Goal: Task Accomplishment & Management: Manage account settings

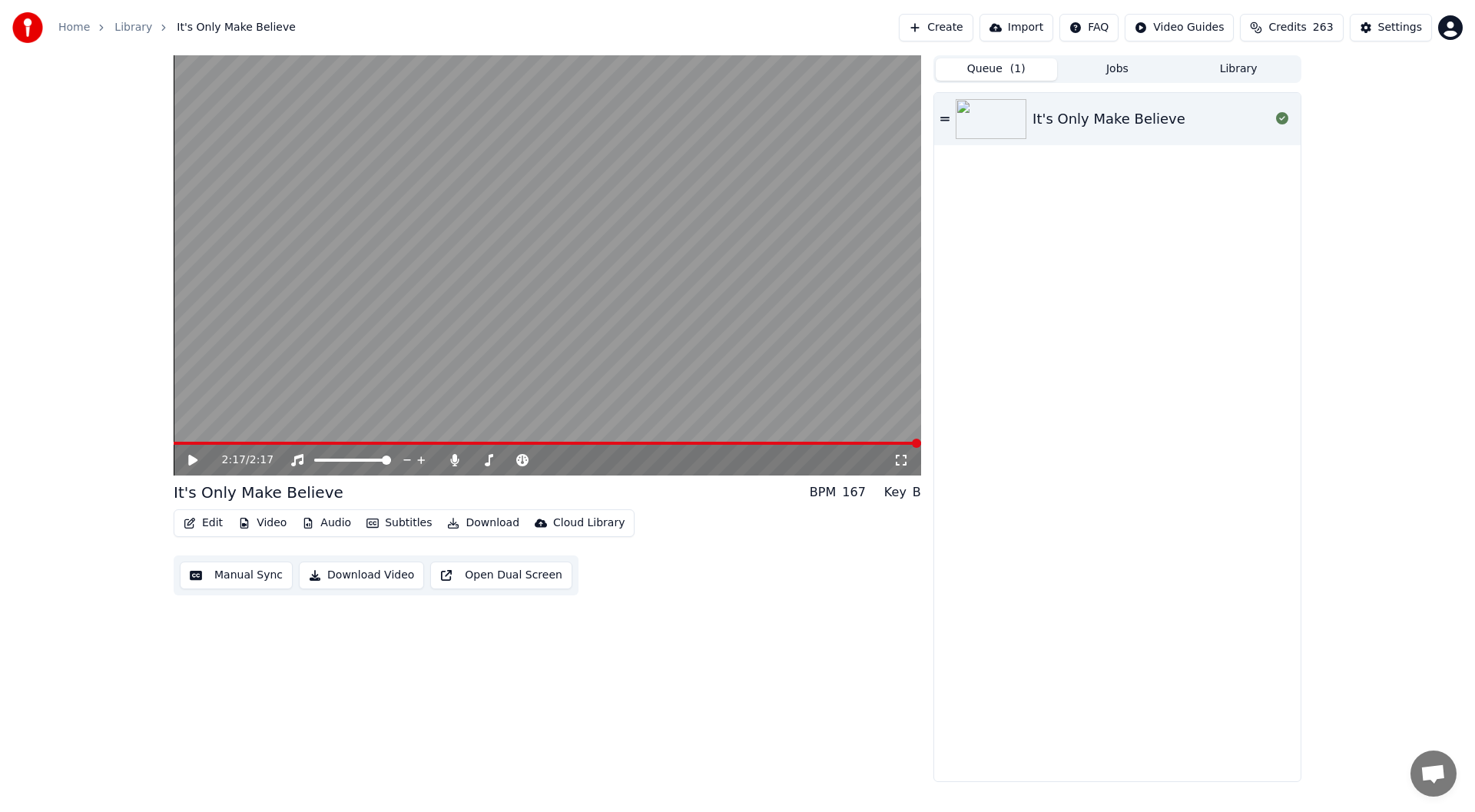
click at [899, 459] on icon at bounding box center [901, 460] width 16 height 12
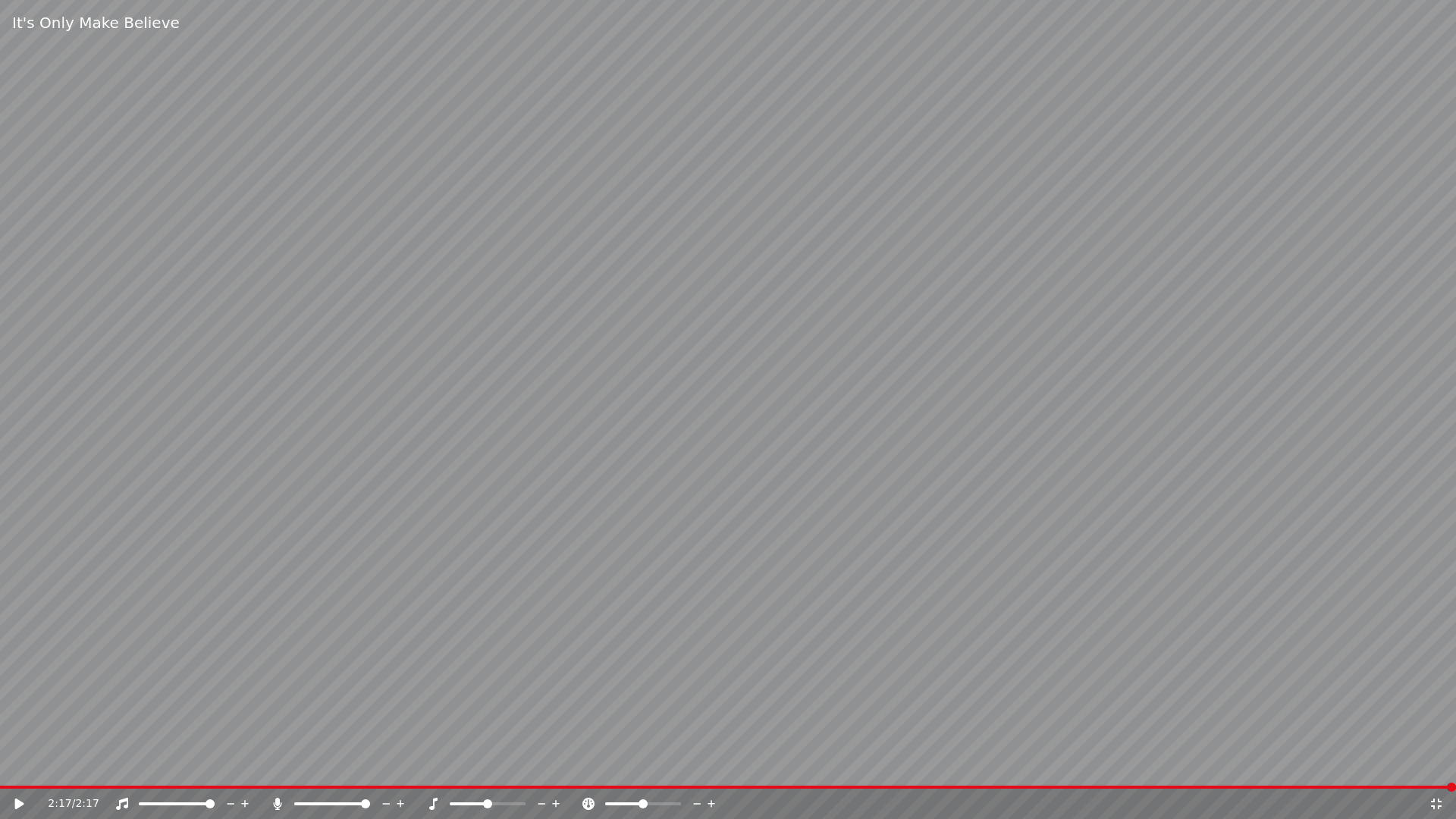
click at [19, 801] on icon at bounding box center [20, 804] width 9 height 10
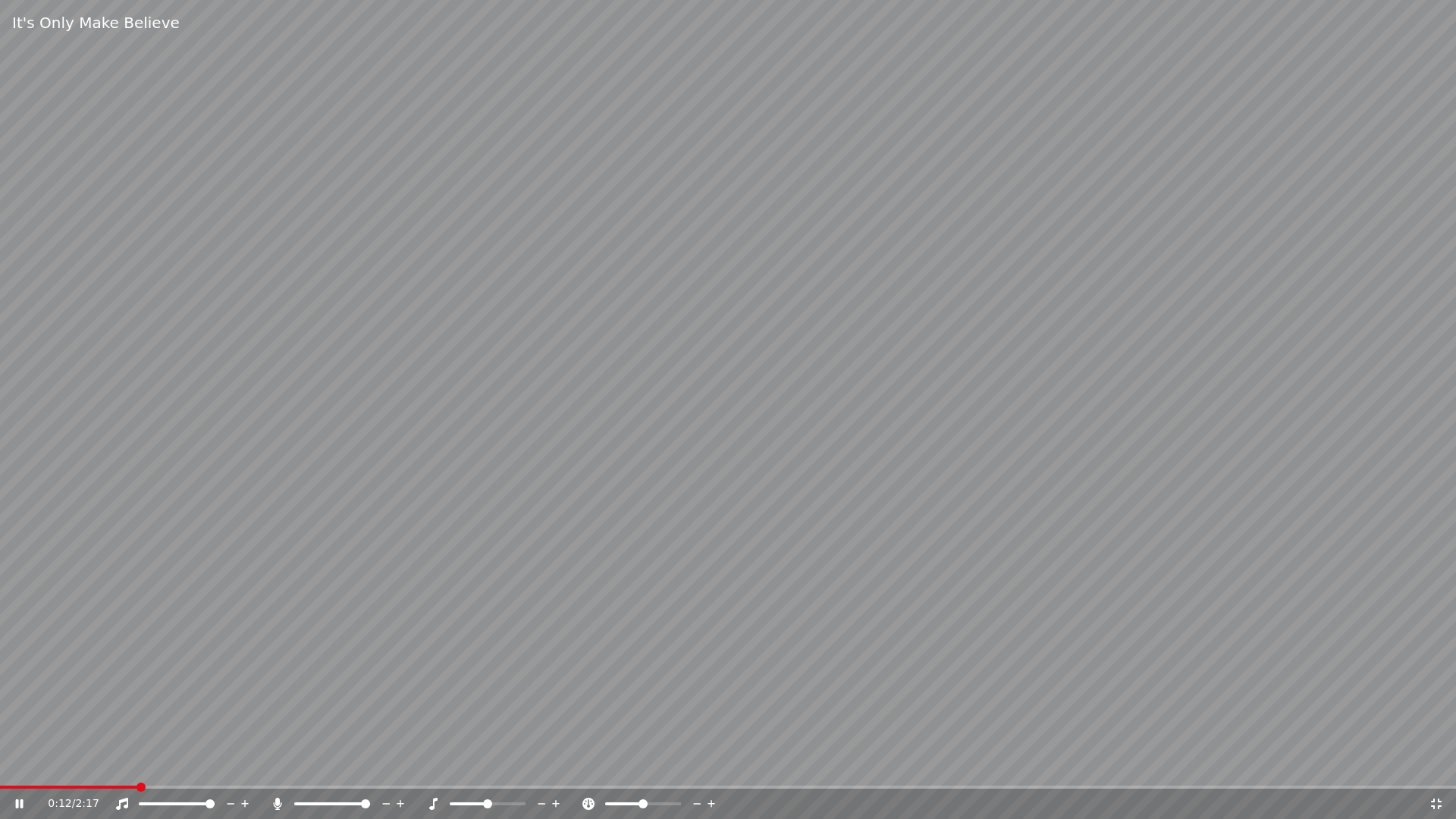
click at [1434, 801] on icon at bounding box center [1436, 804] width 10 height 10
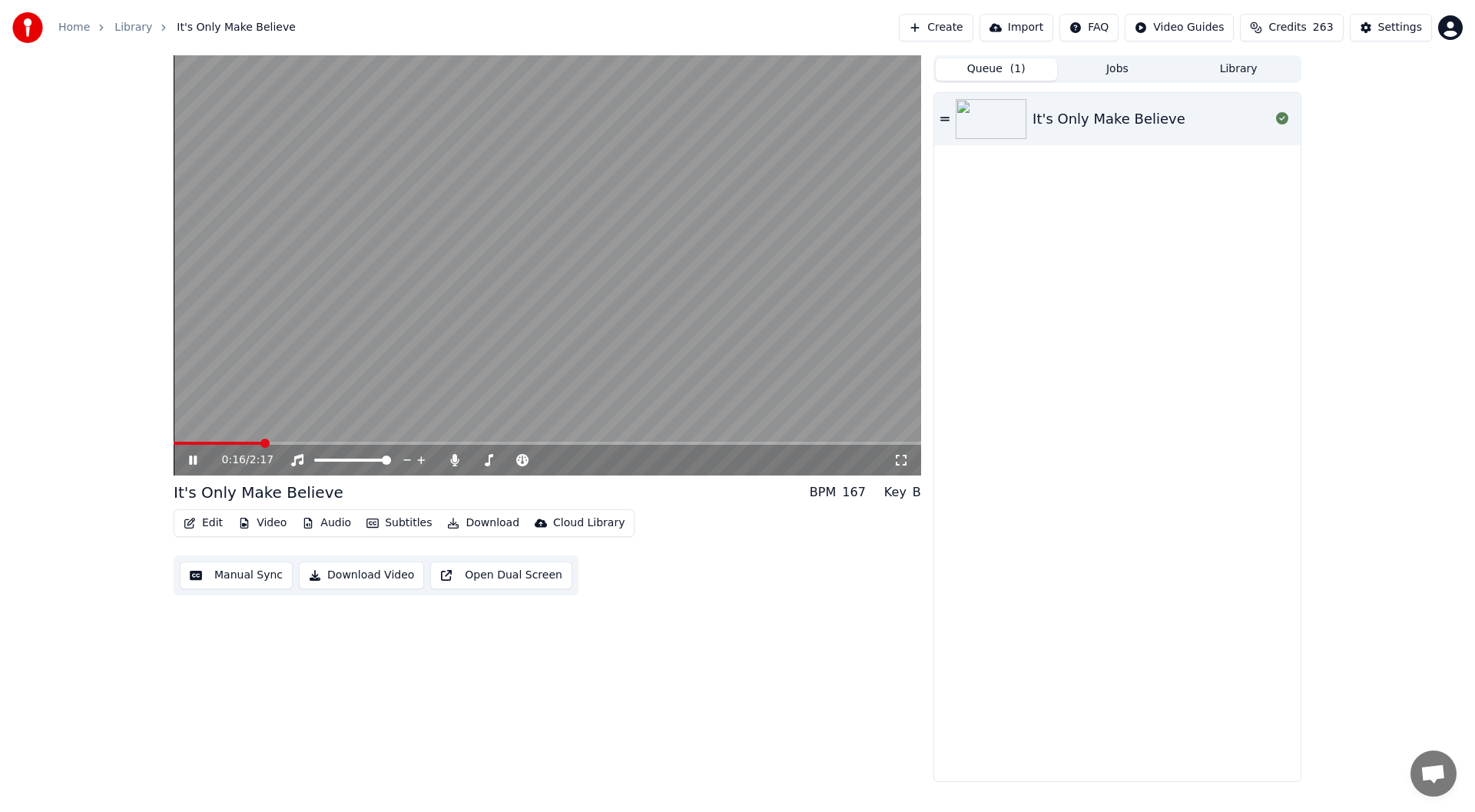
click at [192, 452] on div "0:16 / 2:17" at bounding box center [547, 459] width 748 height 30
click at [190, 458] on icon at bounding box center [193, 460] width 8 height 10
click at [1390, 24] on div "Settings" at bounding box center [1400, 28] width 44 height 16
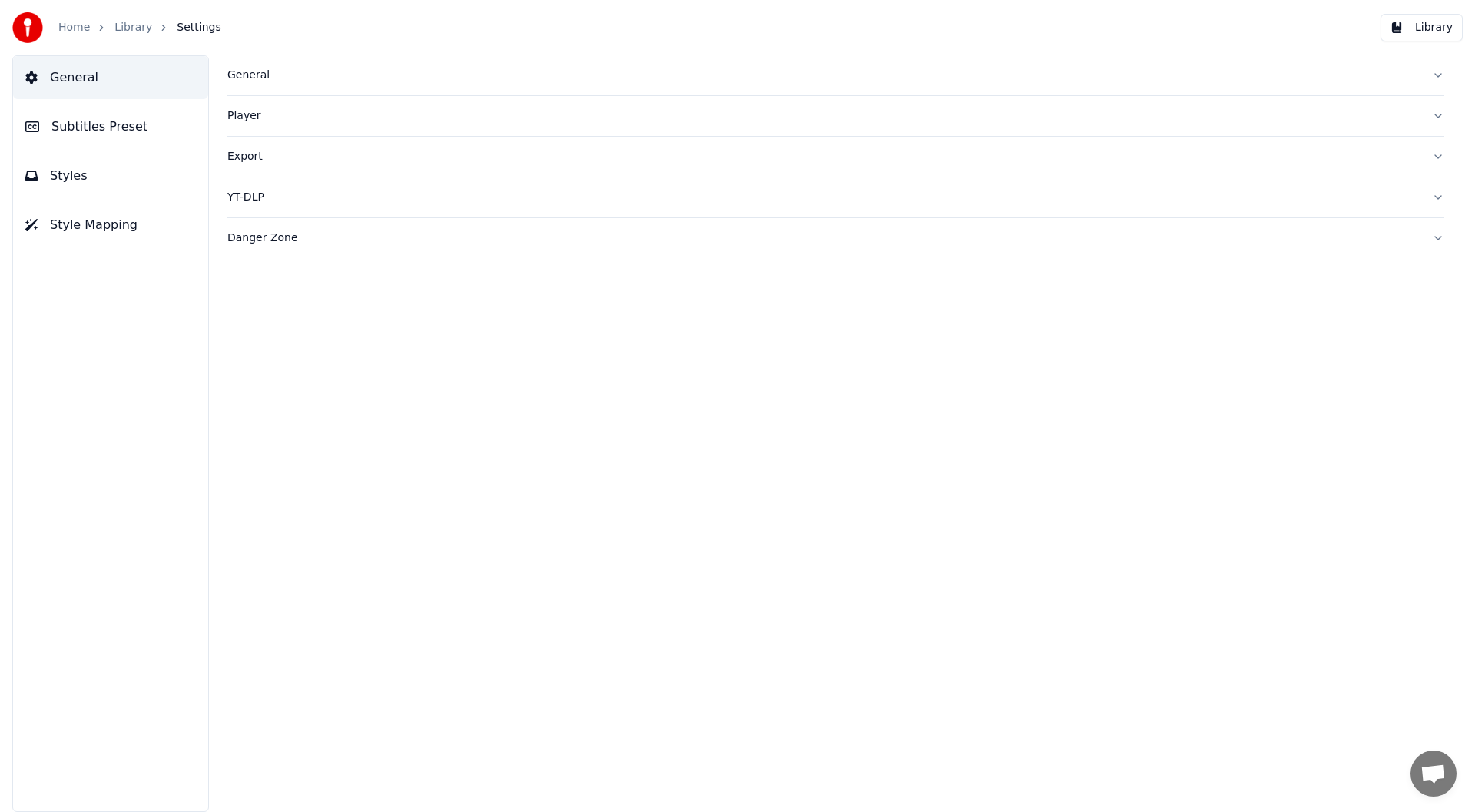
click at [80, 68] on span "General" at bounding box center [74, 77] width 49 height 18
click at [80, 71] on span "General" at bounding box center [74, 77] width 49 height 18
click at [243, 78] on div "General" at bounding box center [823, 76] width 1192 height 16
click at [81, 125] on span "Subtitles Preset" at bounding box center [99, 126] width 96 height 18
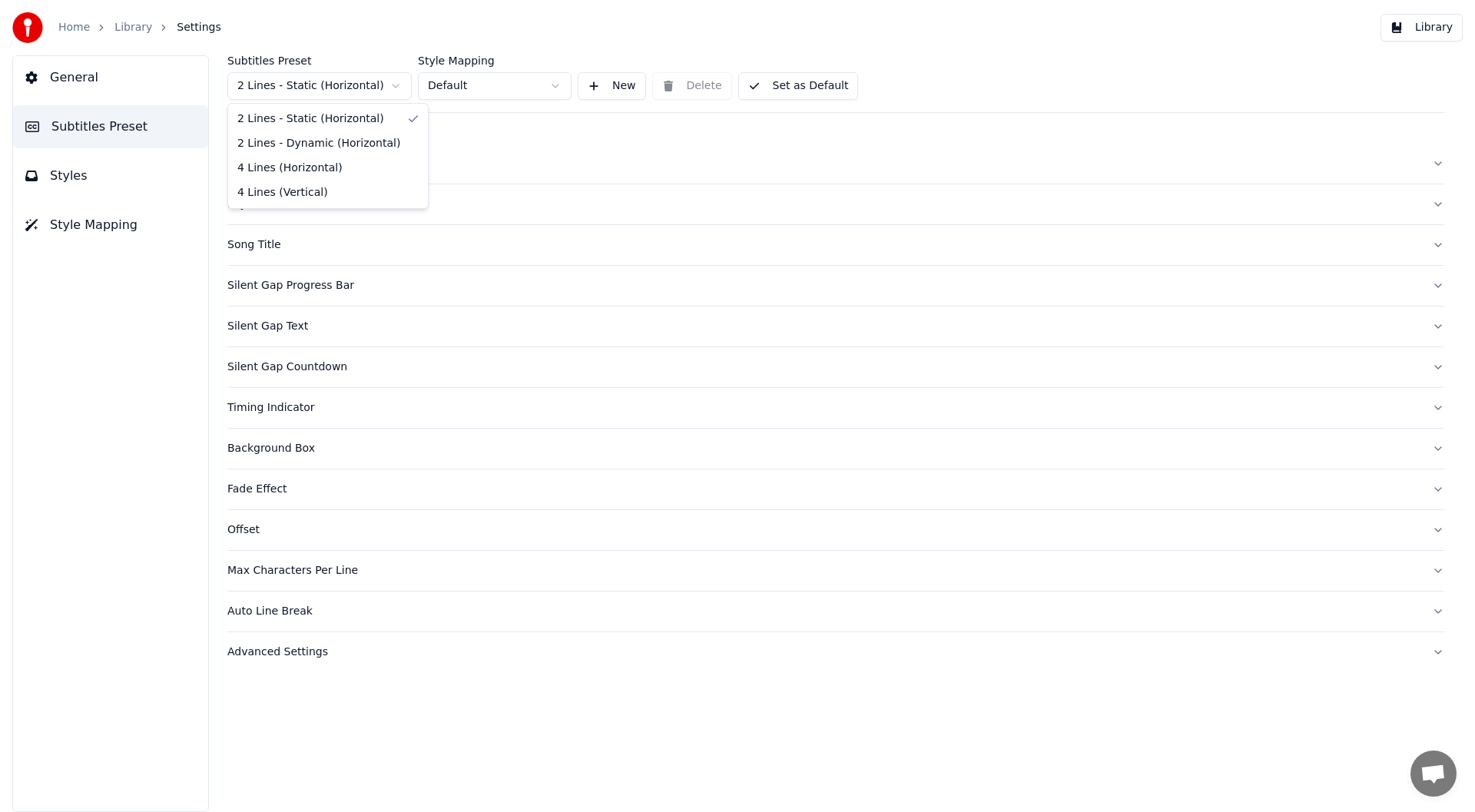
click at [396, 85] on html "Home Library Settings Library General Subtitles Preset Styles Style Mapping Sub…" at bounding box center [737, 406] width 1475 height 812
click at [398, 84] on html "Home Library Settings Library General Subtitles Preset Styles Style Mapping Sub…" at bounding box center [737, 406] width 1475 height 812
click at [69, 179] on span "Styles" at bounding box center [68, 175] width 37 height 18
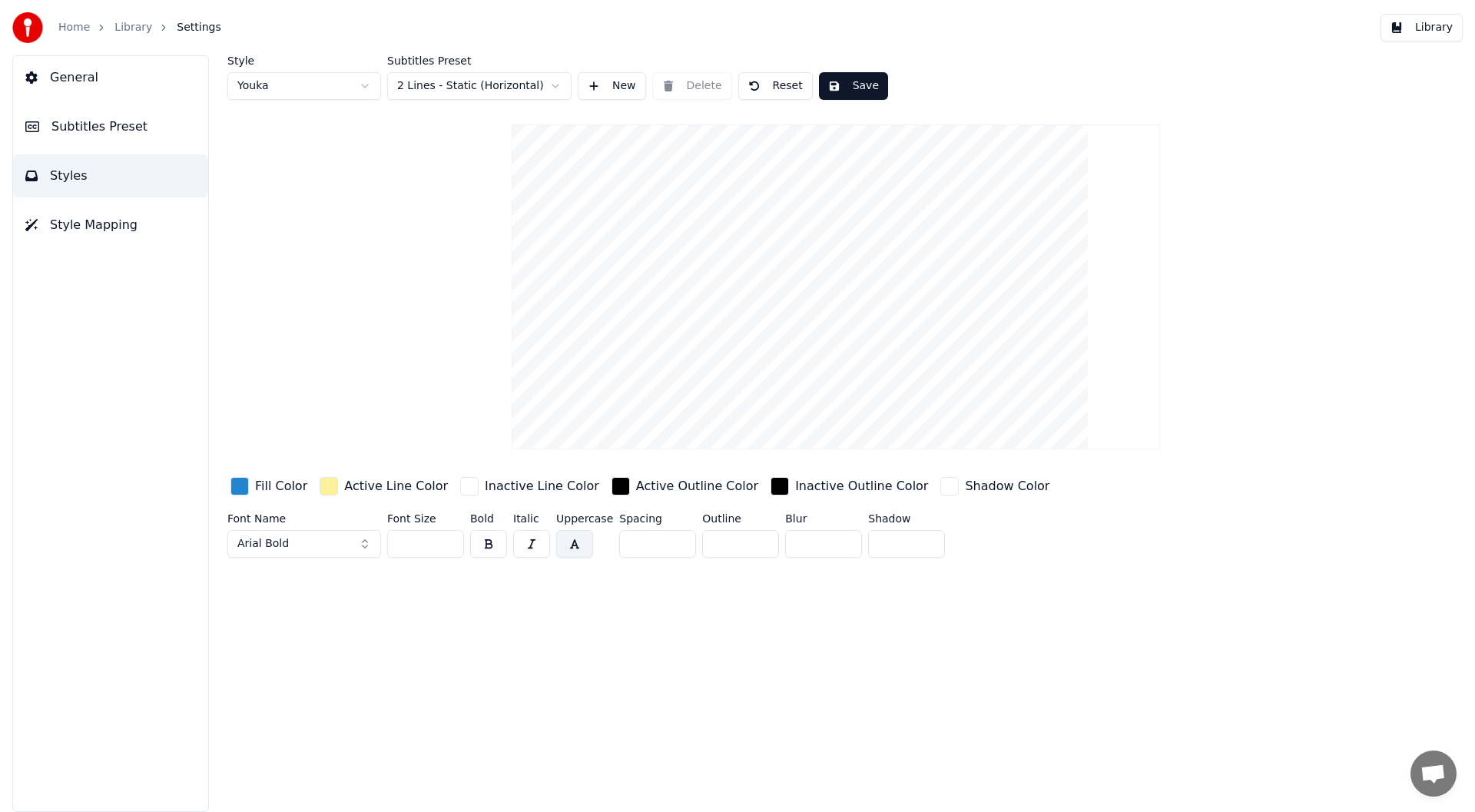
click at [68, 217] on span "Style Mapping" at bounding box center [93, 225] width 88 height 18
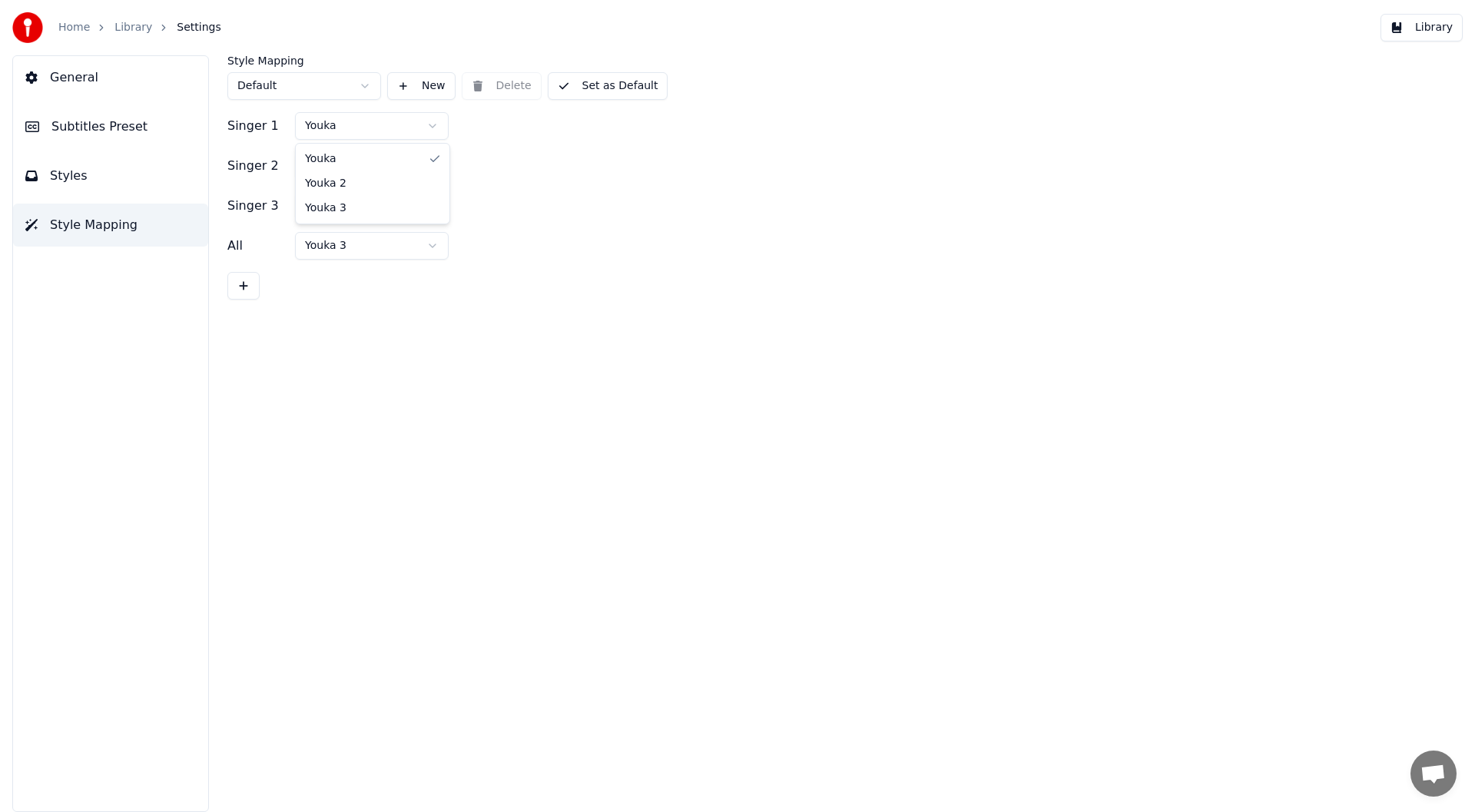
click at [432, 123] on html "Home Library Settings Library General Subtitles Preset Styles Style Mapping Sty…" at bounding box center [737, 406] width 1475 height 812
click at [341, 201] on html "Home Library Settings Library General Subtitles Preset Styles Style Mapping Sty…" at bounding box center [737, 406] width 1475 height 812
click at [594, 85] on html "Home Library Settings Library General Subtitles Preset Styles Style Mapping Sty…" at bounding box center [737, 406] width 1475 height 812
click at [594, 85] on button "Set as Default" at bounding box center [608, 86] width 120 height 28
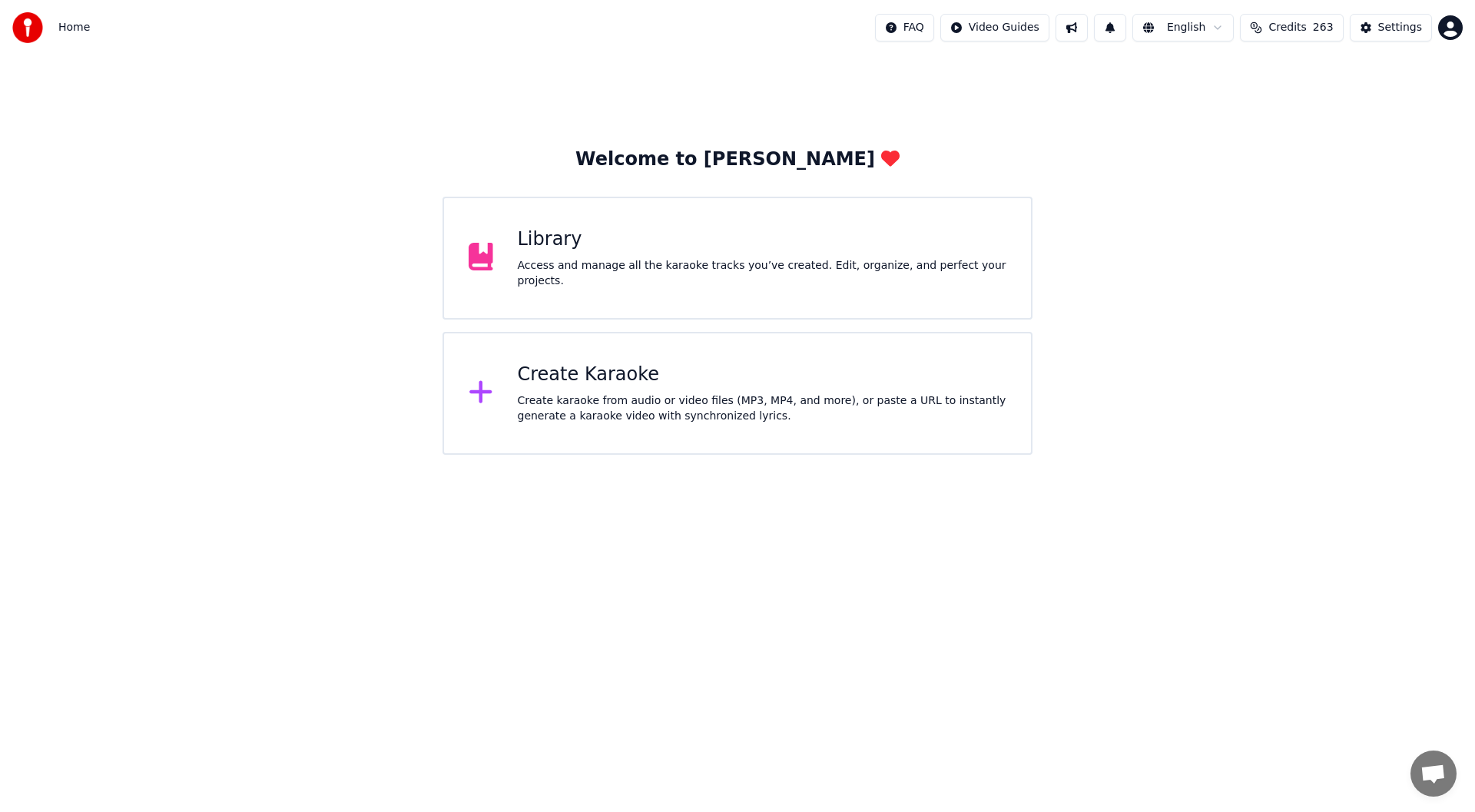
click at [659, 239] on div "Library" at bounding box center [762, 240] width 490 height 24
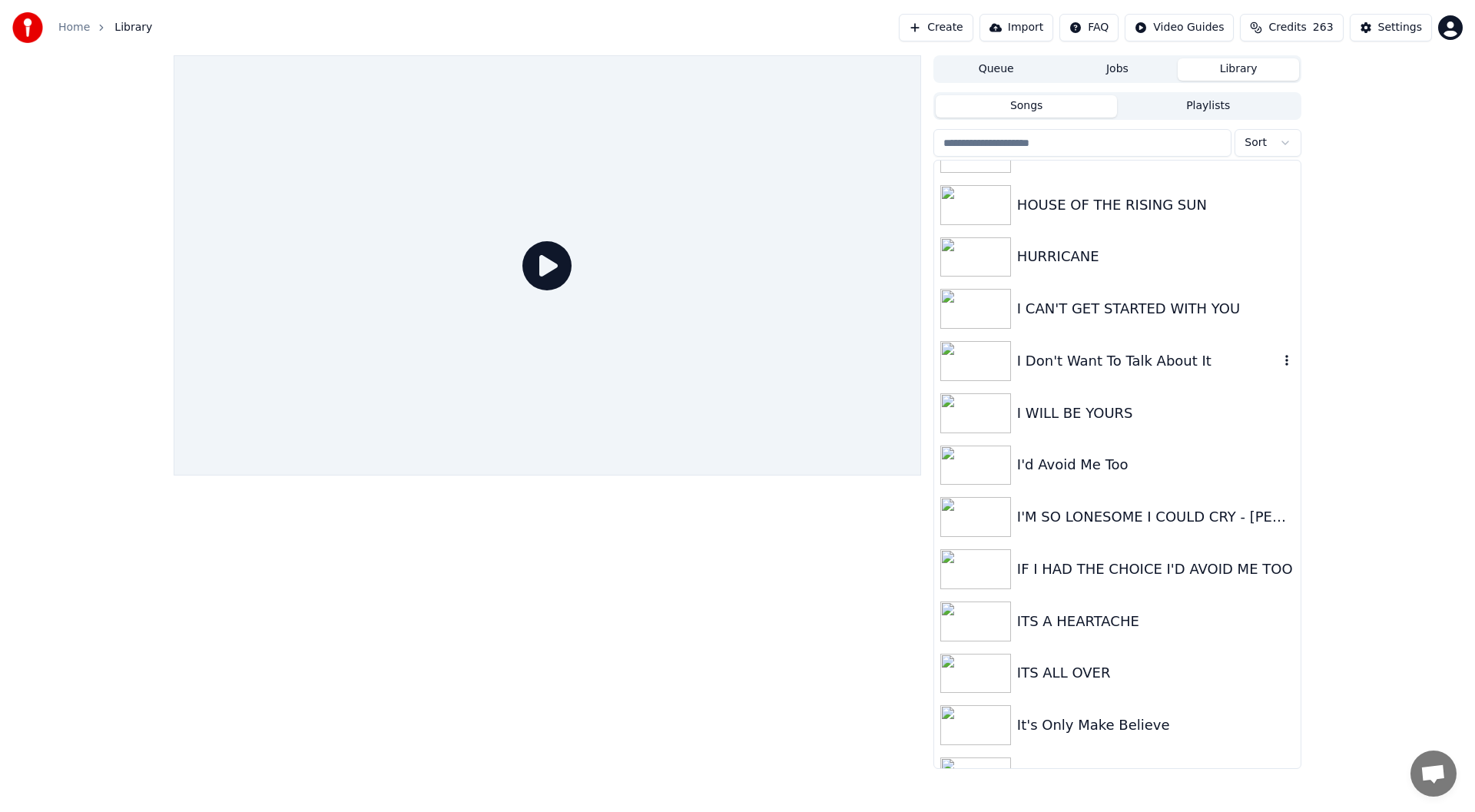
scroll to position [998, 0]
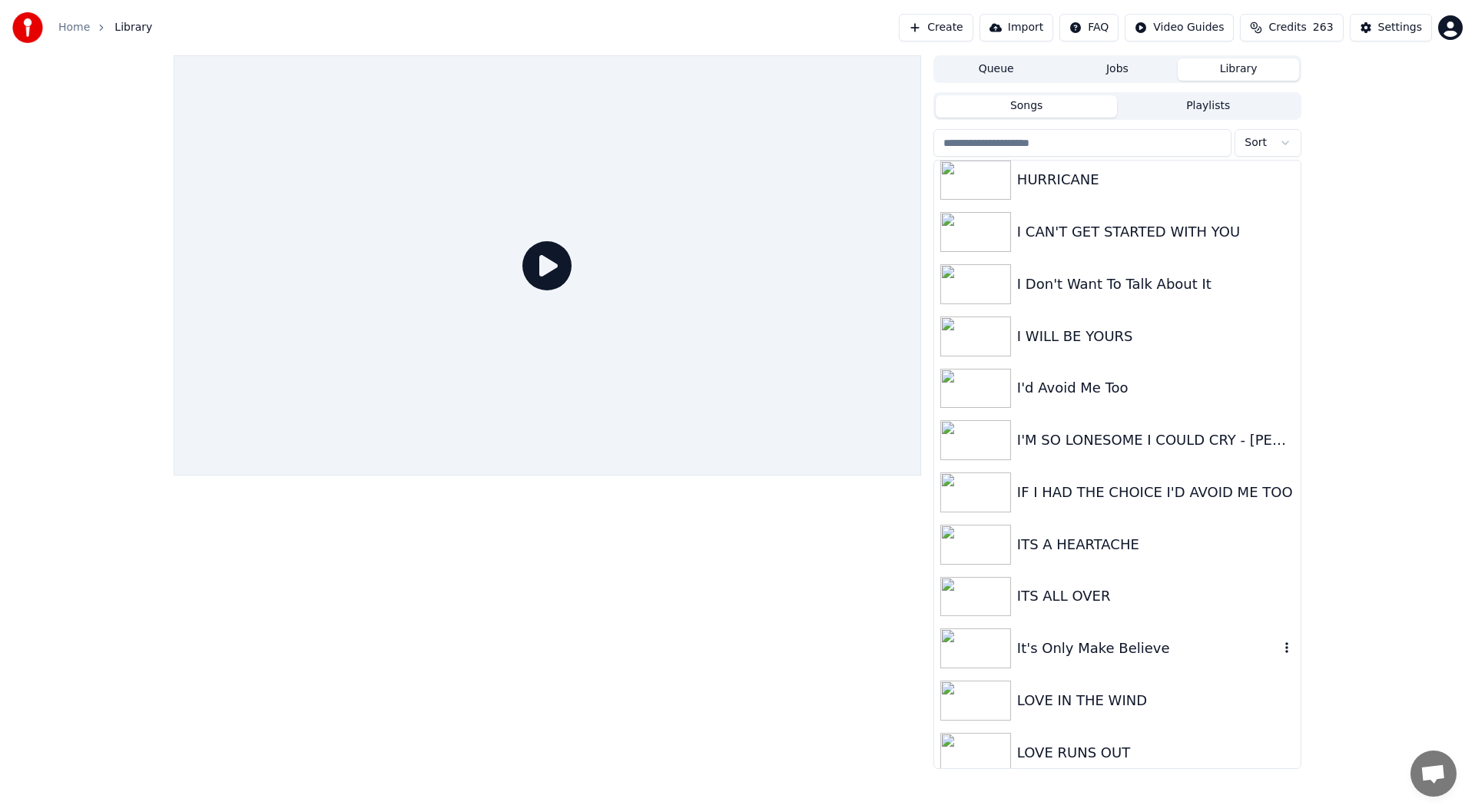
click at [1103, 637] on div "It's Only Make Believe" at bounding box center [1117, 648] width 367 height 52
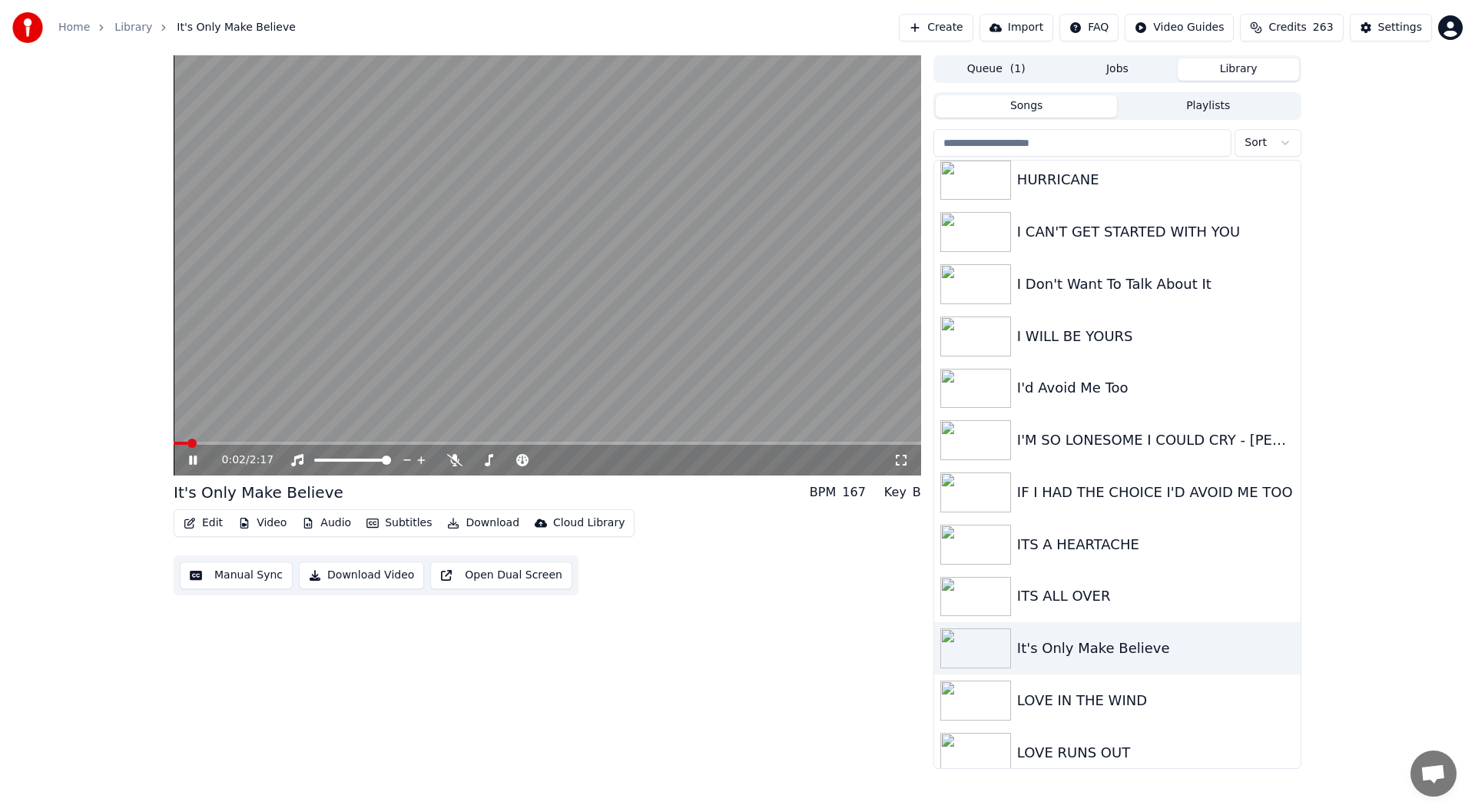
click at [899, 456] on icon at bounding box center [901, 460] width 10 height 10
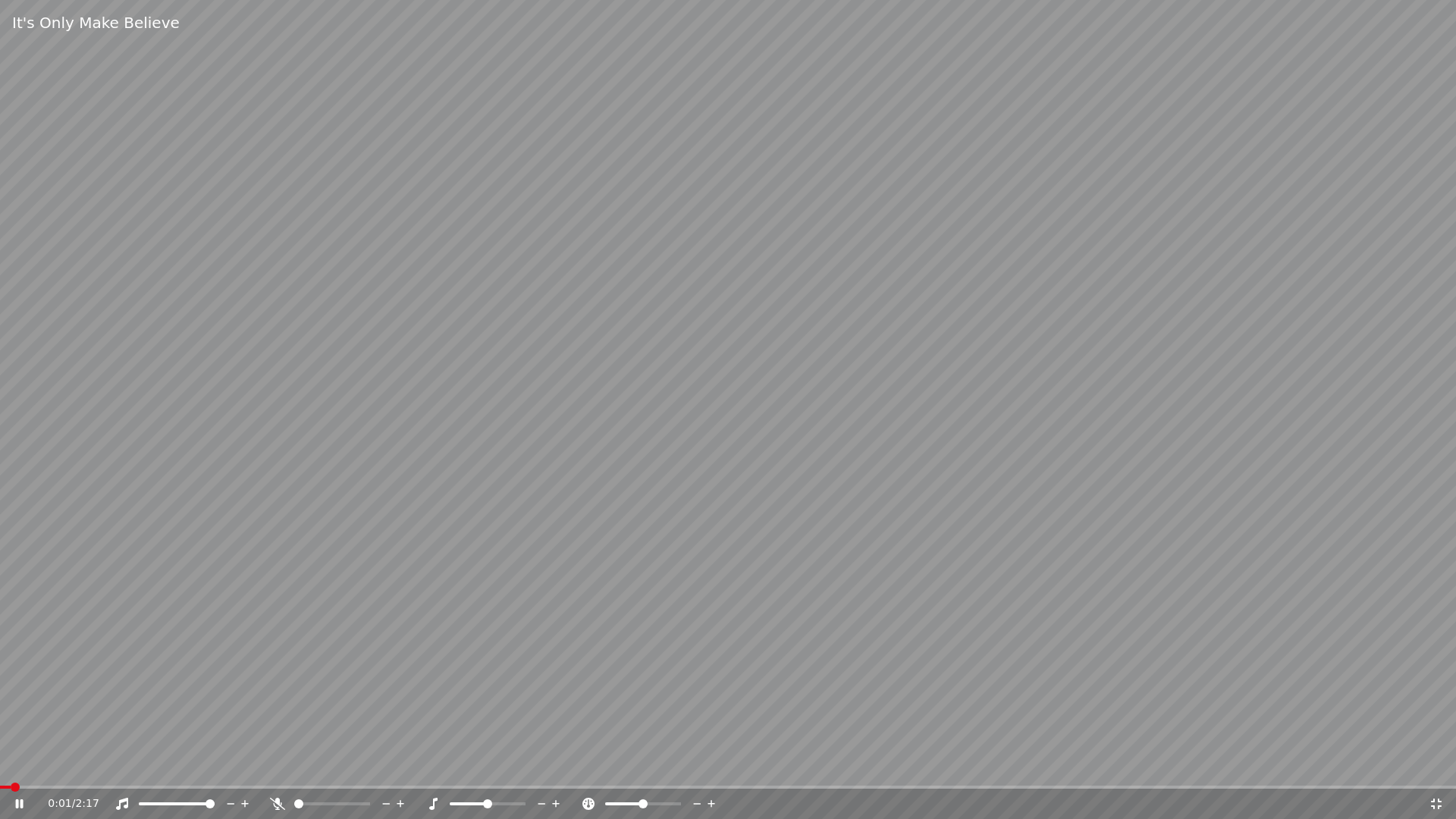
click at [10, 788] on span at bounding box center [5, 787] width 10 height 3
click at [0, 791] on span at bounding box center [4, 787] width 9 height 9
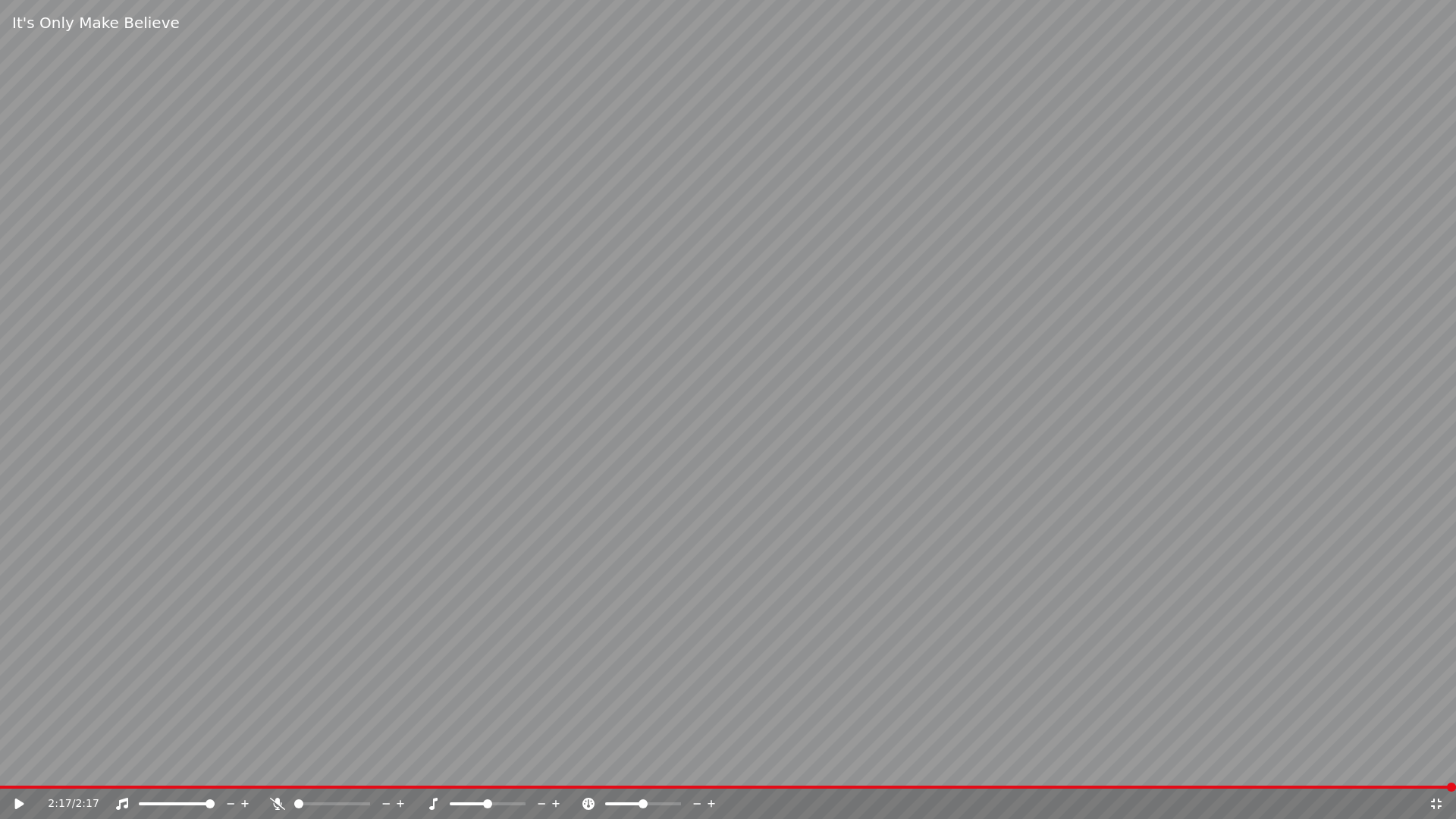
click at [1436, 801] on icon at bounding box center [1436, 804] width 15 height 12
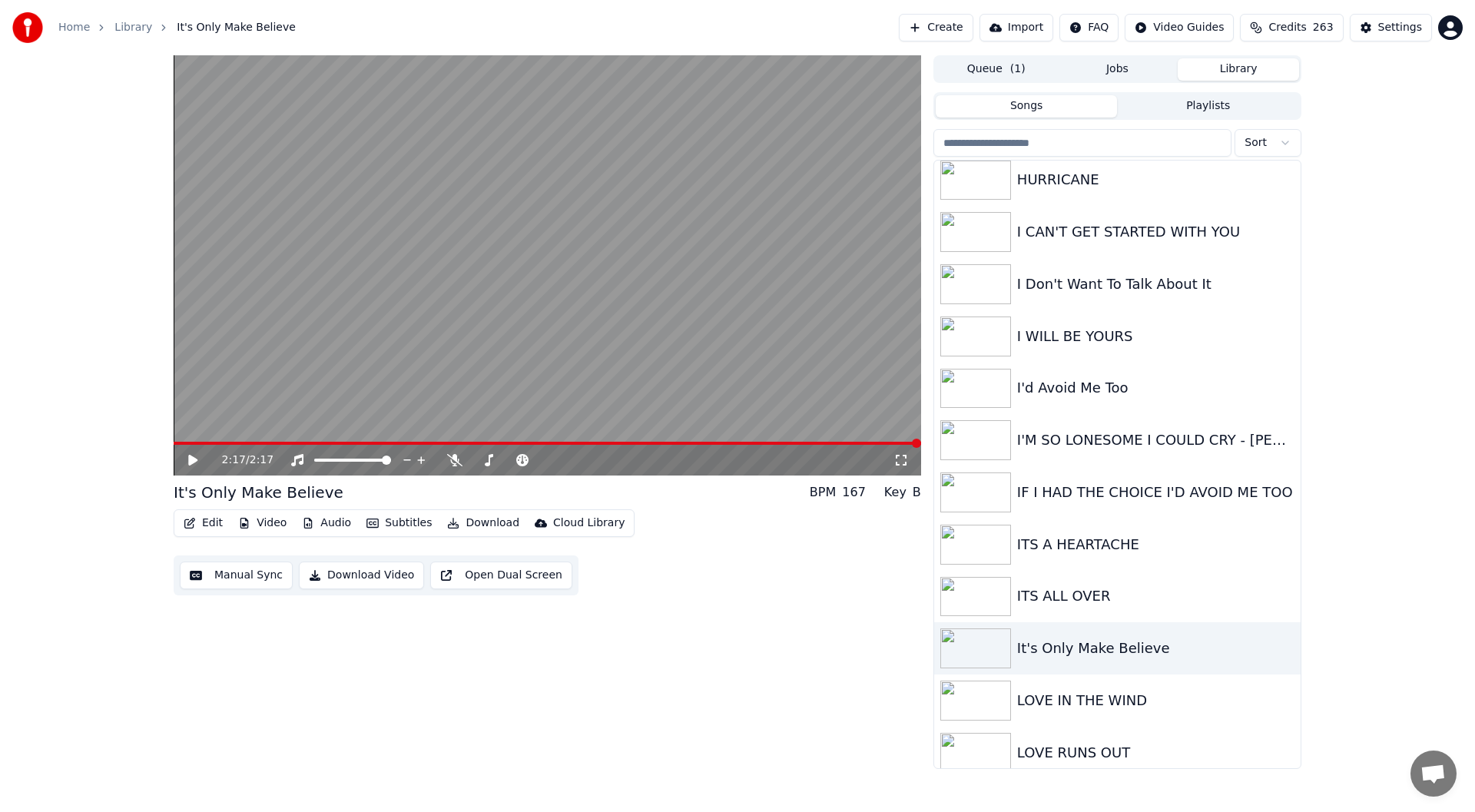
click at [898, 462] on icon at bounding box center [901, 460] width 16 height 12
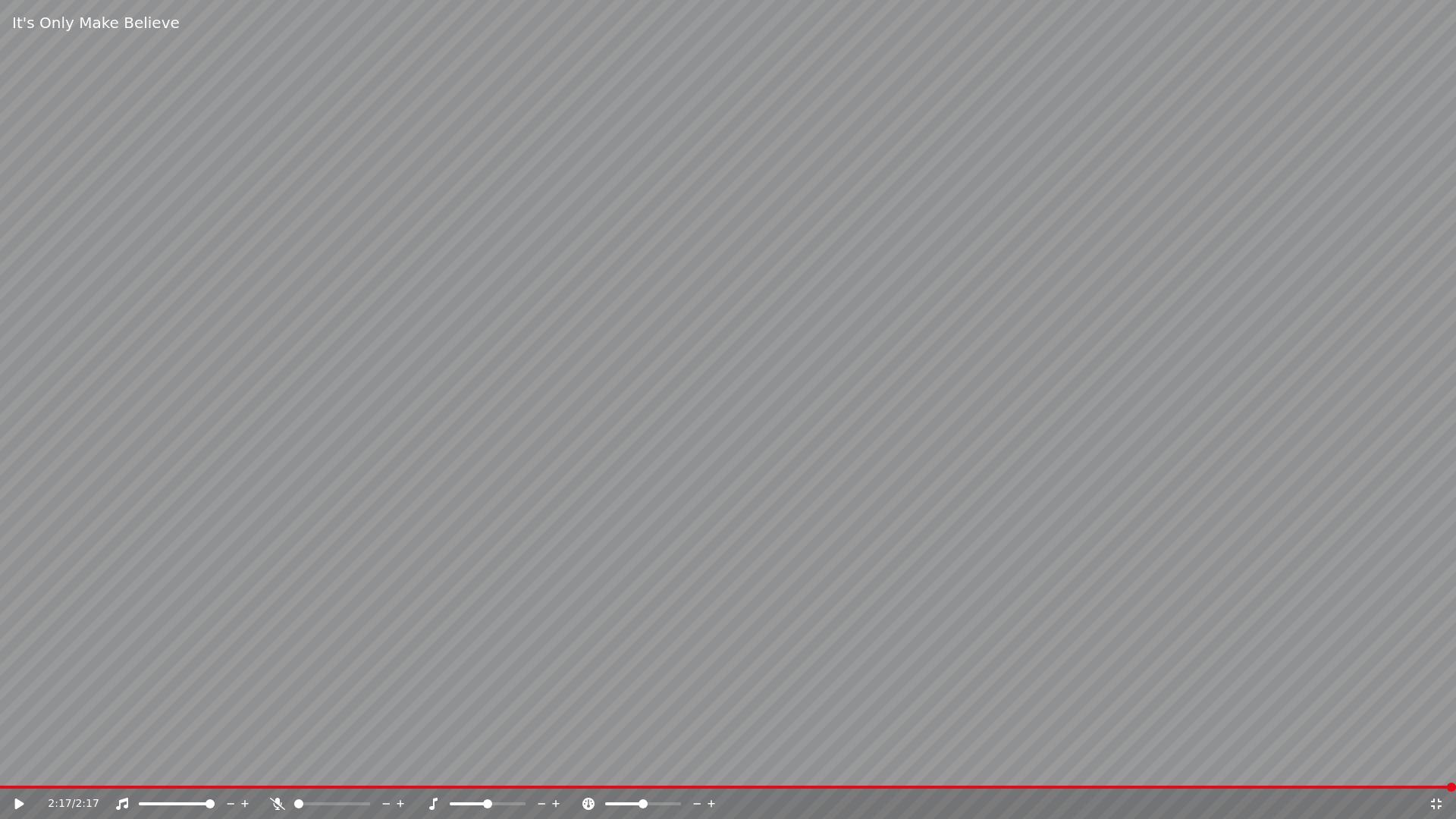
click at [15, 801] on icon at bounding box center [20, 804] width 9 height 10
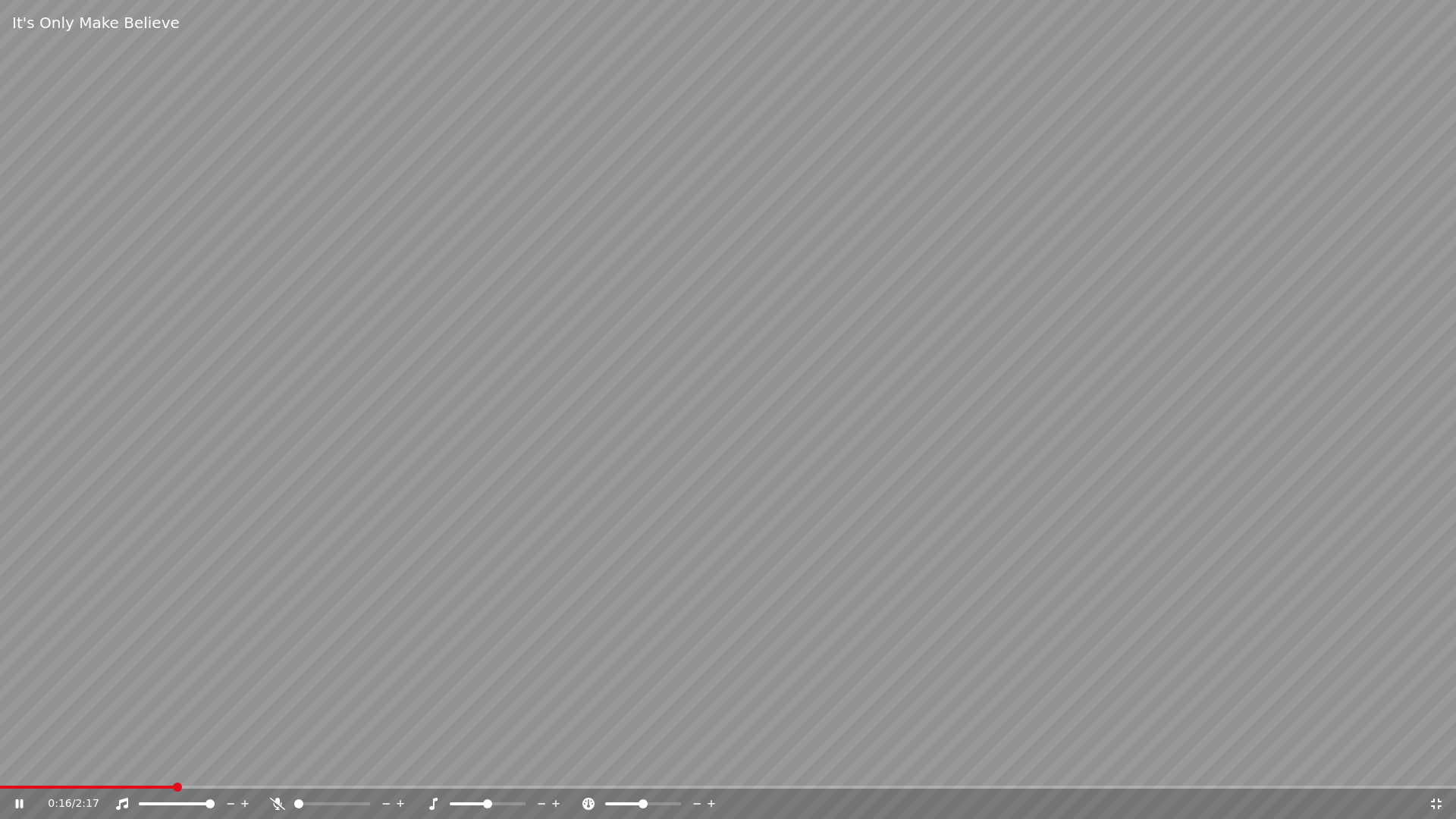
click at [277, 799] on icon at bounding box center [278, 804] width 15 height 12
click at [22, 801] on icon at bounding box center [20, 804] width 8 height 9
click at [1436, 800] on icon at bounding box center [1436, 804] width 15 height 12
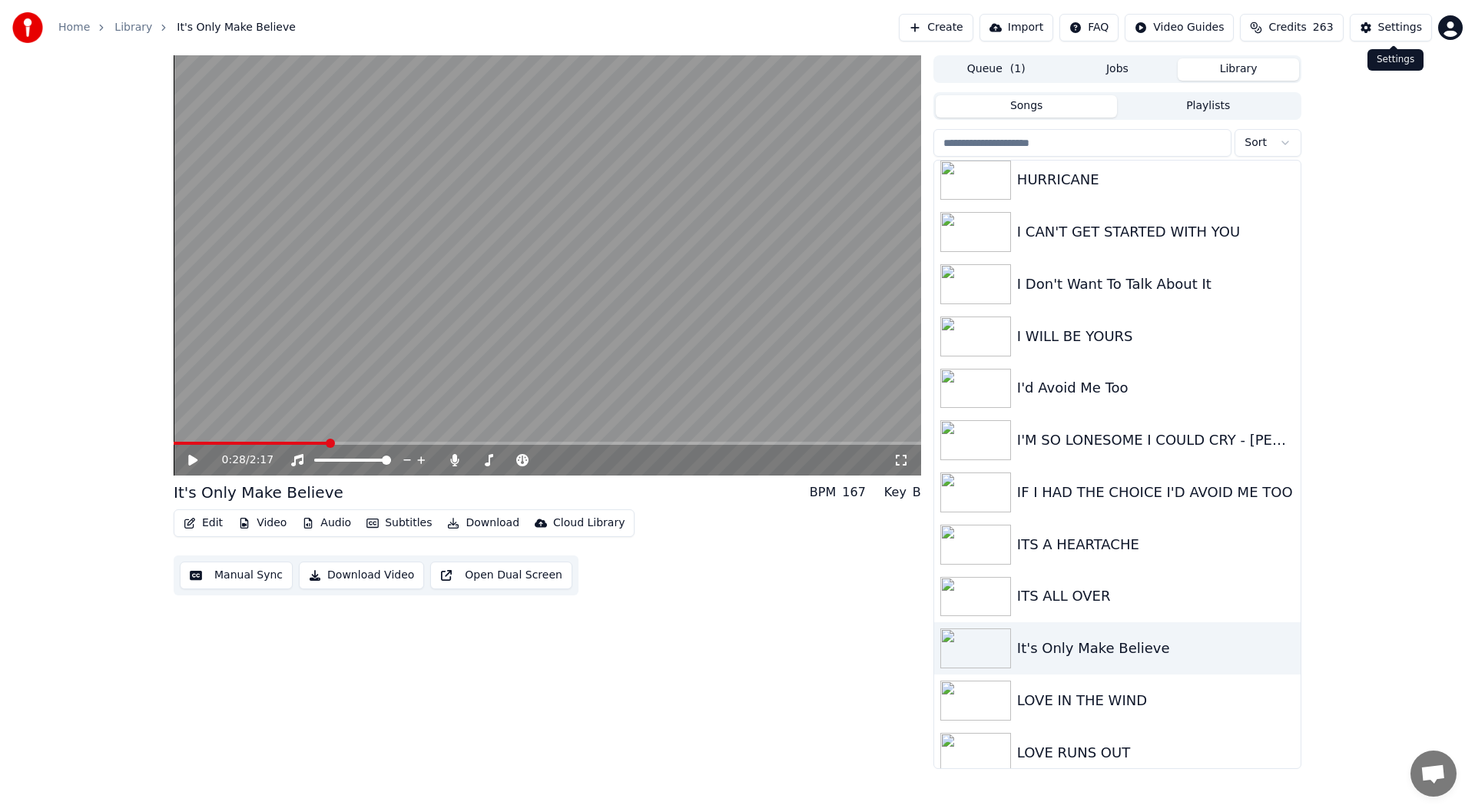
click at [1399, 24] on div "Settings" at bounding box center [1400, 28] width 44 height 16
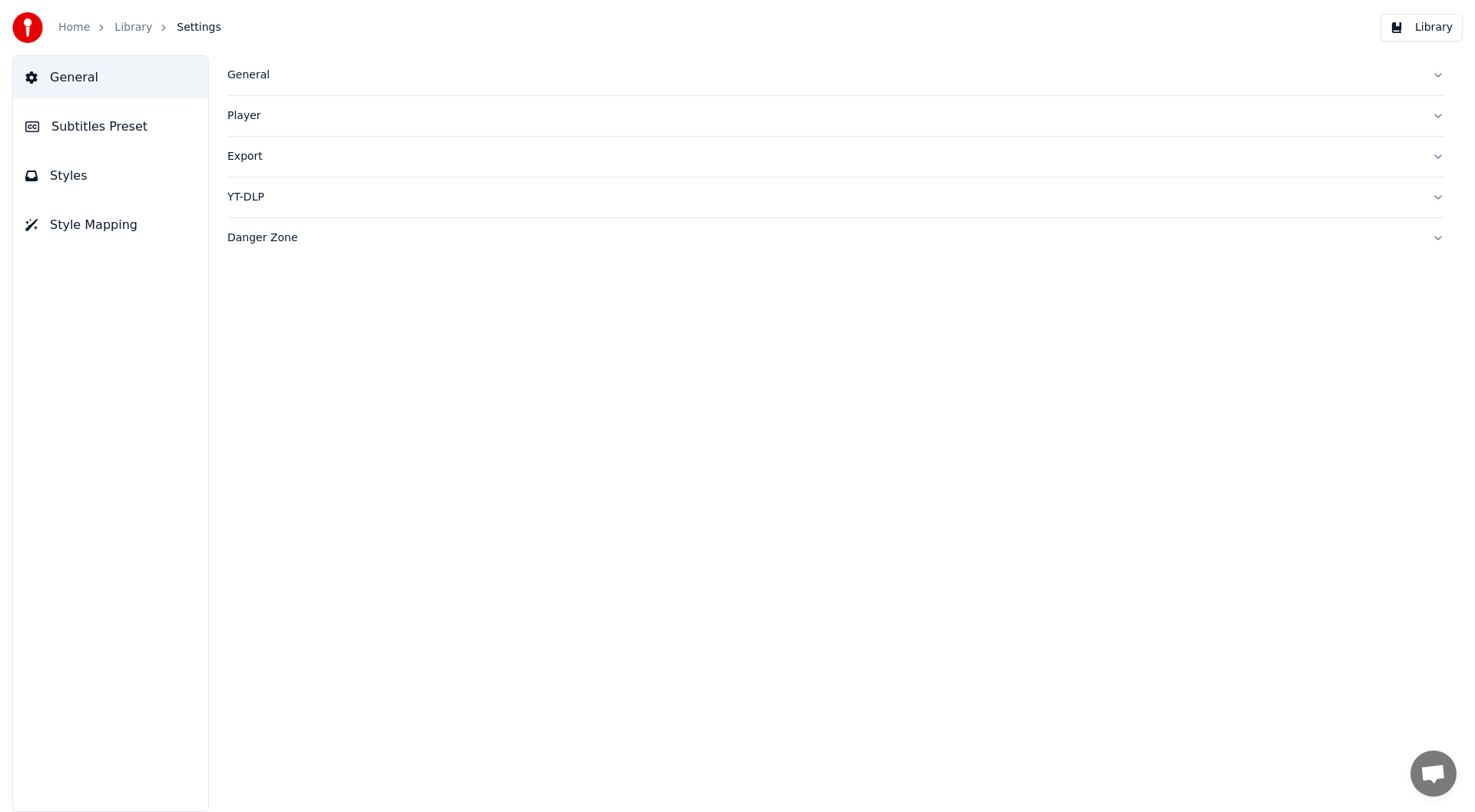
click at [81, 172] on button "Styles" at bounding box center [111, 175] width 195 height 43
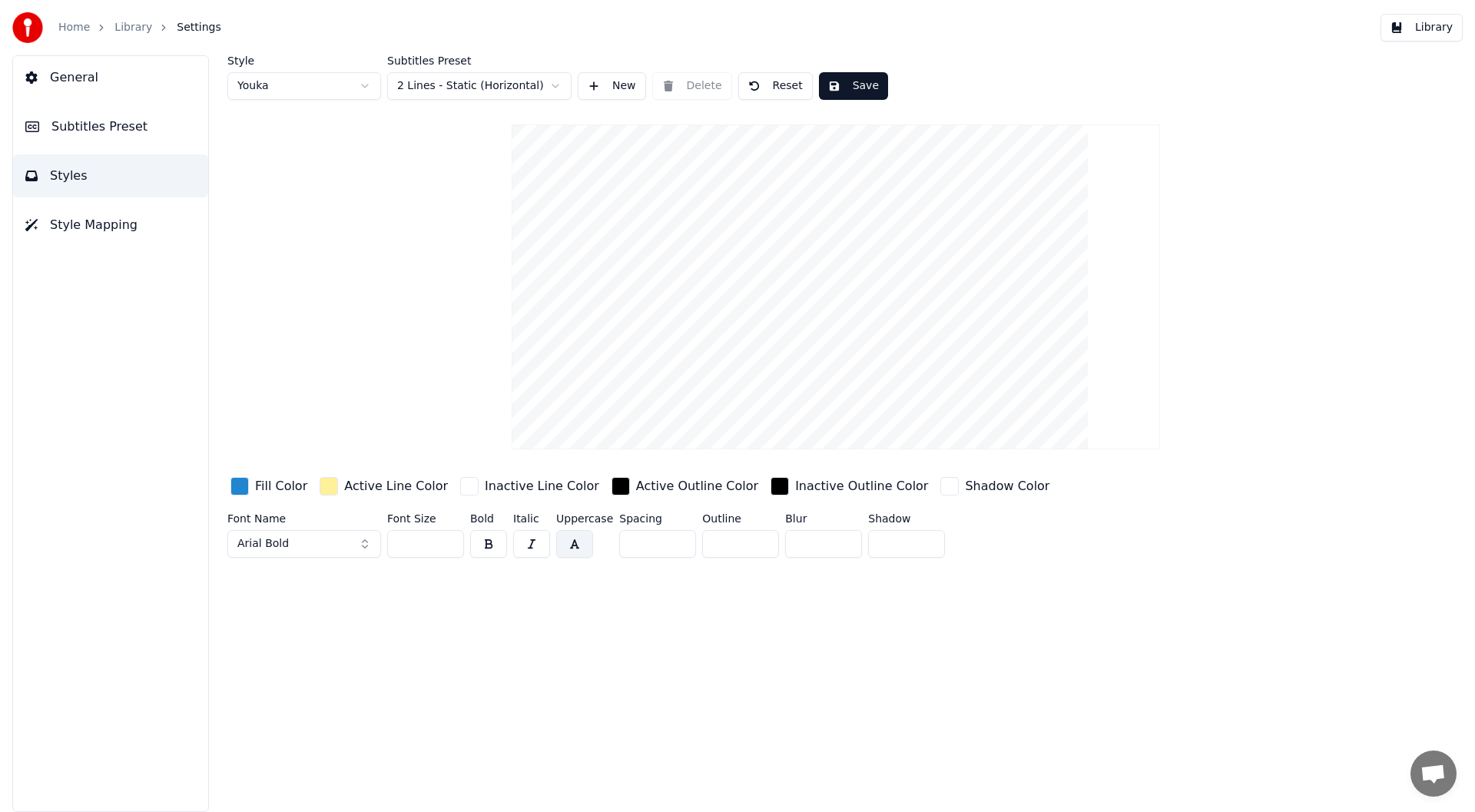
click at [367, 81] on html "Home Library Settings Library General Subtitles Preset Styles Style Mapping Sty…" at bounding box center [737, 406] width 1475 height 812
click at [368, 81] on html "Home Library Settings Library General Subtitles Preset Styles Style Mapping Sty…" at bounding box center [737, 406] width 1475 height 812
click at [240, 484] on div "button" at bounding box center [239, 486] width 18 height 18
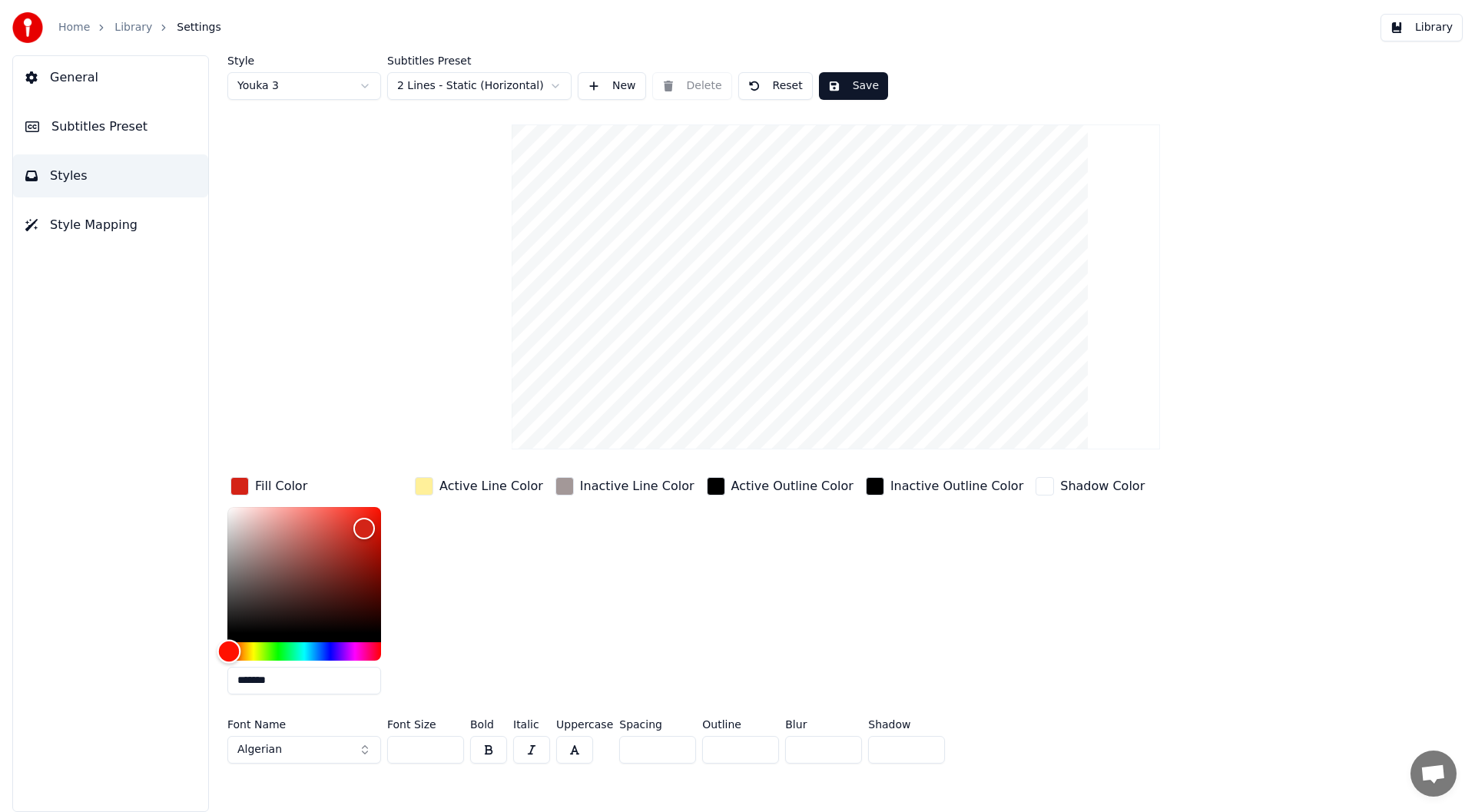
type input "*******"
click at [332, 652] on div "Hue" at bounding box center [304, 651] width 153 height 18
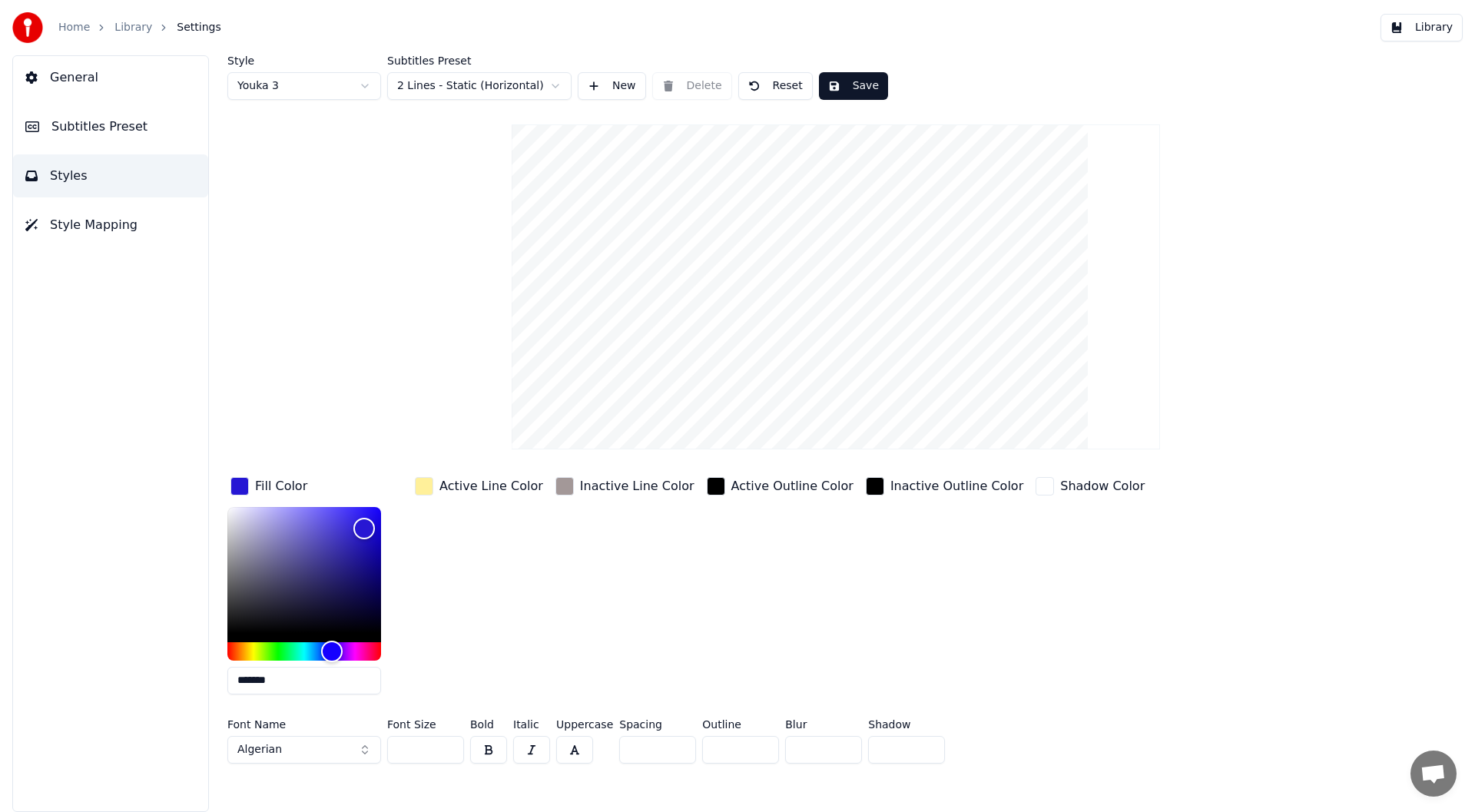
click at [854, 81] on button "Save" at bounding box center [853, 86] width 69 height 28
click at [847, 81] on button "Save" at bounding box center [853, 86] width 69 height 28
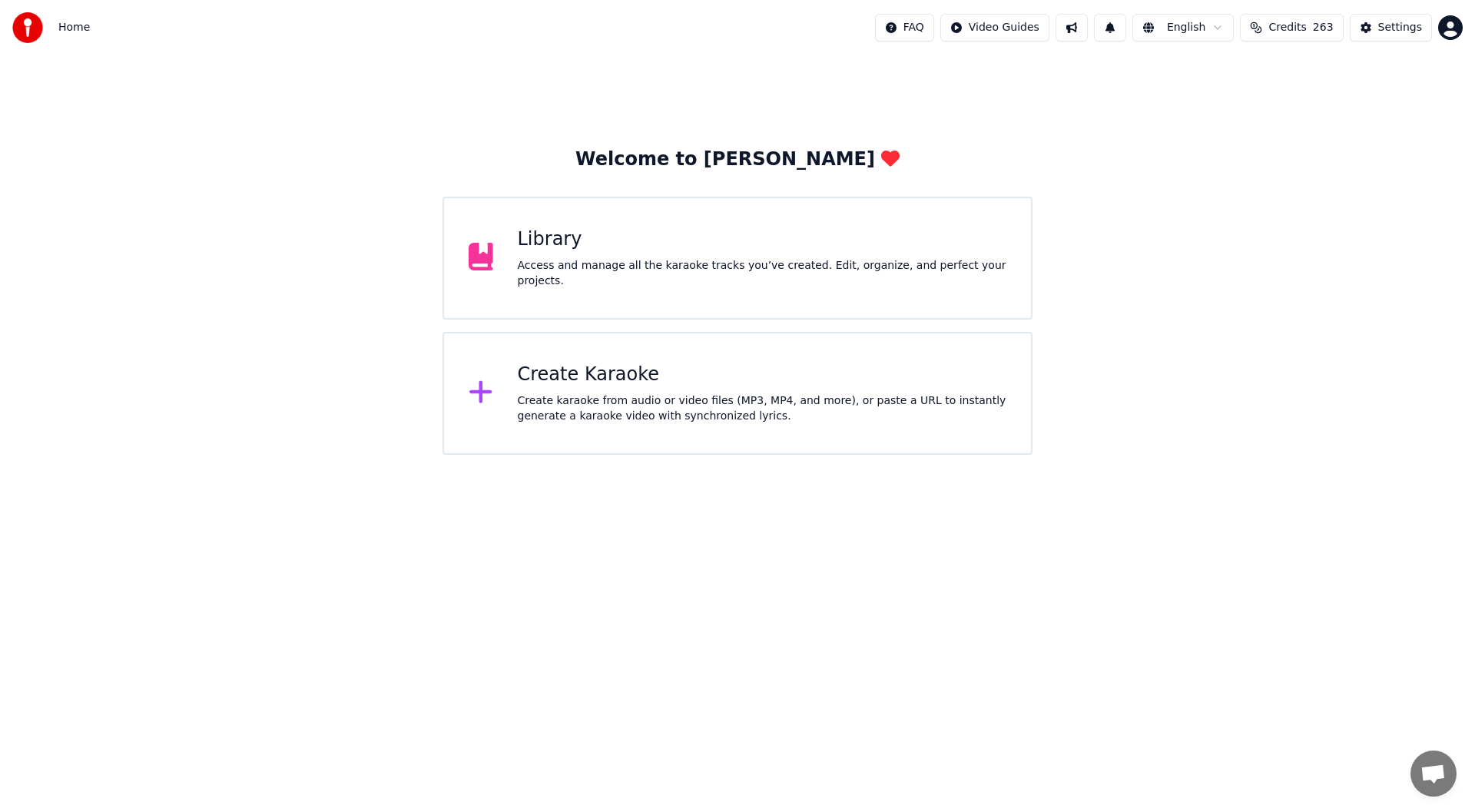
click at [625, 230] on div "Library Access and manage all the karaoke tracks you’ve created. Edit, organize…" at bounding box center [737, 258] width 590 height 123
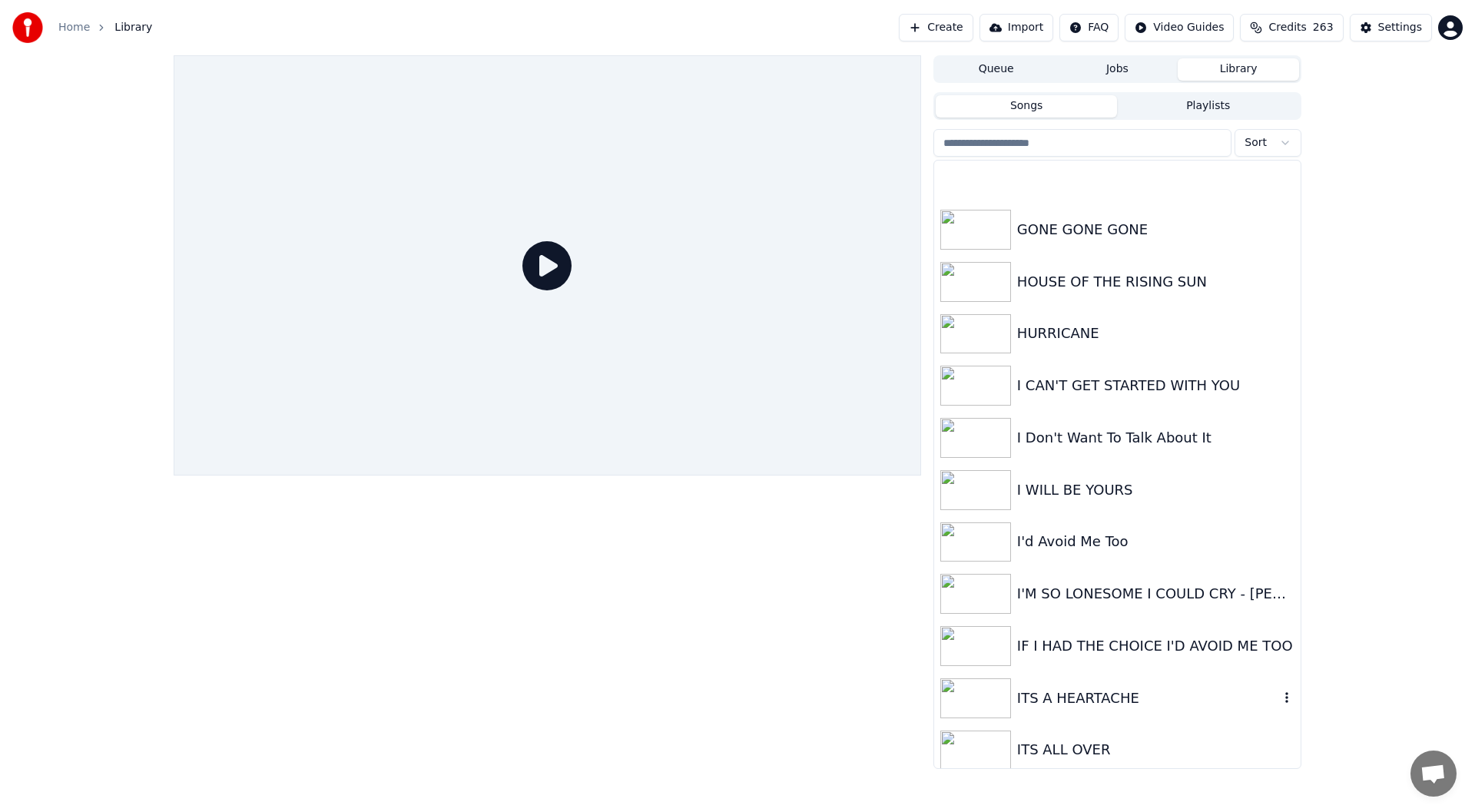
scroll to position [922, 0]
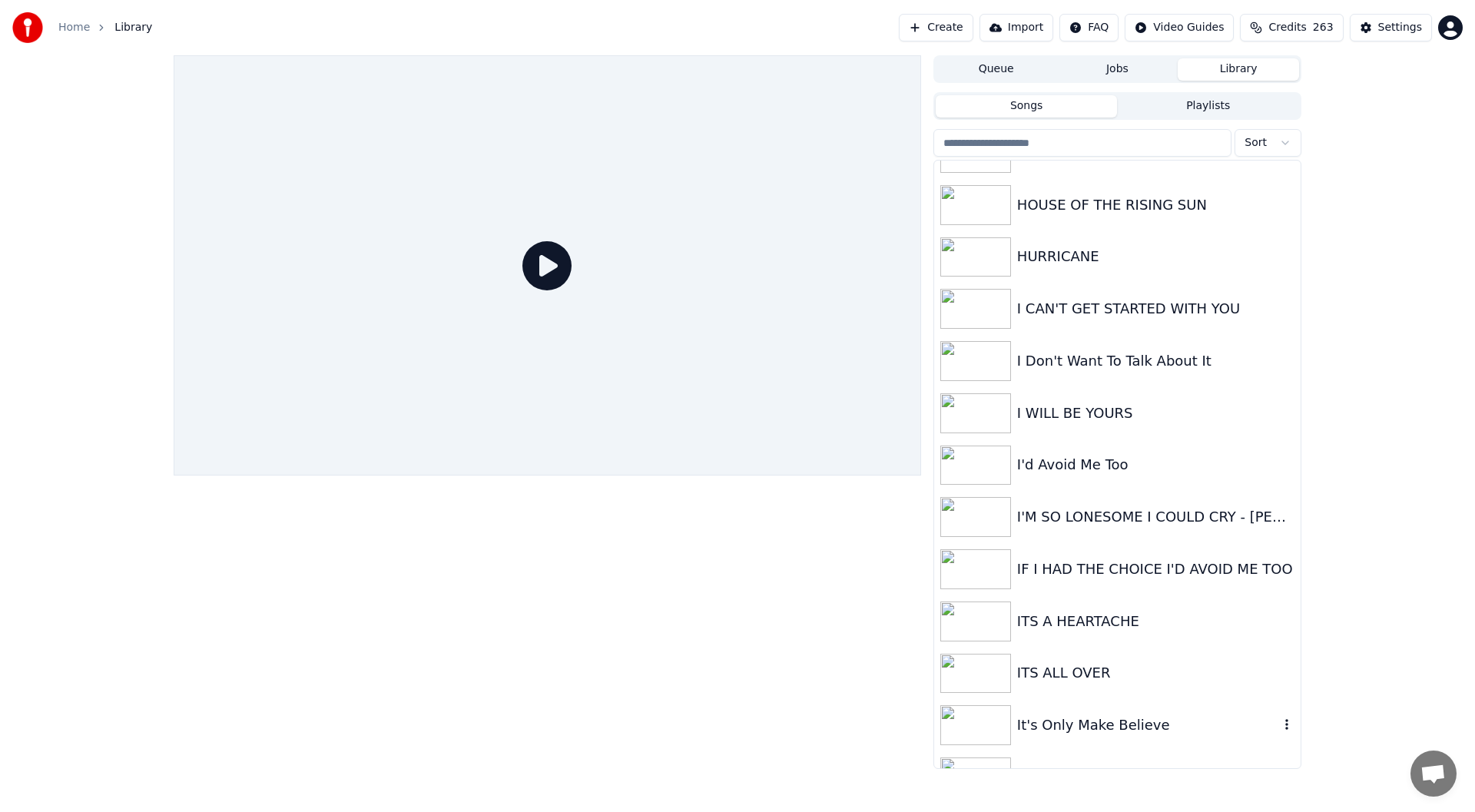
click at [1087, 721] on div "It's Only Make Believe" at bounding box center [1147, 725] width 262 height 22
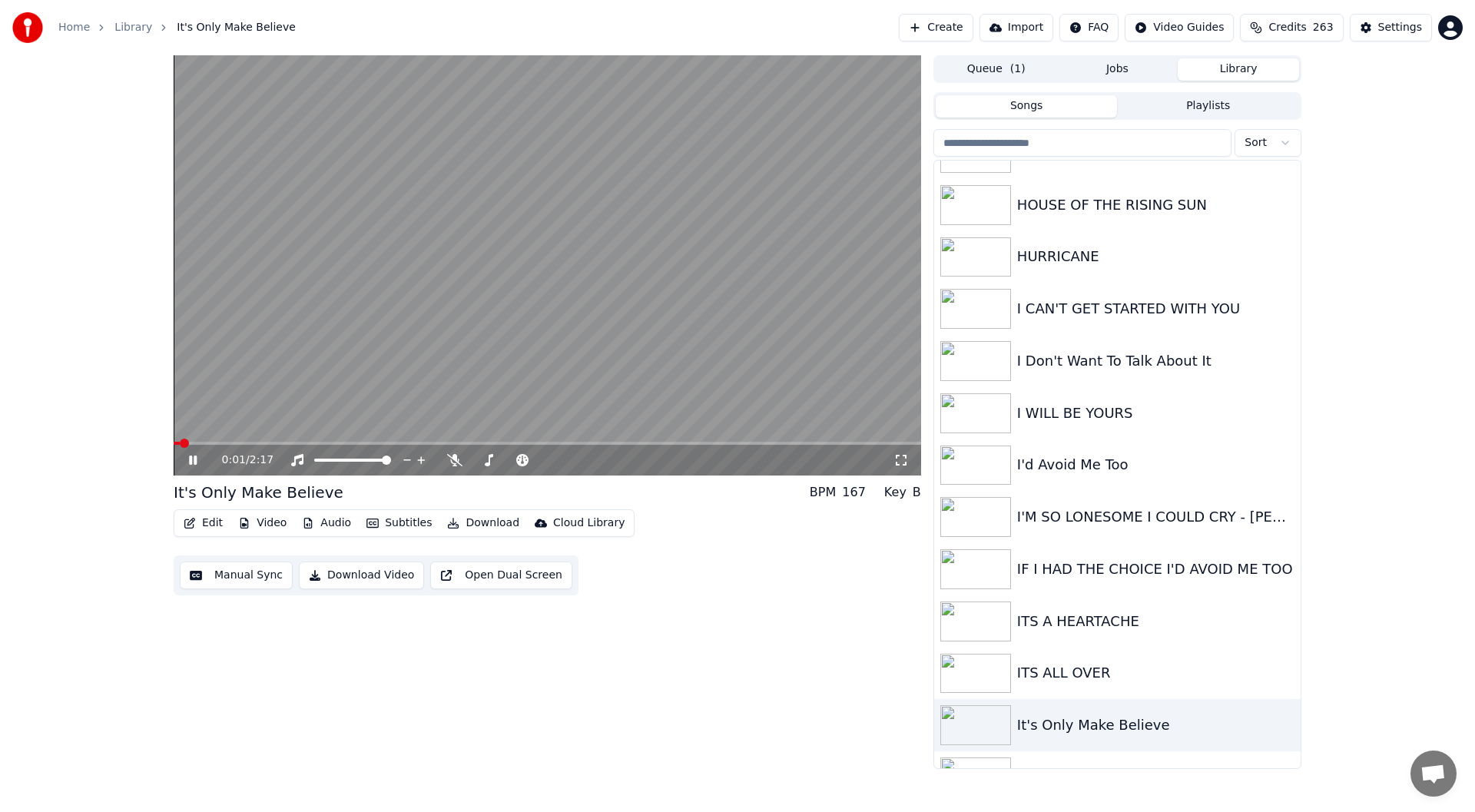
click at [908, 457] on icon at bounding box center [901, 460] width 16 height 12
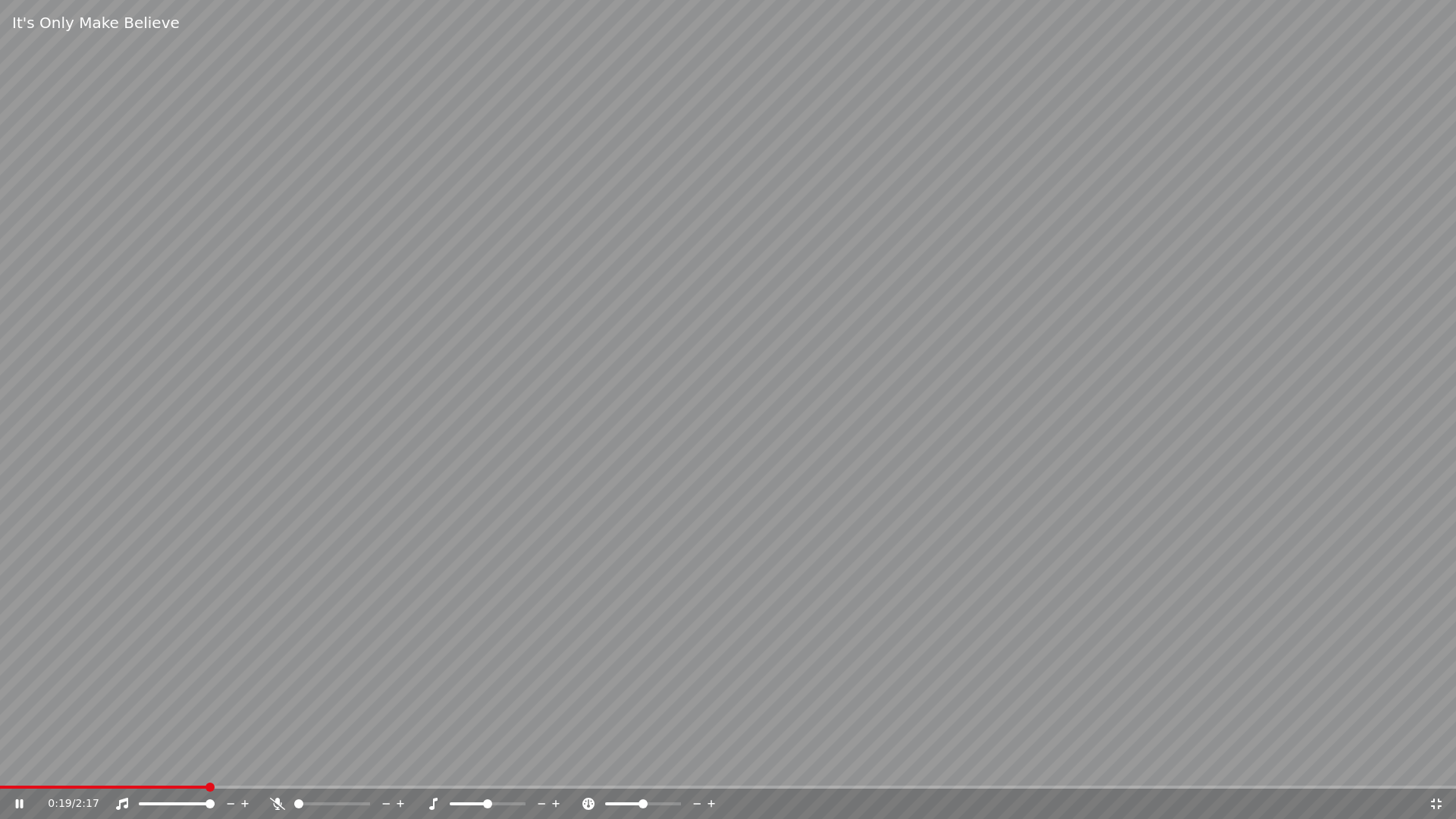
click at [1438, 801] on icon at bounding box center [1436, 804] width 10 height 10
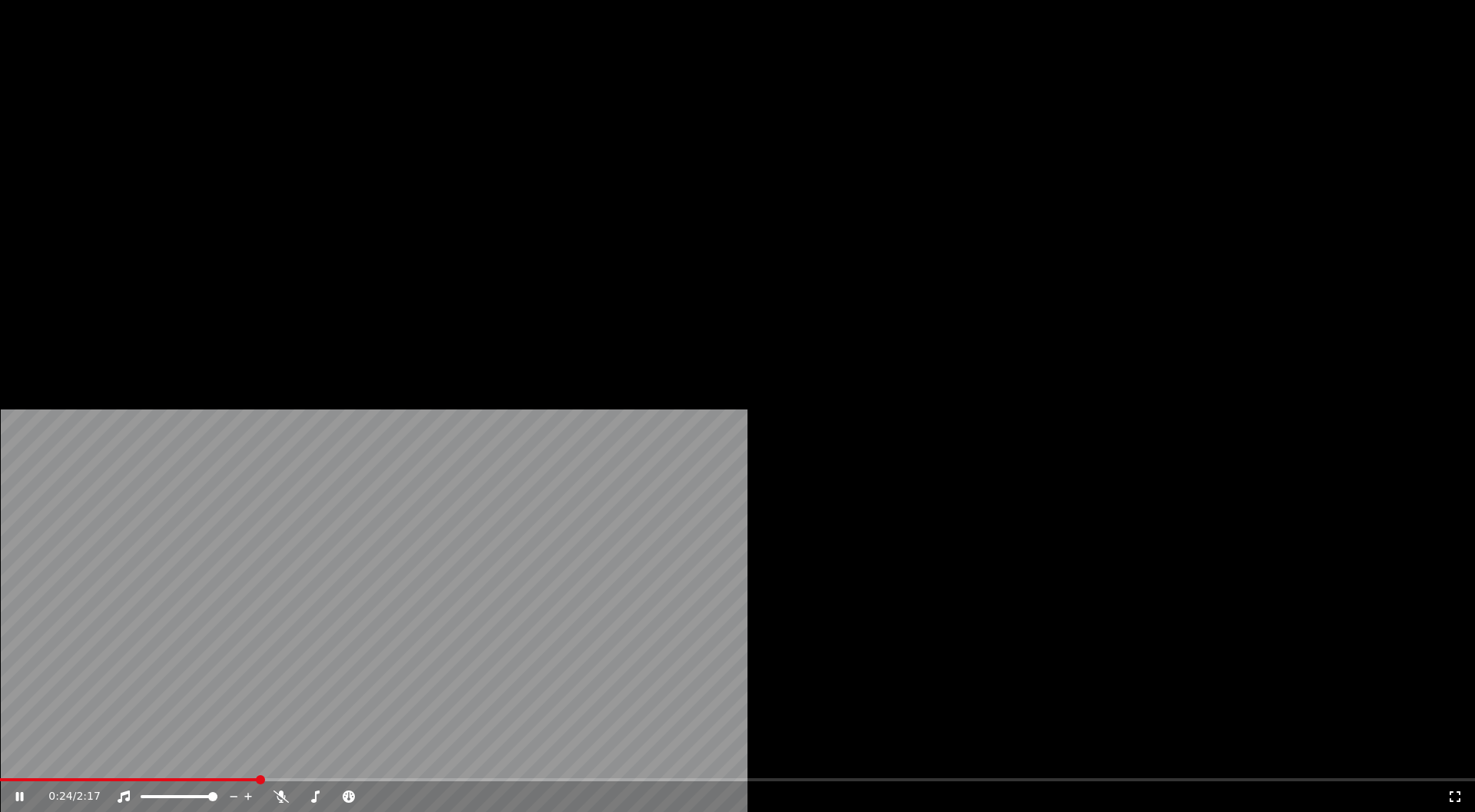
click at [201, 113] on button "Edit" at bounding box center [203, 103] width 51 height 22
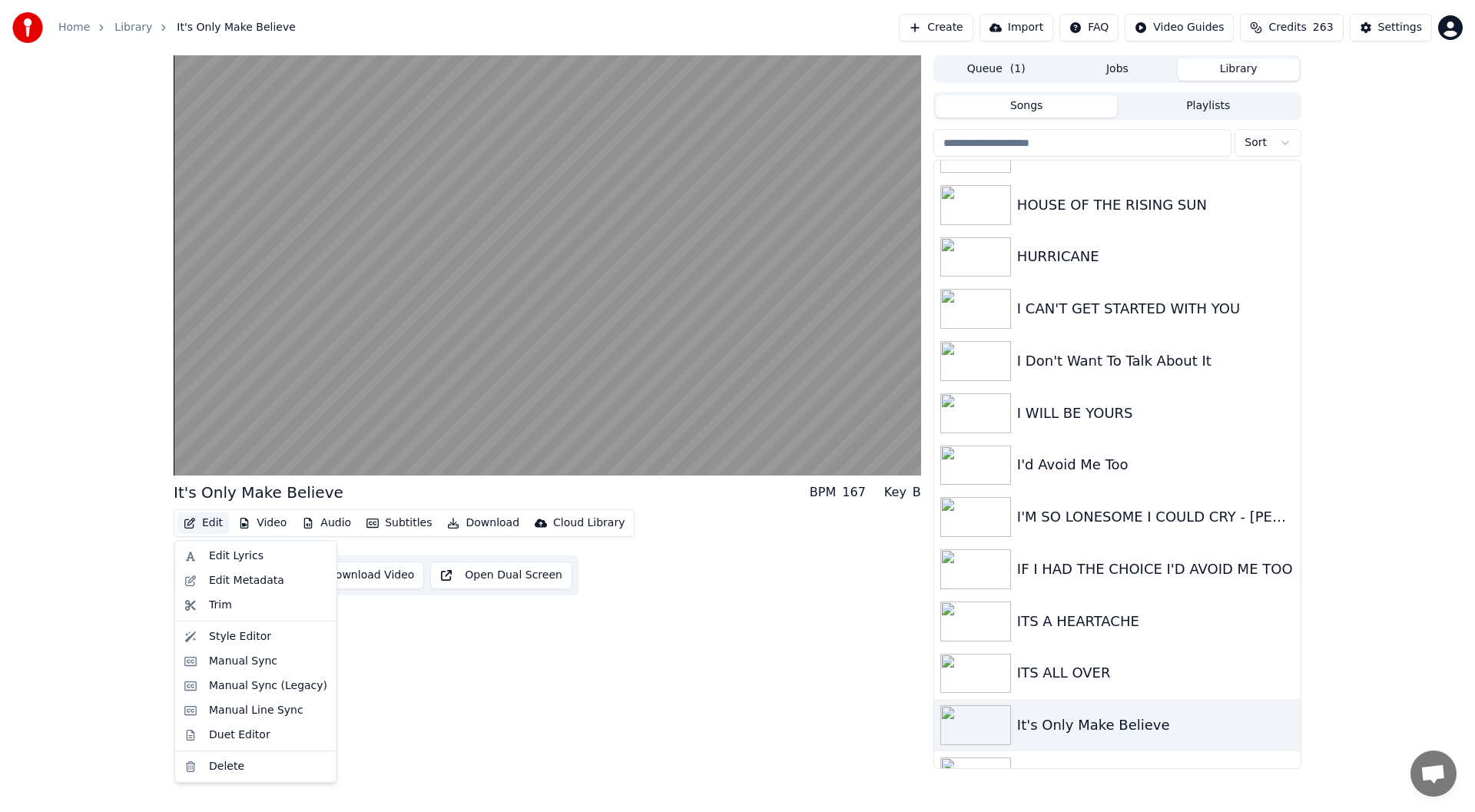
click at [494, 632] on div "It's Only Make Believe BPM 167 Key B Edit Video Audio Subtitles Download Cloud …" at bounding box center [547, 411] width 748 height 714
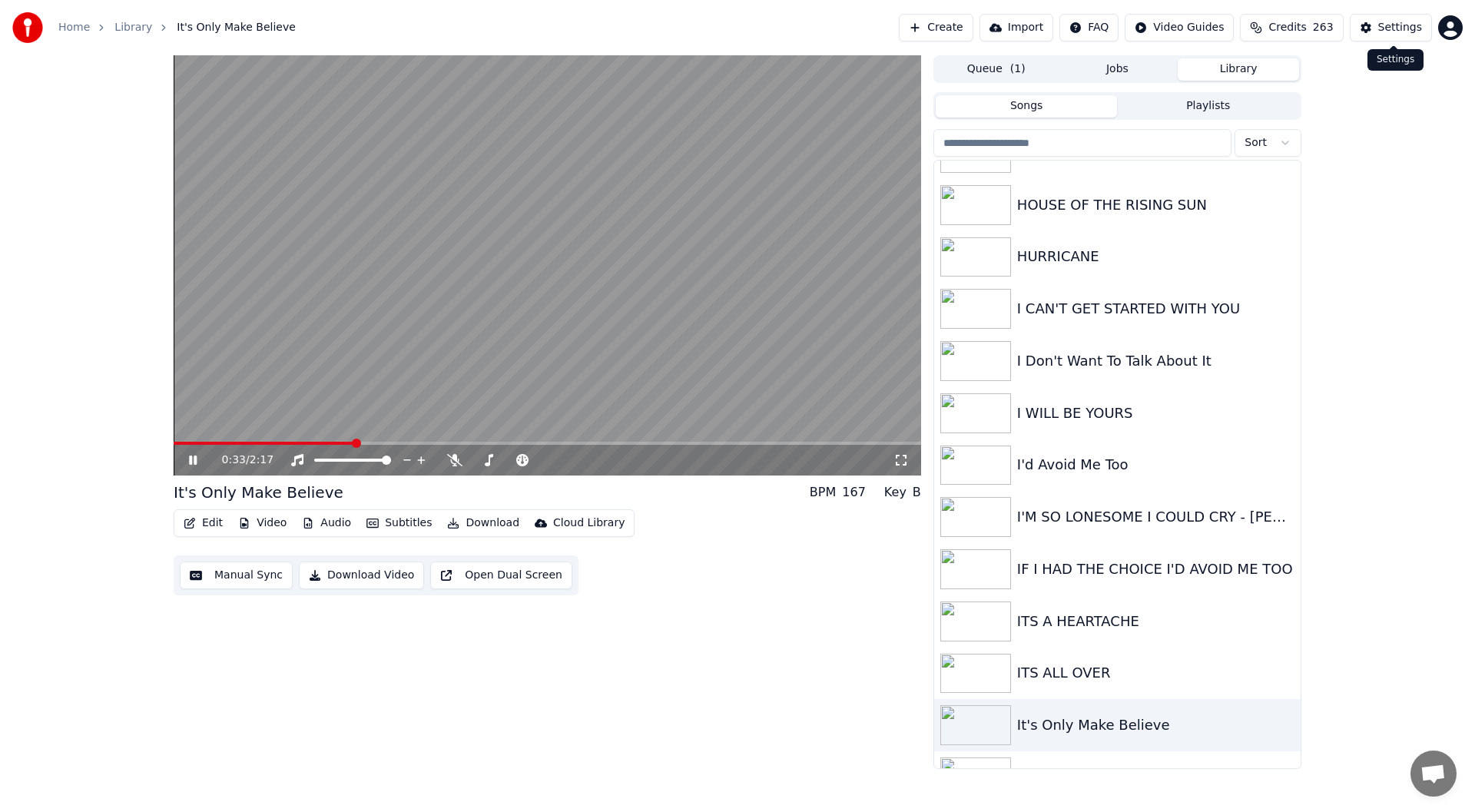
click at [1405, 23] on div "Settings" at bounding box center [1400, 28] width 44 height 16
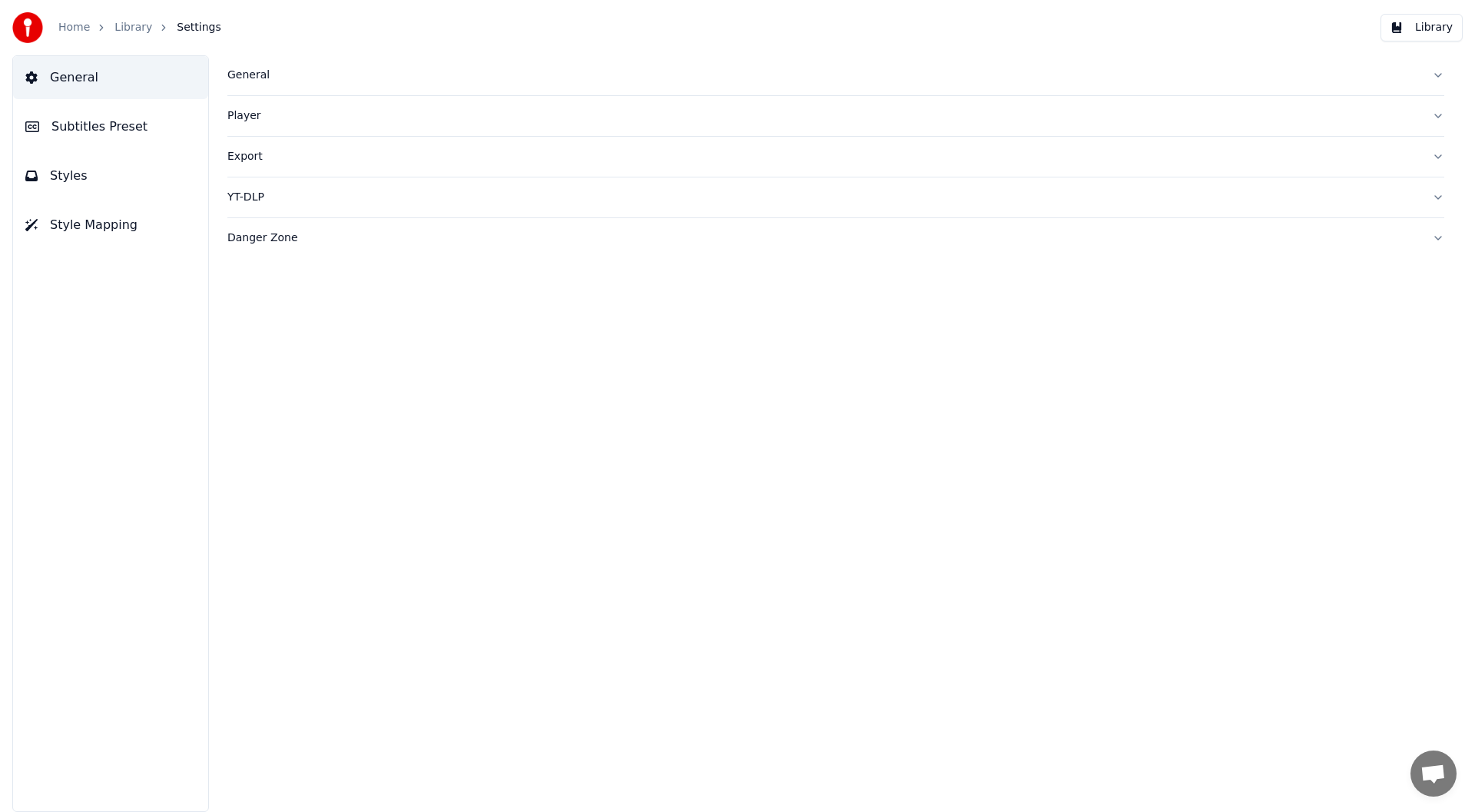
click at [83, 171] on button "Styles" at bounding box center [111, 175] width 195 height 43
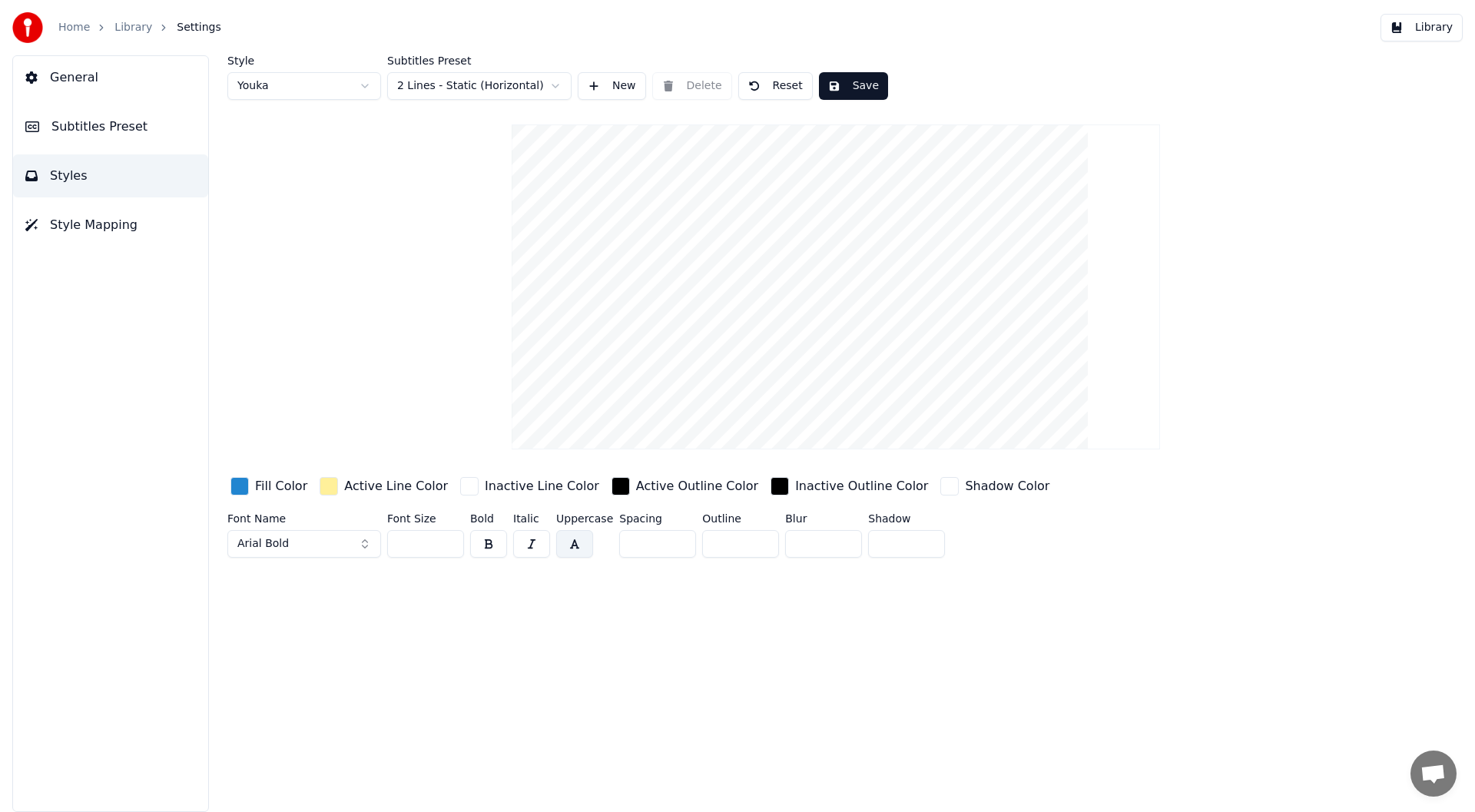
click at [358, 81] on html "Home Library Settings Library General Subtitles Preset Styles Style Mapping Sty…" at bounding box center [737, 406] width 1475 height 812
click at [367, 81] on html "Home Library Settings Library General Subtitles Preset Styles Style Mapping Sty…" at bounding box center [737, 406] width 1475 height 812
click at [854, 80] on button "Save" at bounding box center [853, 86] width 69 height 28
click at [854, 80] on button "Done" at bounding box center [855, 86] width 71 height 28
click at [854, 80] on button "Save" at bounding box center [853, 86] width 69 height 28
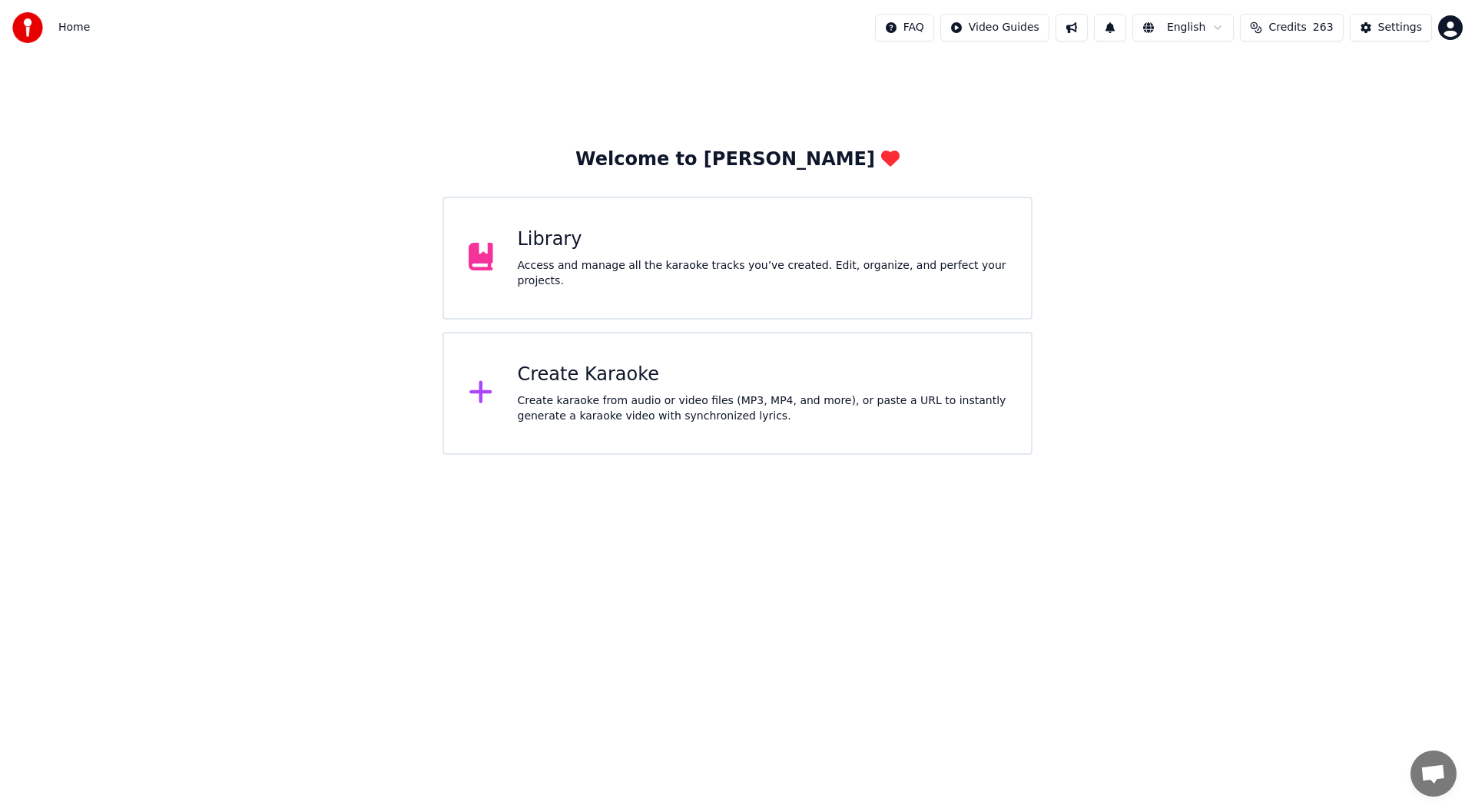
click at [639, 233] on div "Library Access and manage all the karaoke tracks you’ve created. Edit, organize…" at bounding box center [737, 258] width 590 height 123
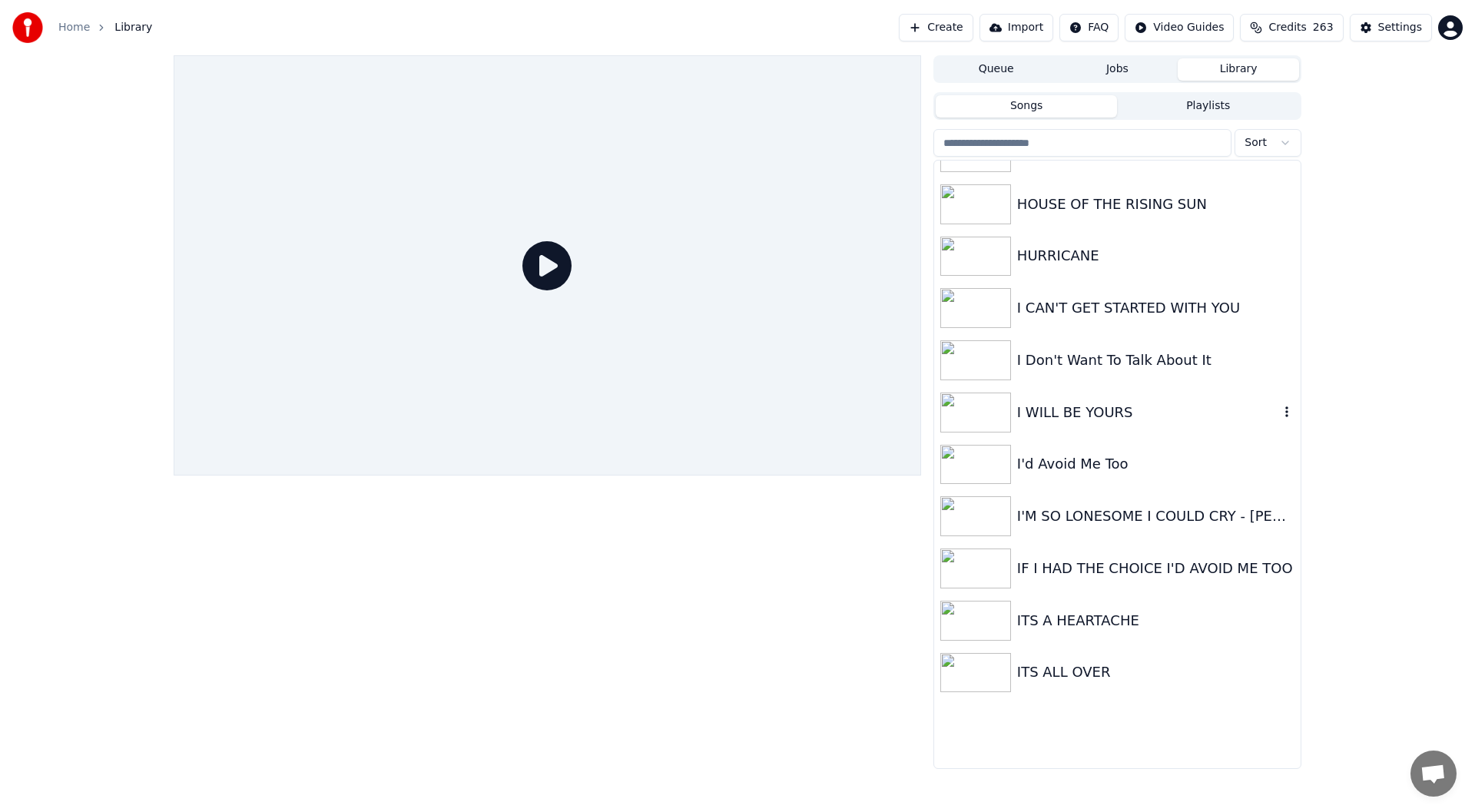
scroll to position [998, 0]
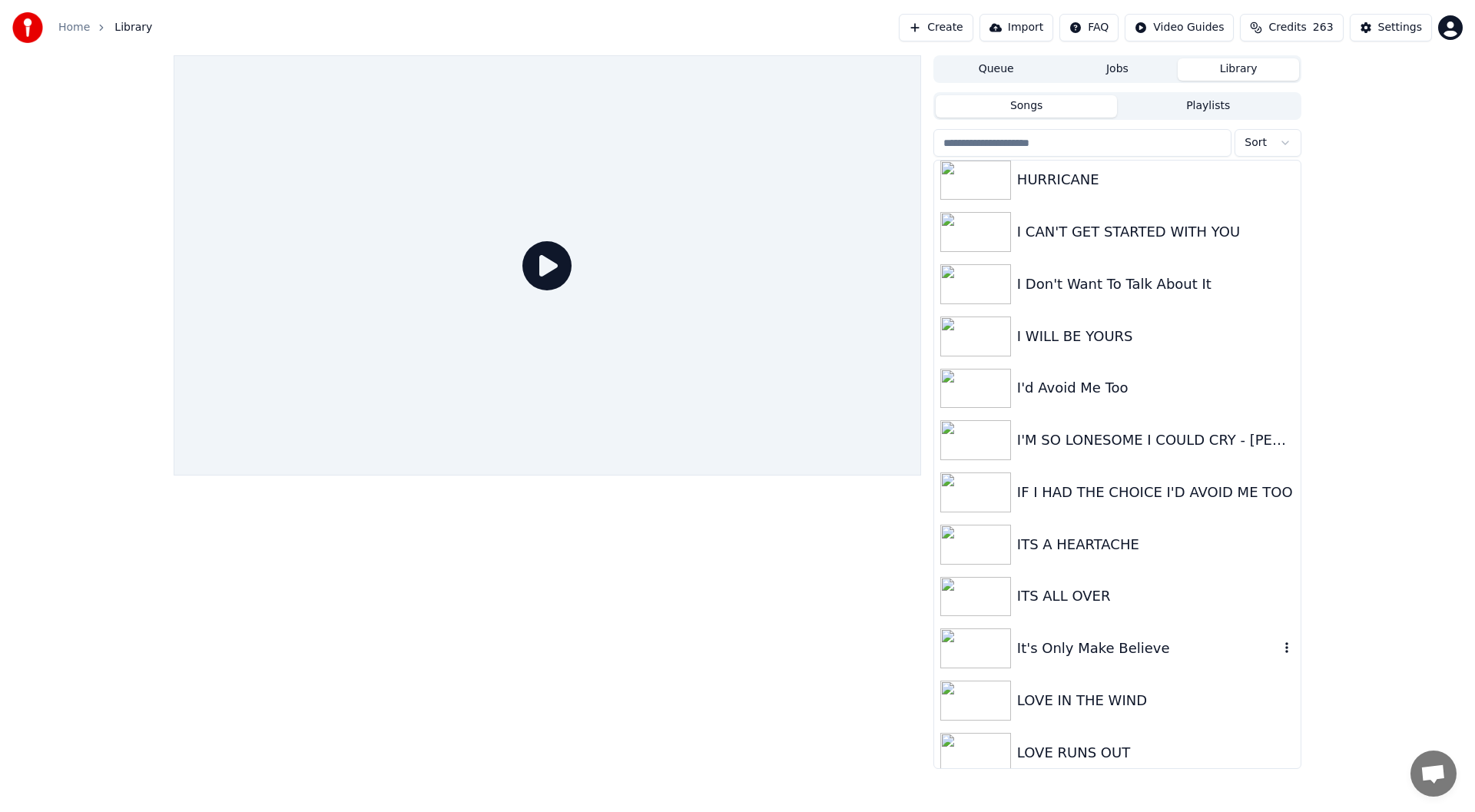
click at [1091, 639] on div "It's Only Make Believe" at bounding box center [1147, 648] width 262 height 22
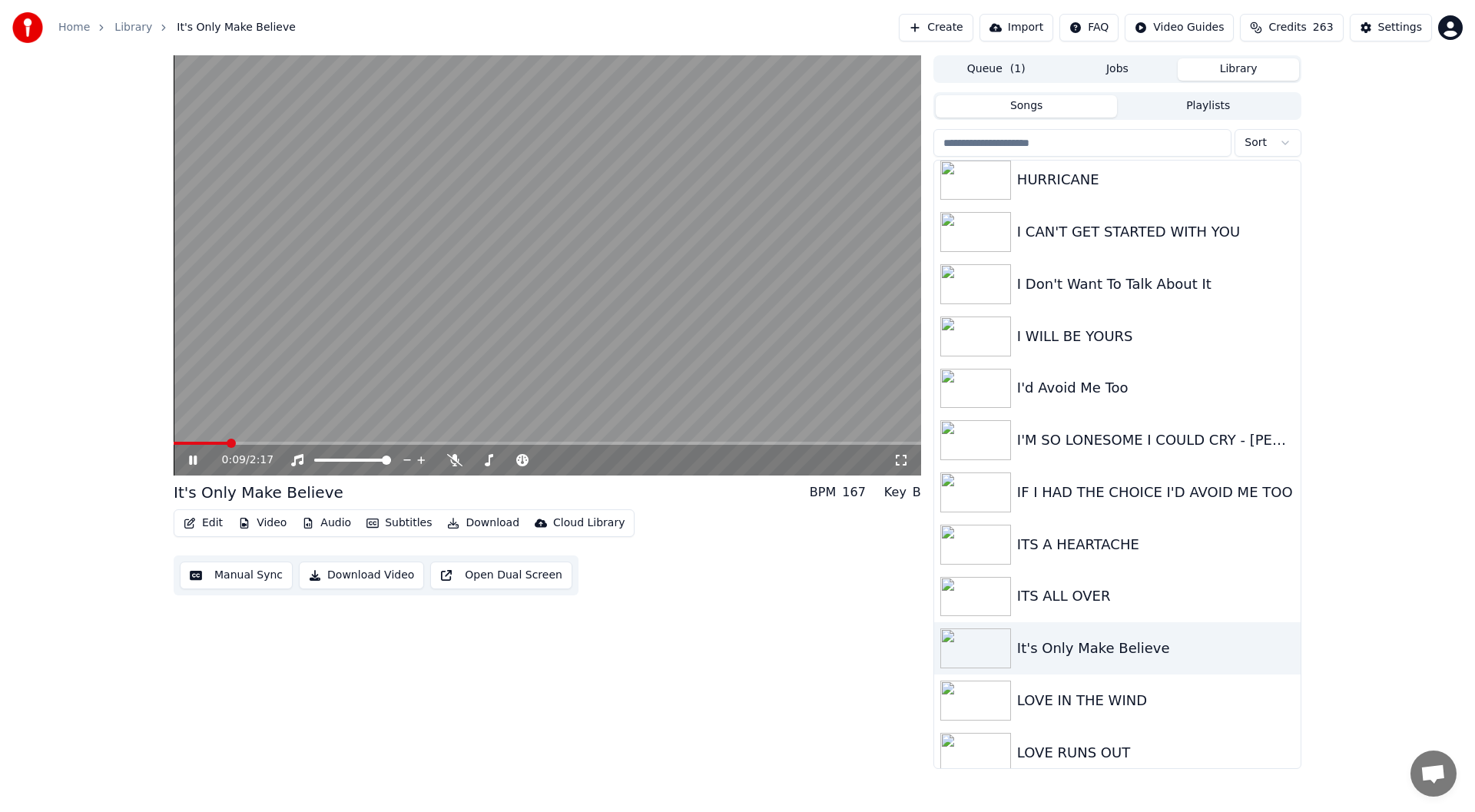
click at [902, 456] on icon at bounding box center [901, 460] width 16 height 12
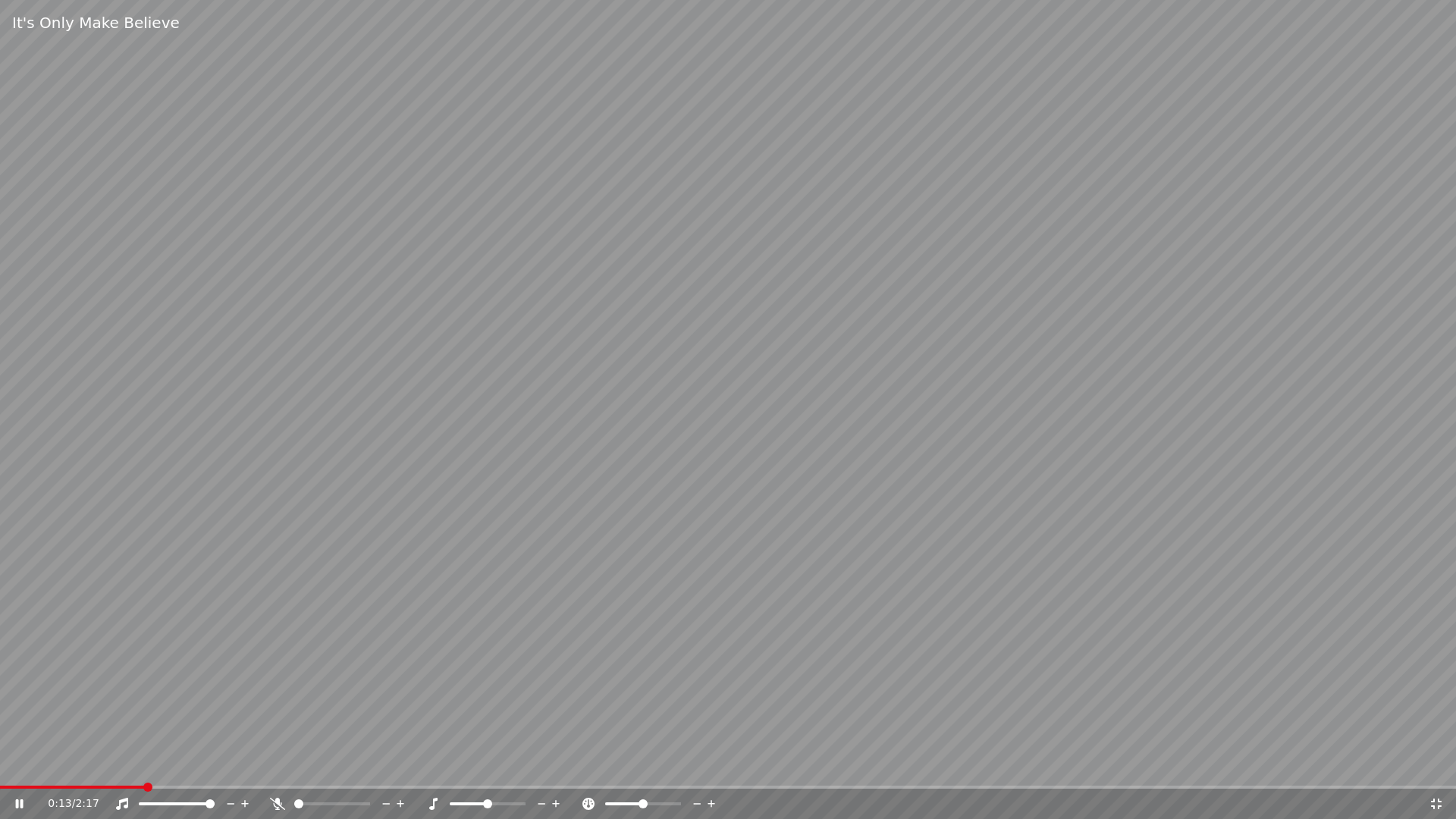
click at [1438, 800] on icon at bounding box center [1436, 804] width 10 height 10
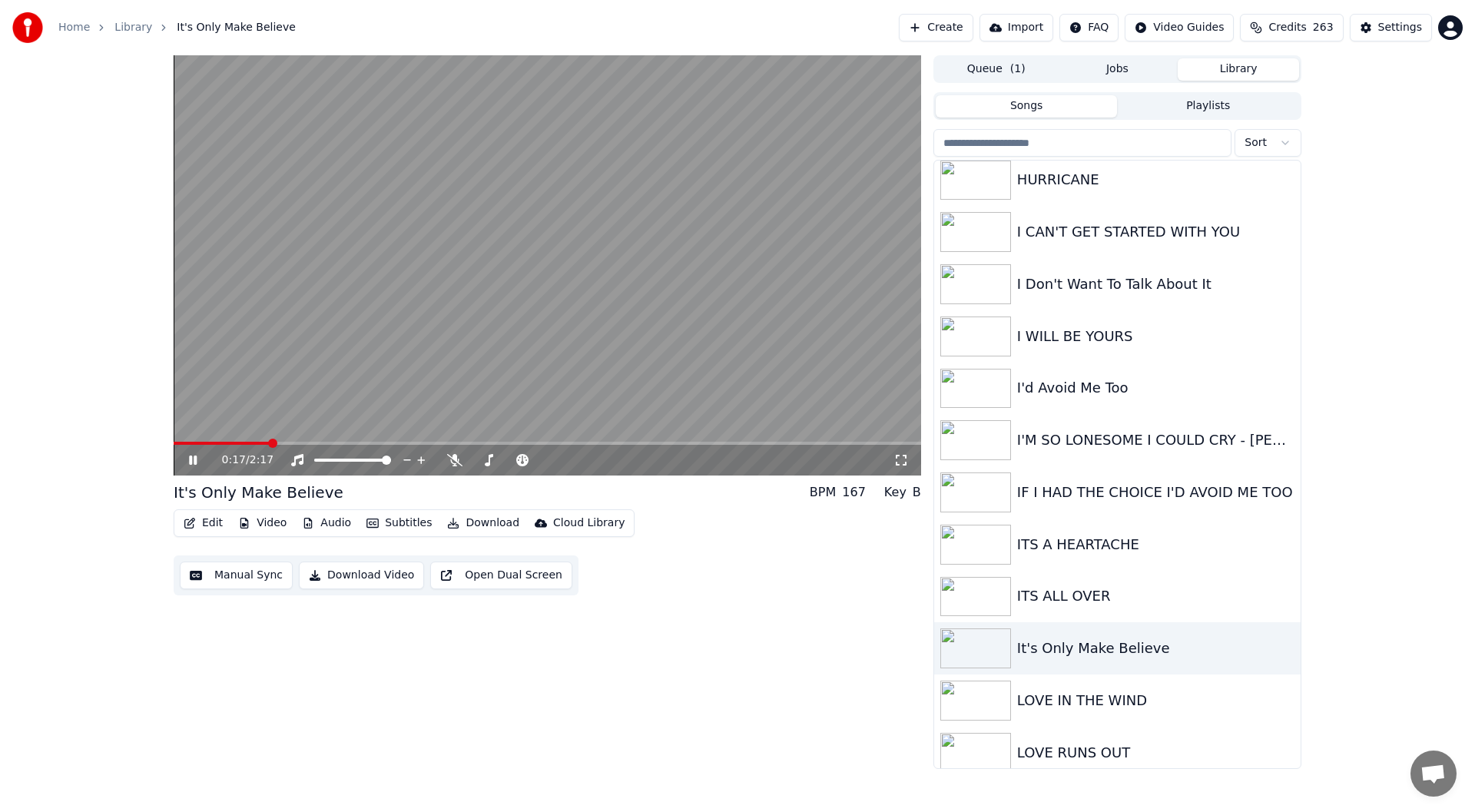
click at [193, 460] on icon at bounding box center [203, 460] width 36 height 12
click at [1397, 26] on div "Settings" at bounding box center [1400, 28] width 44 height 16
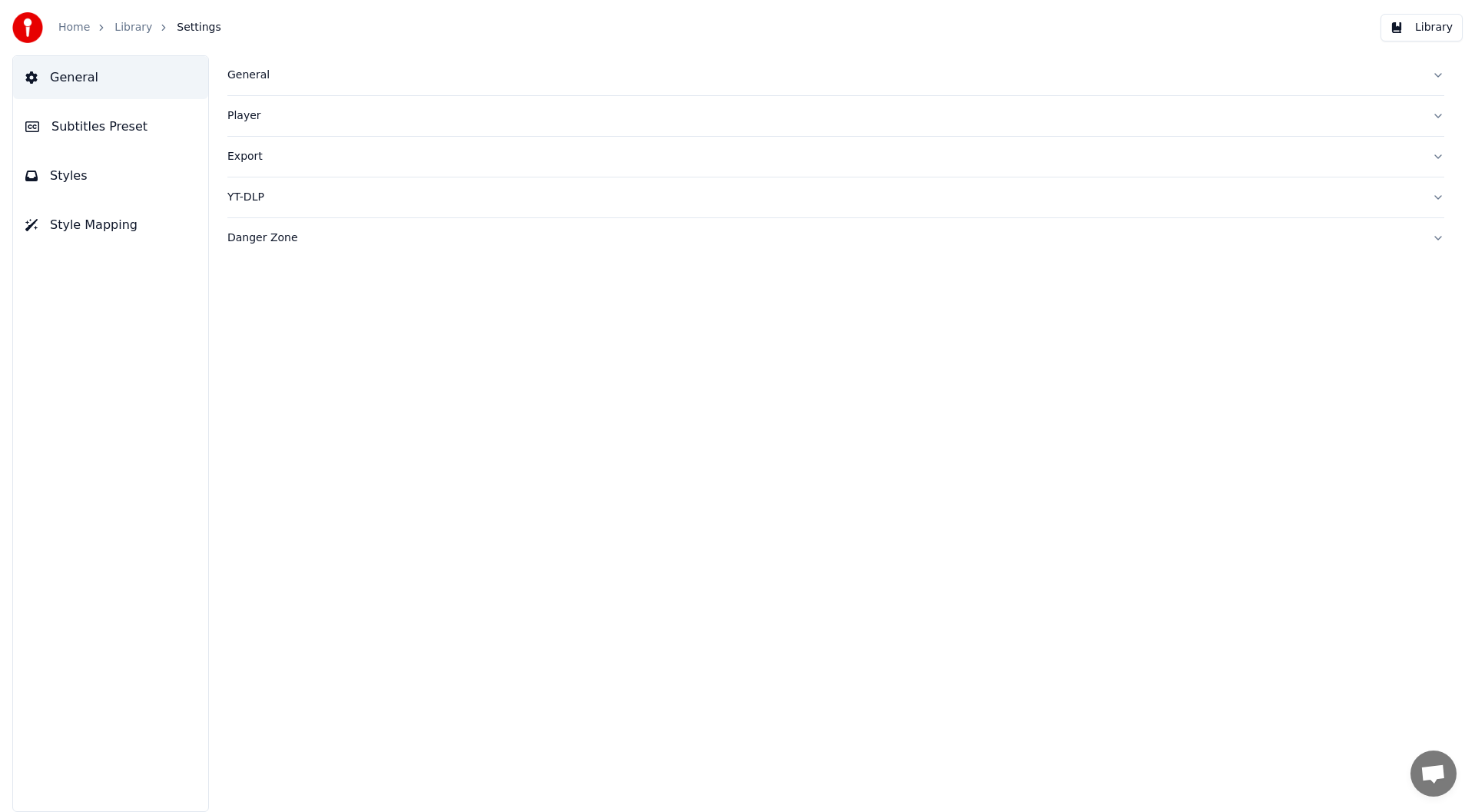
click at [93, 172] on button "Styles" at bounding box center [111, 175] width 195 height 43
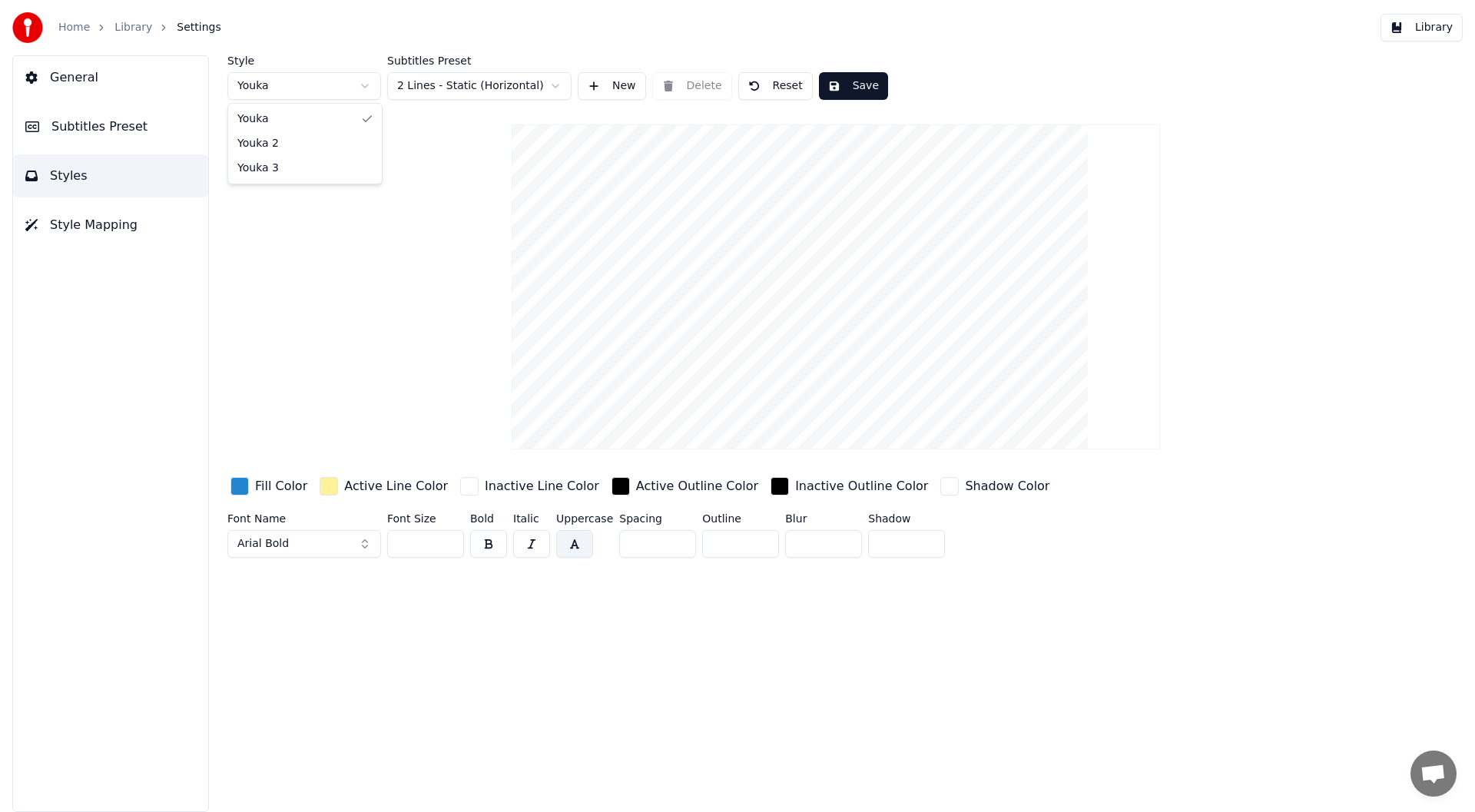
click at [365, 78] on html "Home Library Settings Library General Subtitles Preset Styles Style Mapping Sty…" at bounding box center [737, 406] width 1475 height 812
click at [841, 81] on button "Save" at bounding box center [853, 86] width 69 height 28
click at [1420, 17] on button "Library" at bounding box center [1421, 28] width 82 height 28
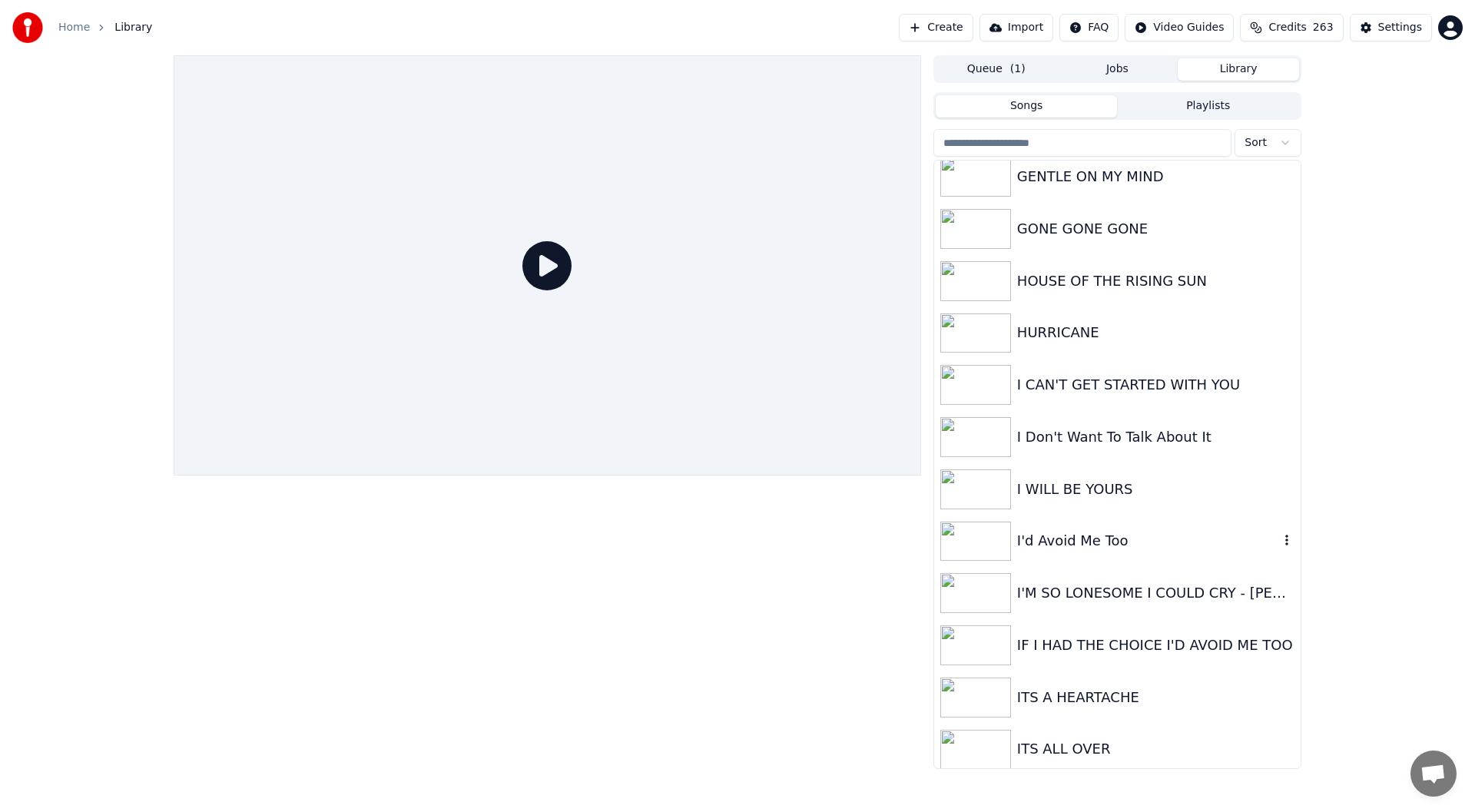
scroll to position [998, 0]
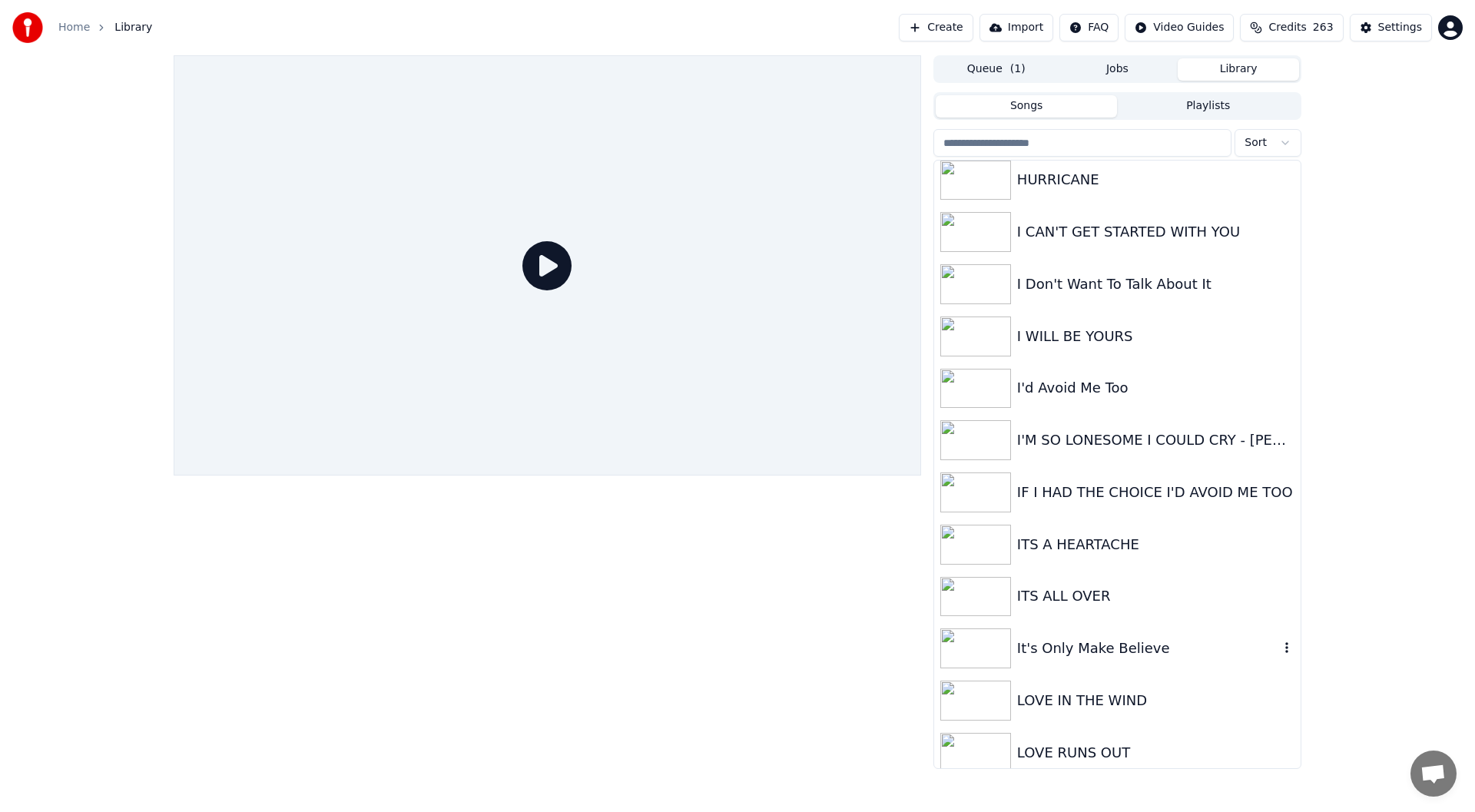
click at [1104, 647] on div "It's Only Make Believe" at bounding box center [1147, 648] width 262 height 22
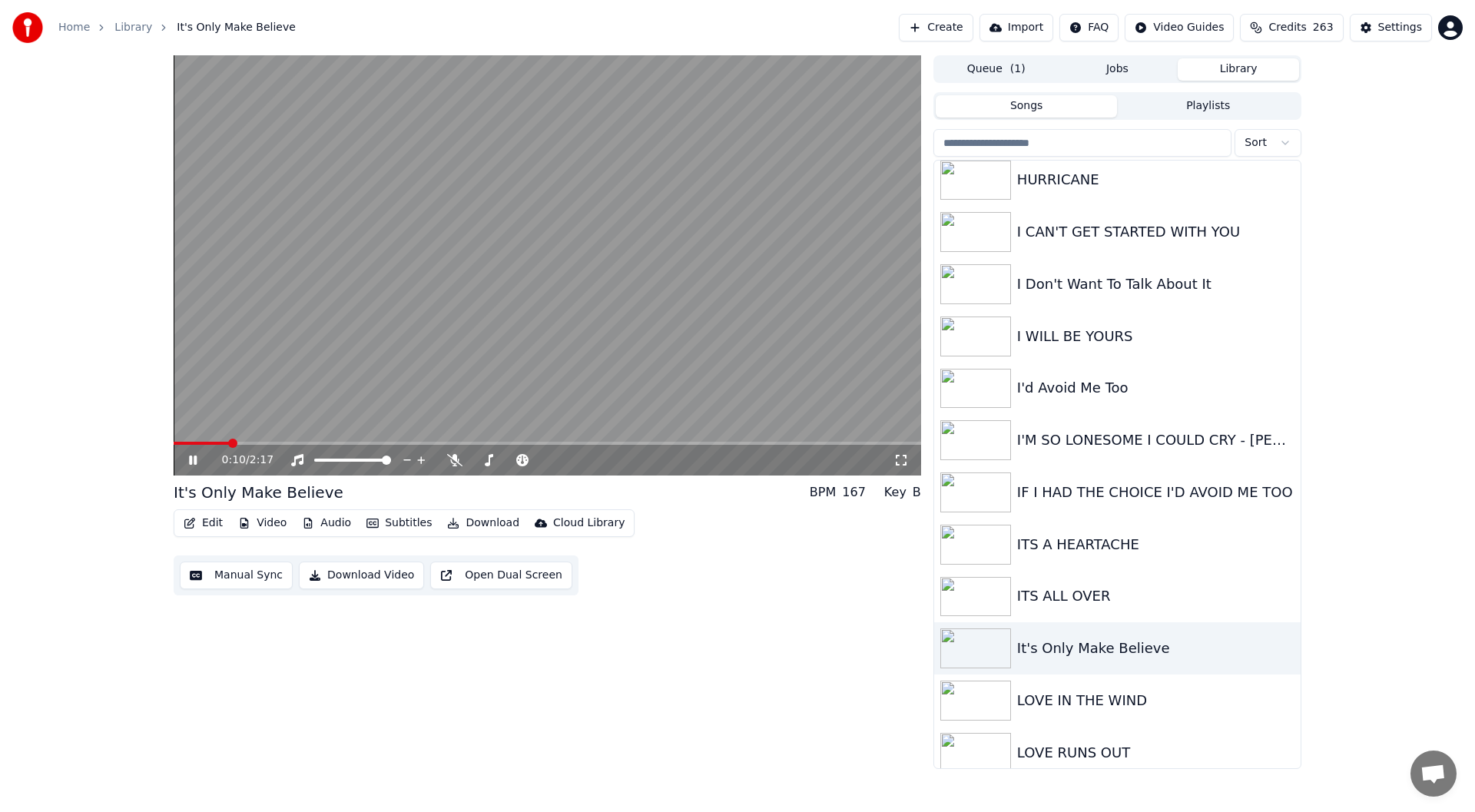
click at [904, 454] on icon at bounding box center [901, 460] width 16 height 12
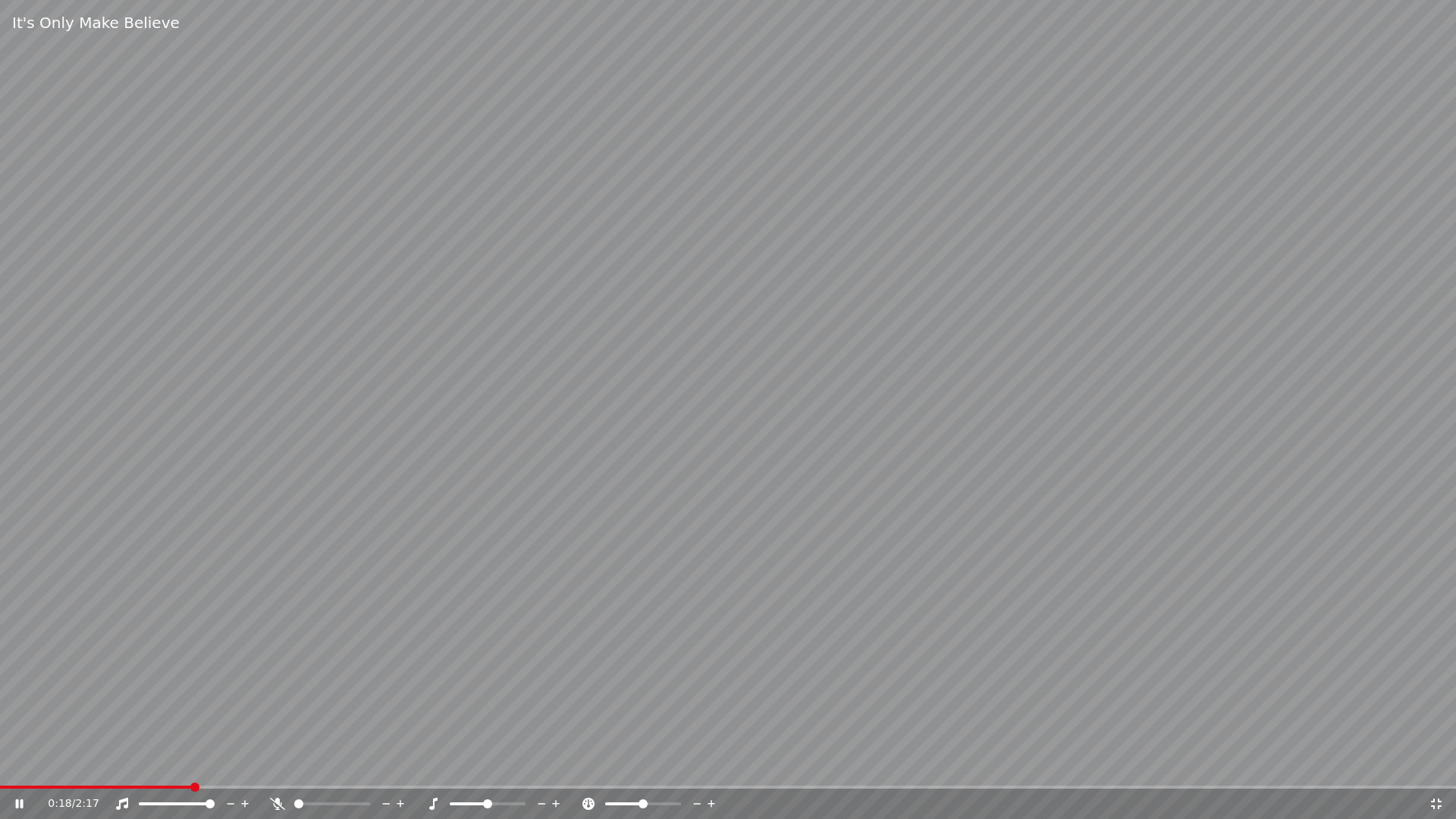
drag, startPoint x: 1439, startPoint y: 806, endPoint x: 1439, endPoint y: 789, distance: 17.0
click at [1439, 801] on icon at bounding box center [1436, 804] width 10 height 10
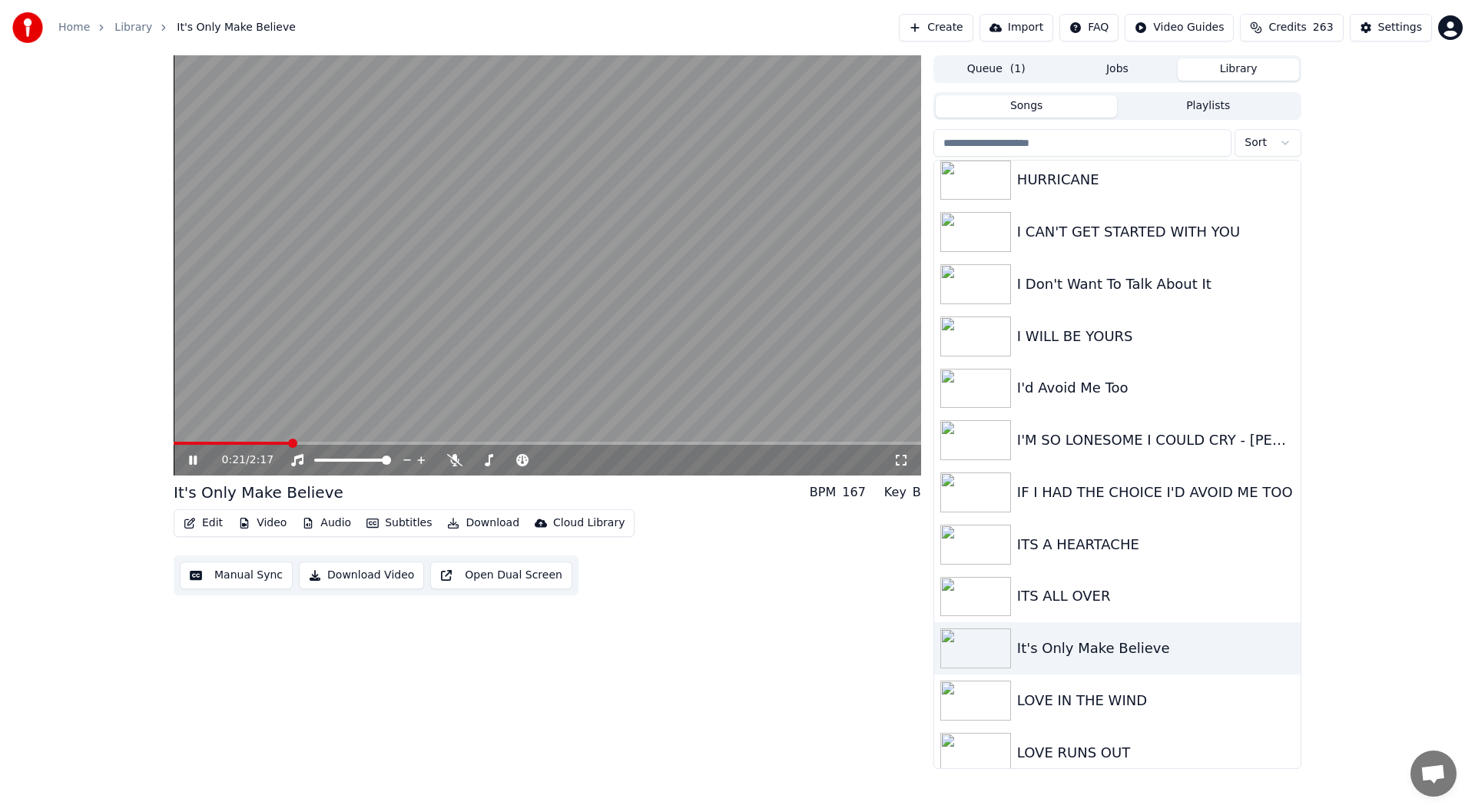
click at [198, 452] on div "0:21 / 2:17" at bounding box center [547, 460] width 735 height 16
click at [189, 460] on icon at bounding box center [203, 460] width 36 height 12
click at [1397, 22] on div "Settings" at bounding box center [1400, 28] width 44 height 16
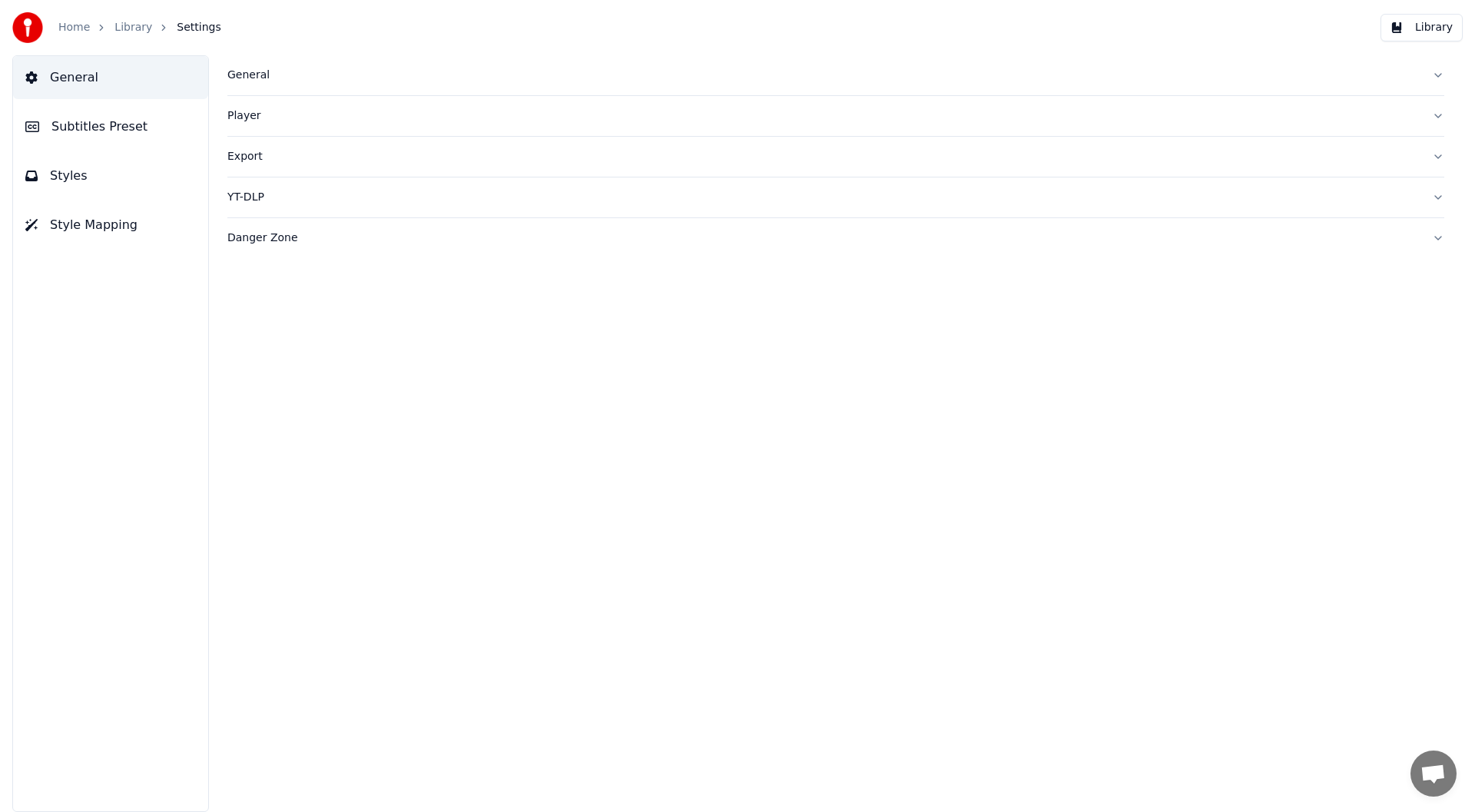
click at [67, 173] on span "Styles" at bounding box center [68, 175] width 37 height 18
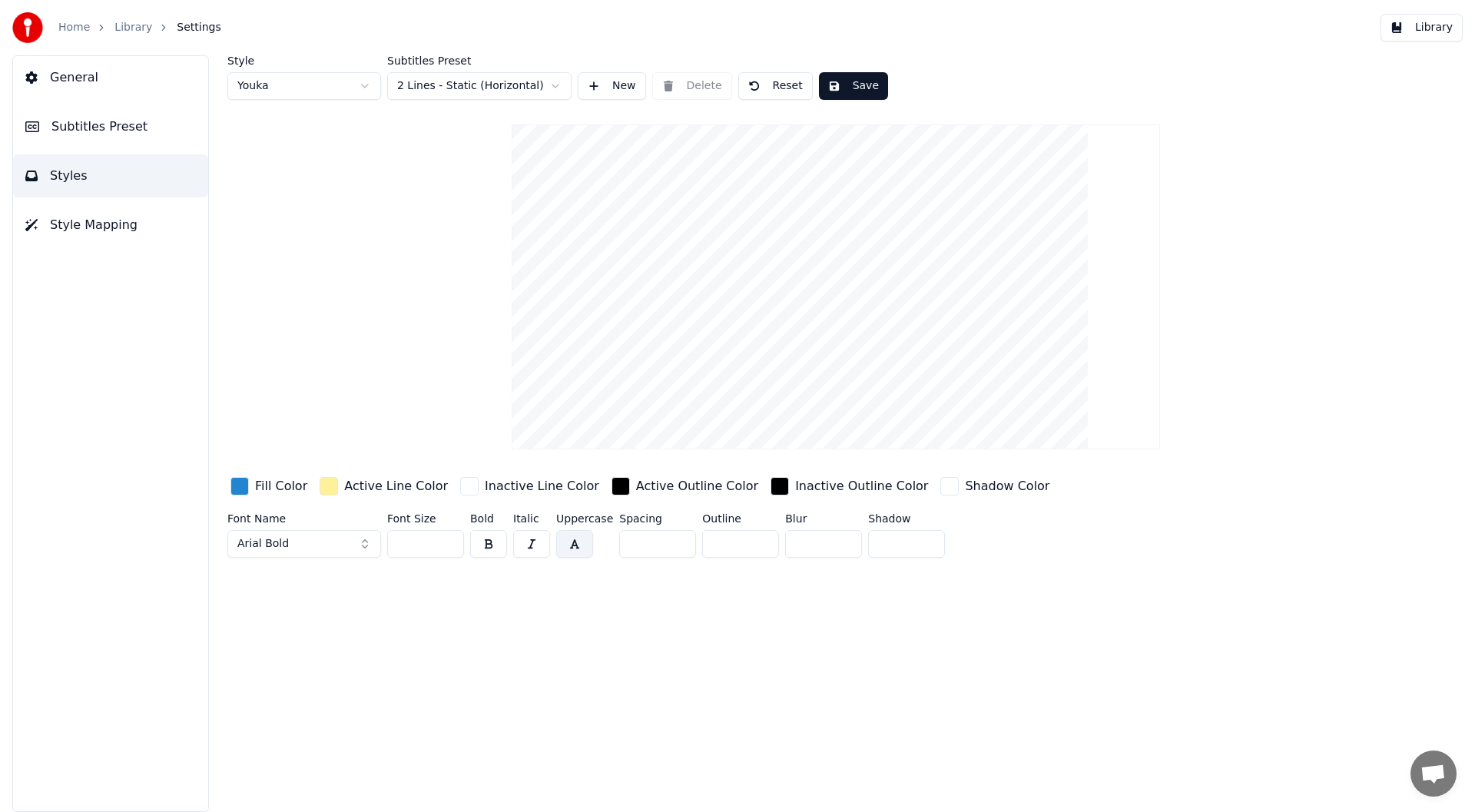
click at [360, 81] on html "Home Library Settings Library General Subtitles Preset Styles Style Mapping Sty…" at bounding box center [737, 406] width 1475 height 812
click at [367, 80] on html "Home Library Settings Library General Subtitles Preset Styles Style Mapping Sty…" at bounding box center [737, 406] width 1475 height 812
click at [858, 80] on button "Save" at bounding box center [853, 86] width 69 height 28
click at [851, 81] on button "Save" at bounding box center [853, 86] width 69 height 28
click at [1445, 23] on button "Library" at bounding box center [1421, 28] width 82 height 28
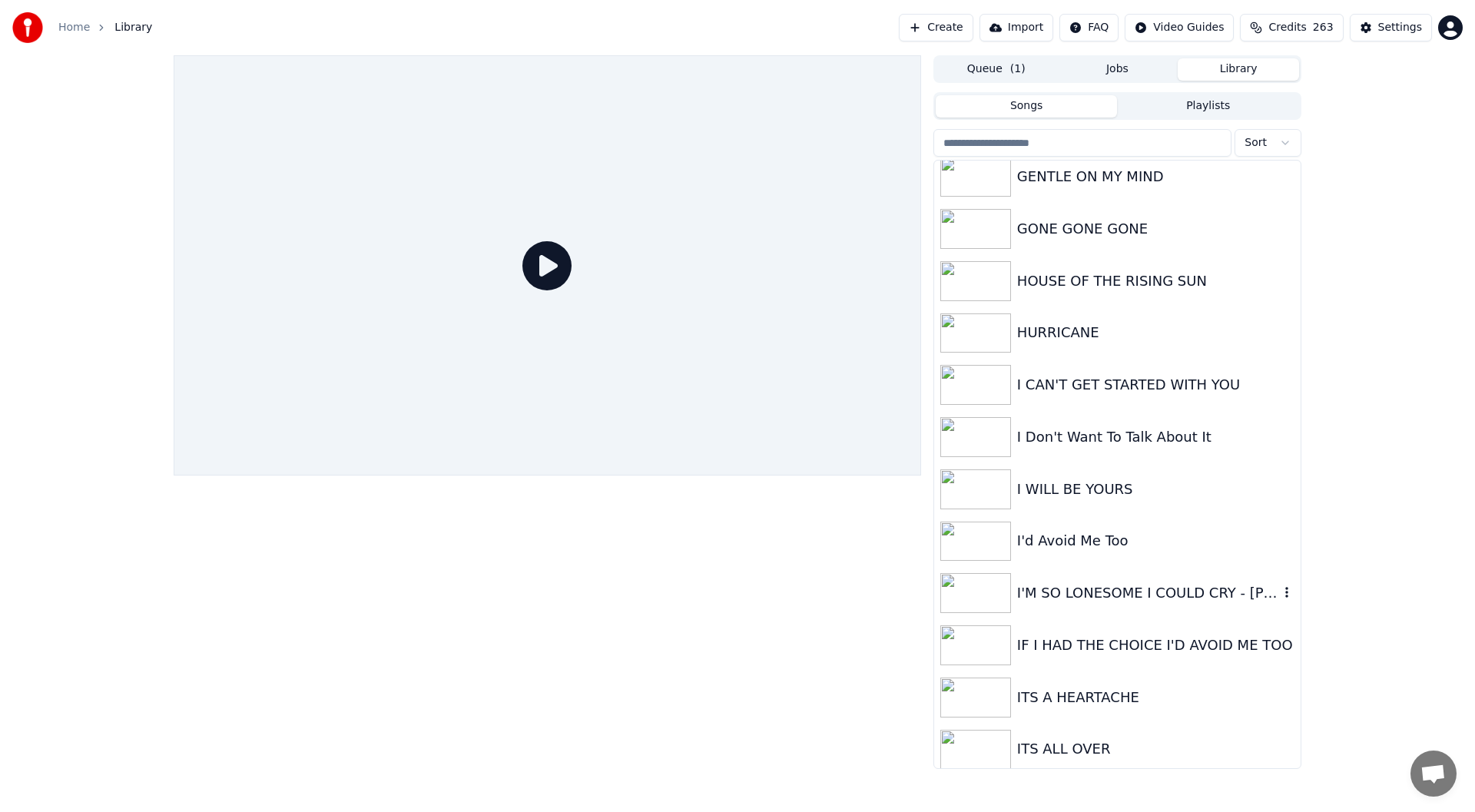
scroll to position [1075, 0]
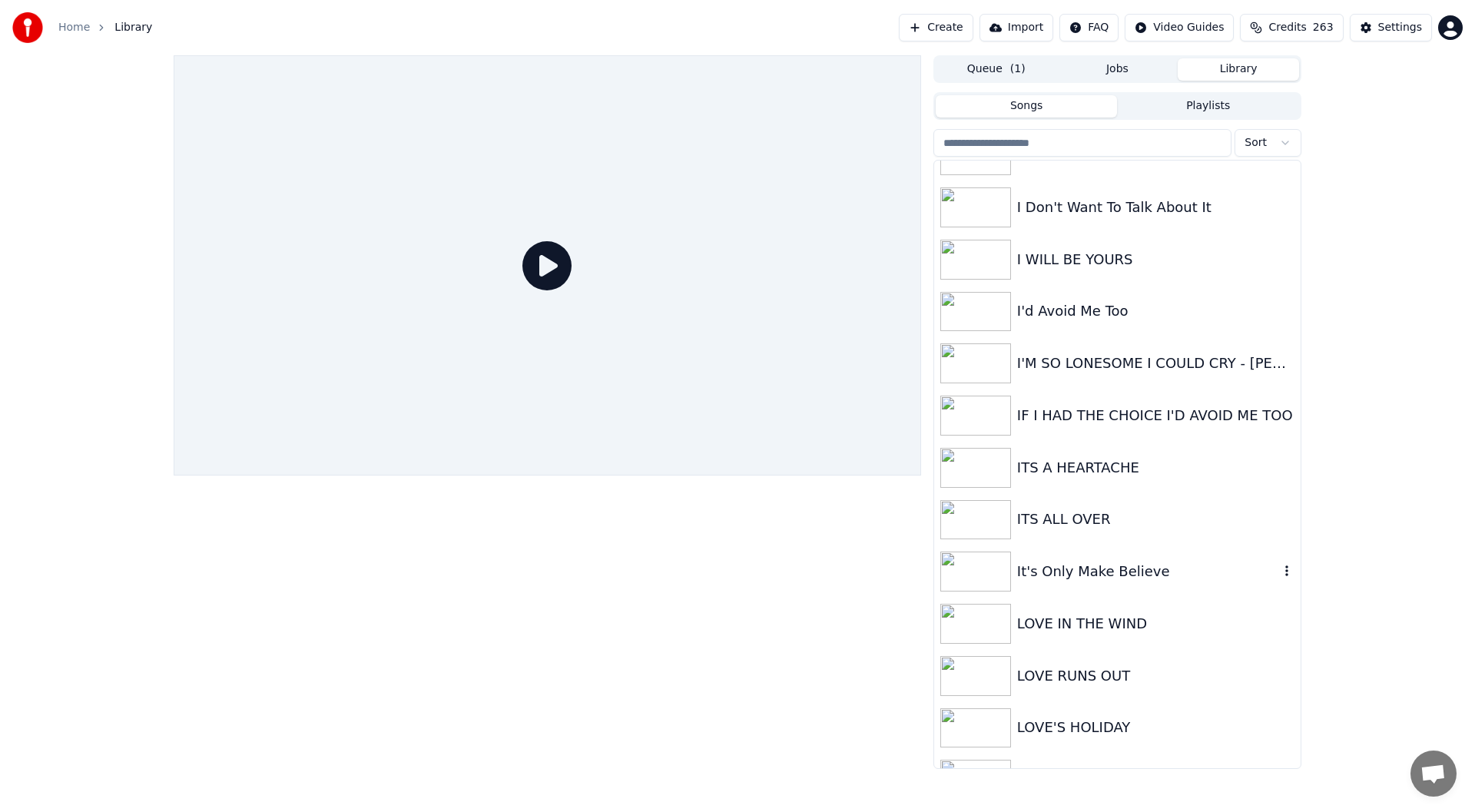
click at [1100, 568] on div "It's Only Make Believe" at bounding box center [1147, 572] width 262 height 22
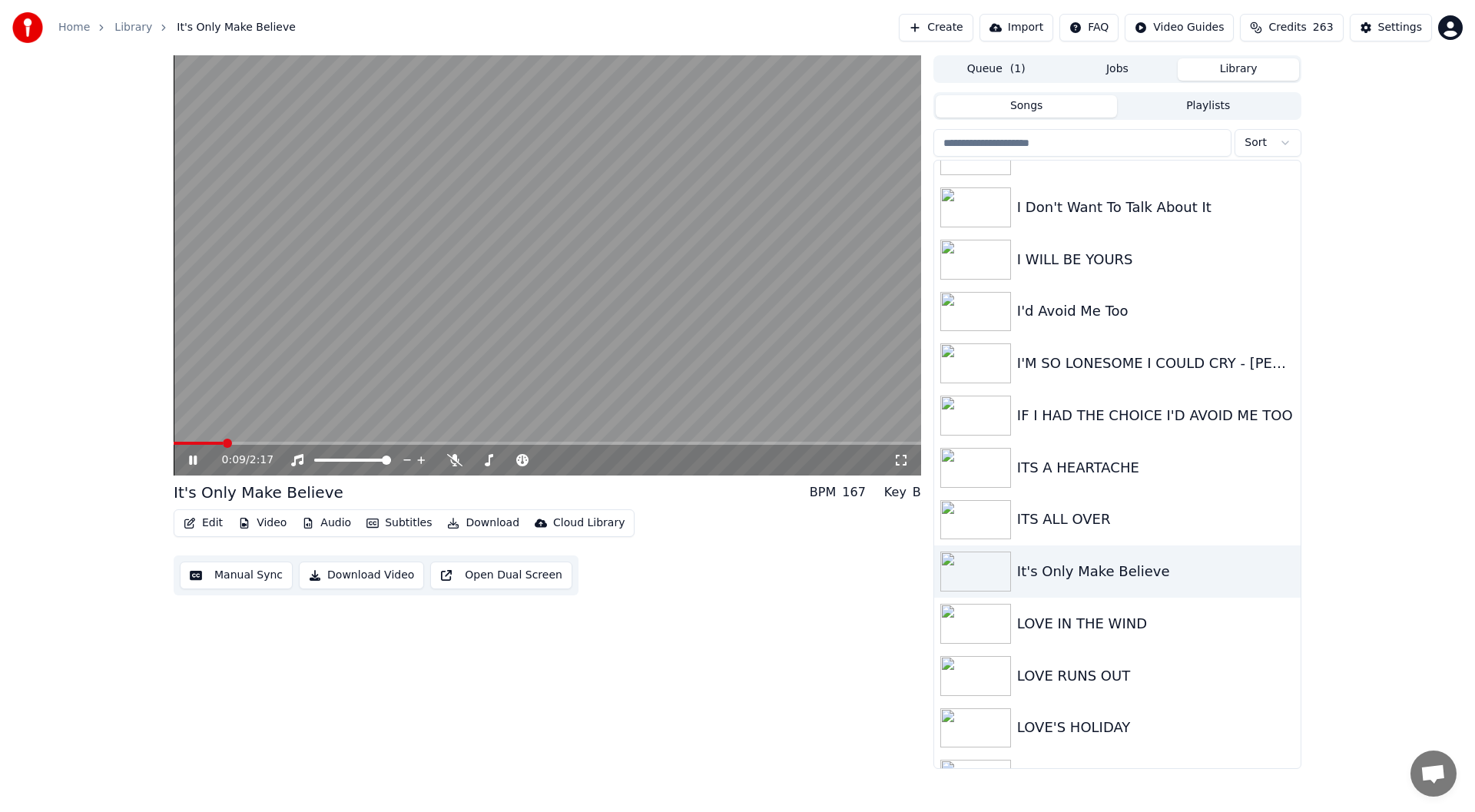
click at [904, 458] on icon at bounding box center [901, 460] width 16 height 12
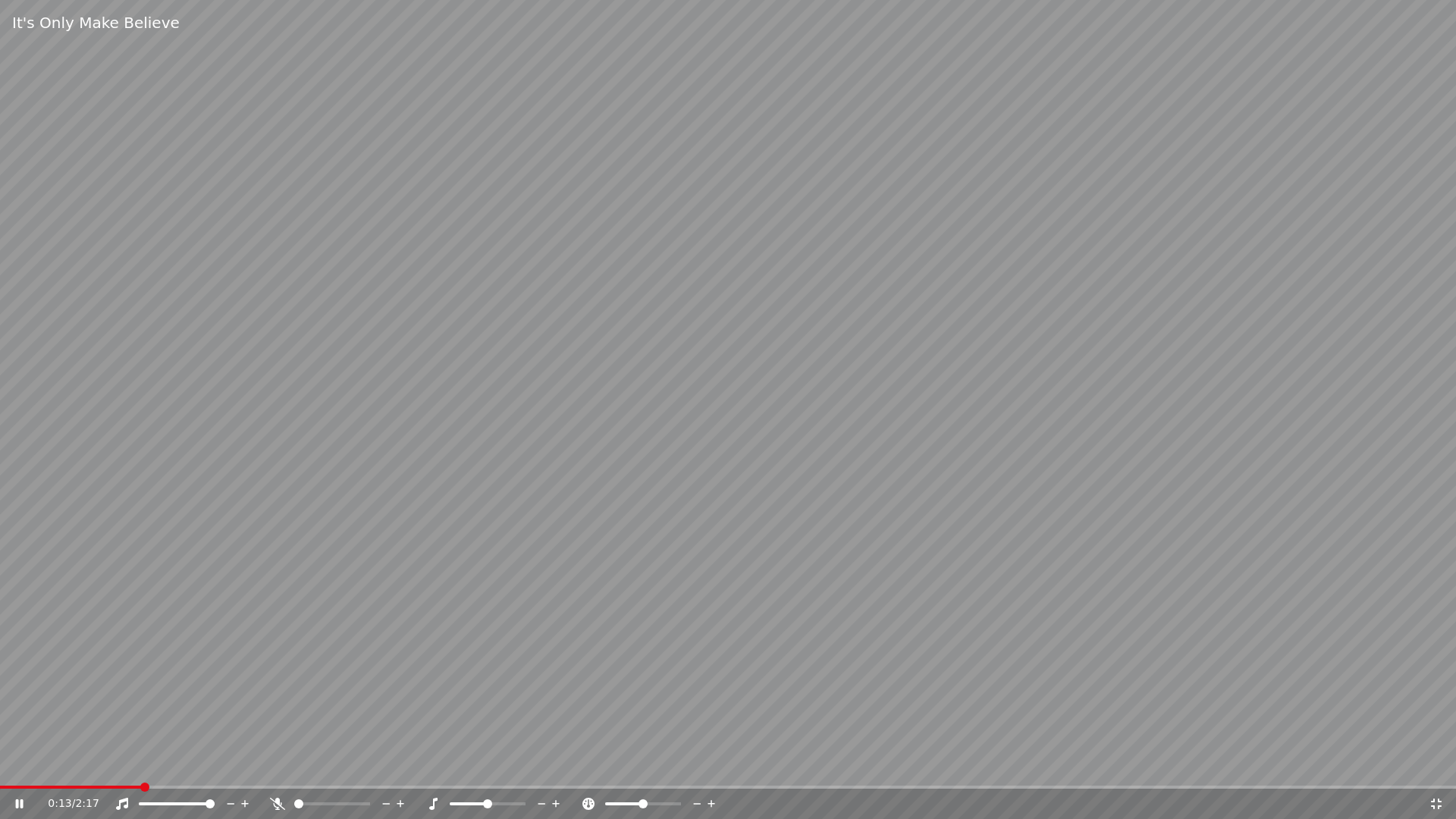
click at [1436, 801] on icon at bounding box center [1436, 804] width 15 height 12
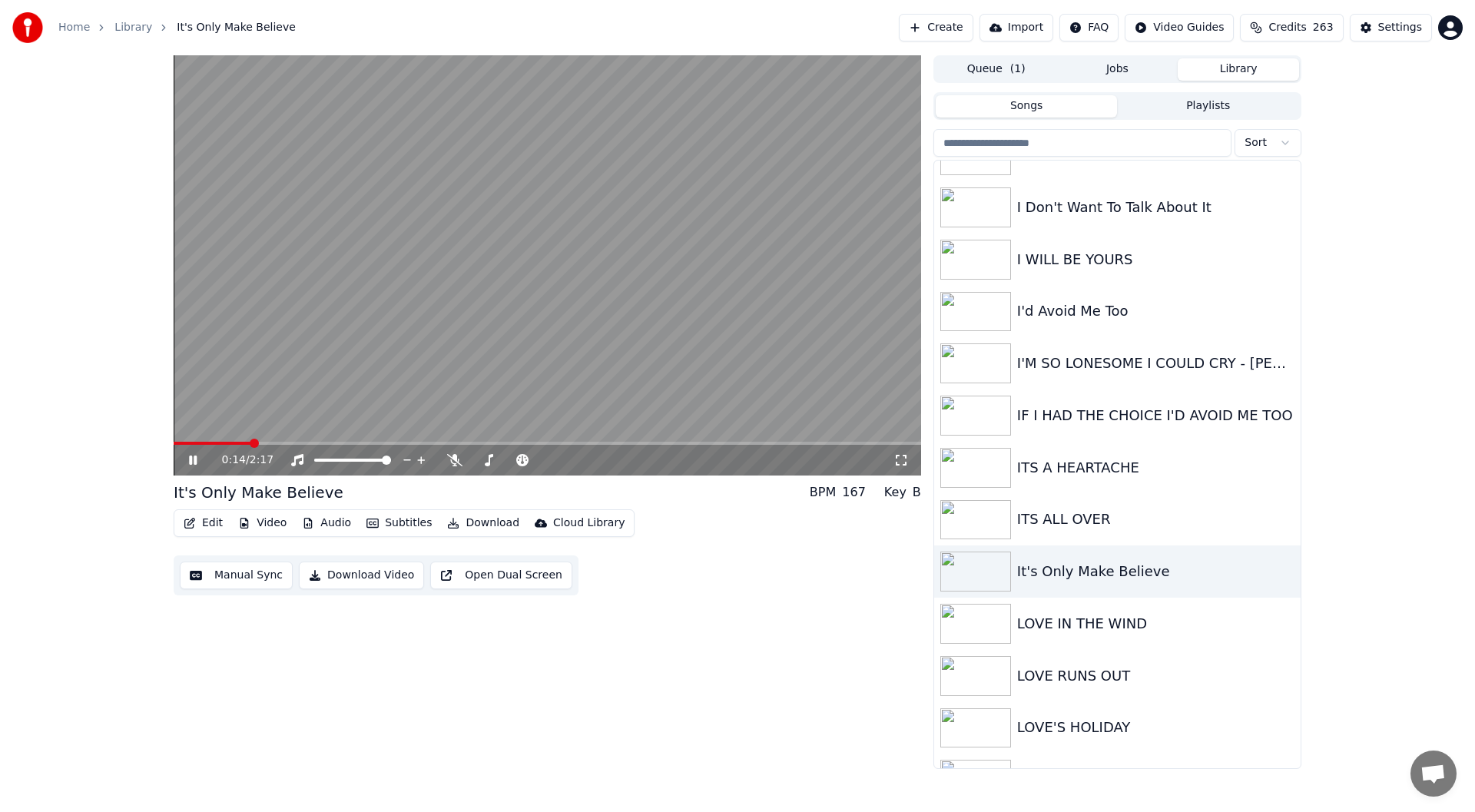
click at [757, 646] on div "0:14 / 2:17 It's Only Make Believe BPM 167 Key B Edit Video Audio Subtitles Dow…" at bounding box center [547, 411] width 748 height 714
click at [1401, 23] on div "Settings" at bounding box center [1400, 28] width 44 height 16
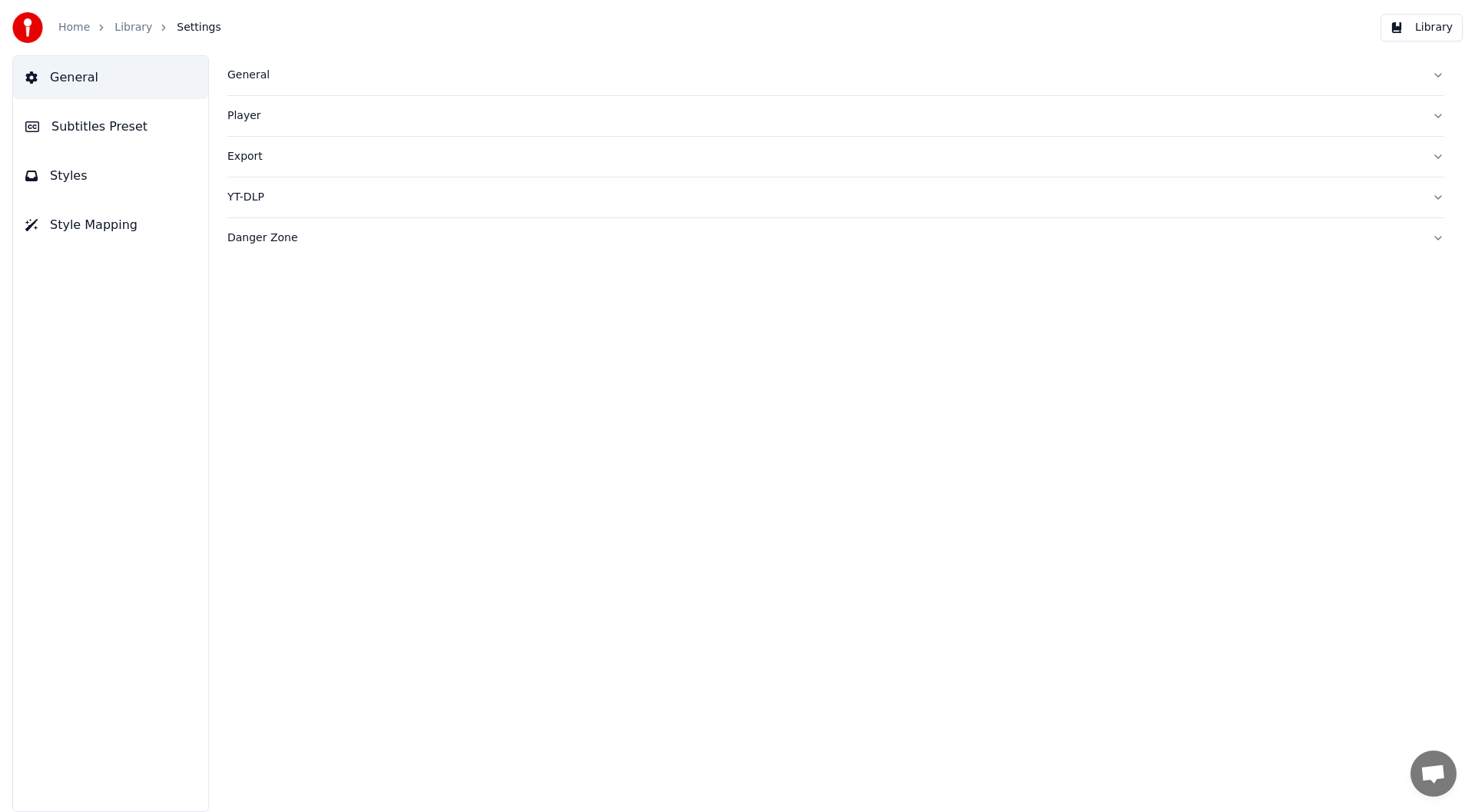
click at [105, 172] on button "Styles" at bounding box center [111, 175] width 195 height 43
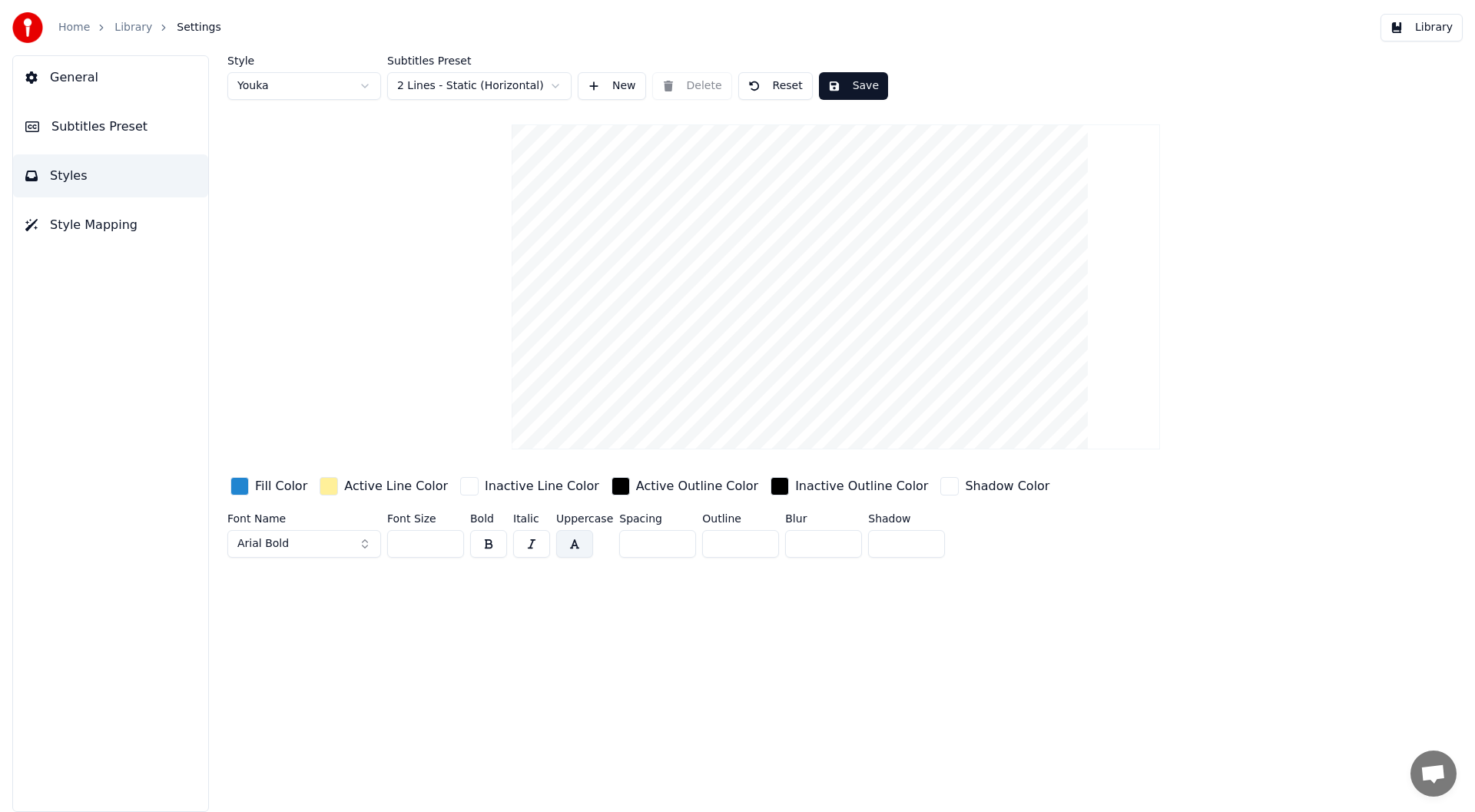
click at [363, 82] on html "Home Library Settings Library General Subtitles Preset Styles Style Mapping Sty…" at bounding box center [737, 406] width 1475 height 812
click at [240, 484] on div "button" at bounding box center [239, 486] width 18 height 18
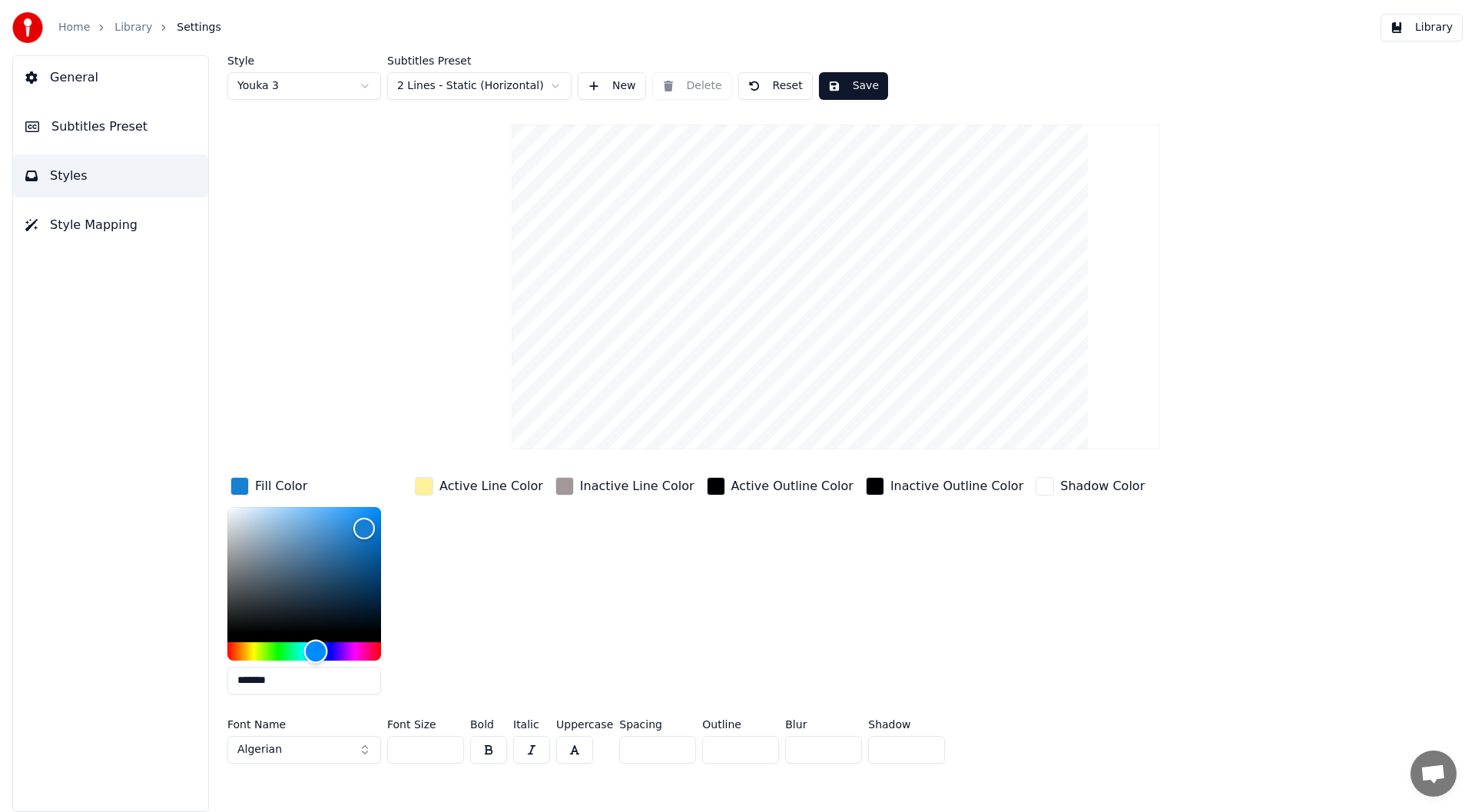
drag, startPoint x: 332, startPoint y: 647, endPoint x: 315, endPoint y: 653, distance: 18.0
click at [315, 653] on div "Hue" at bounding box center [315, 651] width 24 height 24
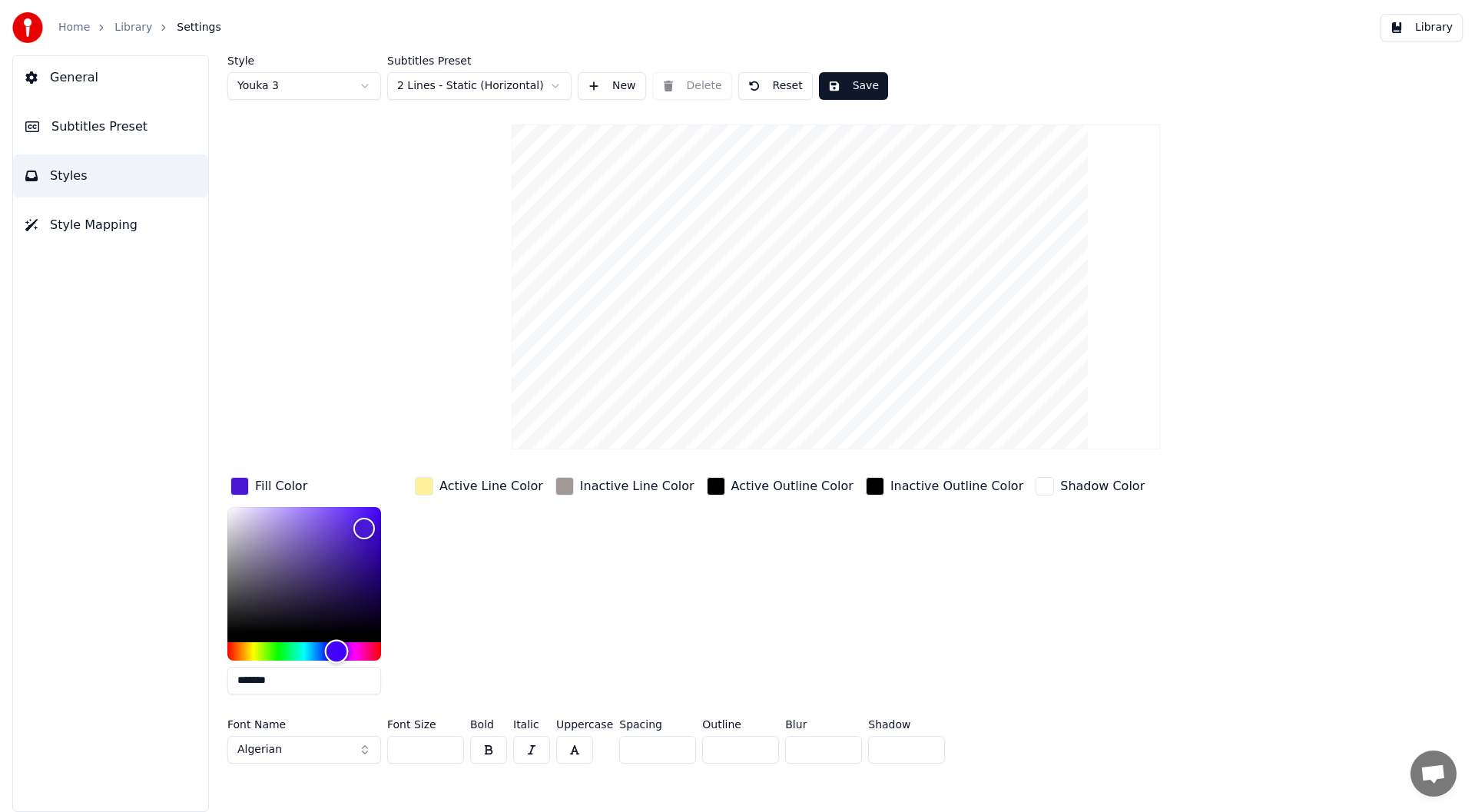
type input "*******"
drag, startPoint x: 316, startPoint y: 653, endPoint x: 335, endPoint y: 646, distance: 20.2
click at [335, 646] on div "Hue" at bounding box center [335, 651] width 24 height 24
click at [546, 80] on html "Home Library Settings Library General Subtitles Preset Styles Style Mapping Sty…" at bounding box center [737, 406] width 1475 height 812
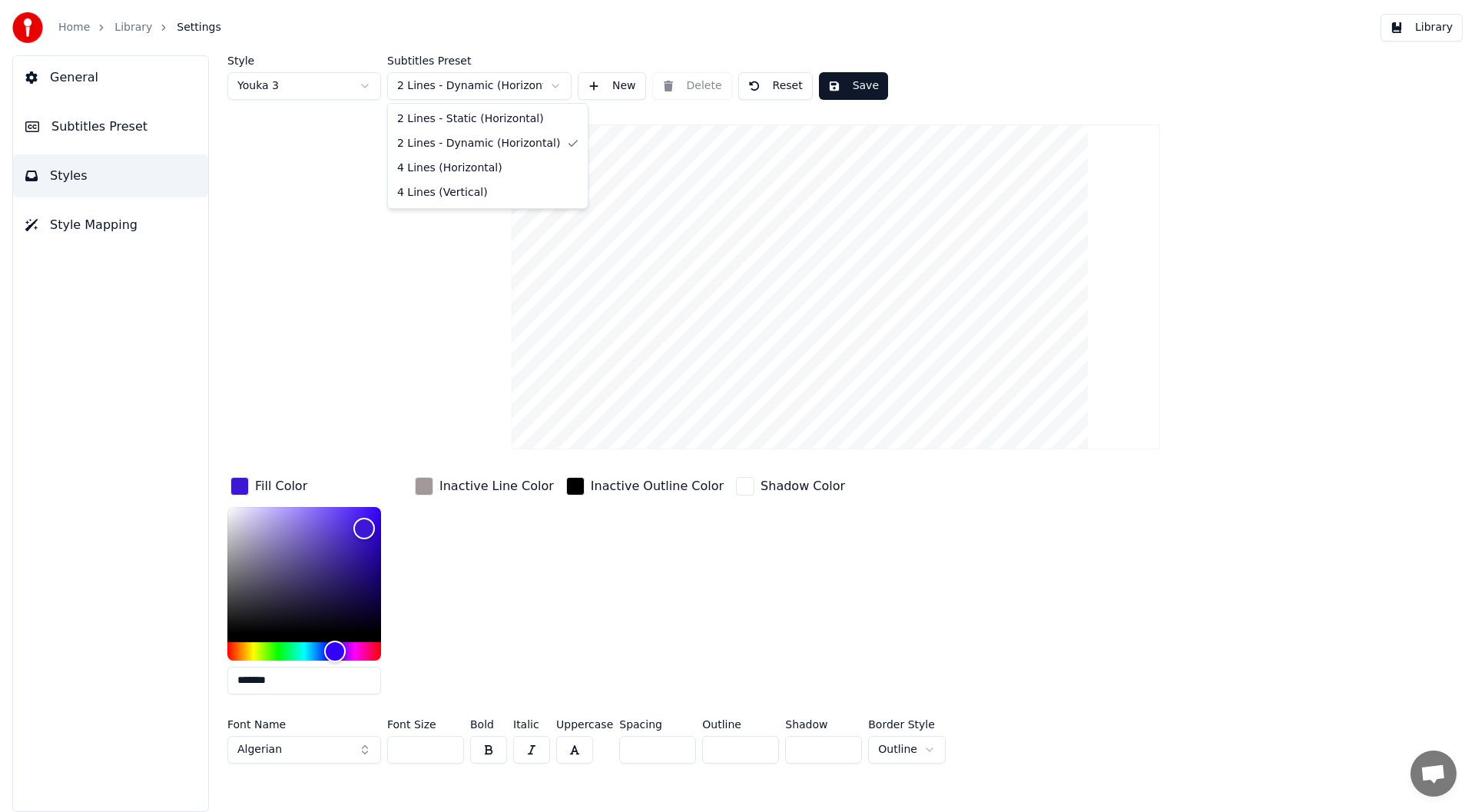
click at [554, 79] on html "Home Library Settings Library General Subtitles Preset Styles Style Mapping Sty…" at bounding box center [737, 406] width 1475 height 812
click at [555, 76] on html "Home Library Settings Library General Subtitles Preset Styles Style Mapping Sty…" at bounding box center [737, 406] width 1475 height 812
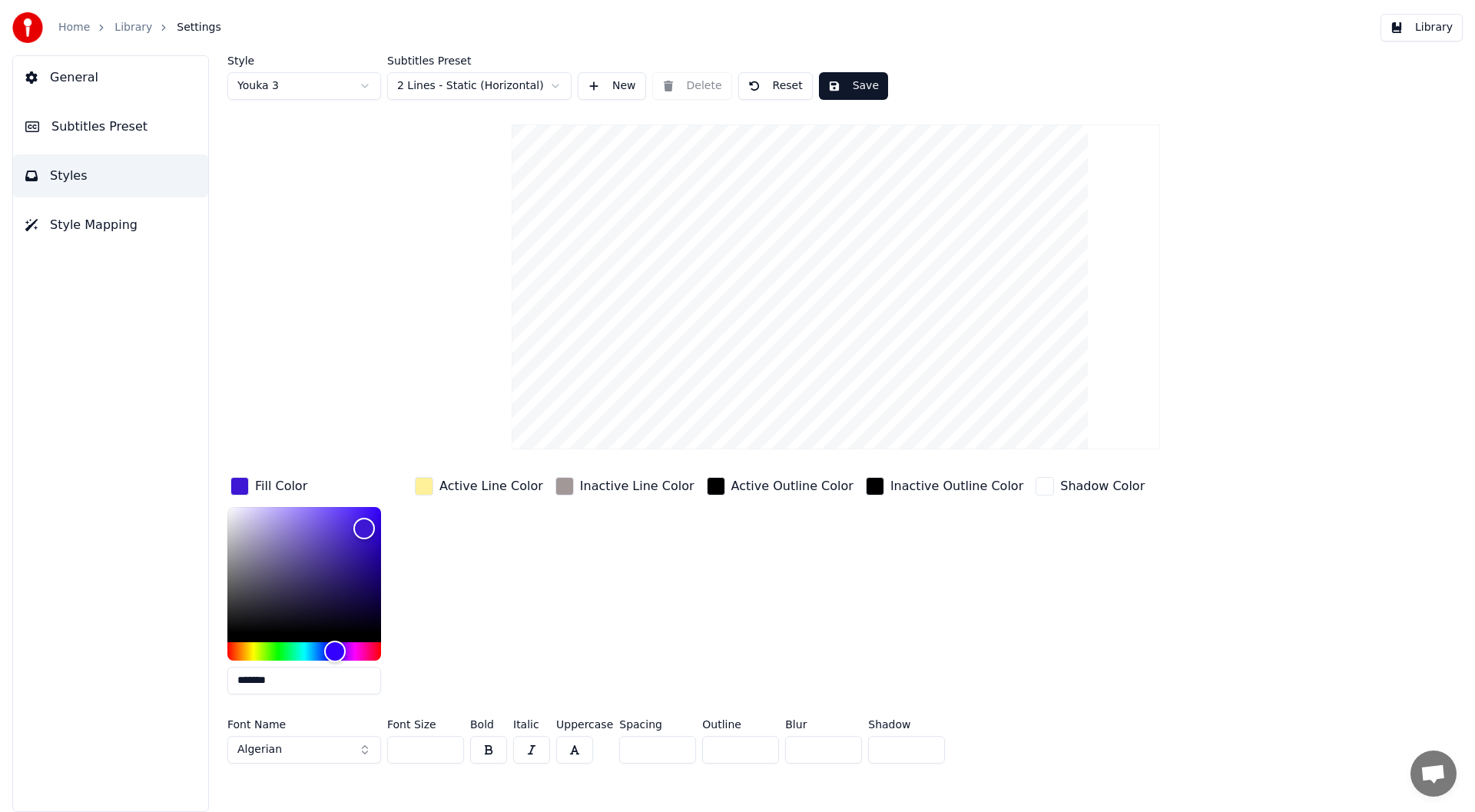
click at [852, 76] on button "Save" at bounding box center [853, 86] width 69 height 28
click at [574, 745] on button "button" at bounding box center [574, 750] width 37 height 28
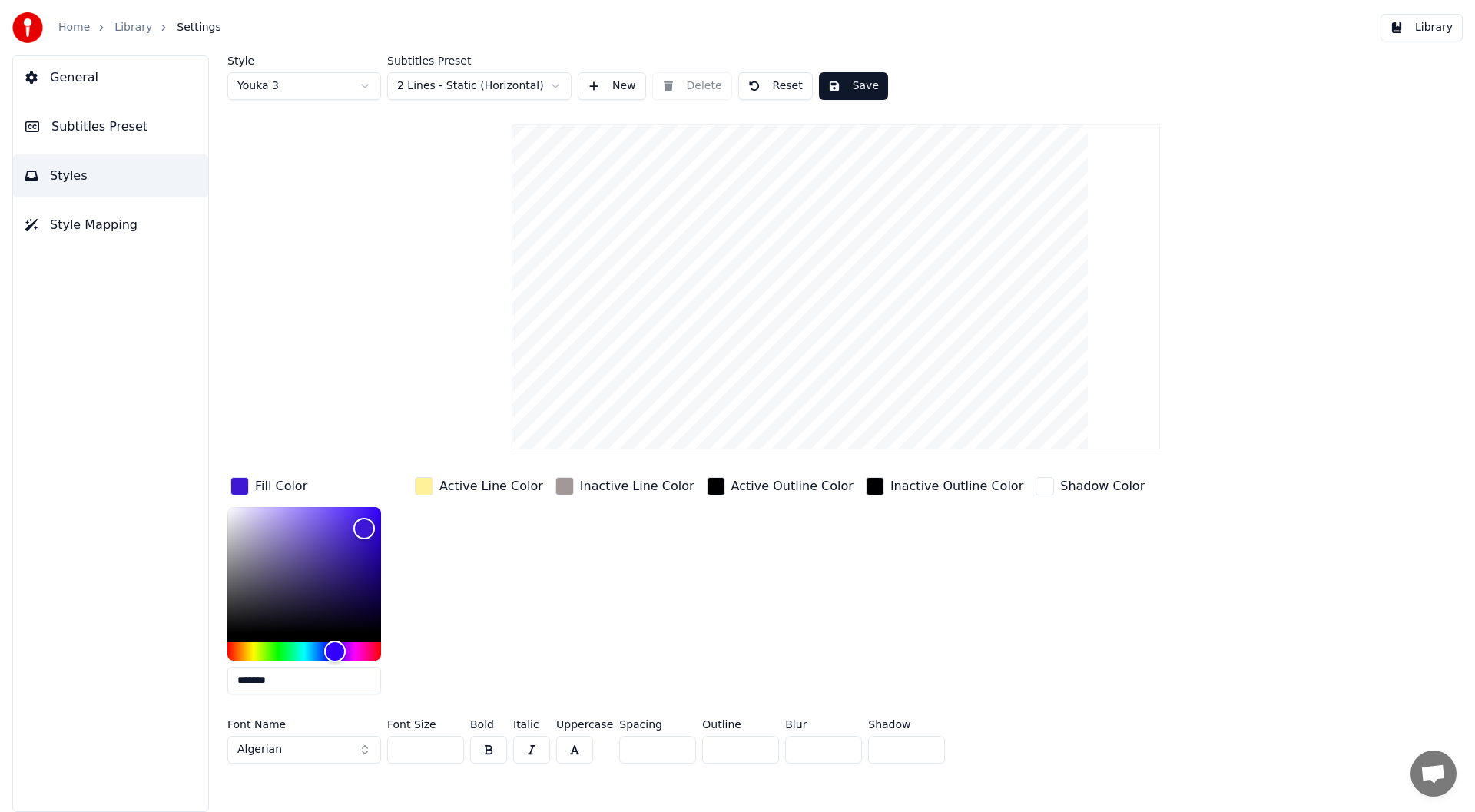
click at [565, 752] on button "button" at bounding box center [574, 750] width 37 height 28
click at [491, 747] on button "button" at bounding box center [489, 750] width 37 height 28
click at [530, 748] on button "button" at bounding box center [531, 750] width 37 height 28
click at [531, 748] on button "button" at bounding box center [531, 750] width 37 height 28
click at [577, 744] on button "button" at bounding box center [574, 750] width 37 height 28
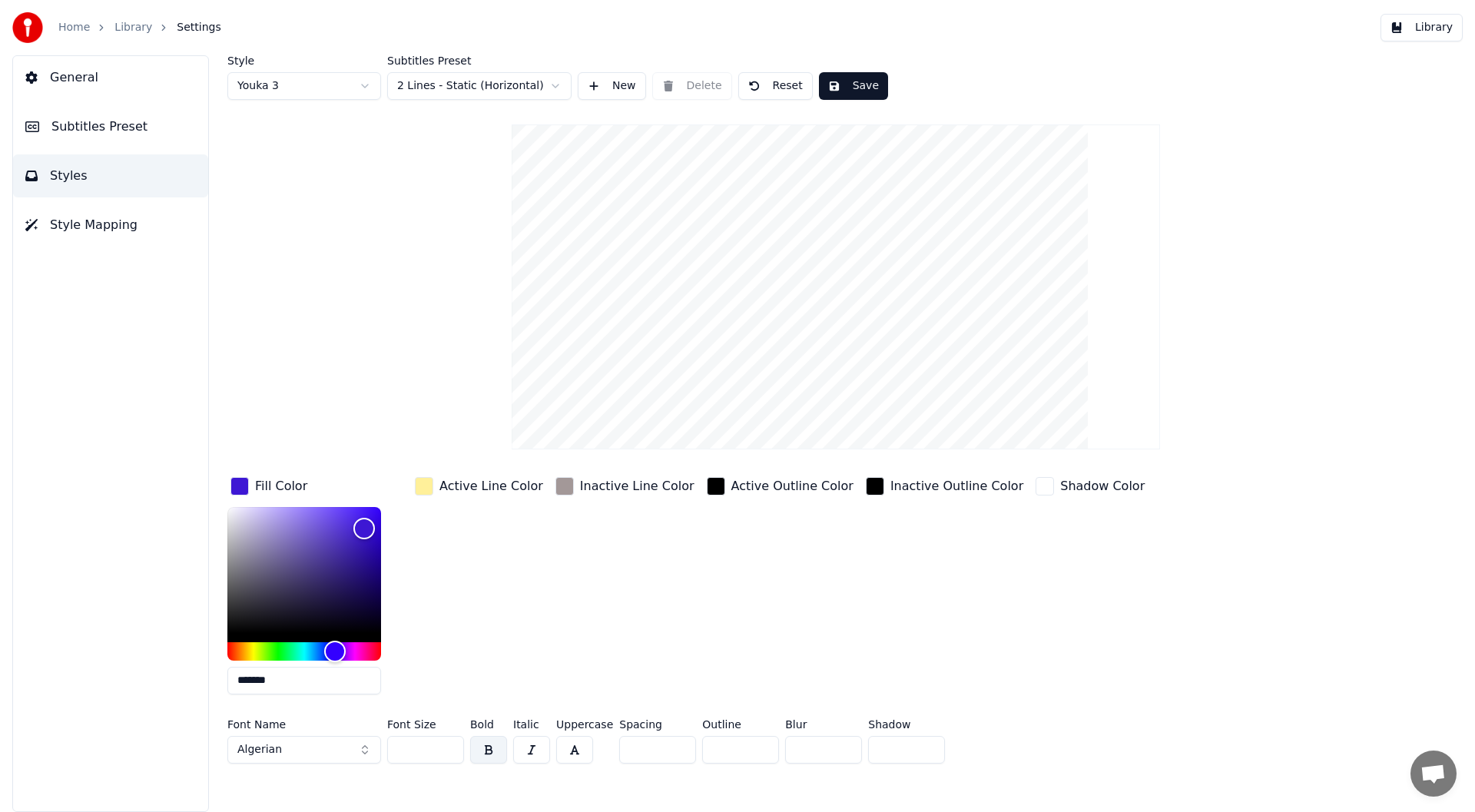
click at [861, 78] on button "Save" at bounding box center [853, 86] width 69 height 28
click at [1442, 23] on button "Library" at bounding box center [1421, 28] width 82 height 28
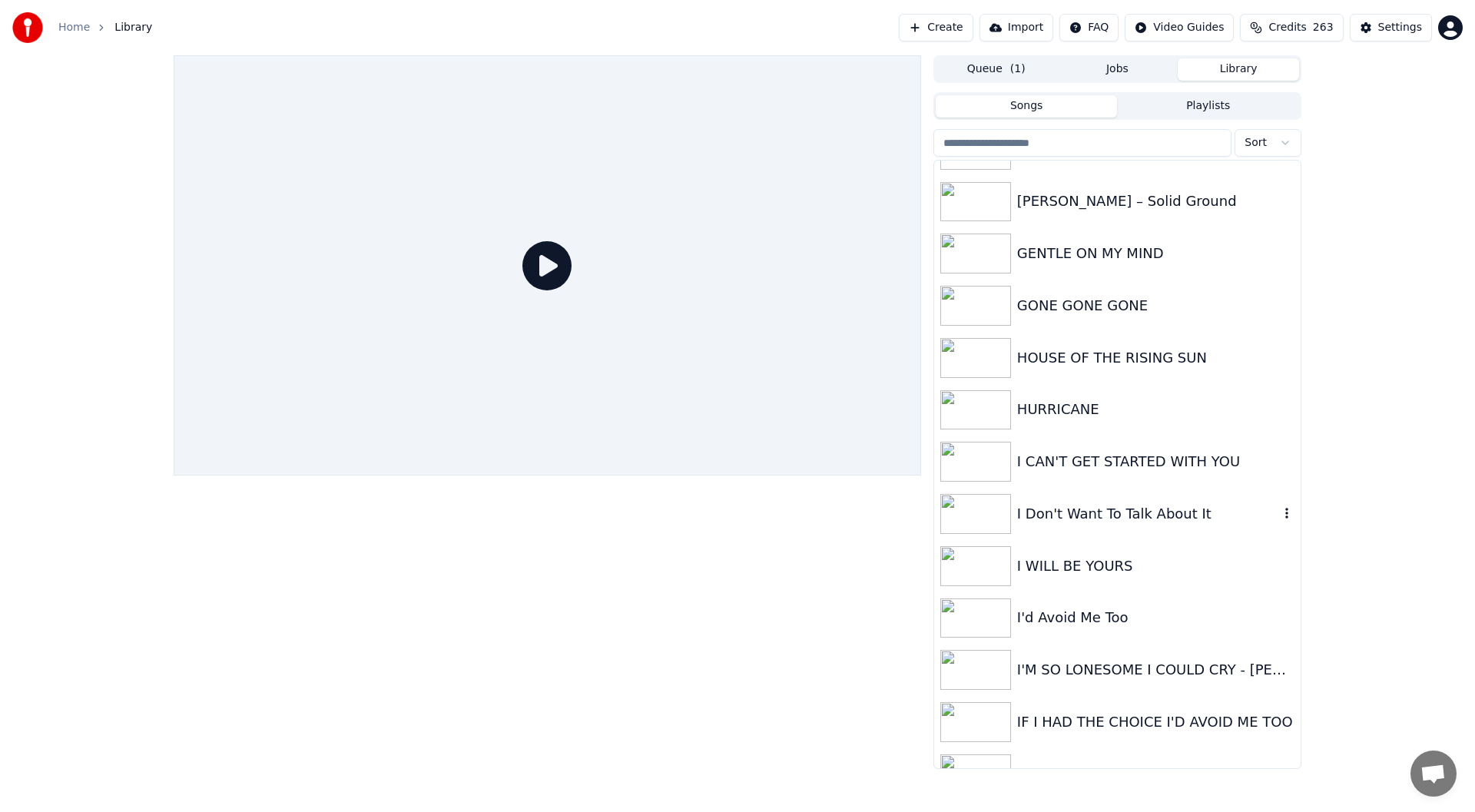
scroll to position [998, 0]
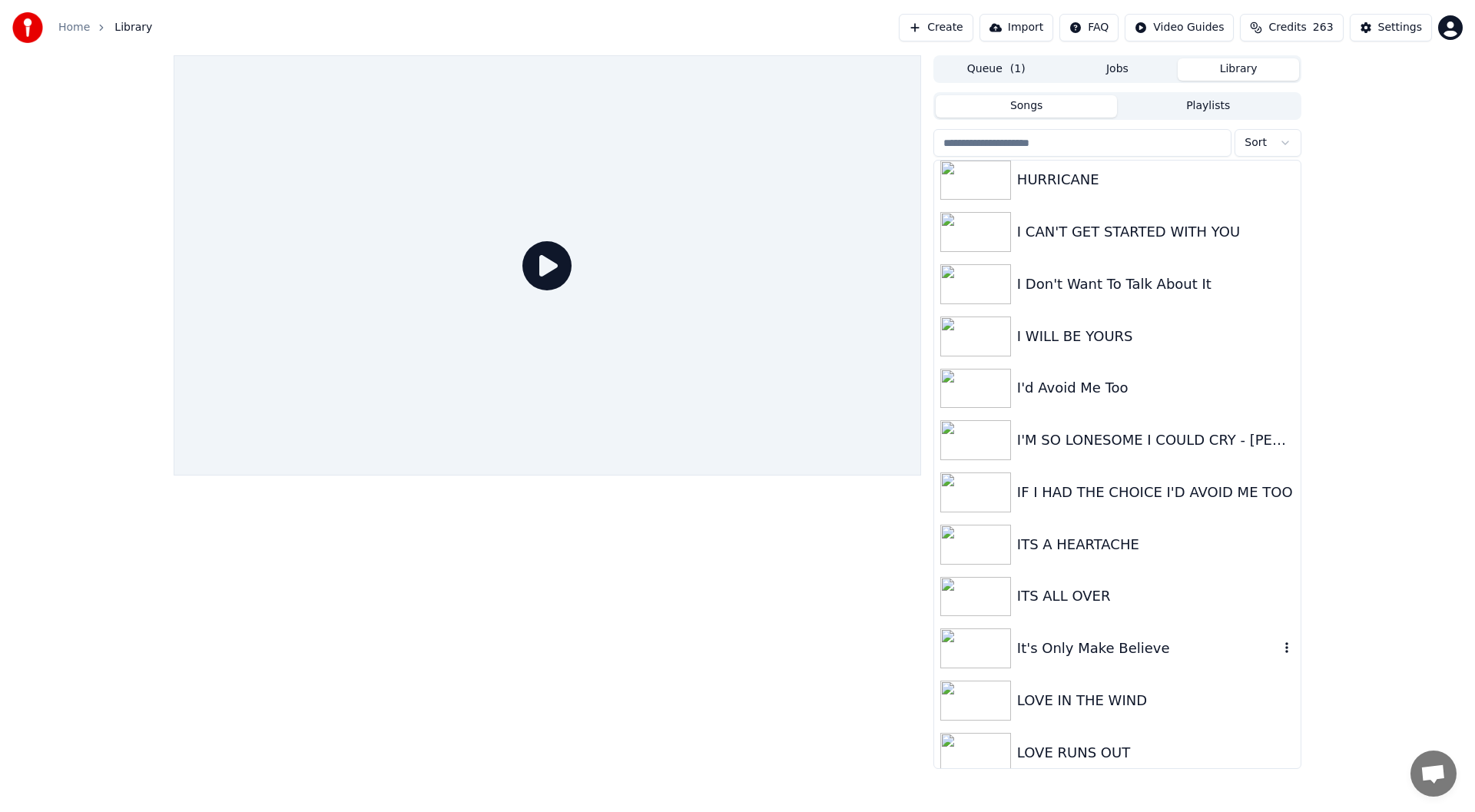
click at [1079, 653] on div "It's Only Make Believe" at bounding box center [1147, 648] width 262 height 22
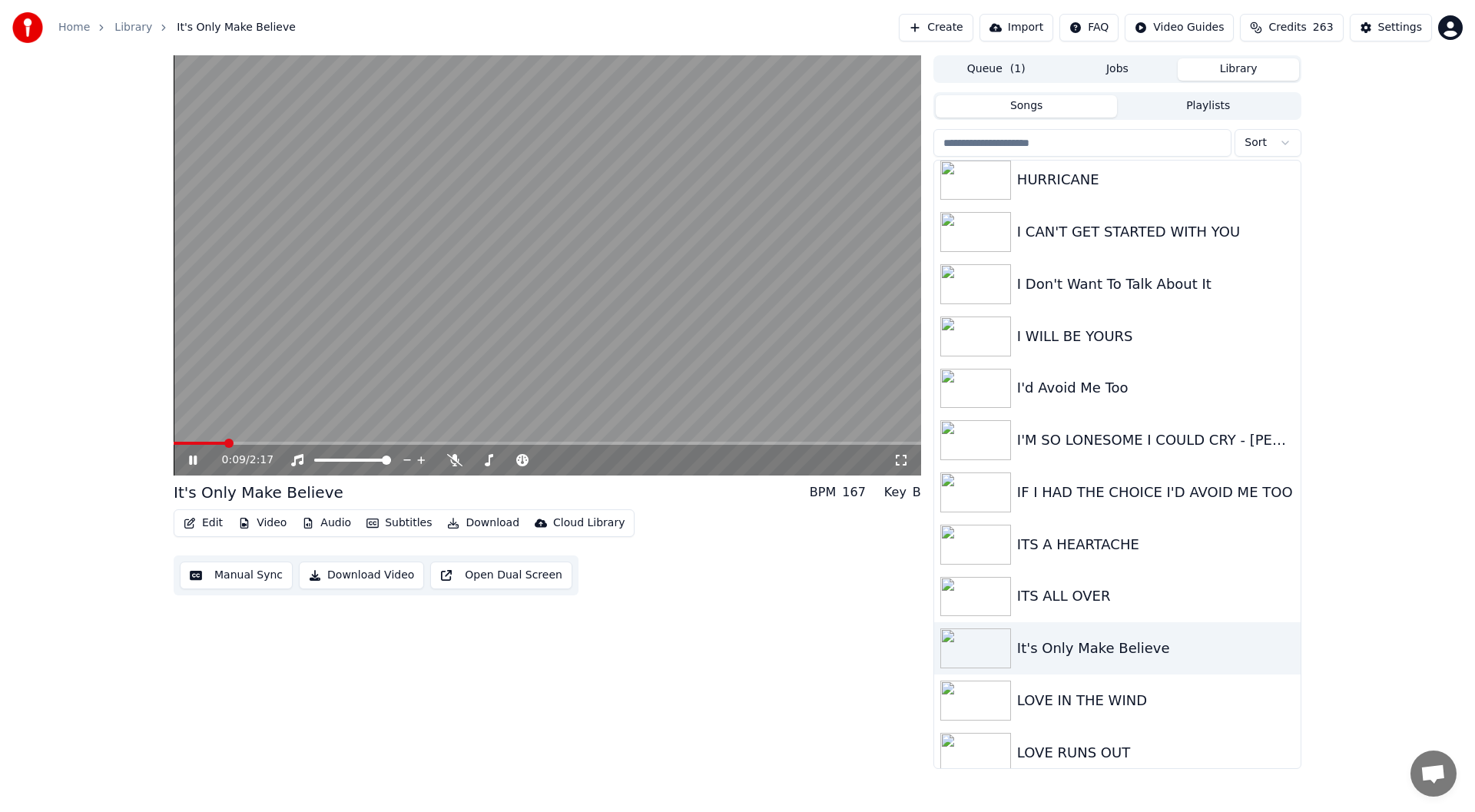
click at [905, 459] on icon at bounding box center [901, 460] width 16 height 12
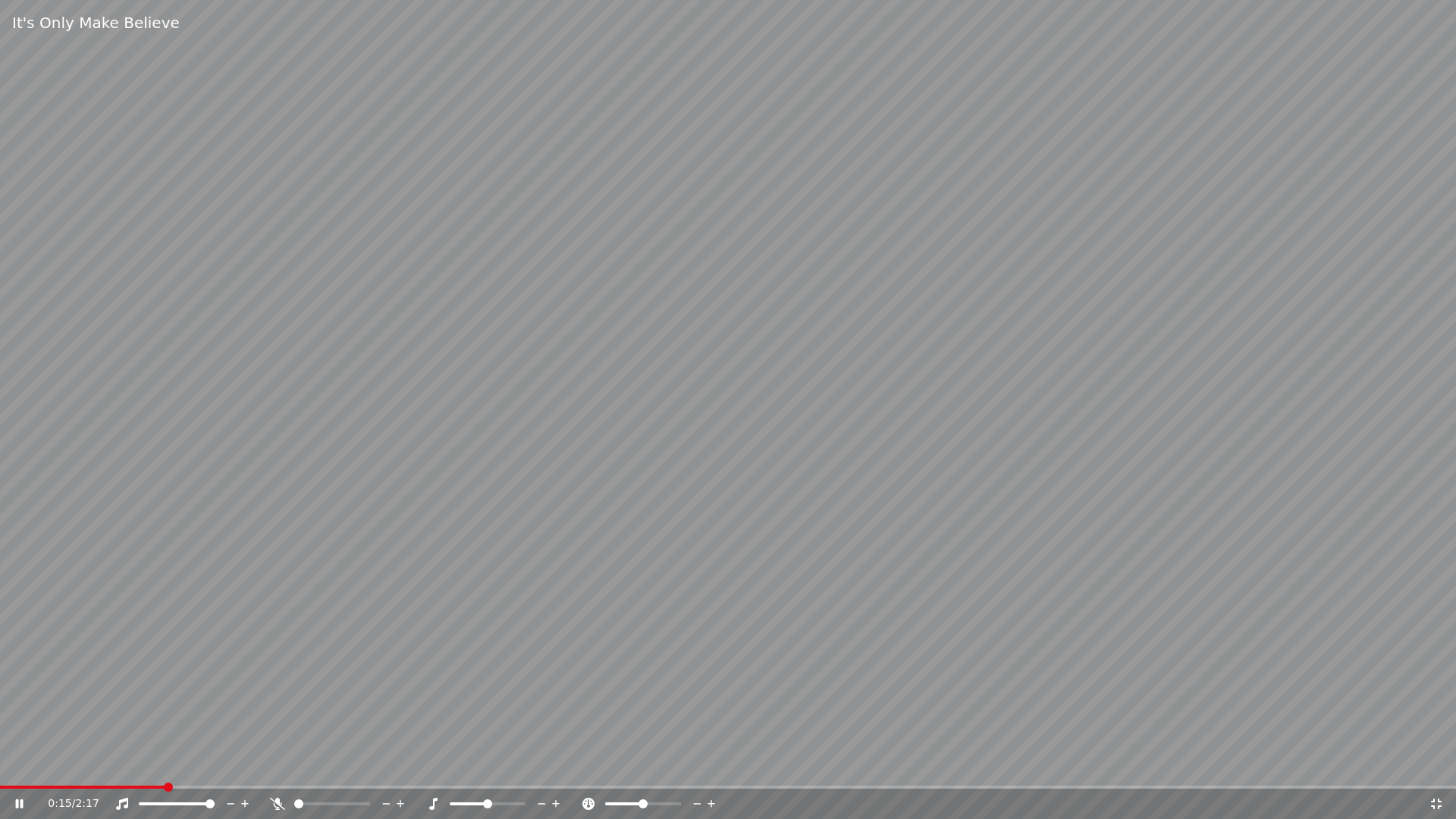
click at [1438, 801] on icon at bounding box center [1436, 804] width 15 height 12
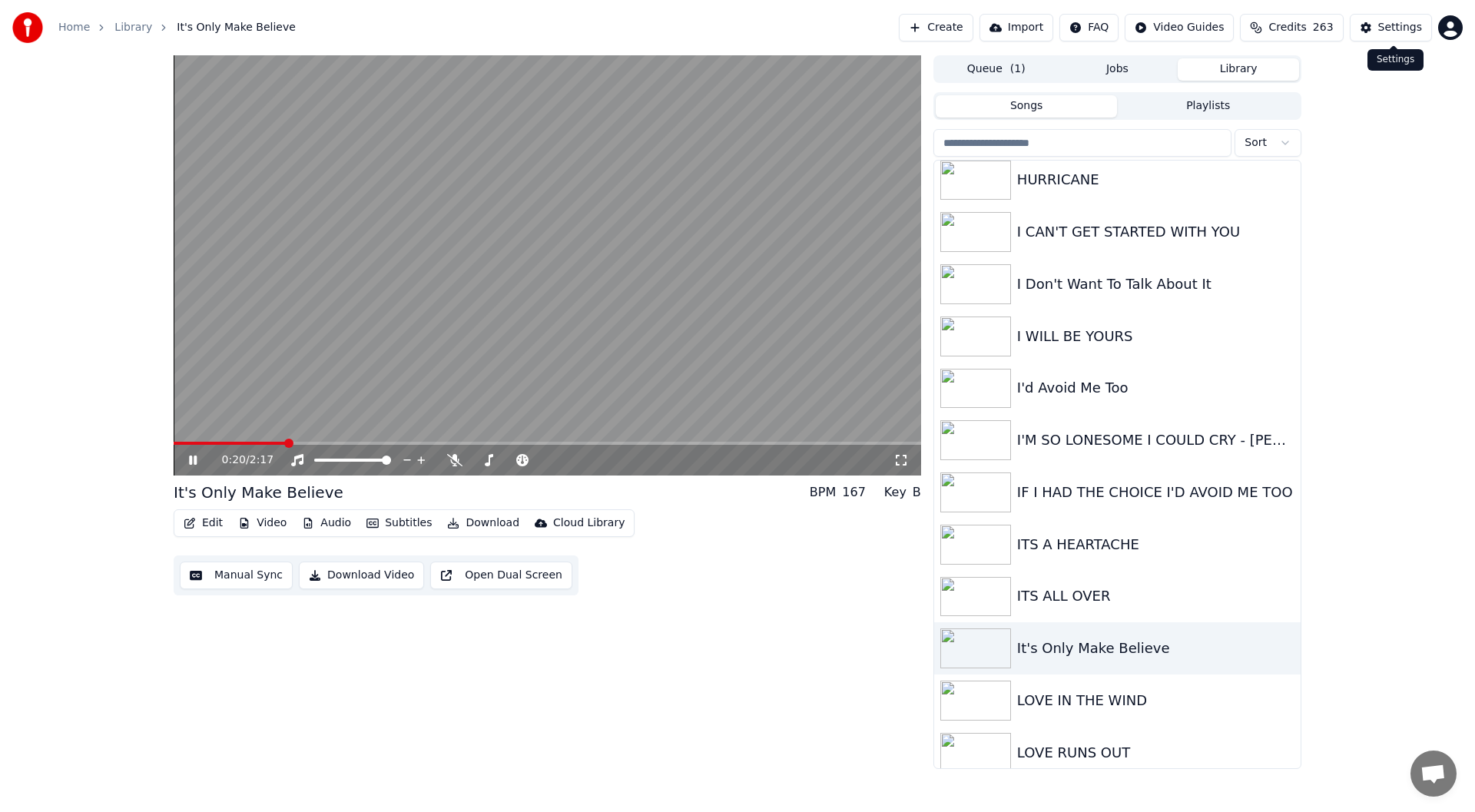
click at [1401, 23] on div "Settings" at bounding box center [1400, 28] width 44 height 16
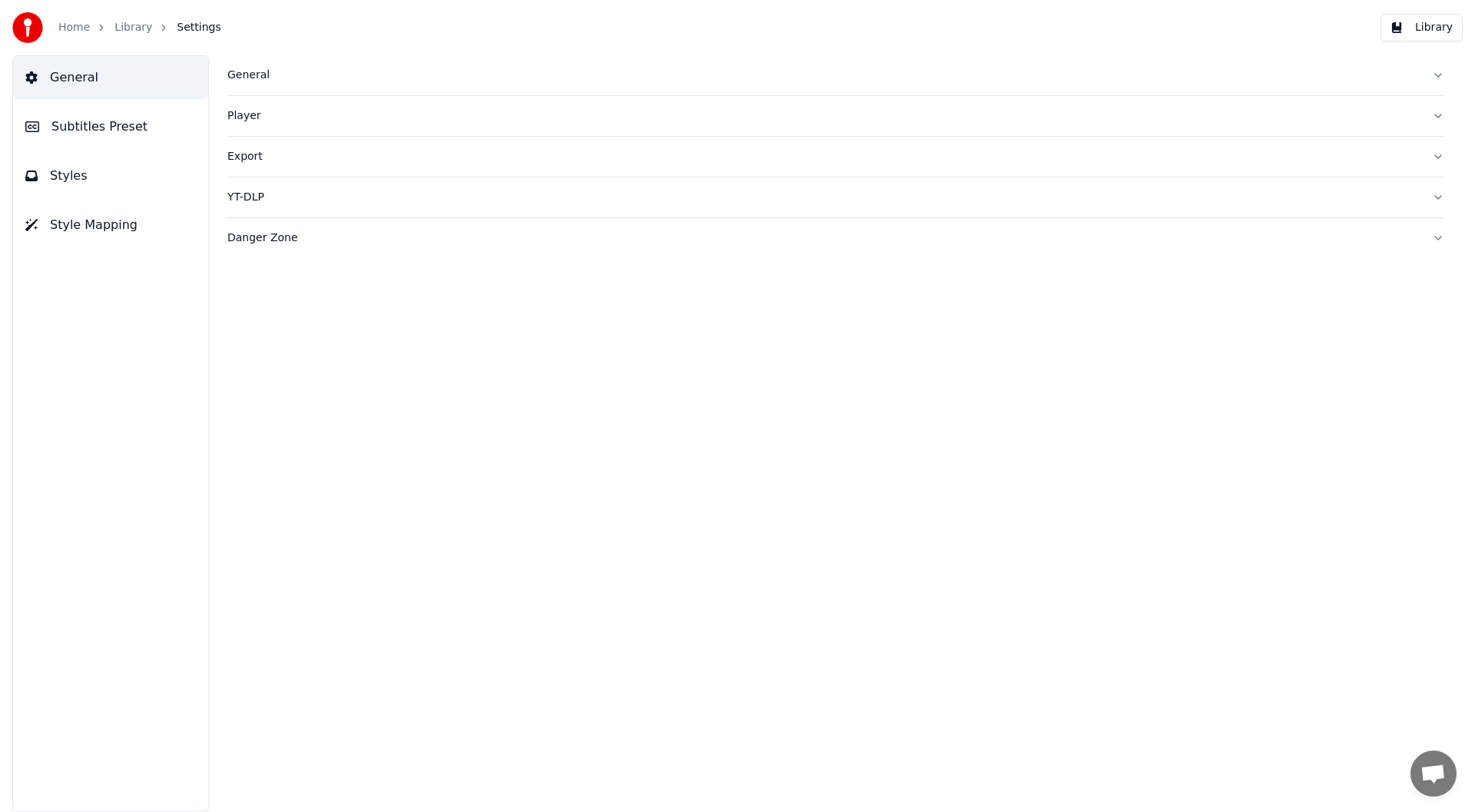
click at [99, 120] on span "Subtitles Preset" at bounding box center [99, 126] width 96 height 18
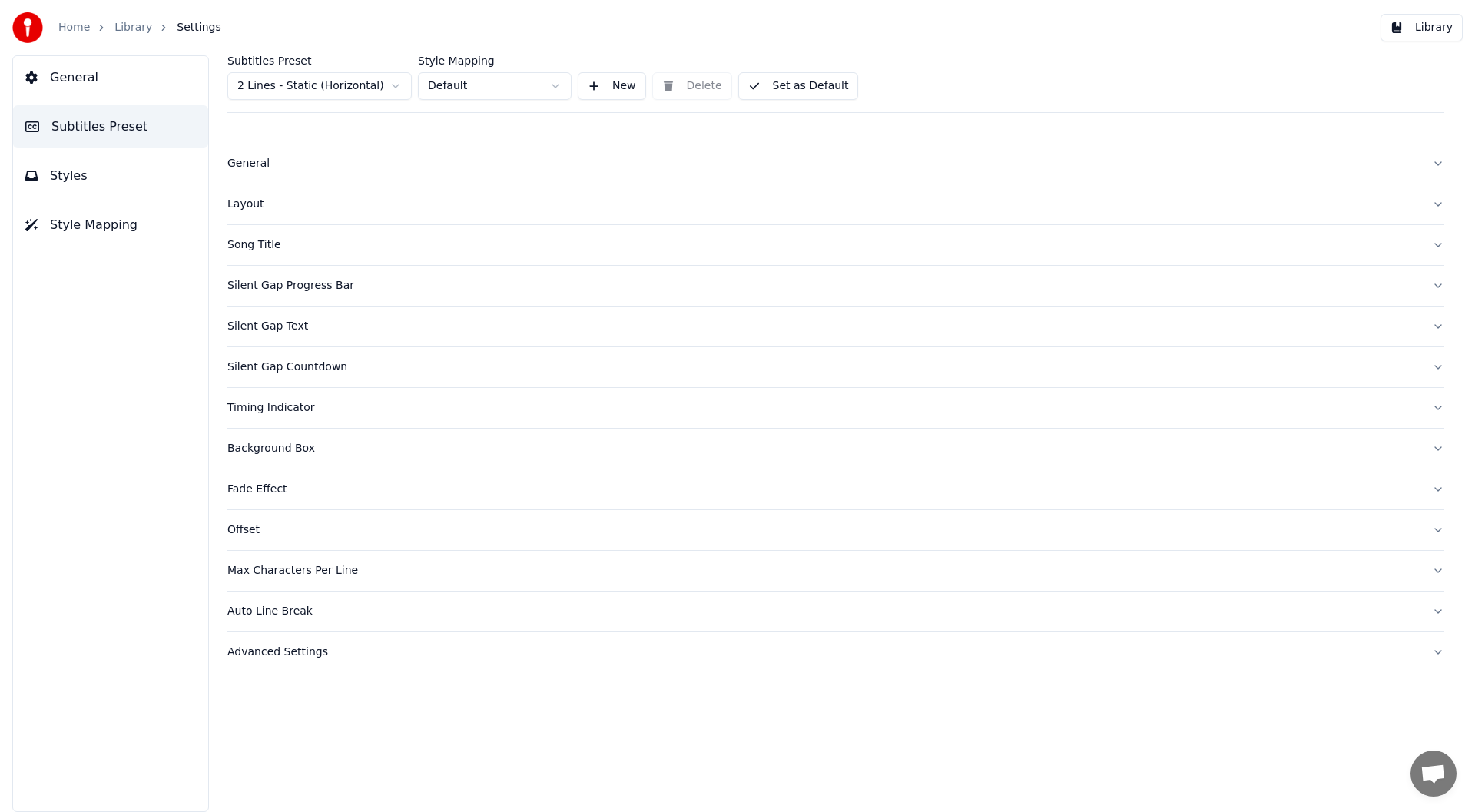
click at [75, 172] on span "Styles" at bounding box center [68, 175] width 37 height 18
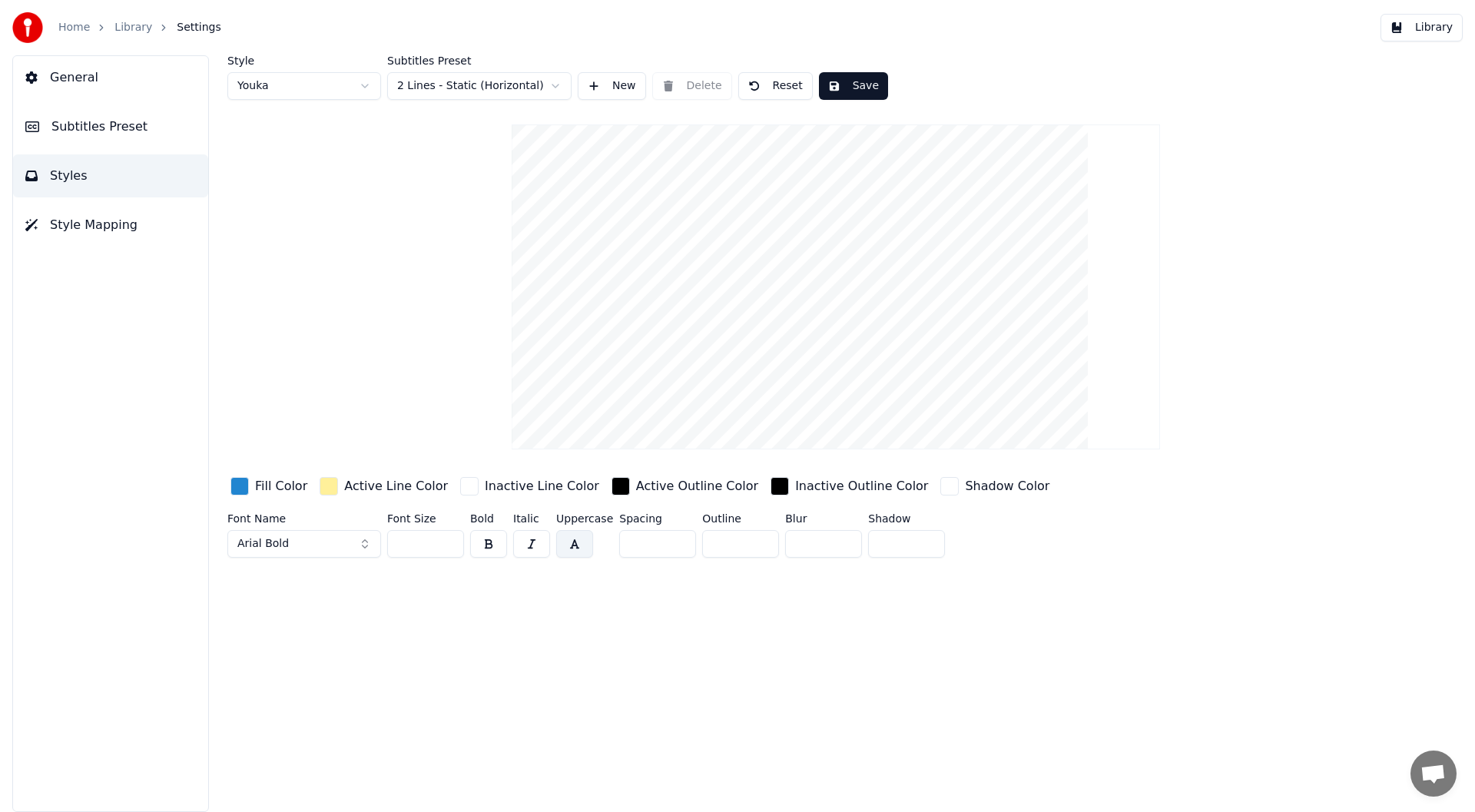
click at [237, 479] on div "button" at bounding box center [239, 486] width 18 height 18
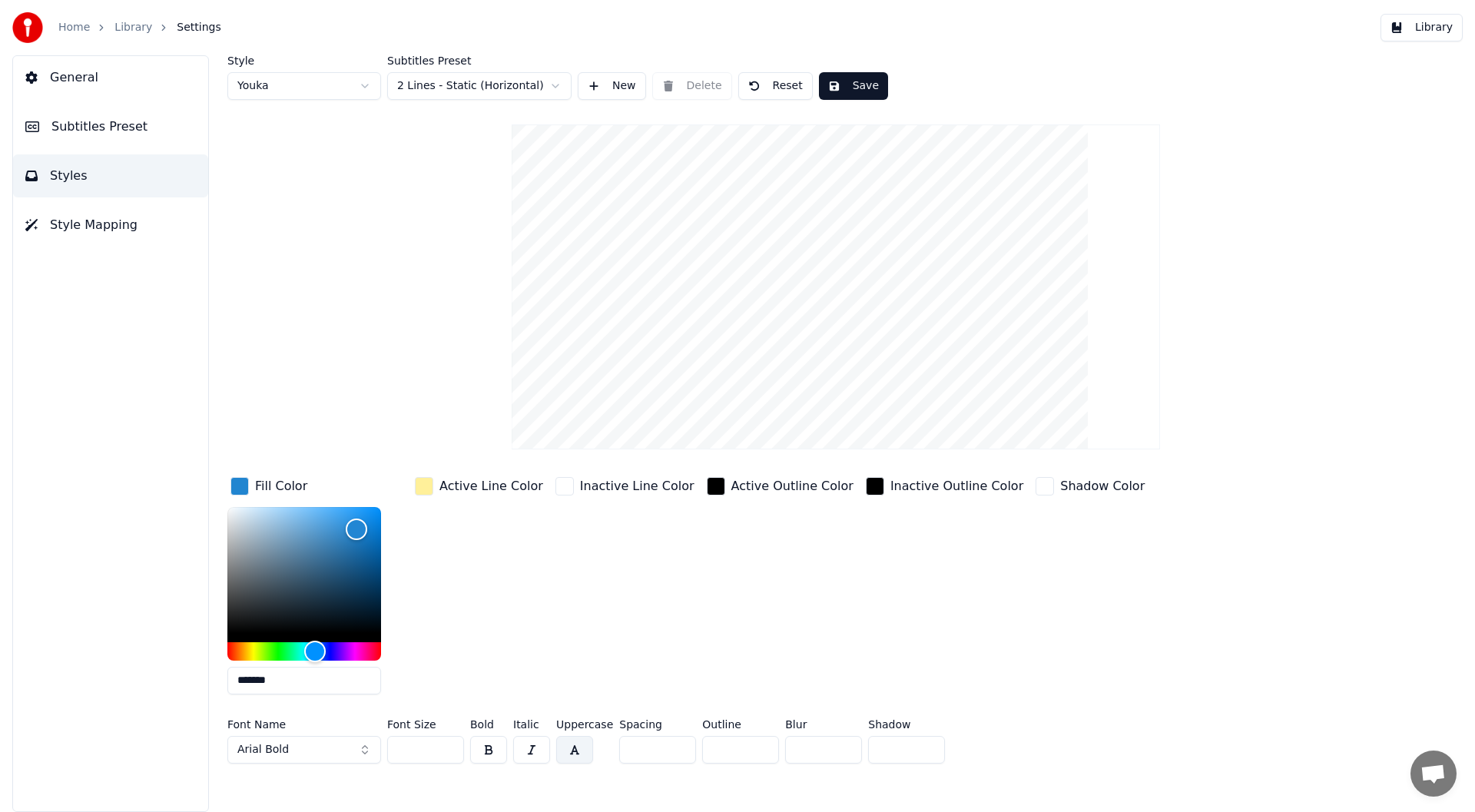
click at [362, 85] on html "Home Library Settings Library General Subtitles Preset Styles Style Mapping Sty…" at bounding box center [737, 406] width 1475 height 812
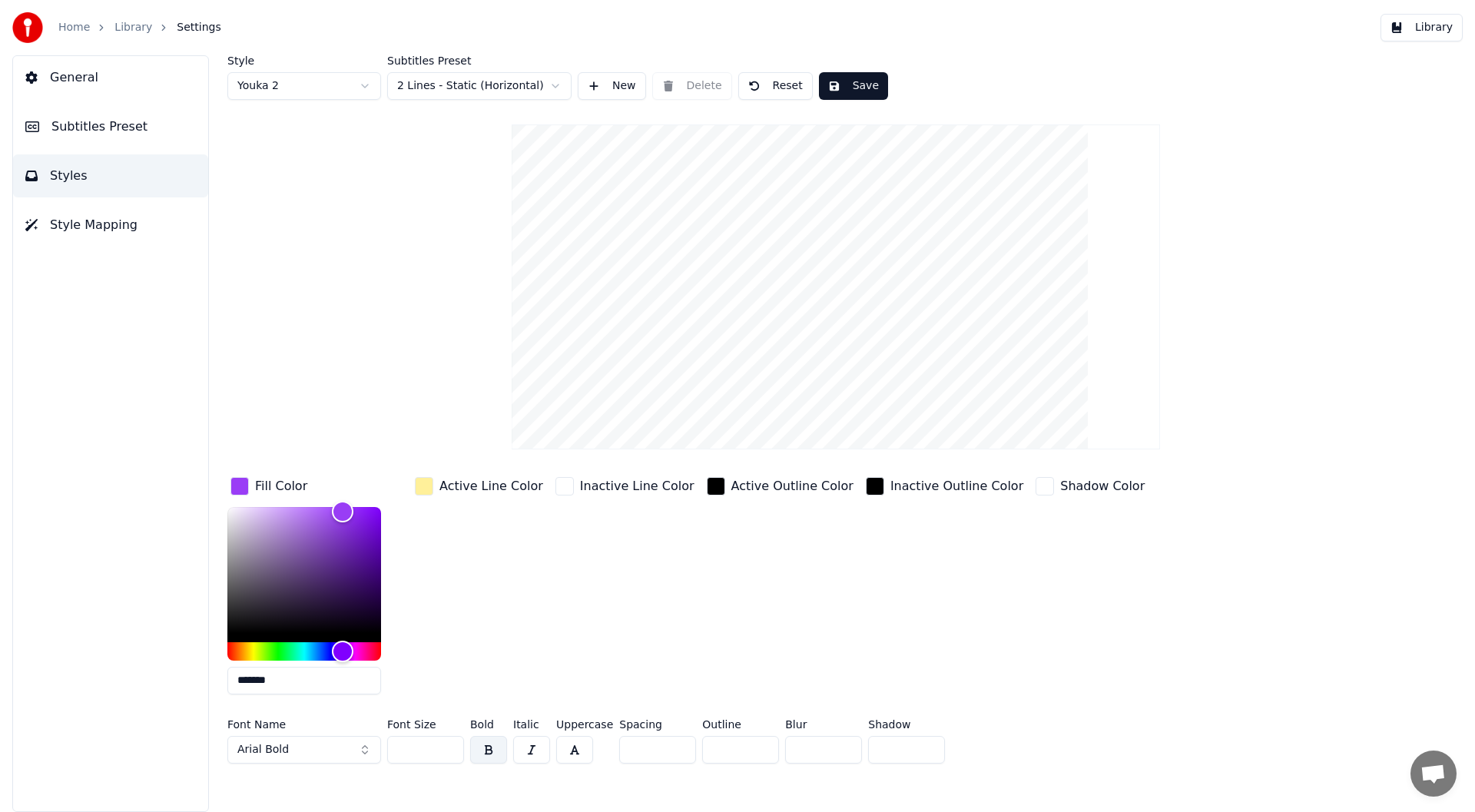
click at [271, 136] on div "Style Youka 2 Subtitles Preset 2 Lines - Static (Horizontal) New Delete Reset S…" at bounding box center [836, 412] width 1217 height 714
click at [362, 78] on html "Home Library Settings Library General Subtitles Preset Styles Style Mapping Sty…" at bounding box center [737, 406] width 1475 height 812
type input "*******"
click at [417, 486] on div "button" at bounding box center [423, 486] width 18 height 18
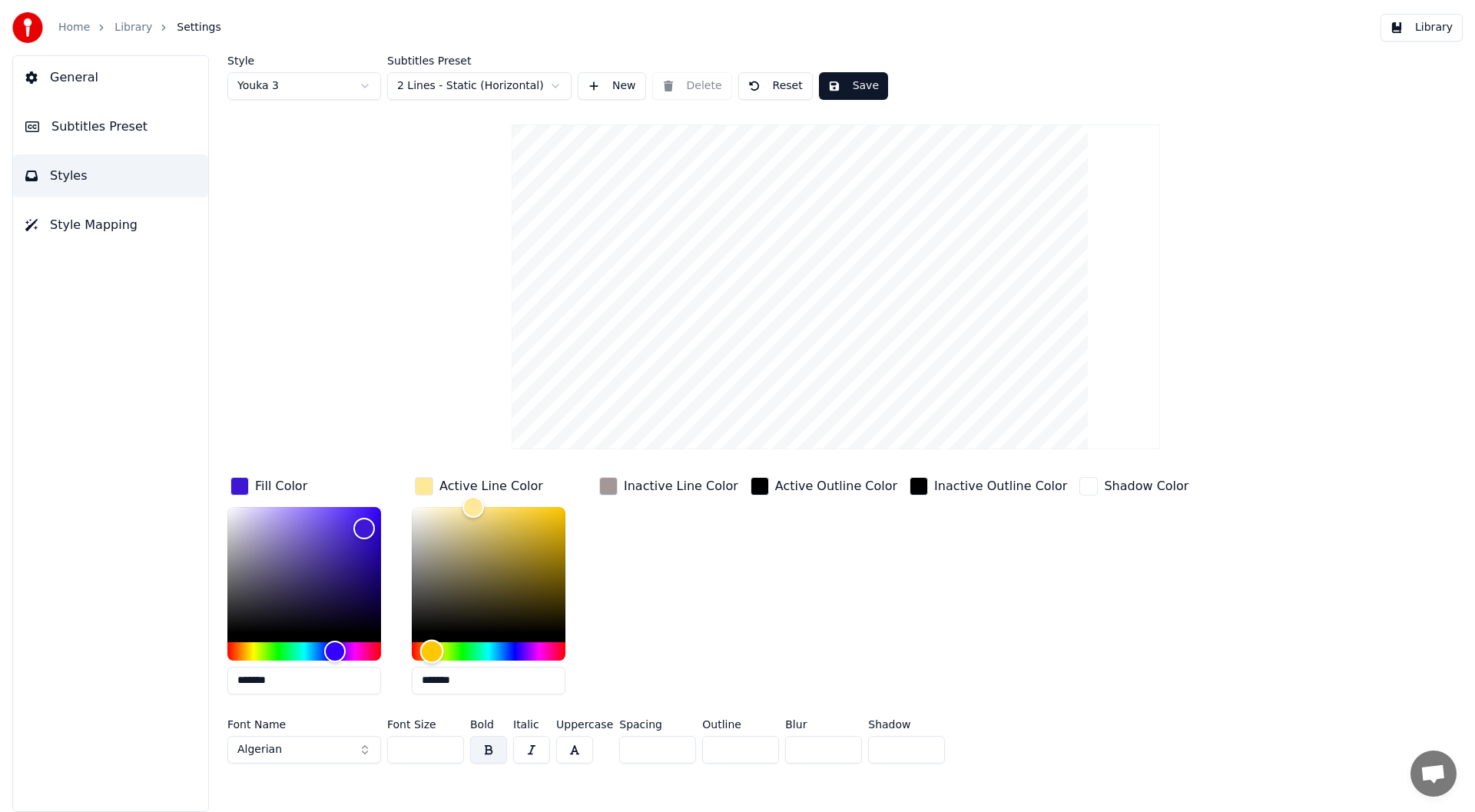
type input "*******"
drag, startPoint x: 426, startPoint y: 652, endPoint x: 436, endPoint y: 649, distance: 10.4
click at [436, 649] on div "Hue" at bounding box center [436, 651] width 24 height 24
click at [750, 479] on div "button" at bounding box center [759, 486] width 18 height 18
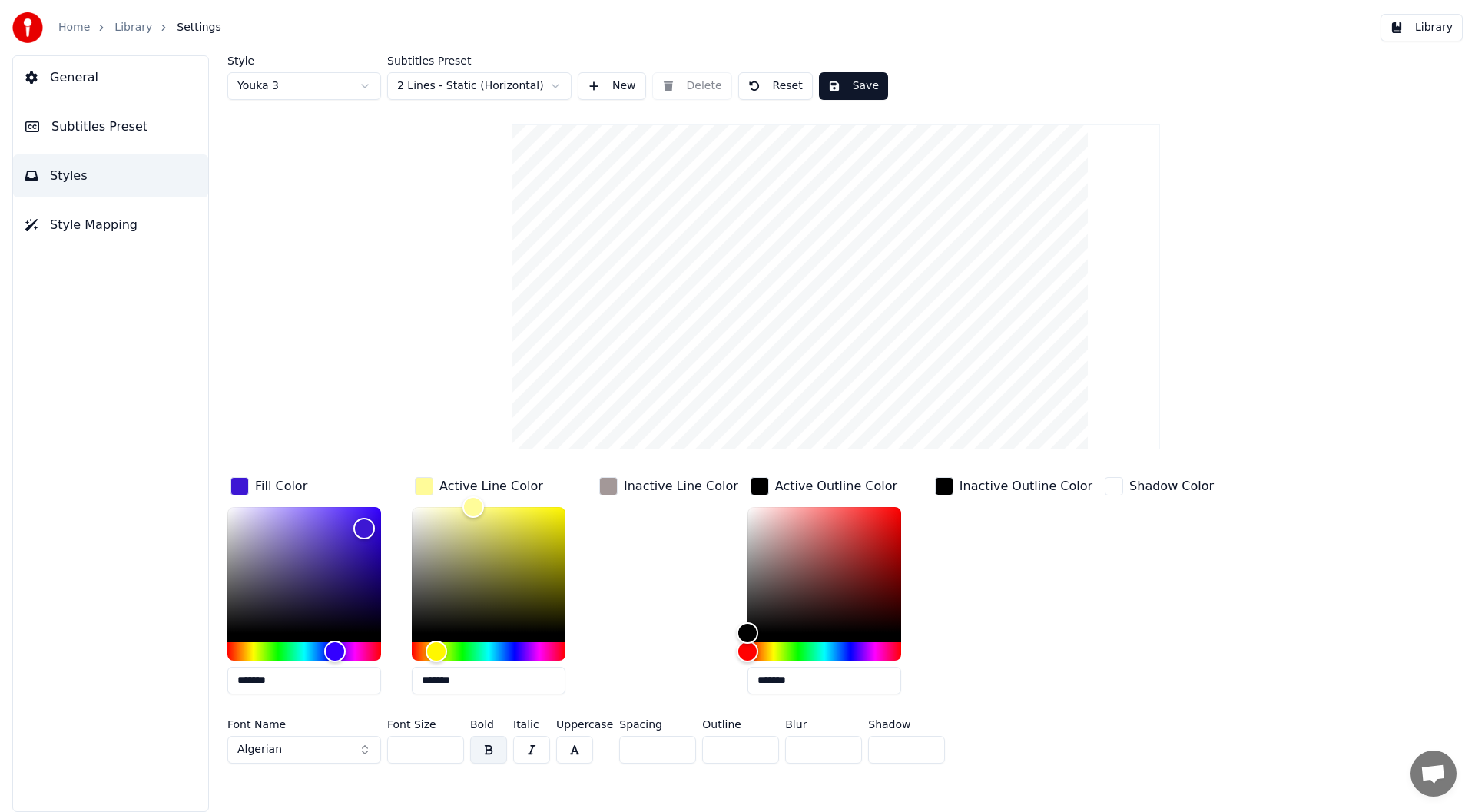
click at [935, 489] on div "button" at bounding box center [944, 486] width 18 height 18
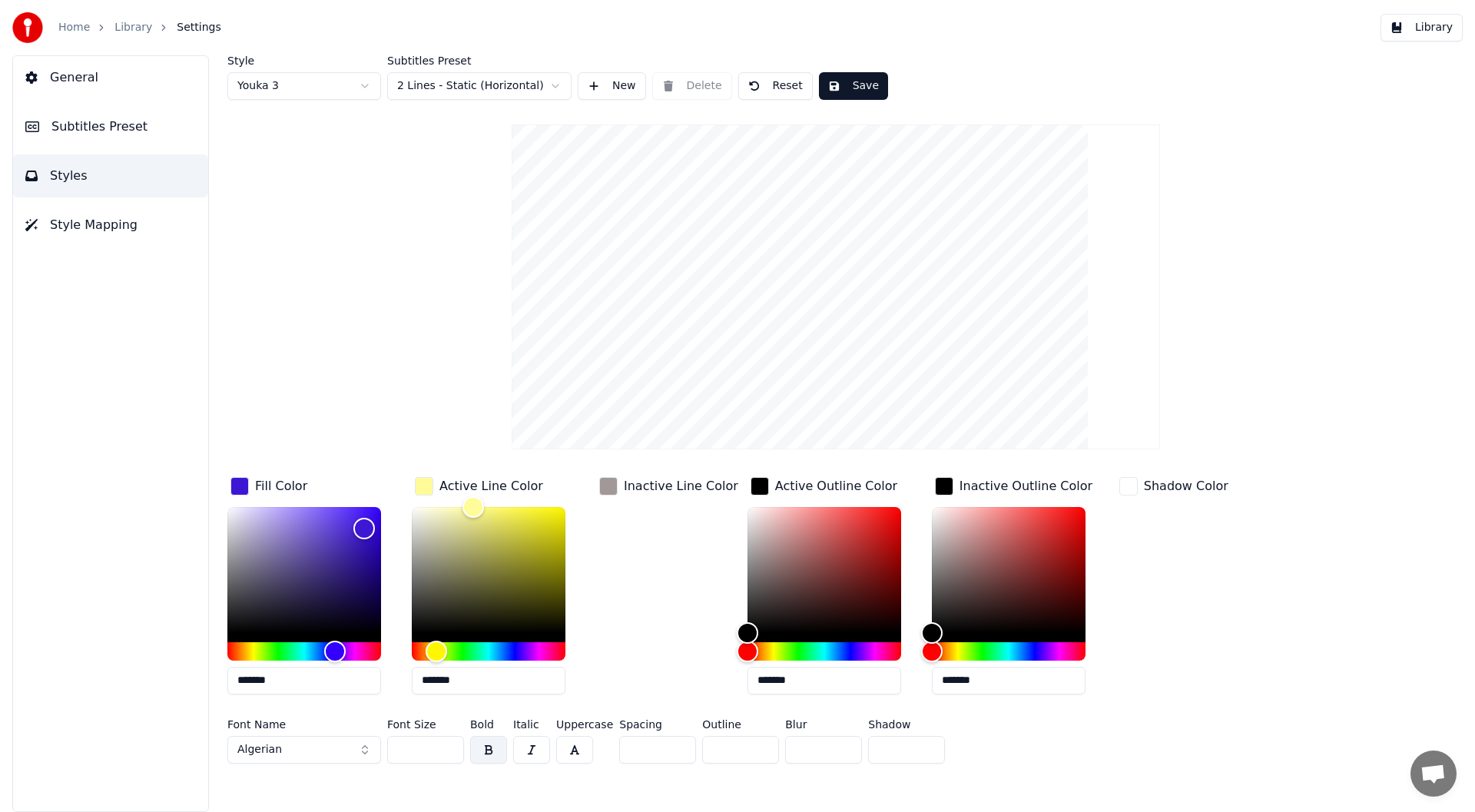
click at [1120, 482] on div "button" at bounding box center [1128, 486] width 18 height 18
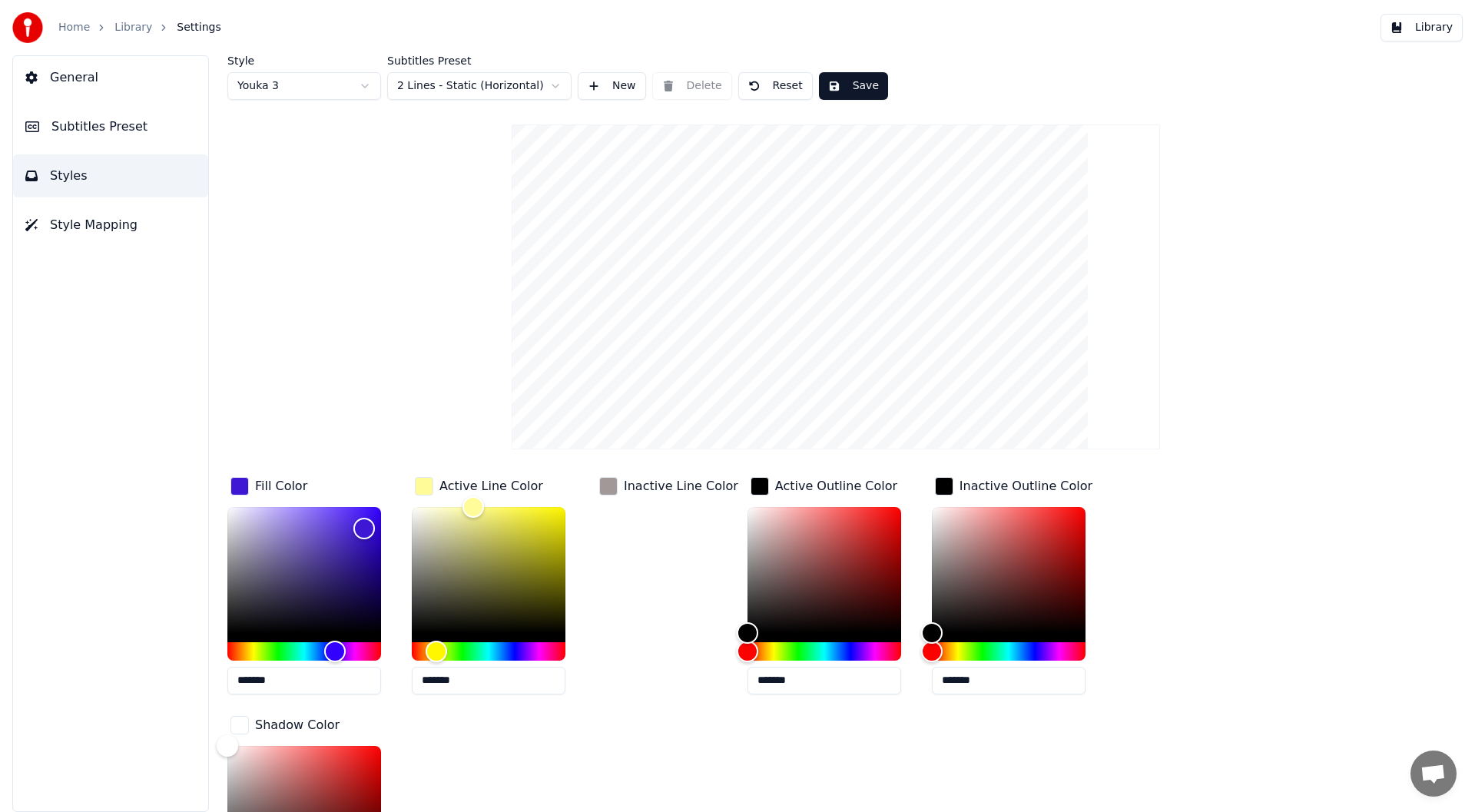
click at [846, 82] on button "Save" at bounding box center [853, 86] width 69 height 28
click at [847, 82] on button "Done" at bounding box center [855, 86] width 71 height 28
click at [1421, 23] on button "Library" at bounding box center [1421, 28] width 82 height 28
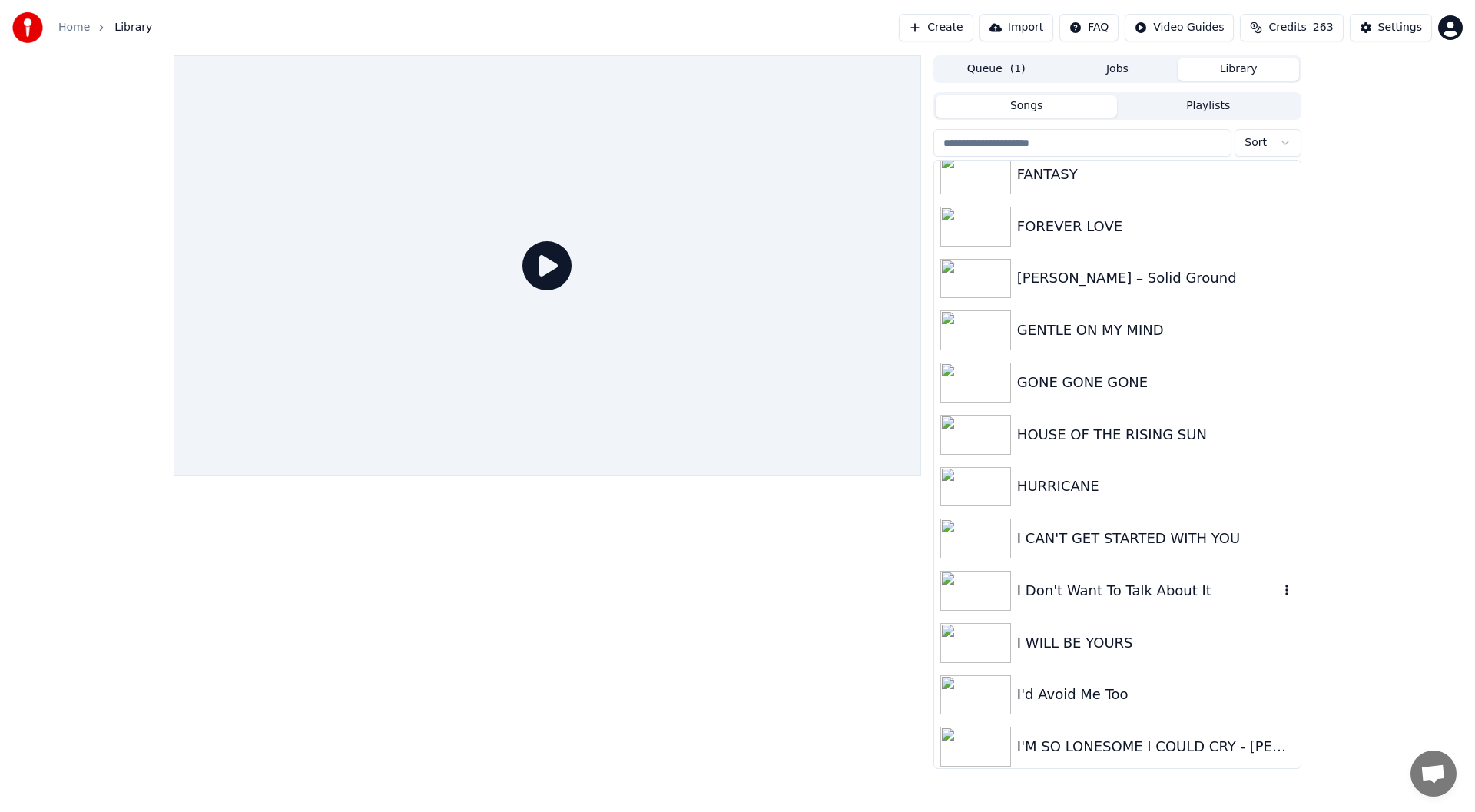
scroll to position [922, 0]
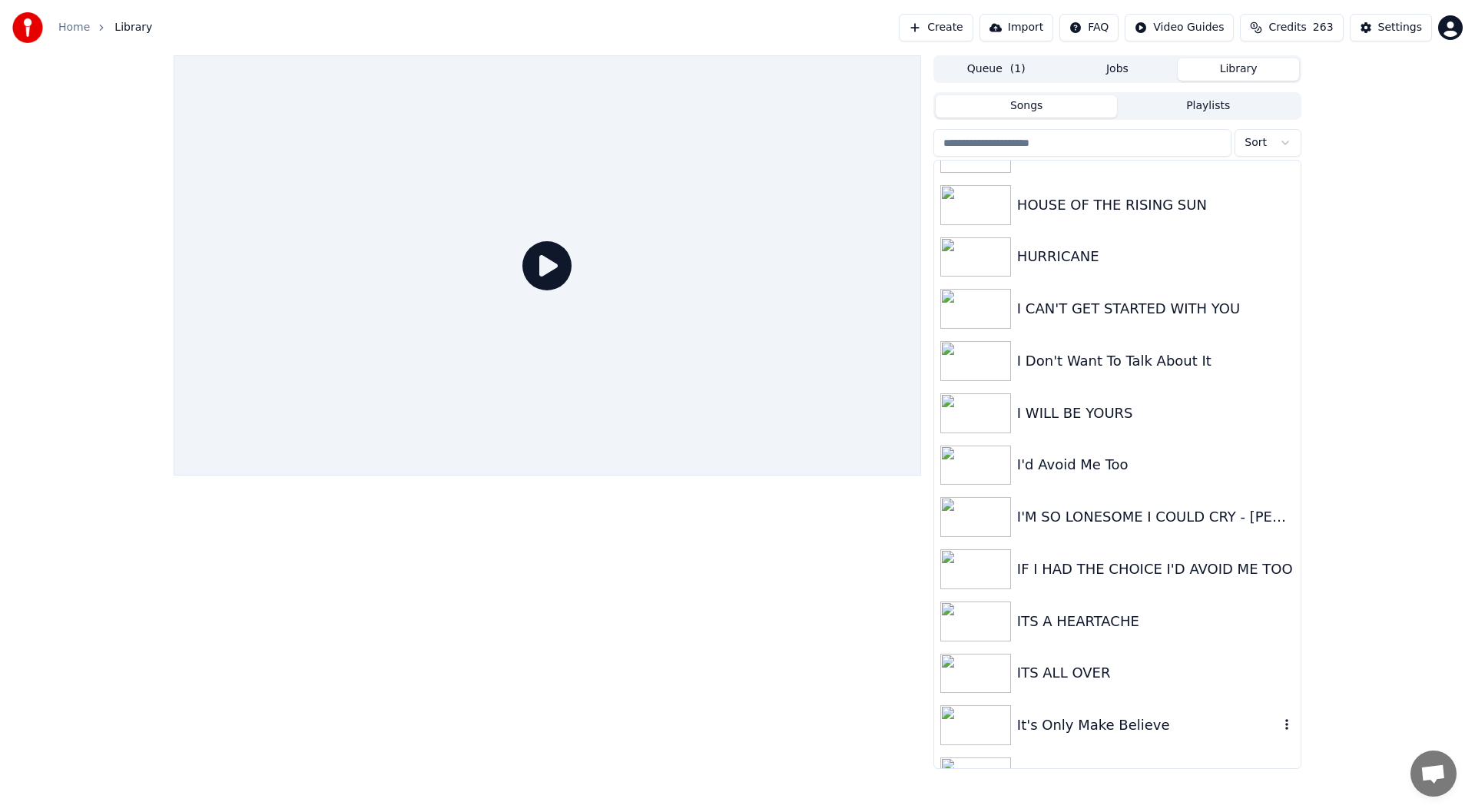
click at [1102, 721] on div "It's Only Make Believe" at bounding box center [1147, 725] width 262 height 22
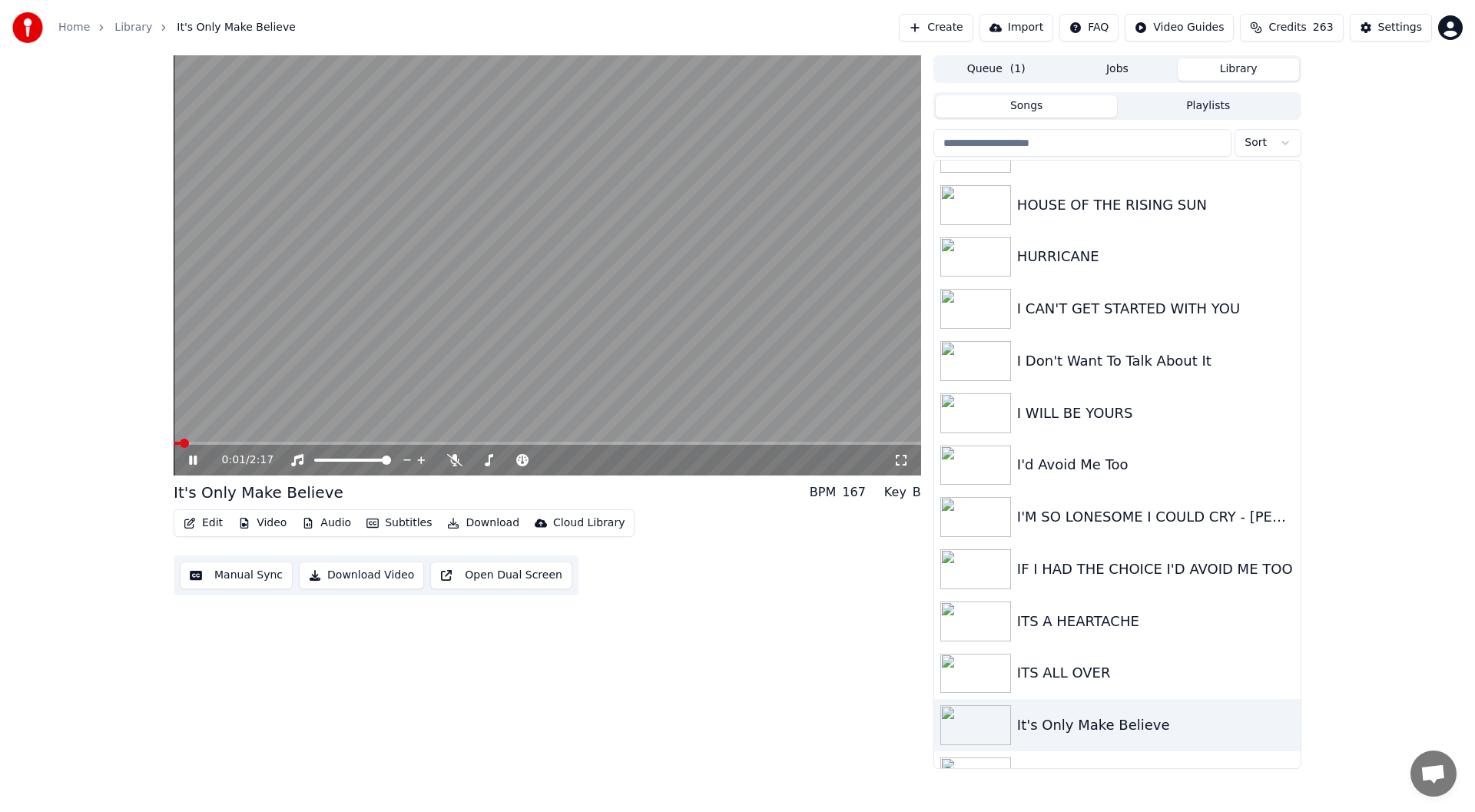
drag, startPoint x: 900, startPoint y: 457, endPoint x: 902, endPoint y: 474, distance: 17.1
click at [901, 457] on icon at bounding box center [901, 460] width 16 height 12
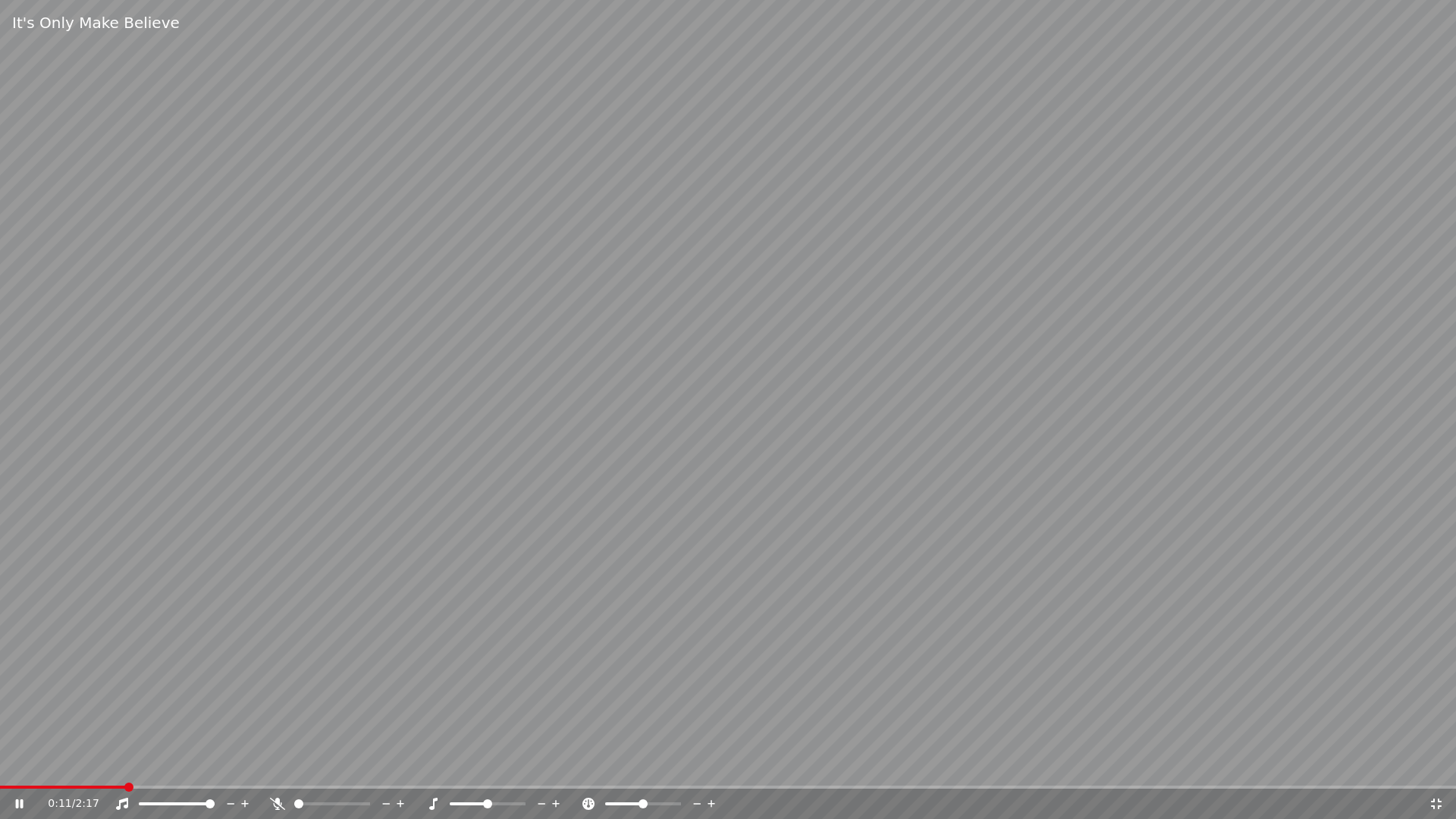
click at [1438, 801] on icon at bounding box center [1436, 804] width 15 height 12
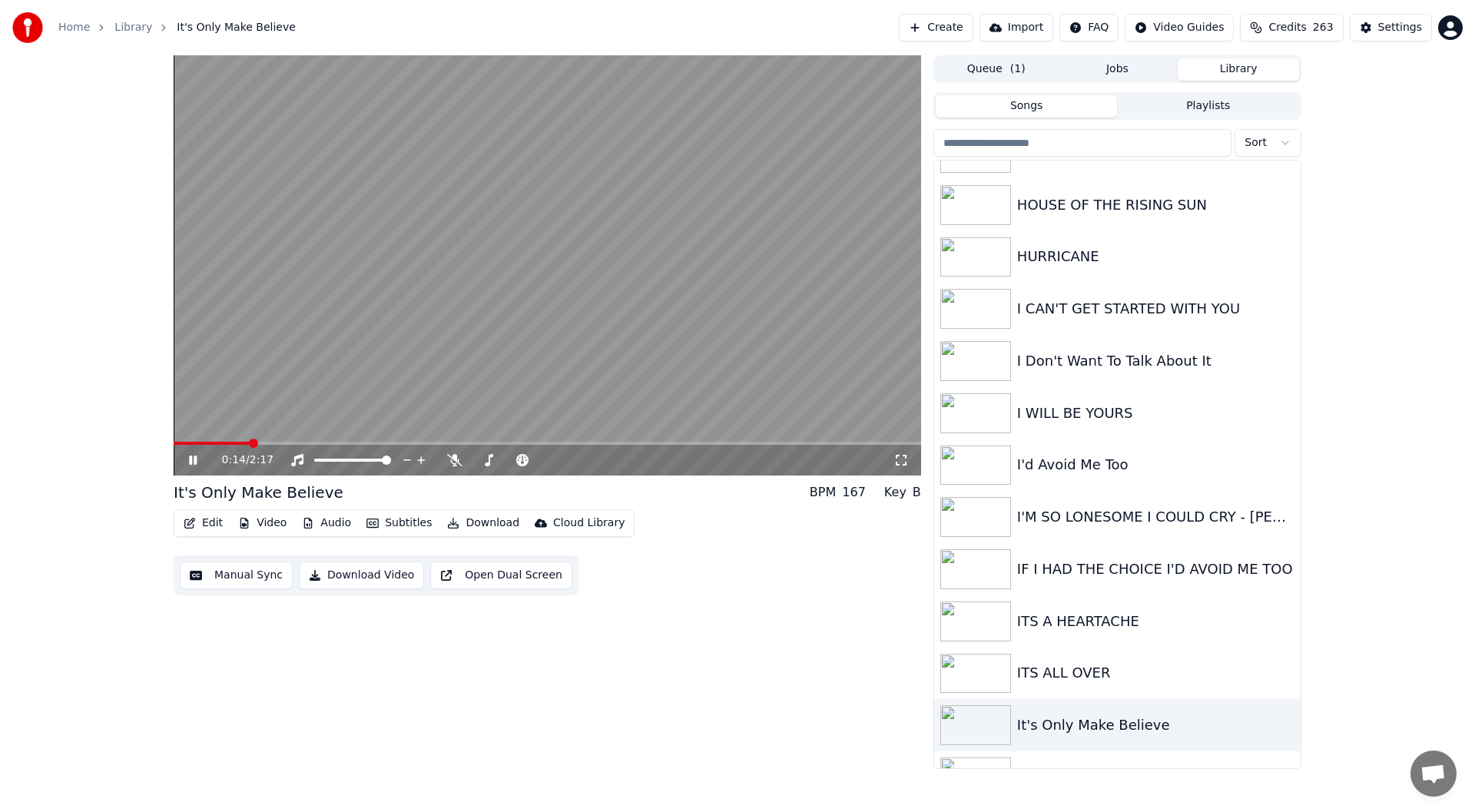
click at [904, 451] on div "0:14 / 2:17" at bounding box center [547, 459] width 748 height 30
click at [897, 459] on icon at bounding box center [901, 460] width 16 height 12
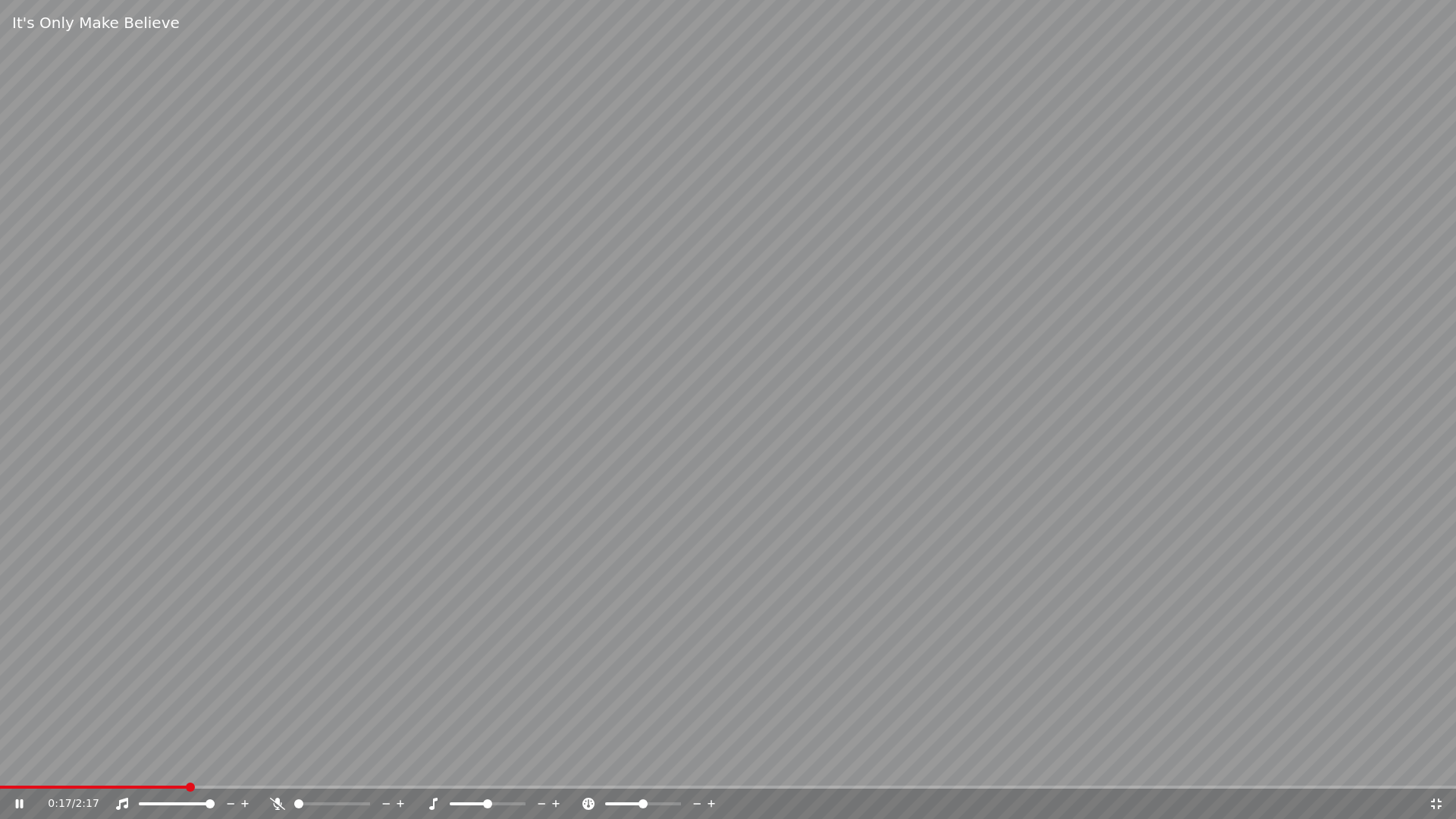
click at [1435, 797] on div "0:17 / 2:17" at bounding box center [728, 804] width 1444 height 15
drag, startPoint x: 1435, startPoint y: 804, endPoint x: 1435, endPoint y: 788, distance: 16.0
click at [1435, 801] on icon at bounding box center [1436, 804] width 15 height 12
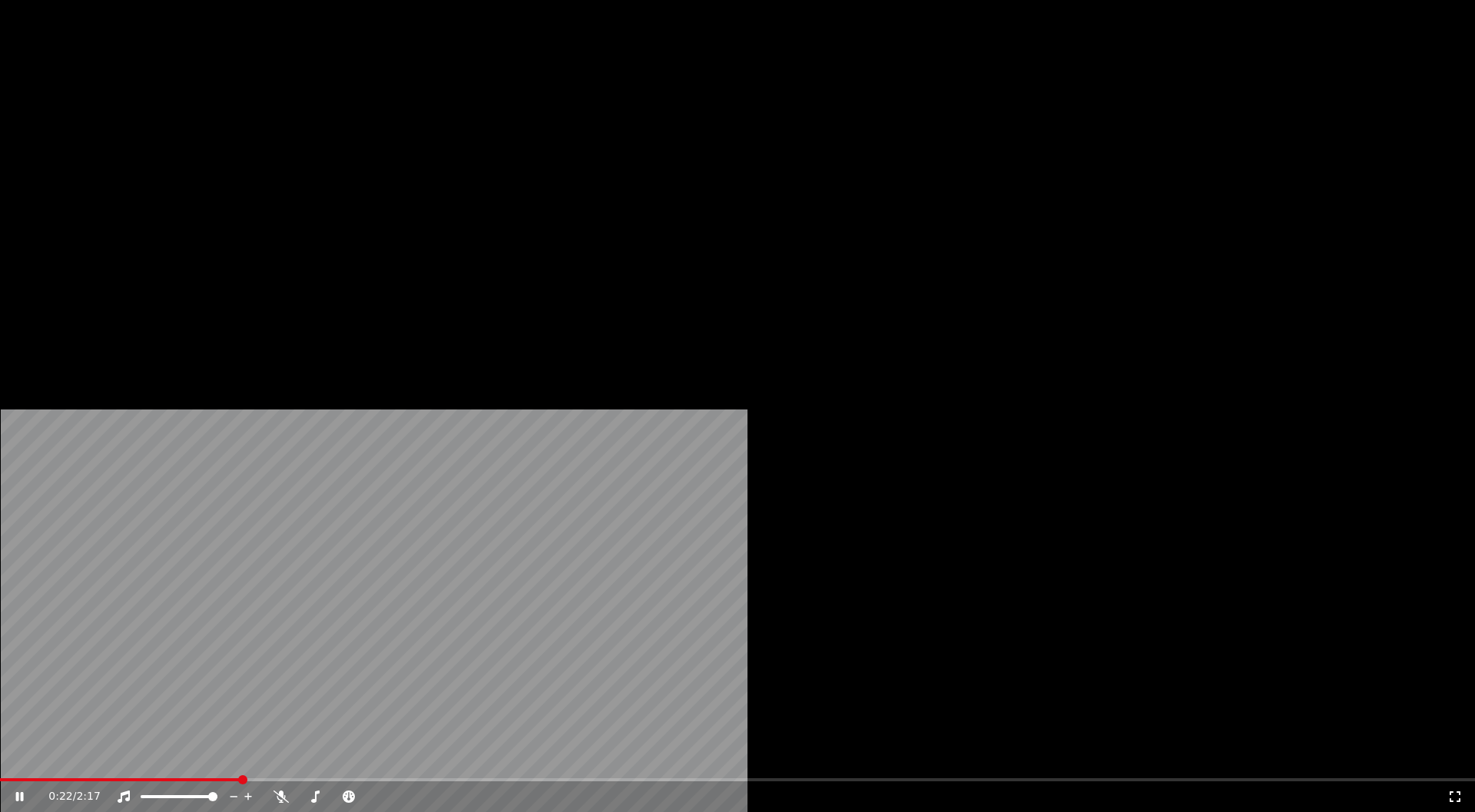
click at [198, 113] on button "Edit" at bounding box center [203, 103] width 51 height 22
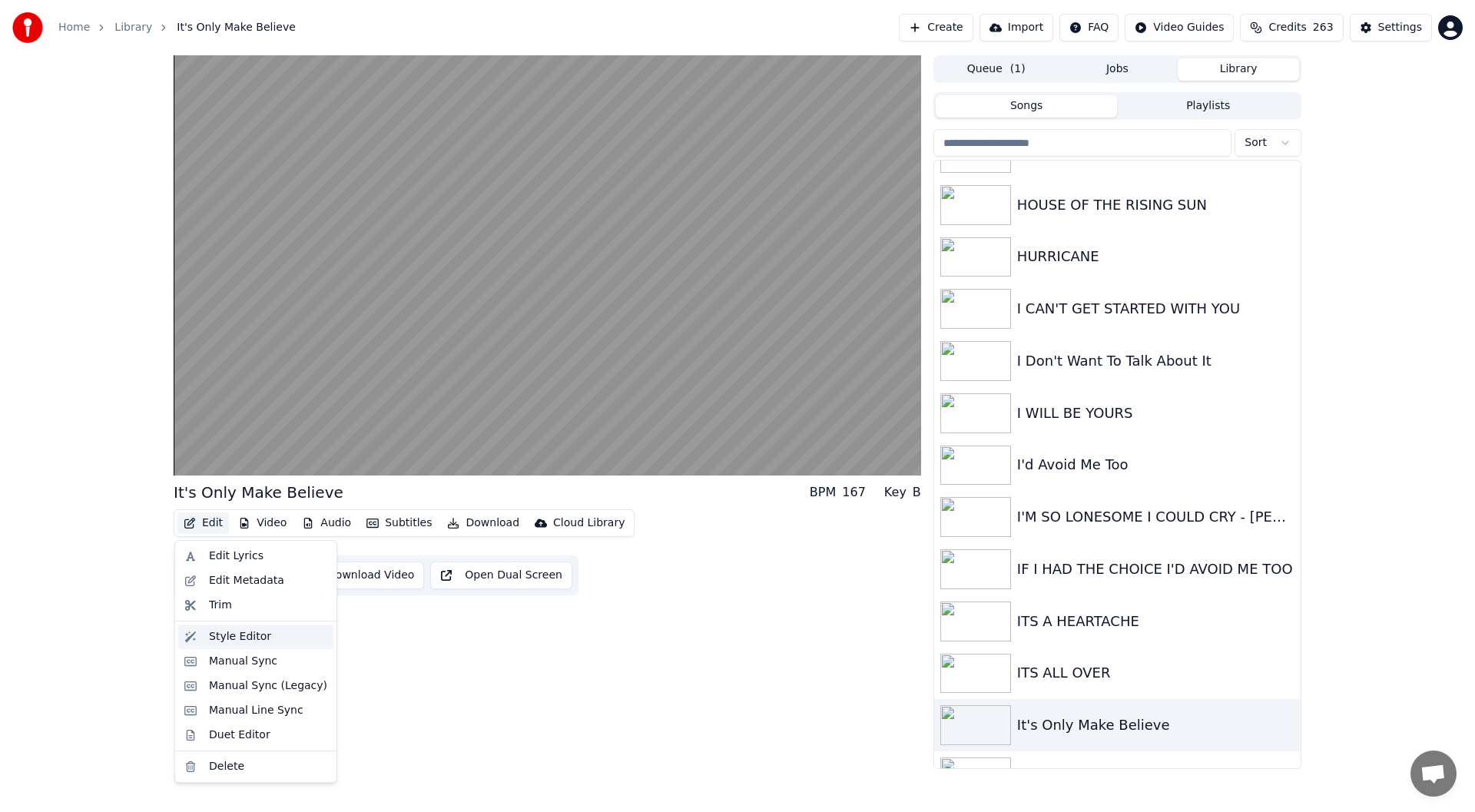
click at [235, 631] on div "Style Editor" at bounding box center [240, 637] width 62 height 16
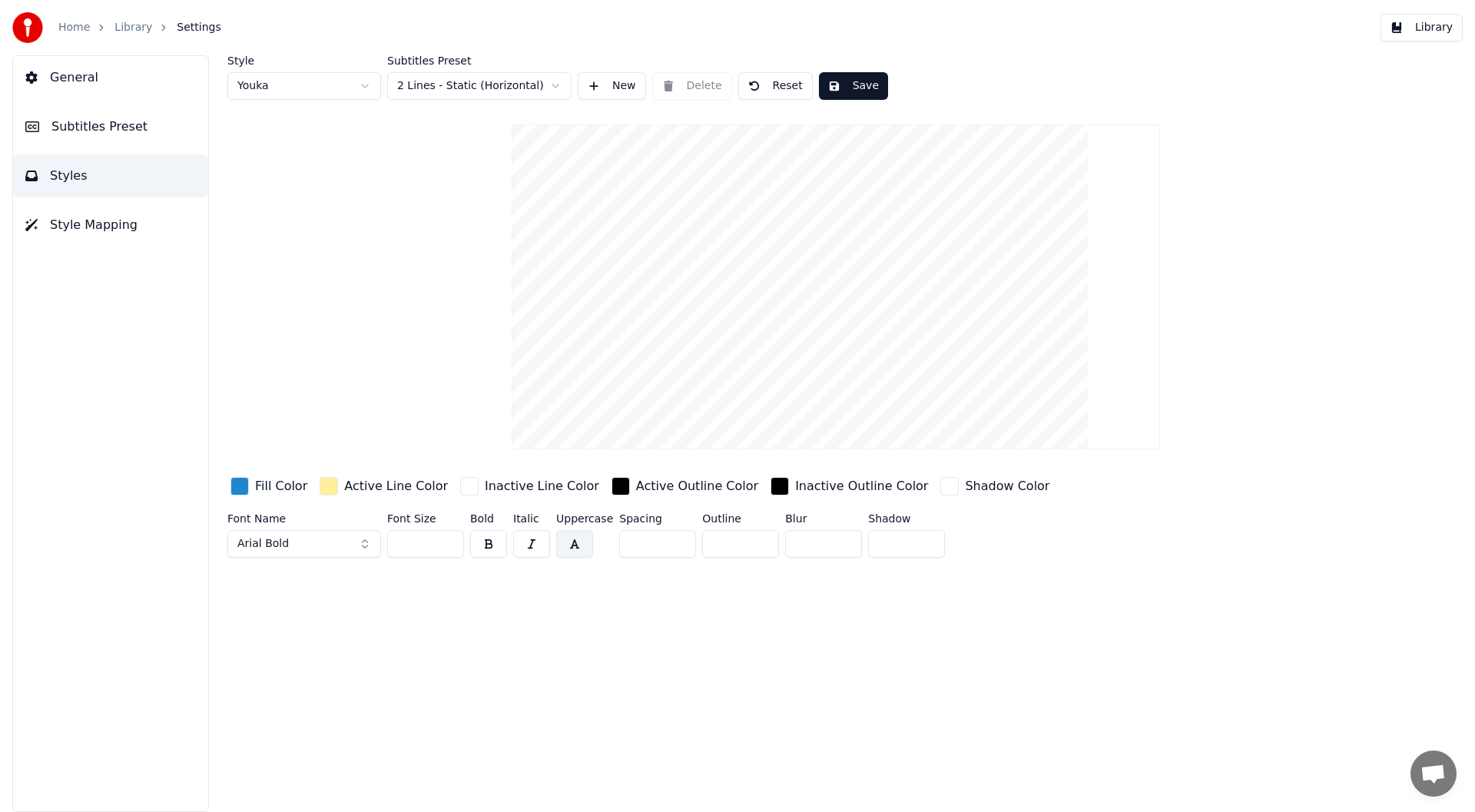
click at [362, 84] on html "Home Library Settings Library General Subtitles Preset Styles Style Mapping Sty…" at bounding box center [737, 406] width 1475 height 812
click at [367, 81] on html "Home Library Settings Library General Subtitles Preset Styles Style Mapping Sty…" at bounding box center [737, 406] width 1475 height 812
click at [854, 78] on button "Save" at bounding box center [853, 86] width 69 height 28
click at [1431, 27] on button "Library" at bounding box center [1421, 28] width 82 height 28
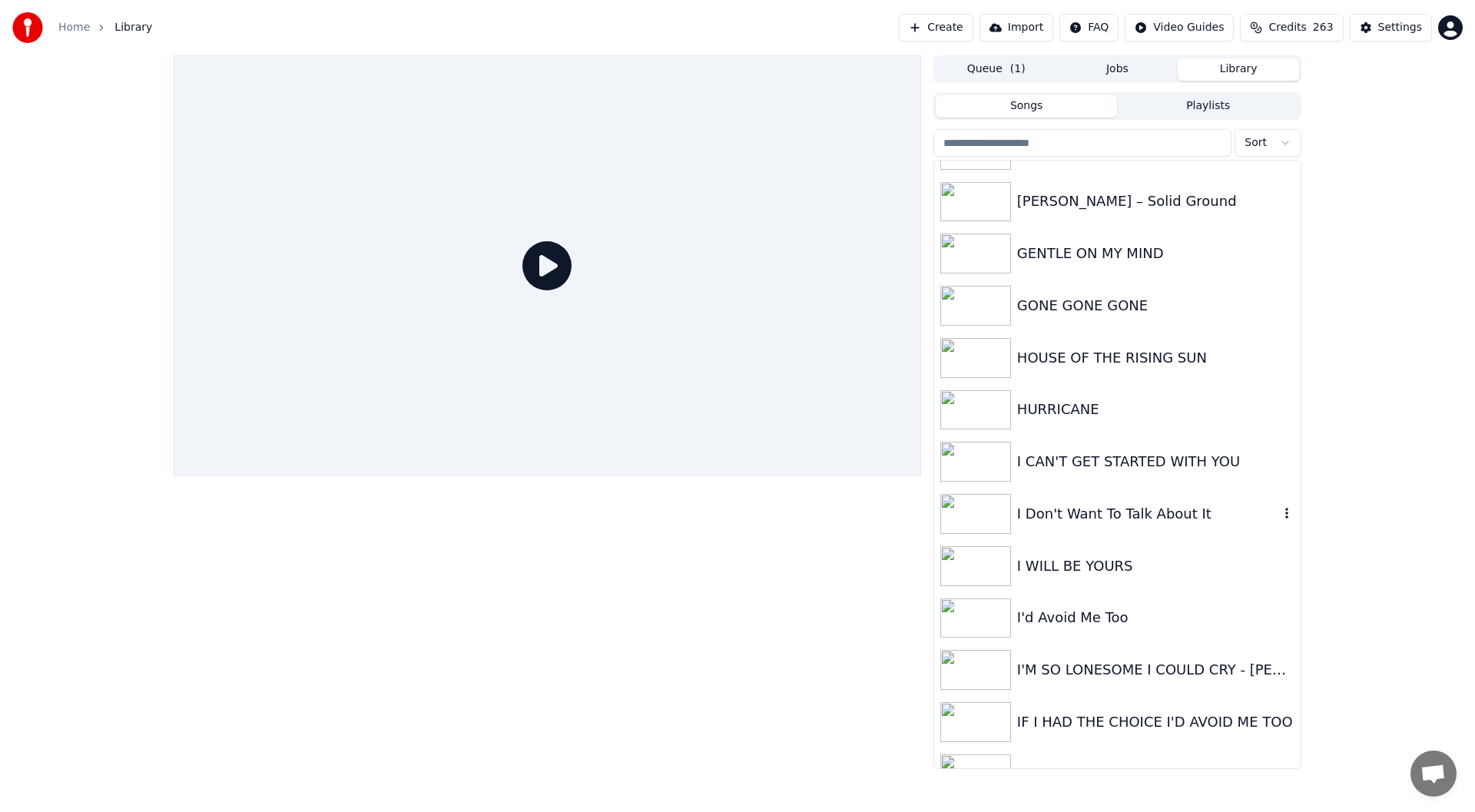
scroll to position [922, 0]
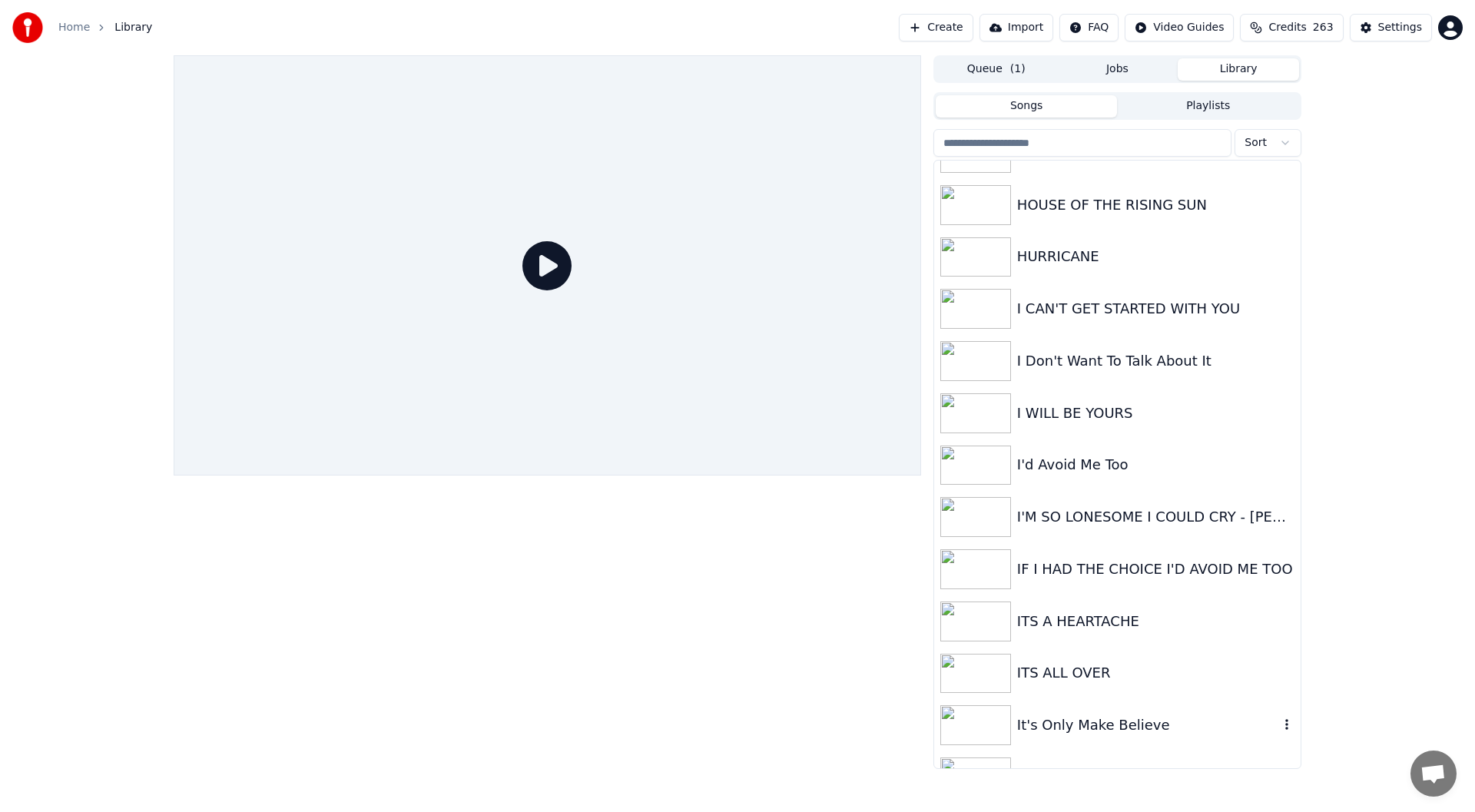
click at [1079, 726] on div "It's Only Make Believe" at bounding box center [1147, 725] width 262 height 22
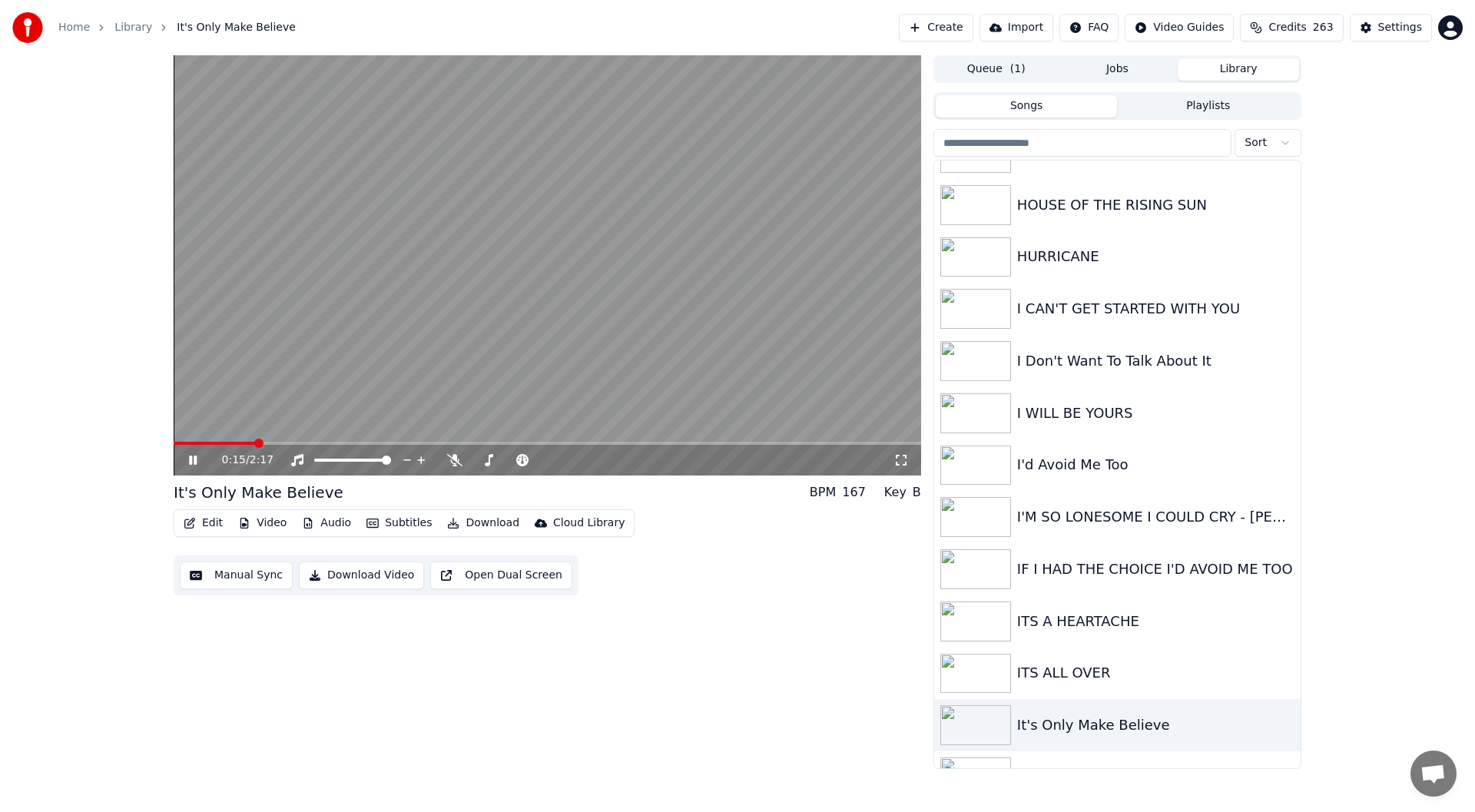
click at [903, 455] on icon at bounding box center [901, 460] width 16 height 12
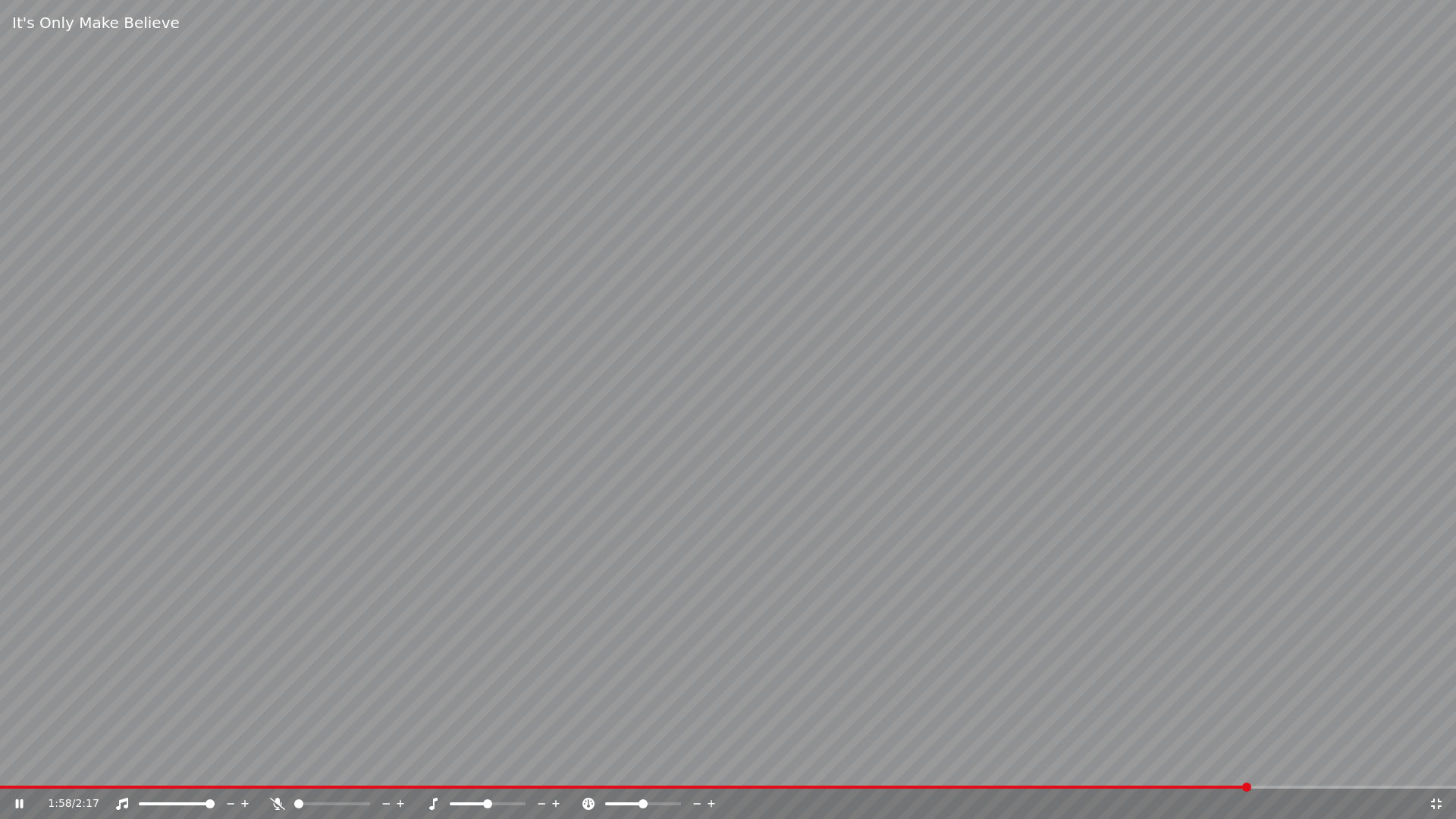
click at [1437, 801] on icon at bounding box center [1436, 804] width 15 height 12
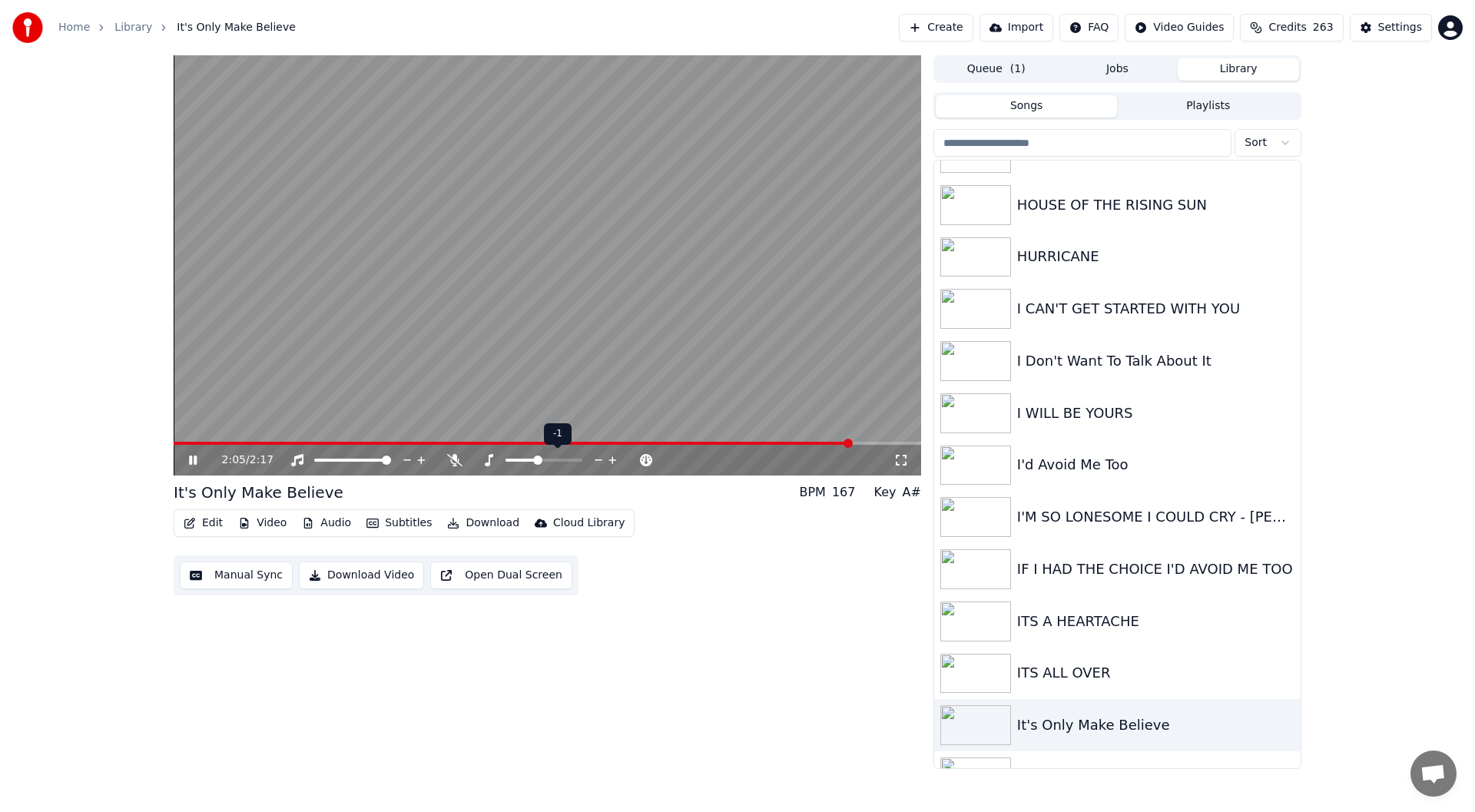
click at [539, 461] on span at bounding box center [538, 460] width 10 height 10
drag, startPoint x: 523, startPoint y: 457, endPoint x: 534, endPoint y: 457, distance: 11.0
click at [534, 457] on div at bounding box center [585, 460] width 139 height 16
click at [194, 458] on icon at bounding box center [193, 460] width 8 height 10
click at [193, 456] on icon at bounding box center [203, 460] width 36 height 12
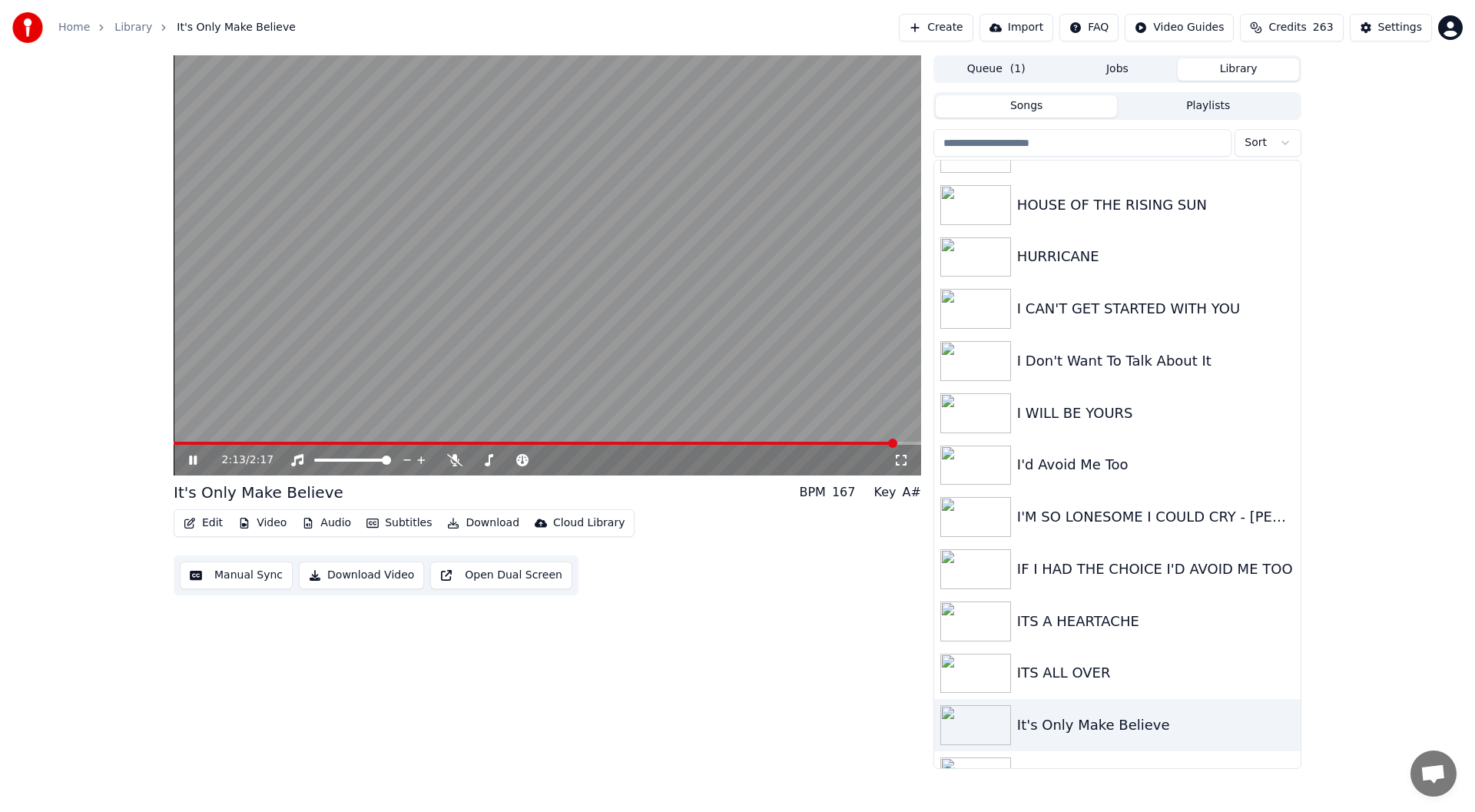
click at [193, 456] on icon at bounding box center [203, 460] width 36 height 12
click at [896, 458] on icon at bounding box center [901, 460] width 16 height 12
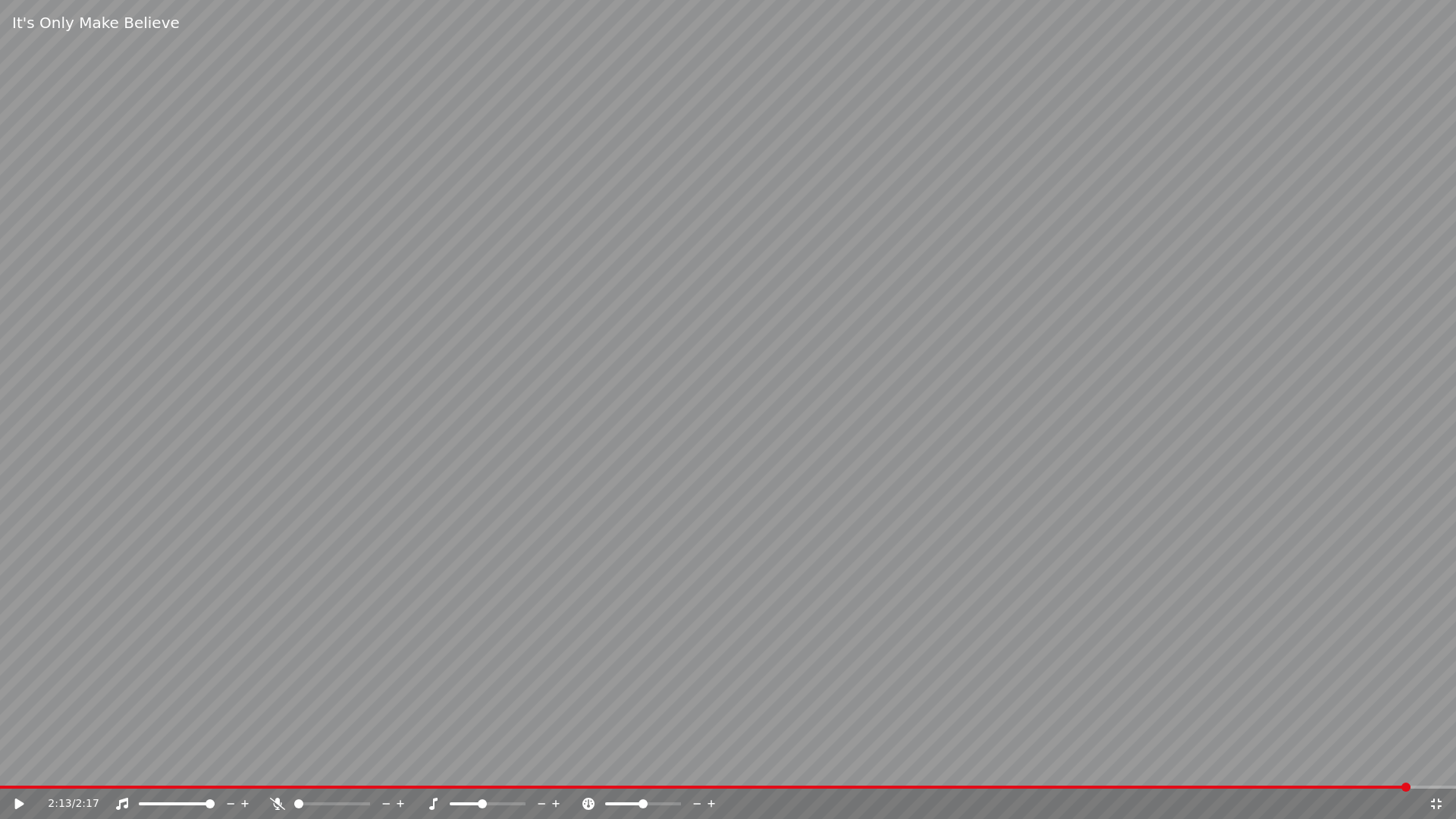
click at [22, 801] on icon at bounding box center [20, 804] width 9 height 10
click at [21, 801] on icon at bounding box center [20, 804] width 9 height 10
click at [1442, 798] on icon at bounding box center [1436, 804] width 15 height 12
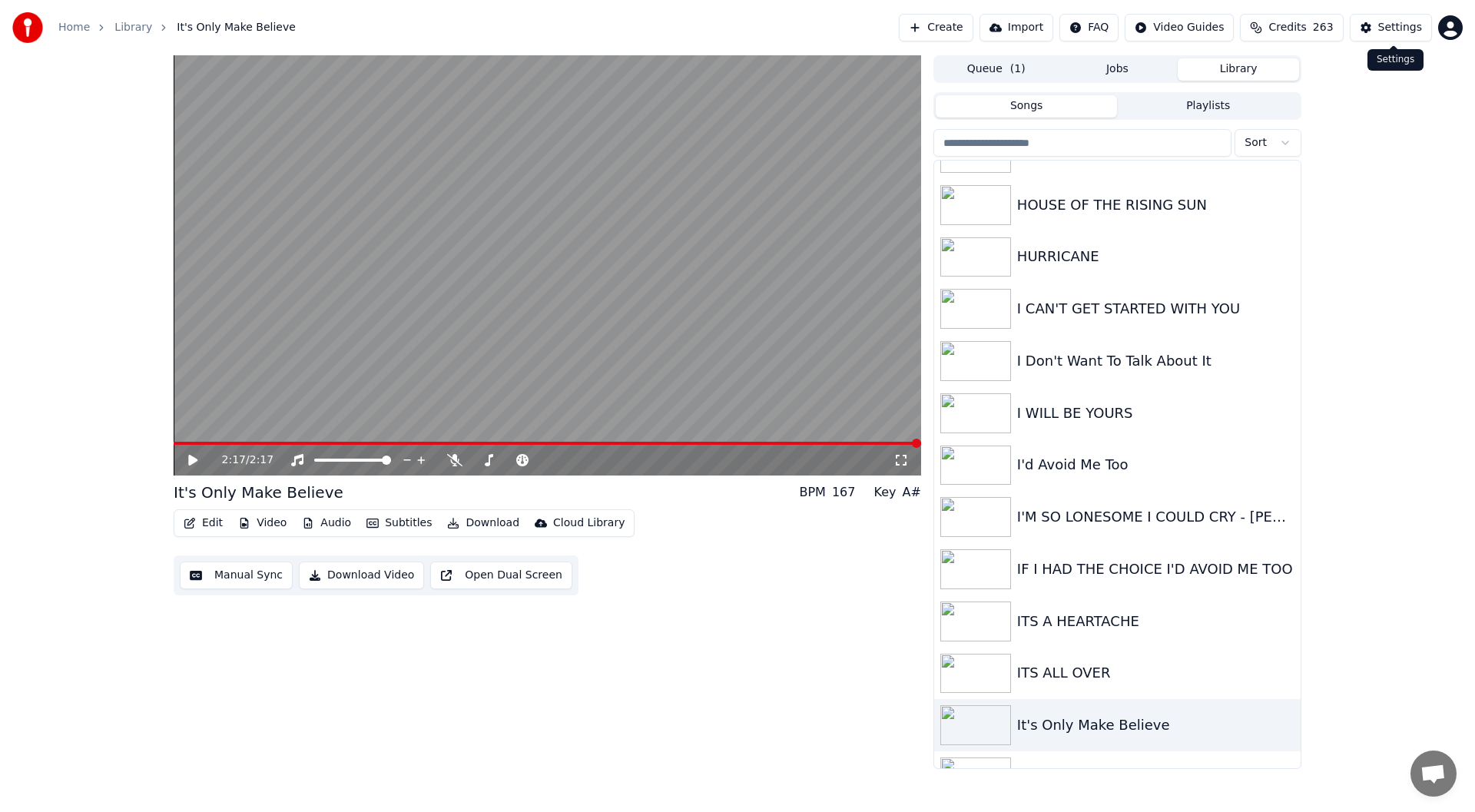
click at [1392, 19] on button "Settings" at bounding box center [1390, 28] width 82 height 28
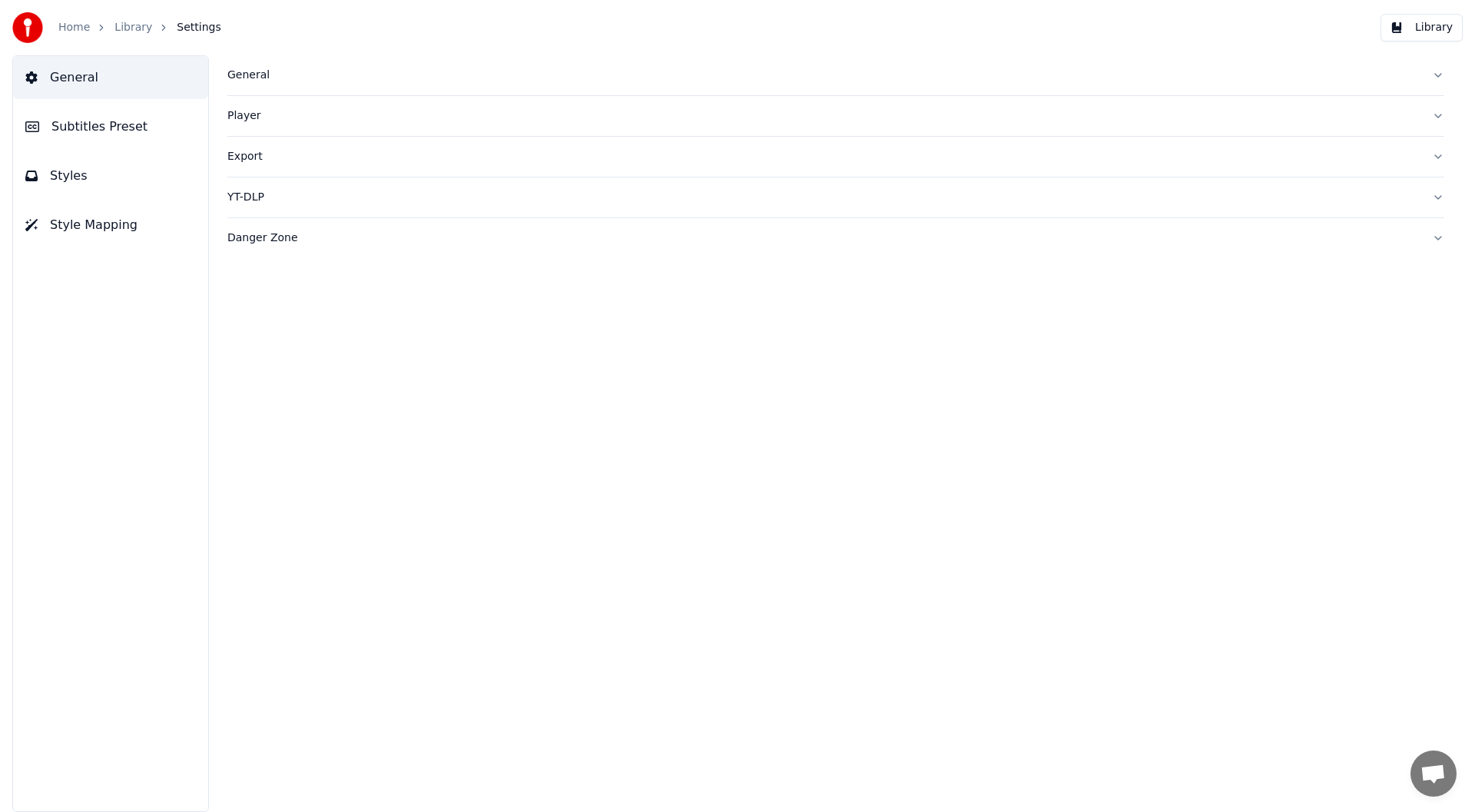
click at [253, 70] on div "General" at bounding box center [823, 76] width 1192 height 16
click at [223, 362] on div "**********" at bounding box center [836, 433] width 1278 height 756
click at [250, 366] on div "Player" at bounding box center [823, 364] width 1192 height 16
click at [247, 115] on div "Player" at bounding box center [823, 116] width 1192 height 16
click at [247, 115] on div "Player" at bounding box center [823, 116] width 1192 height 16
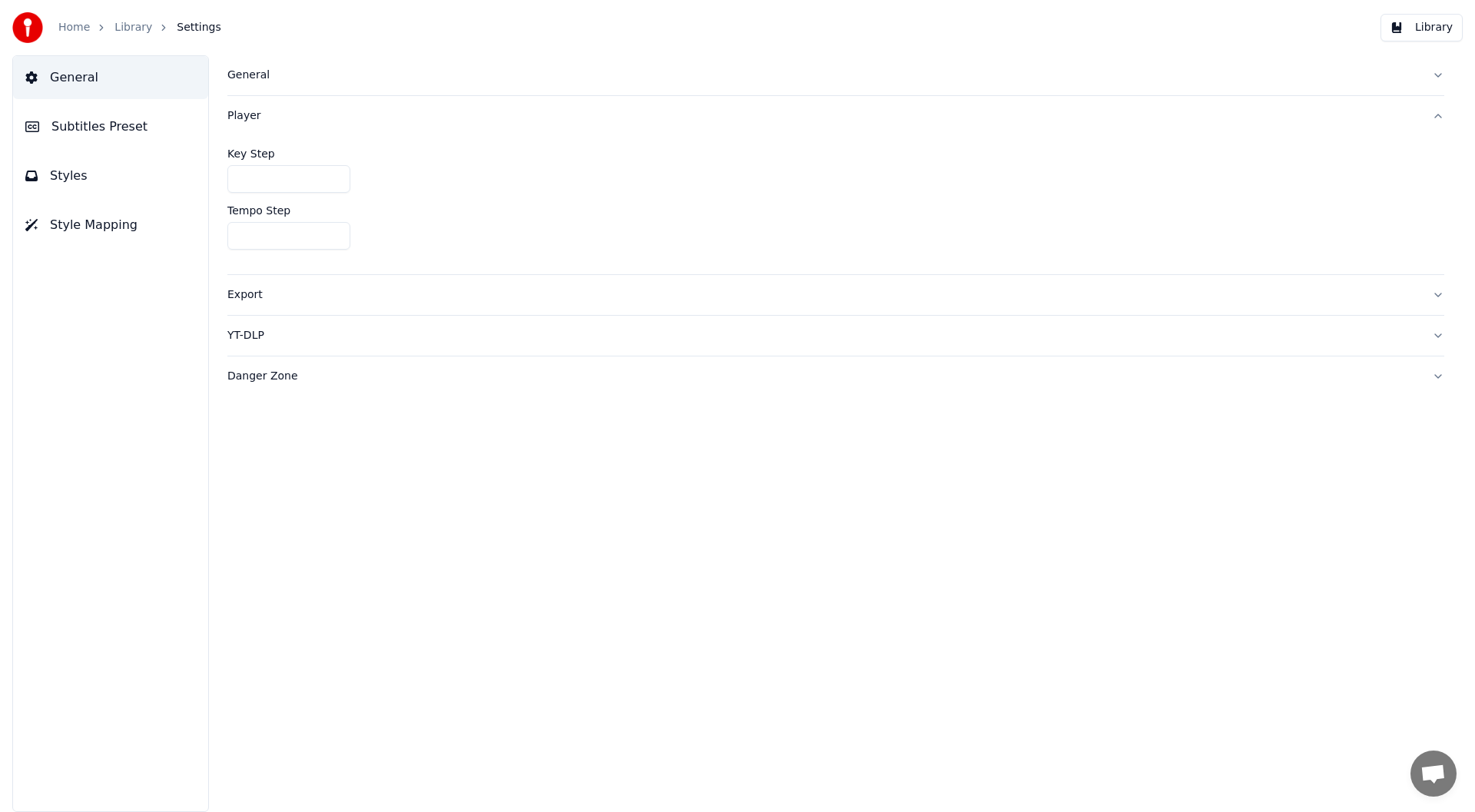
click at [247, 115] on div "Player" at bounding box center [823, 116] width 1192 height 16
click at [79, 120] on span "Subtitles Preset" at bounding box center [99, 126] width 96 height 18
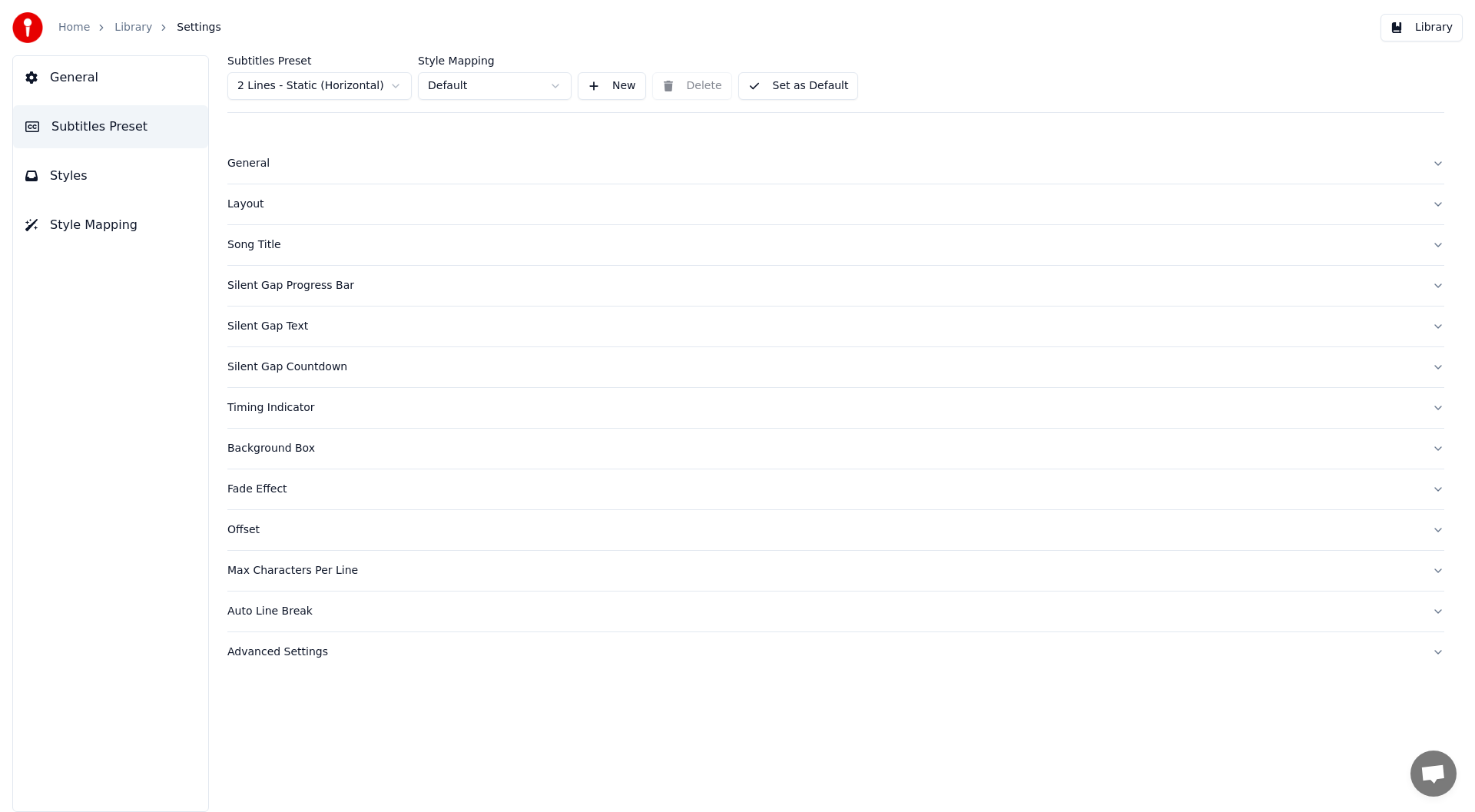
click at [284, 657] on div "Advanced Settings" at bounding box center [823, 653] width 1192 height 16
click at [71, 172] on span "Styles" at bounding box center [68, 175] width 37 height 18
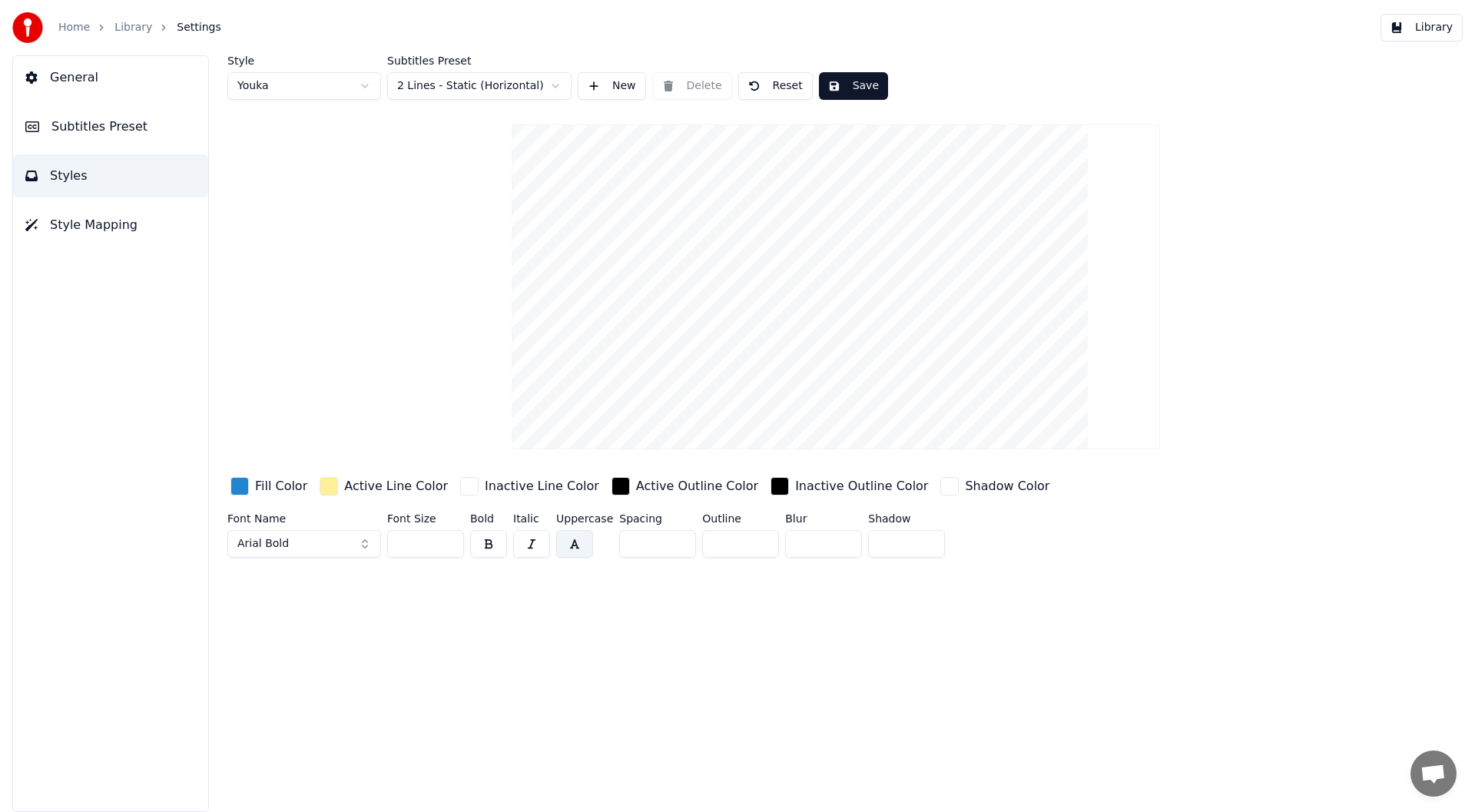
click at [364, 78] on html "Home Library Settings Library General Subtitles Preset Styles Style Mapping Sty…" at bounding box center [737, 406] width 1475 height 812
click at [554, 80] on html "Home Library Settings Library General Subtitles Preset Styles Style Mapping Sty…" at bounding box center [737, 406] width 1475 height 812
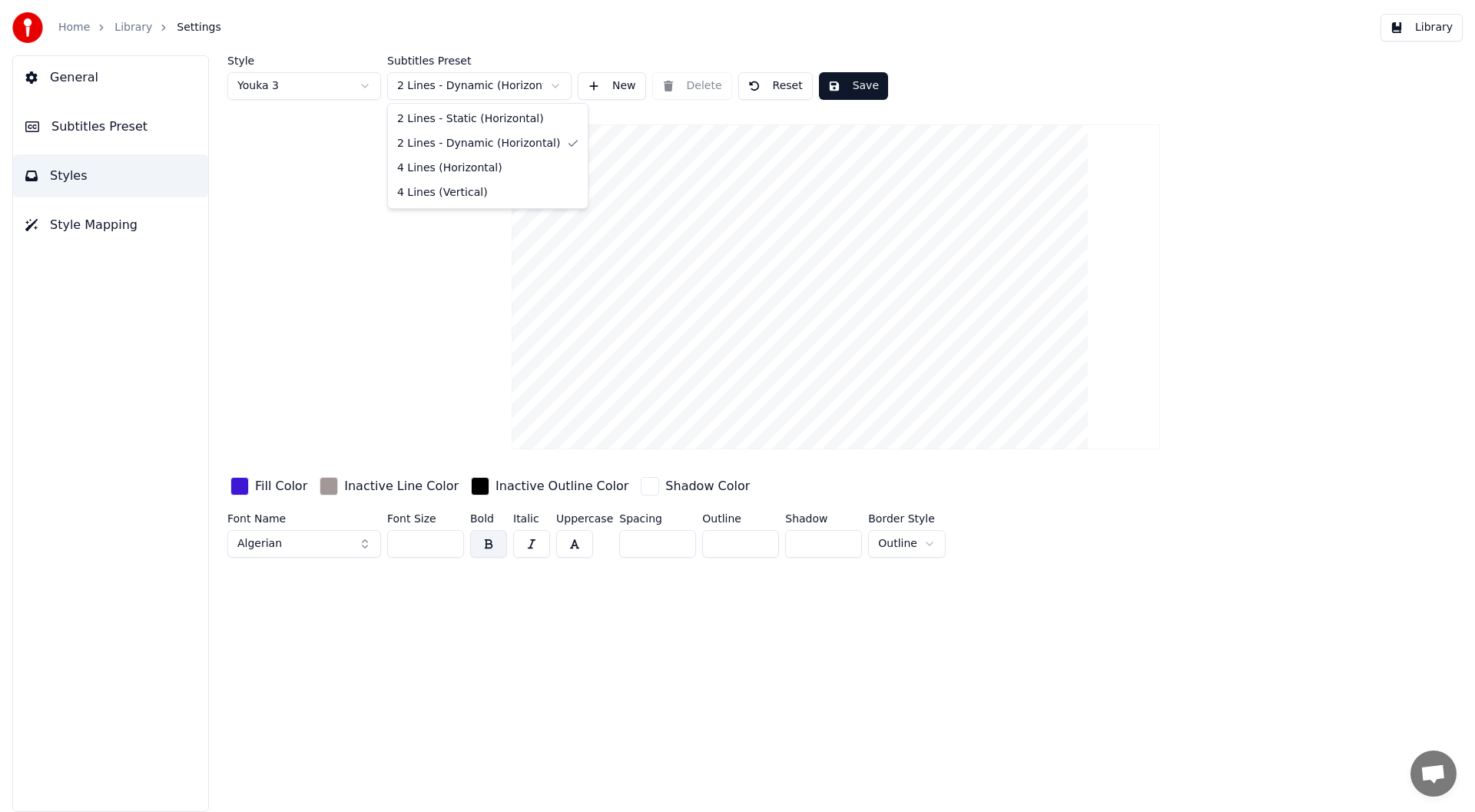
click at [551, 85] on html "Home Library Settings Library General Subtitles Preset Styles Style Mapping Sty…" at bounding box center [737, 406] width 1475 height 812
click at [561, 77] on html "Home Library Settings Library General Subtitles Preset Styles Style Mapping Sty…" at bounding box center [737, 406] width 1475 height 812
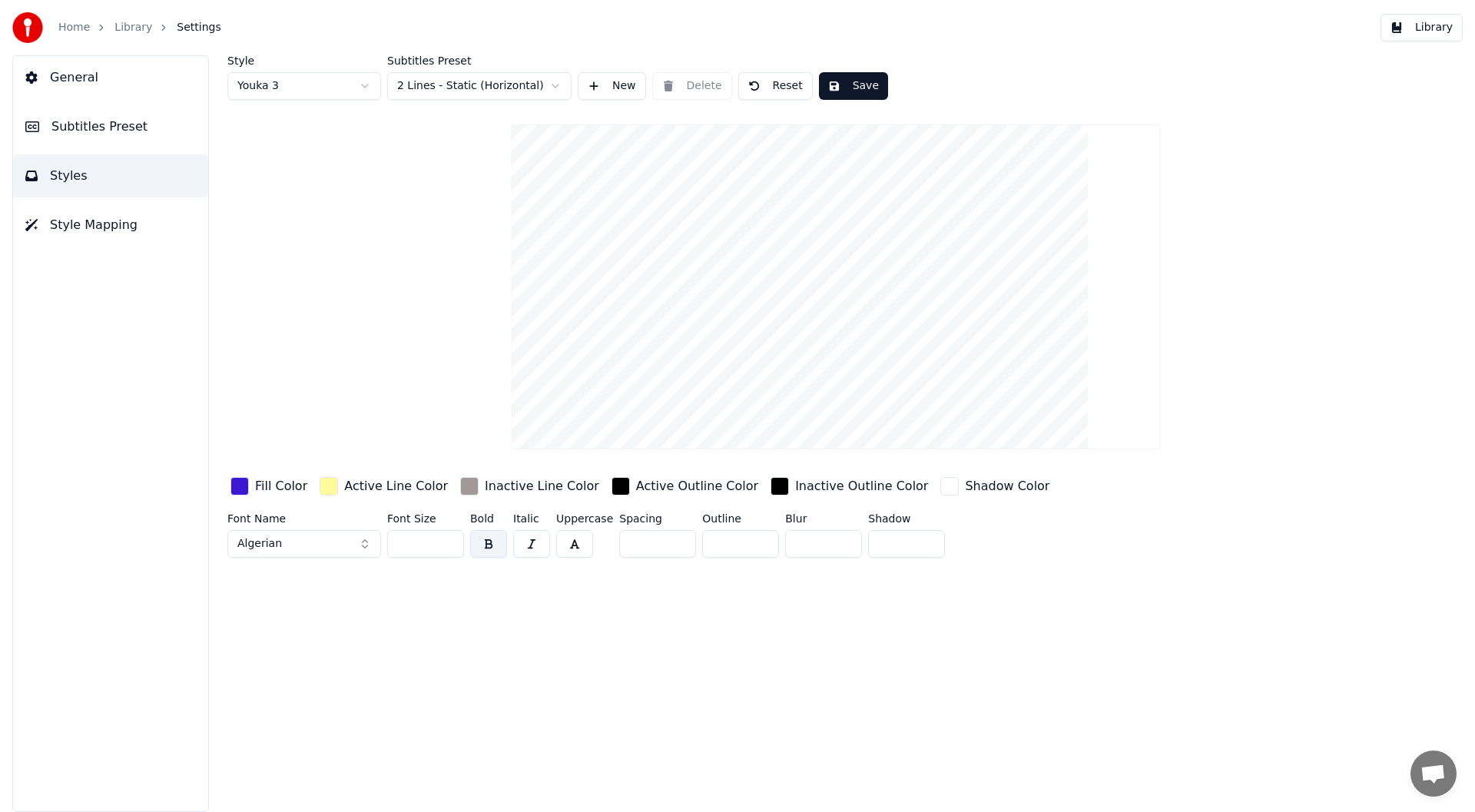
click at [600, 75] on button "New" at bounding box center [612, 86] width 68 height 28
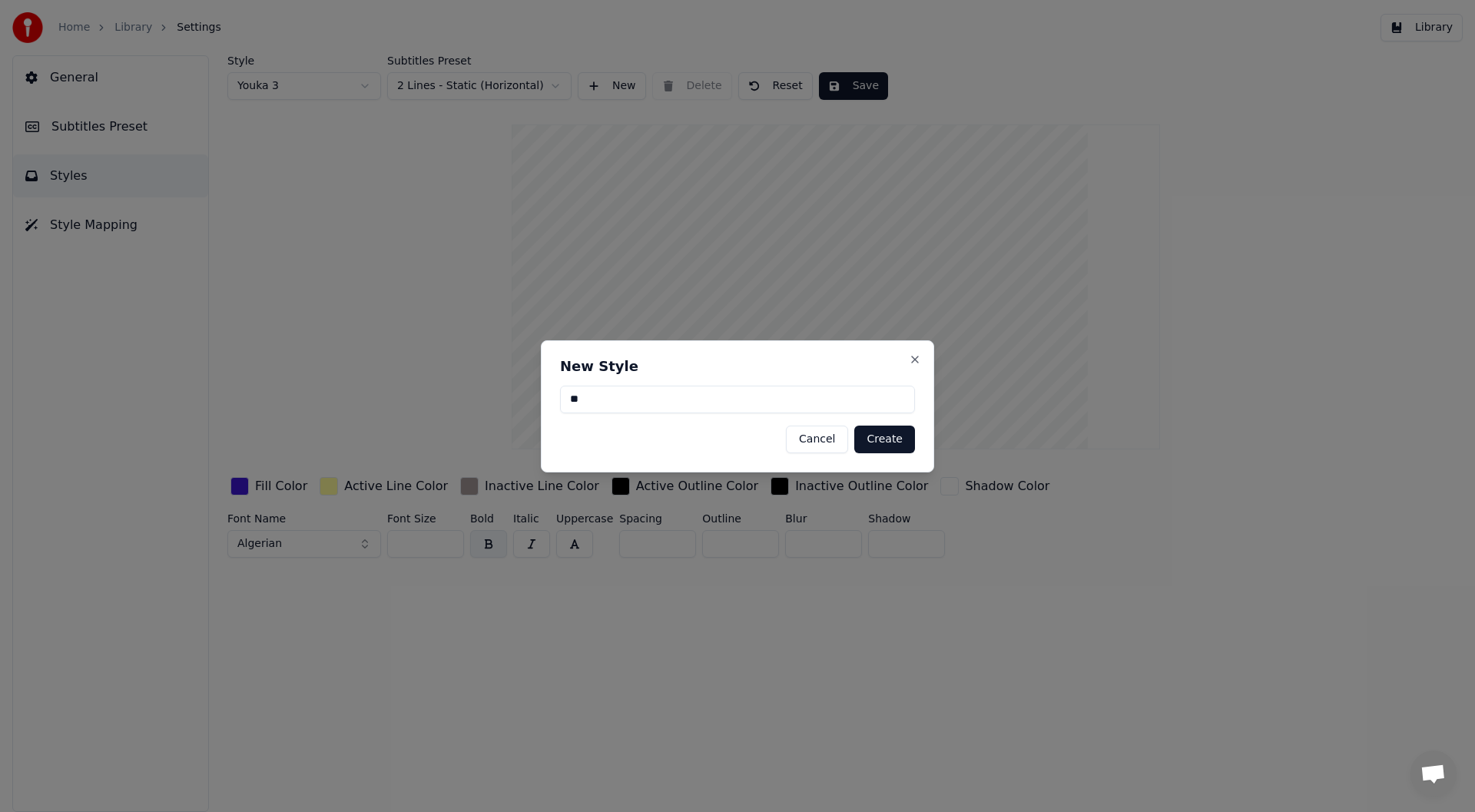
type input "*"
type input "******"
click at [878, 435] on button "Create" at bounding box center [884, 439] width 61 height 28
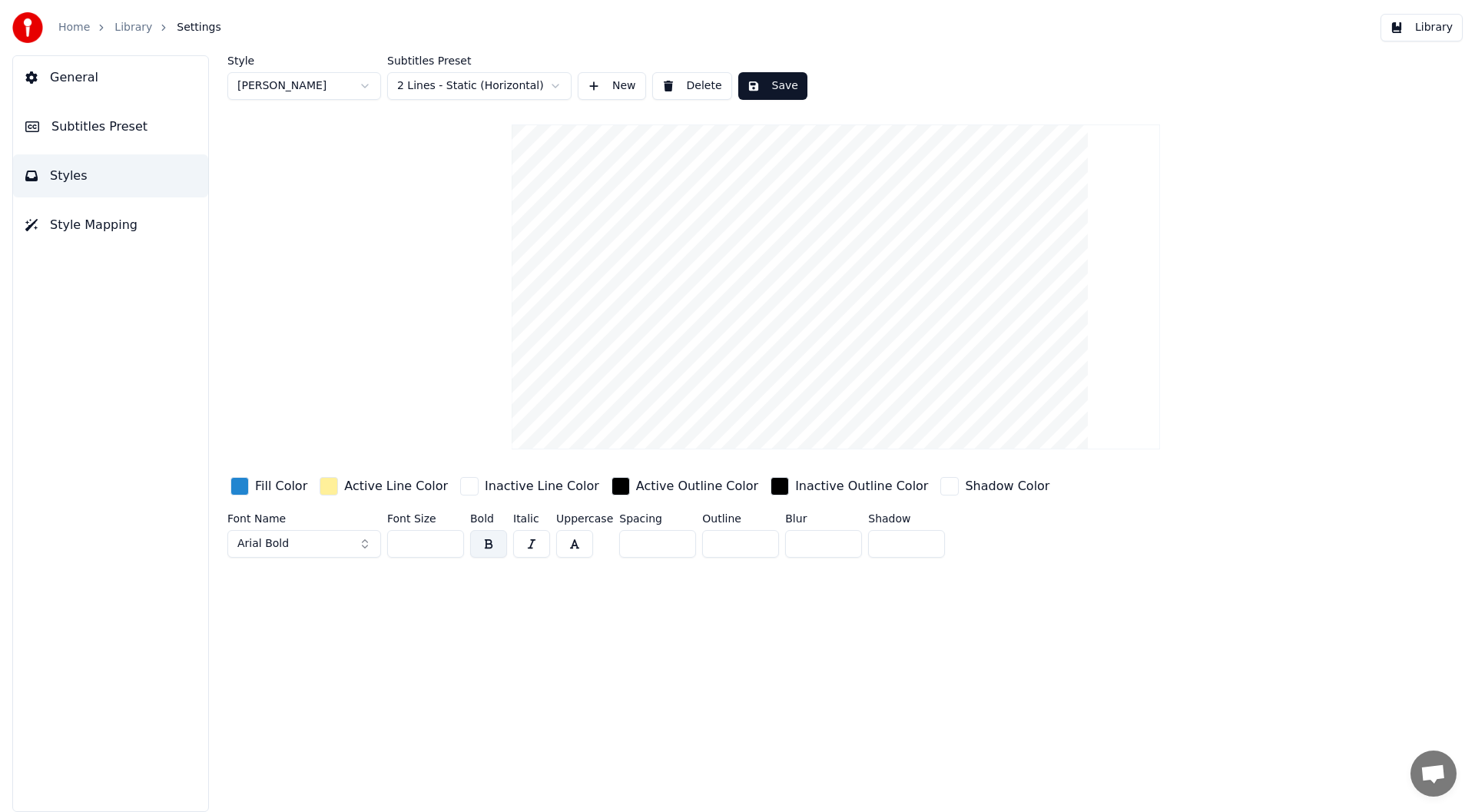
click at [553, 81] on html "Home Library Settings Library General Subtitles Preset Styles Style Mapping Sty…" at bounding box center [737, 406] width 1475 height 812
click at [362, 539] on button "Arial Bold" at bounding box center [304, 544] width 153 height 28
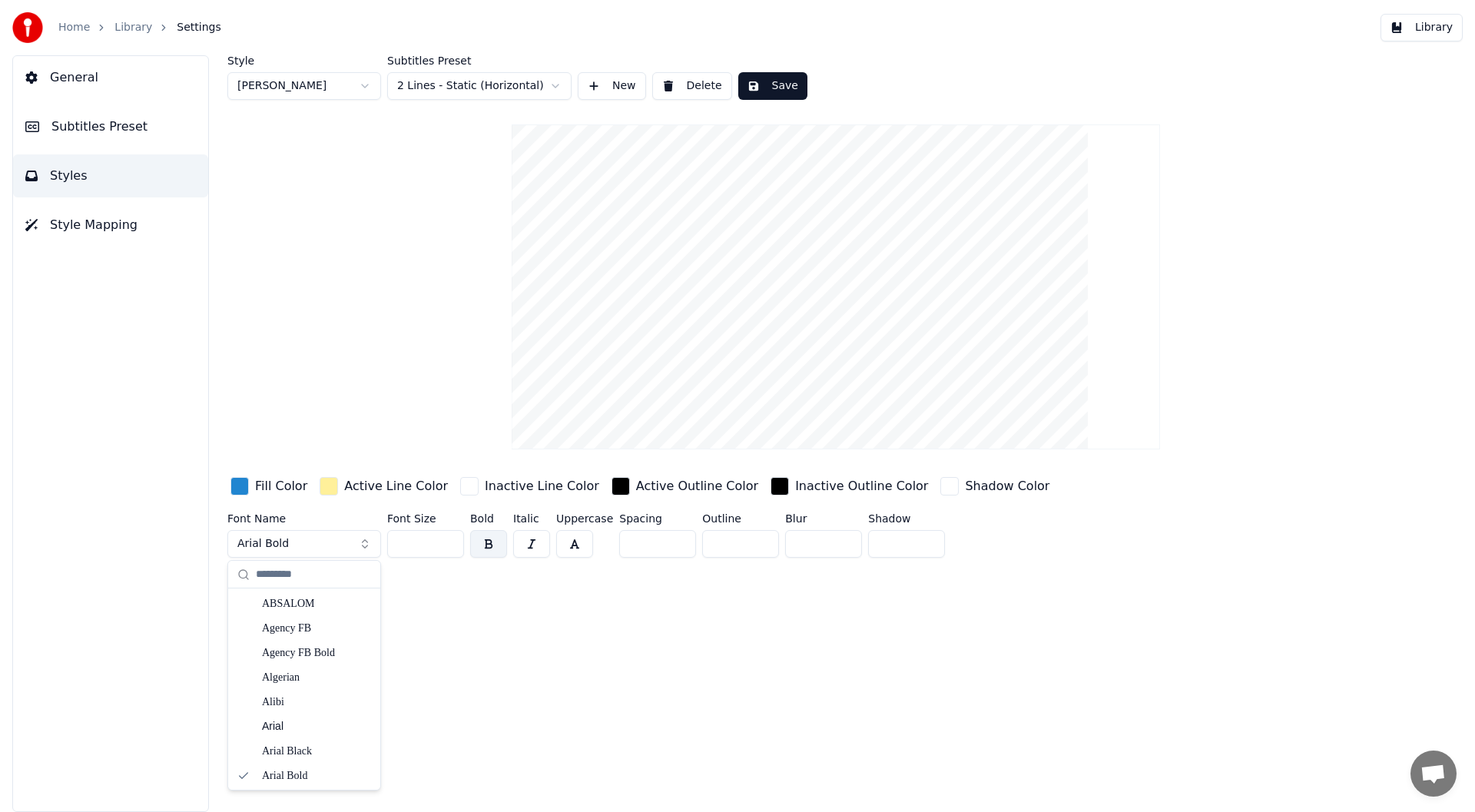
click at [362, 539] on button "Arial Bold" at bounding box center [304, 544] width 153 height 28
click at [572, 542] on button "button" at bounding box center [574, 544] width 37 height 28
click at [493, 538] on button "button" at bounding box center [489, 544] width 37 height 28
click at [534, 536] on button "button" at bounding box center [531, 544] width 37 height 28
click at [362, 545] on button "Arial Bold" at bounding box center [304, 544] width 153 height 28
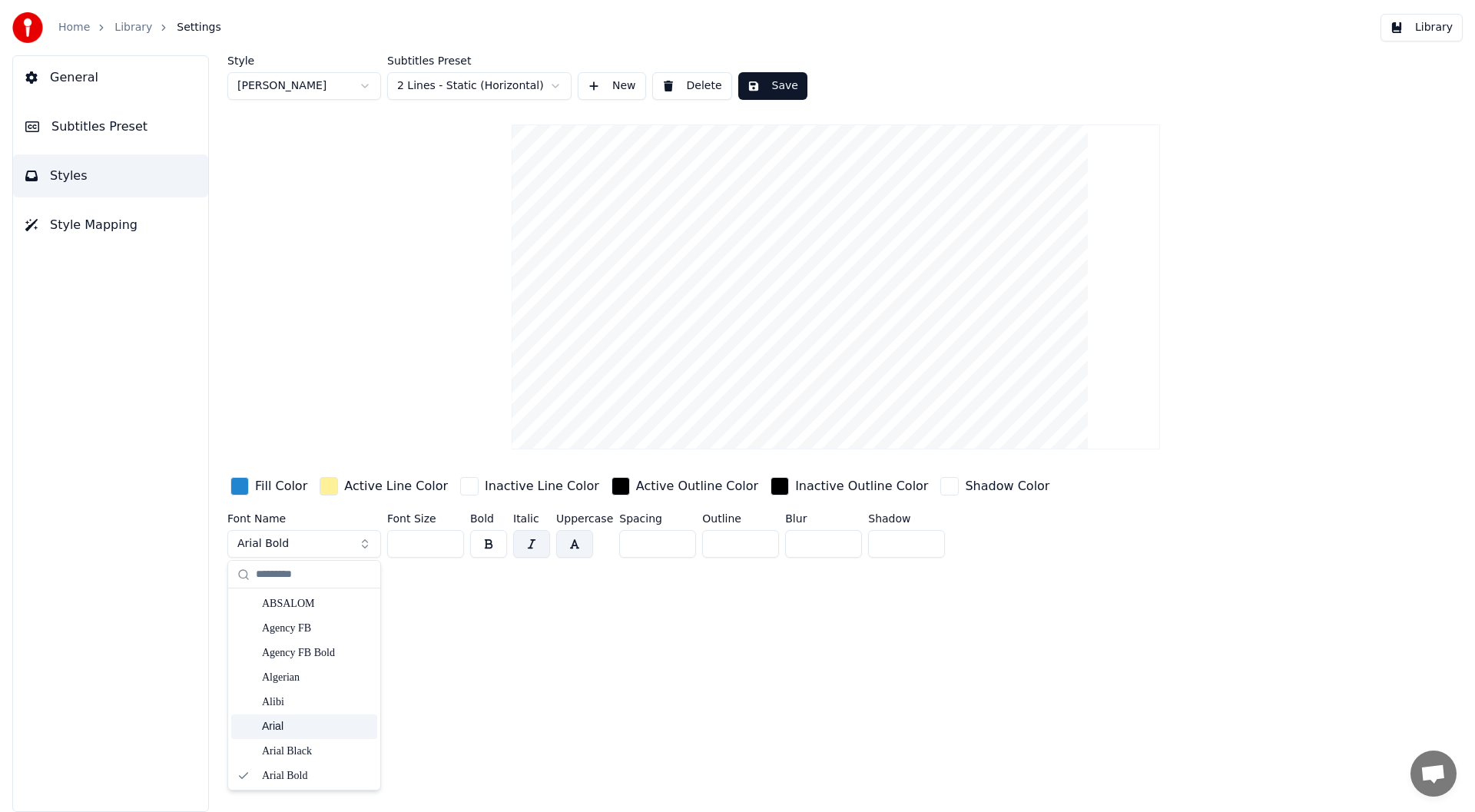
scroll to position [77, 0]
click at [315, 724] on div "Arial Bold Italic" at bounding box center [316, 724] width 109 height 16
click at [363, 544] on button "Arial Bold Italic" at bounding box center [304, 544] width 153 height 28
click at [281, 669] on div "Arial Italic" at bounding box center [316, 672] width 109 height 16
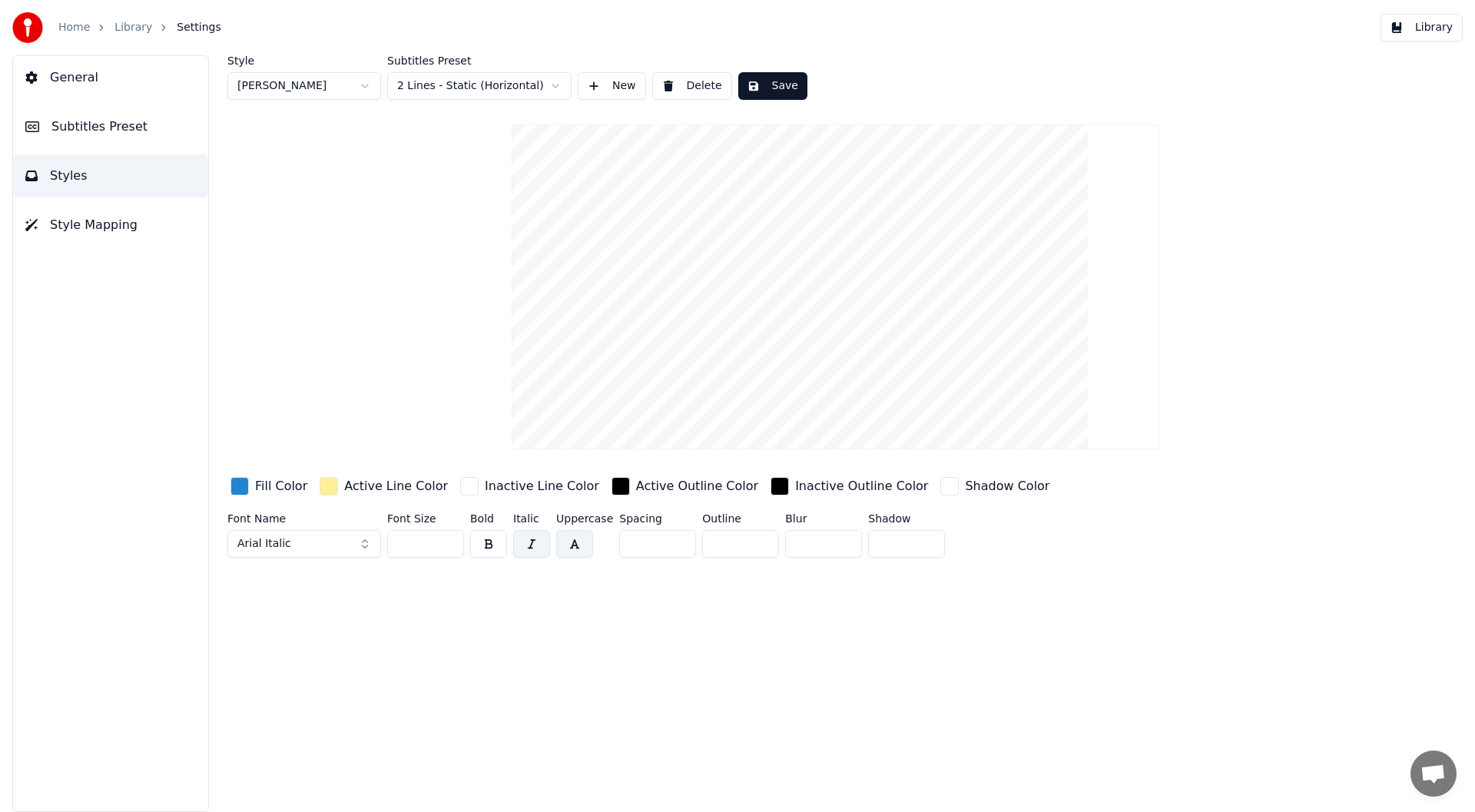
click at [365, 547] on button "Arial Italic" at bounding box center [304, 544] width 153 height 28
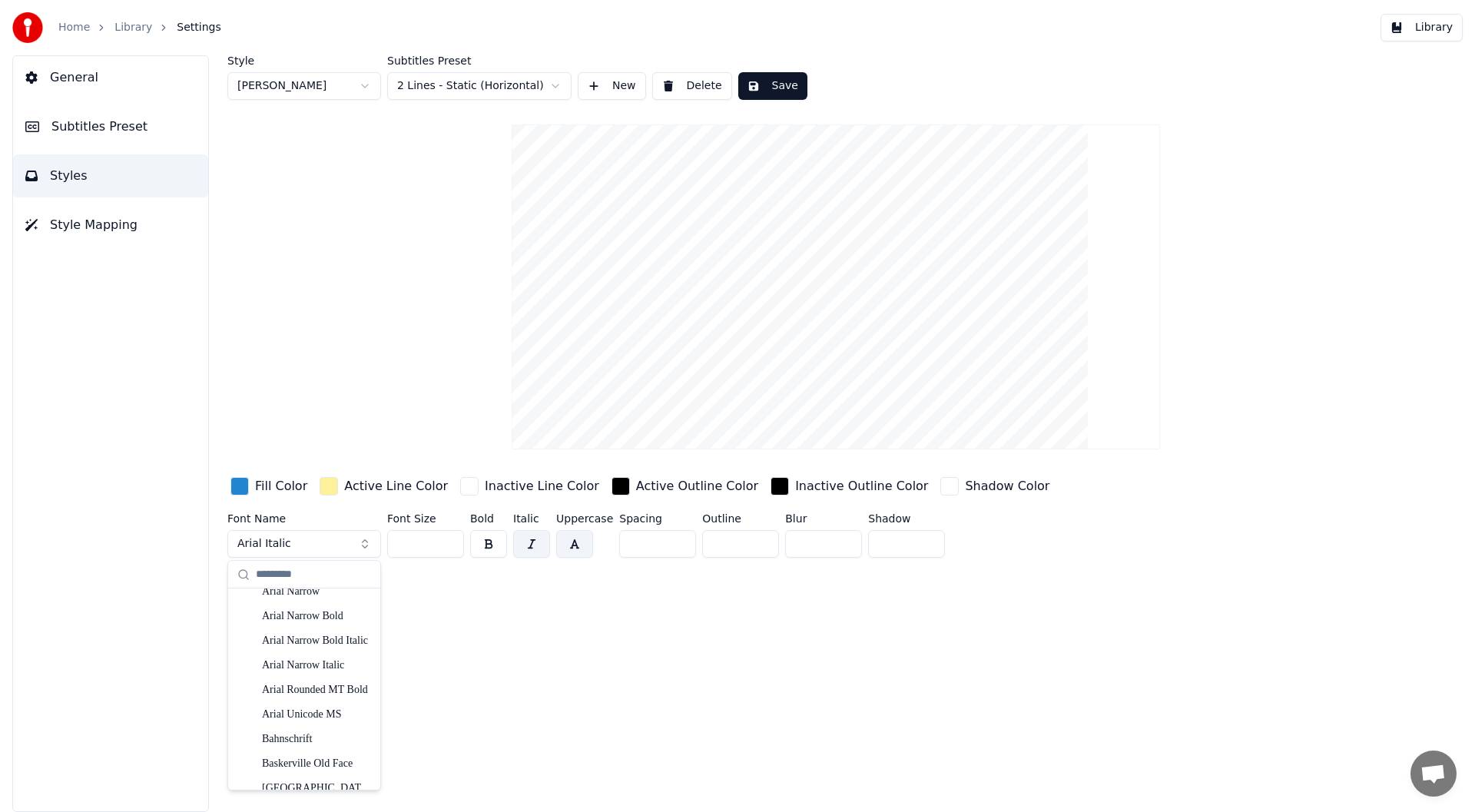
scroll to position [461, 0]
click at [282, 633] on div "BATAVIA" at bounding box center [316, 634] width 109 height 16
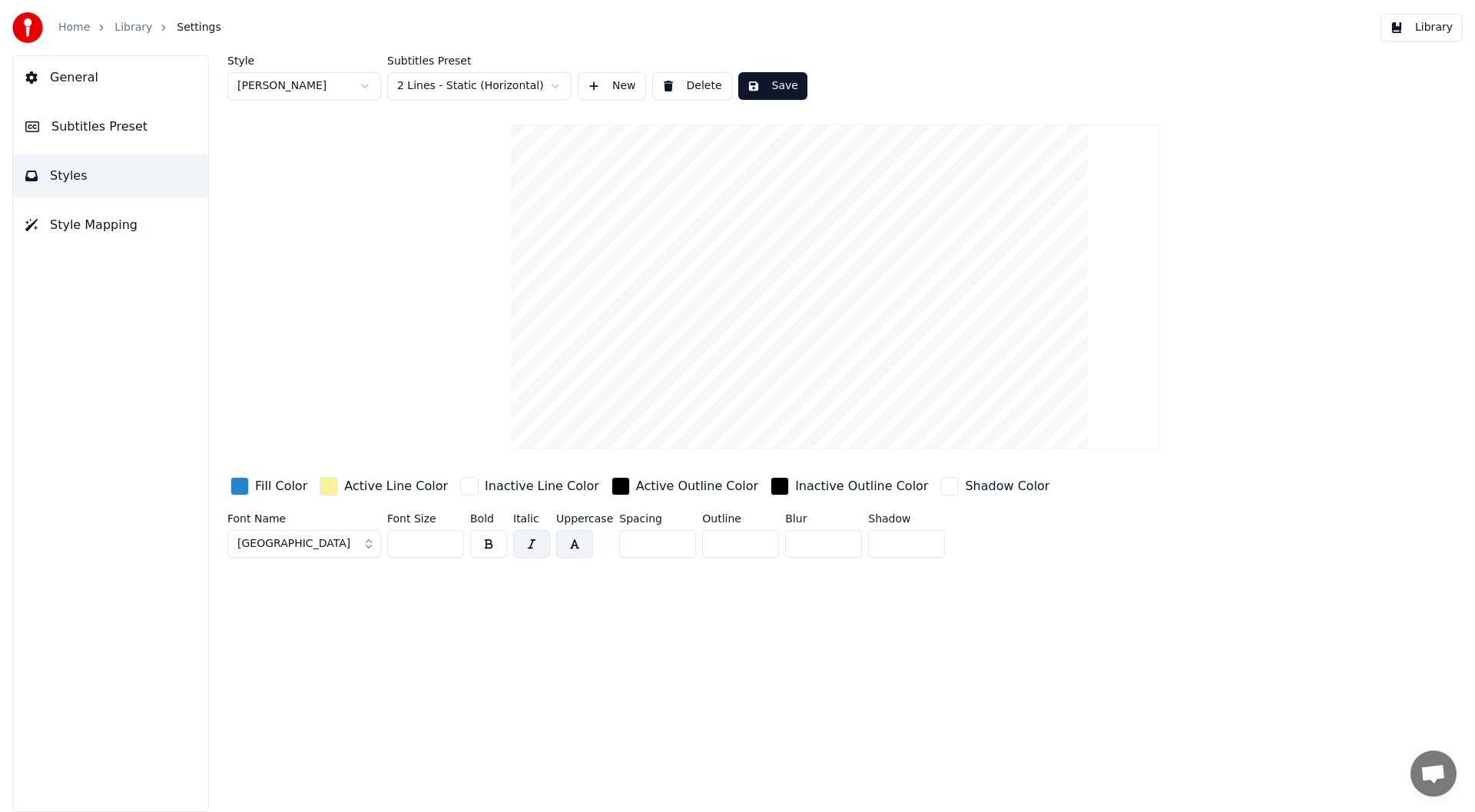
click at [768, 79] on button "Save" at bounding box center [772, 86] width 69 height 28
click at [1451, 19] on button "Library" at bounding box center [1421, 28] width 82 height 28
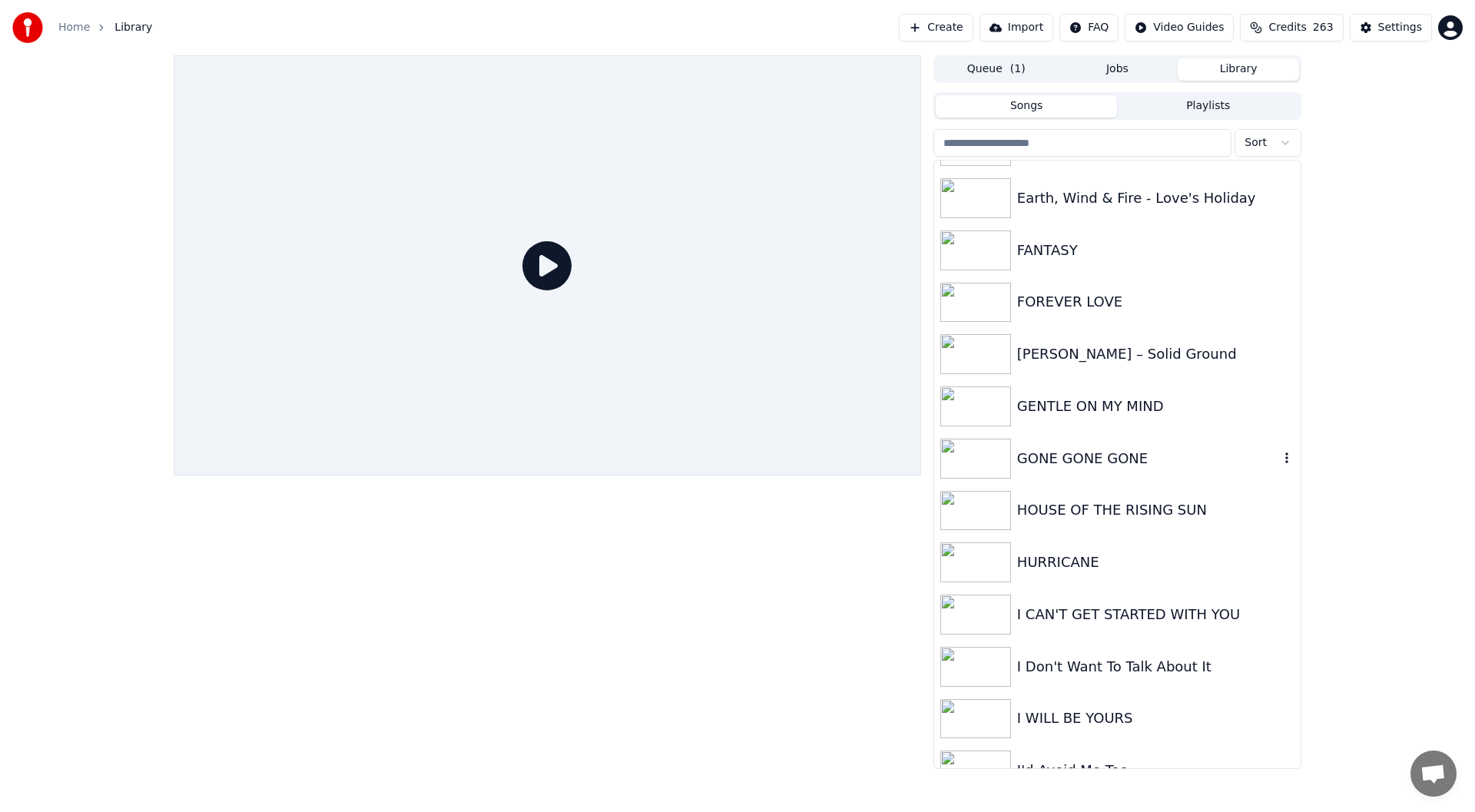
scroll to position [922, 0]
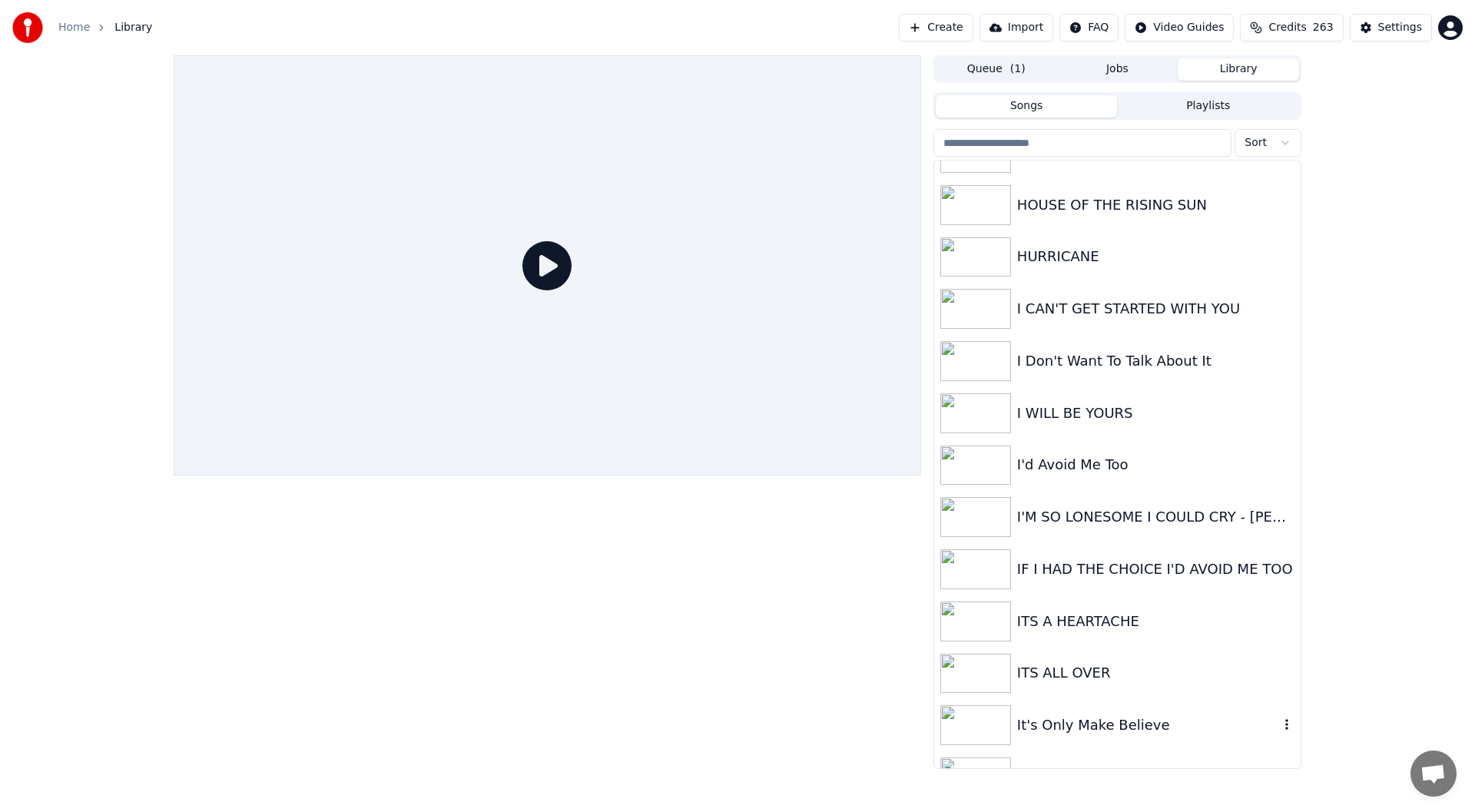
click at [1080, 714] on div "It's Only Make Believe" at bounding box center [1117, 725] width 367 height 52
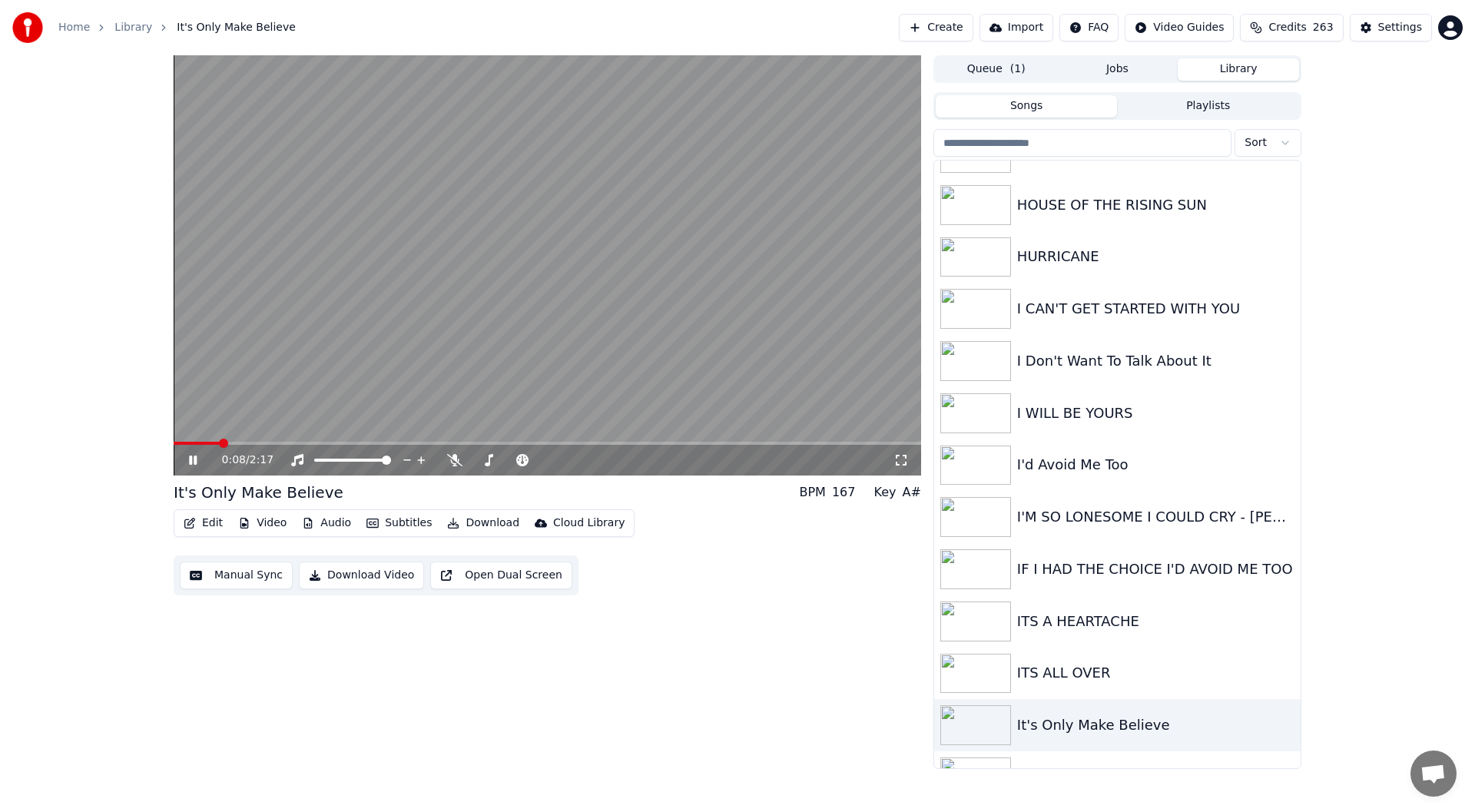
click at [902, 457] on icon at bounding box center [901, 460] width 16 height 12
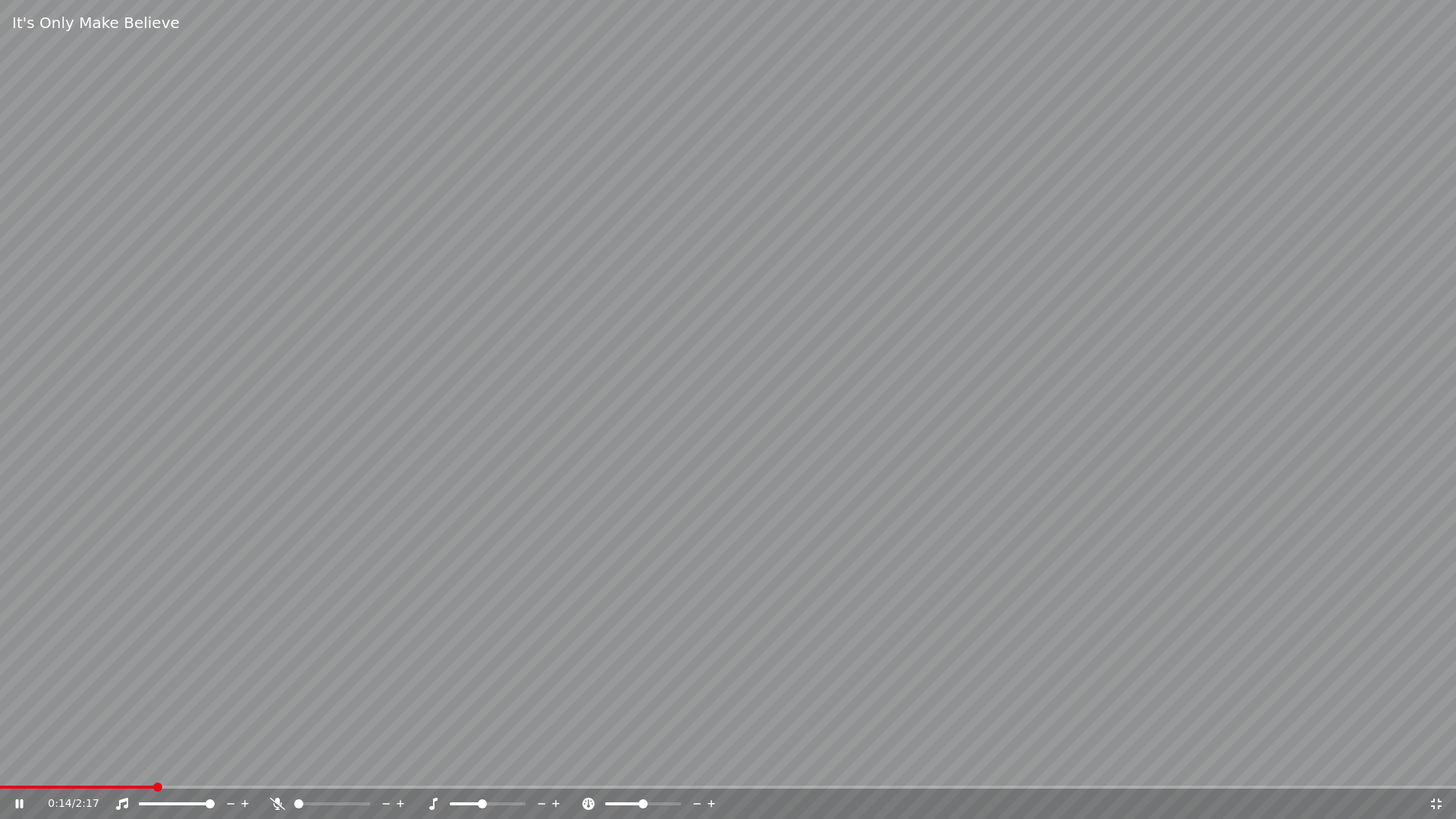
click at [1439, 801] on icon at bounding box center [1436, 804] width 10 height 10
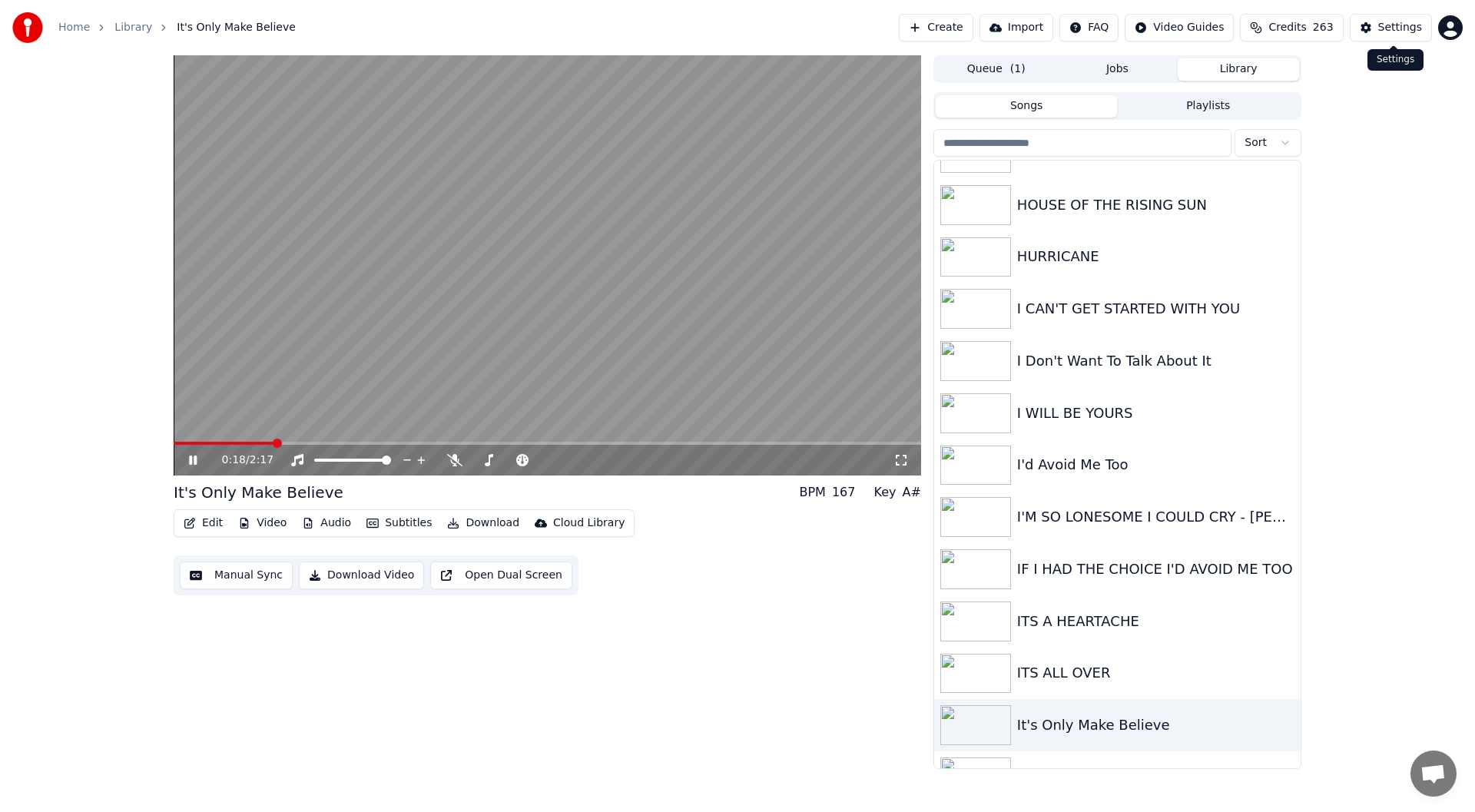
click at [1400, 20] on div "Settings" at bounding box center [1400, 28] width 44 height 16
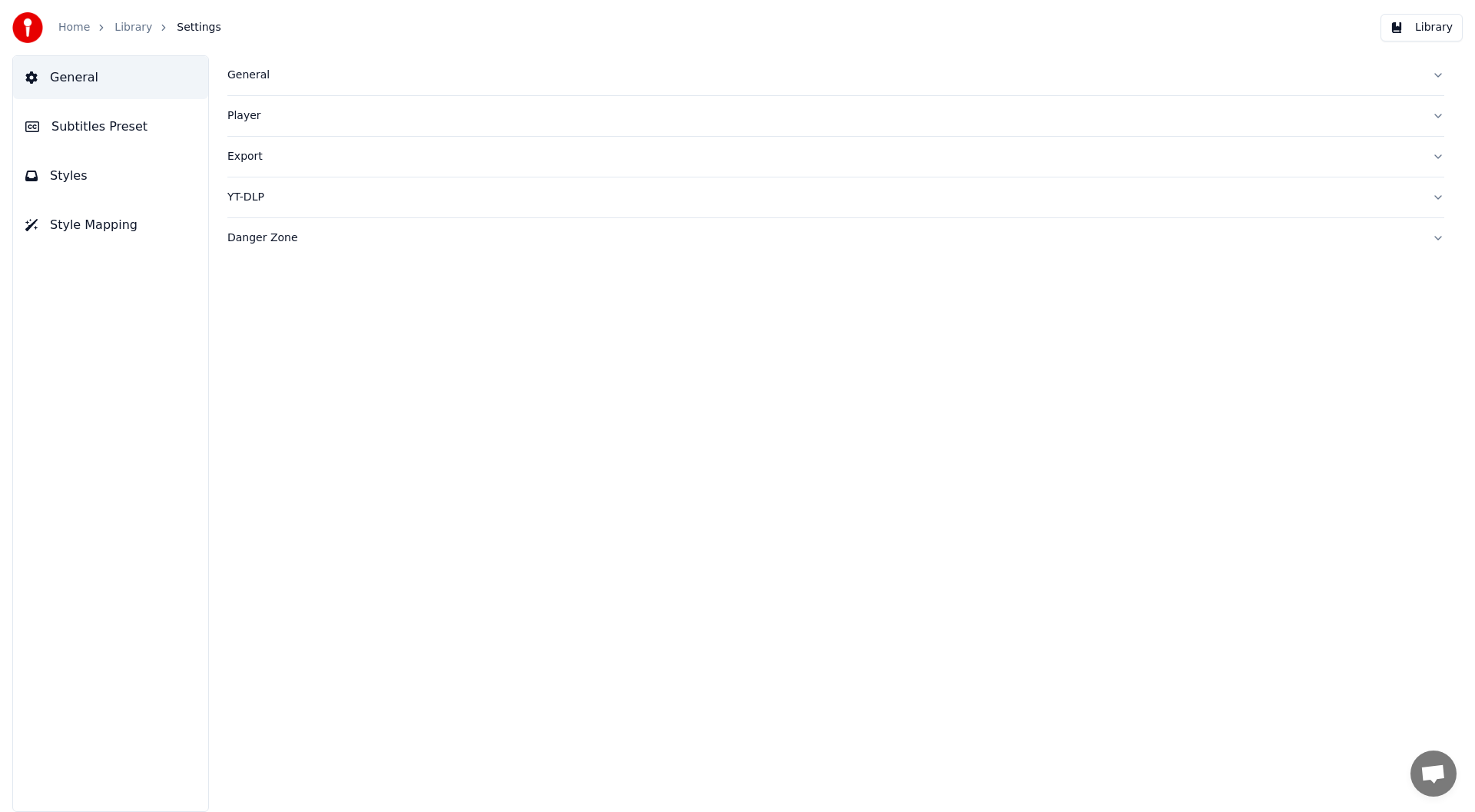
click at [85, 120] on span "Subtitles Preset" at bounding box center [99, 126] width 96 height 18
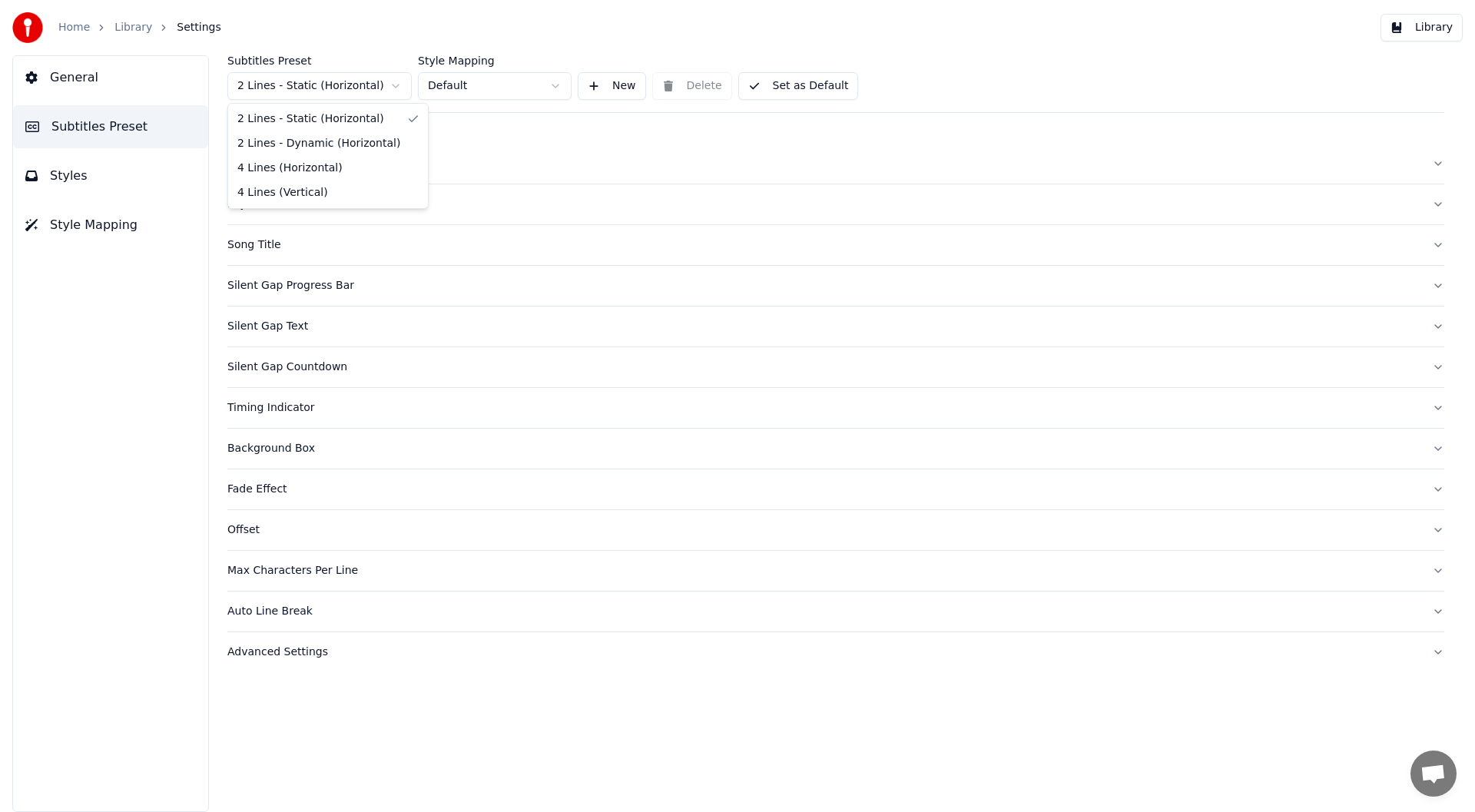
click at [396, 83] on html "Home Library Settings Library General Subtitles Preset Styles Style Mapping Sub…" at bounding box center [737, 406] width 1475 height 812
click at [109, 180] on button "Styles" at bounding box center [111, 175] width 195 height 43
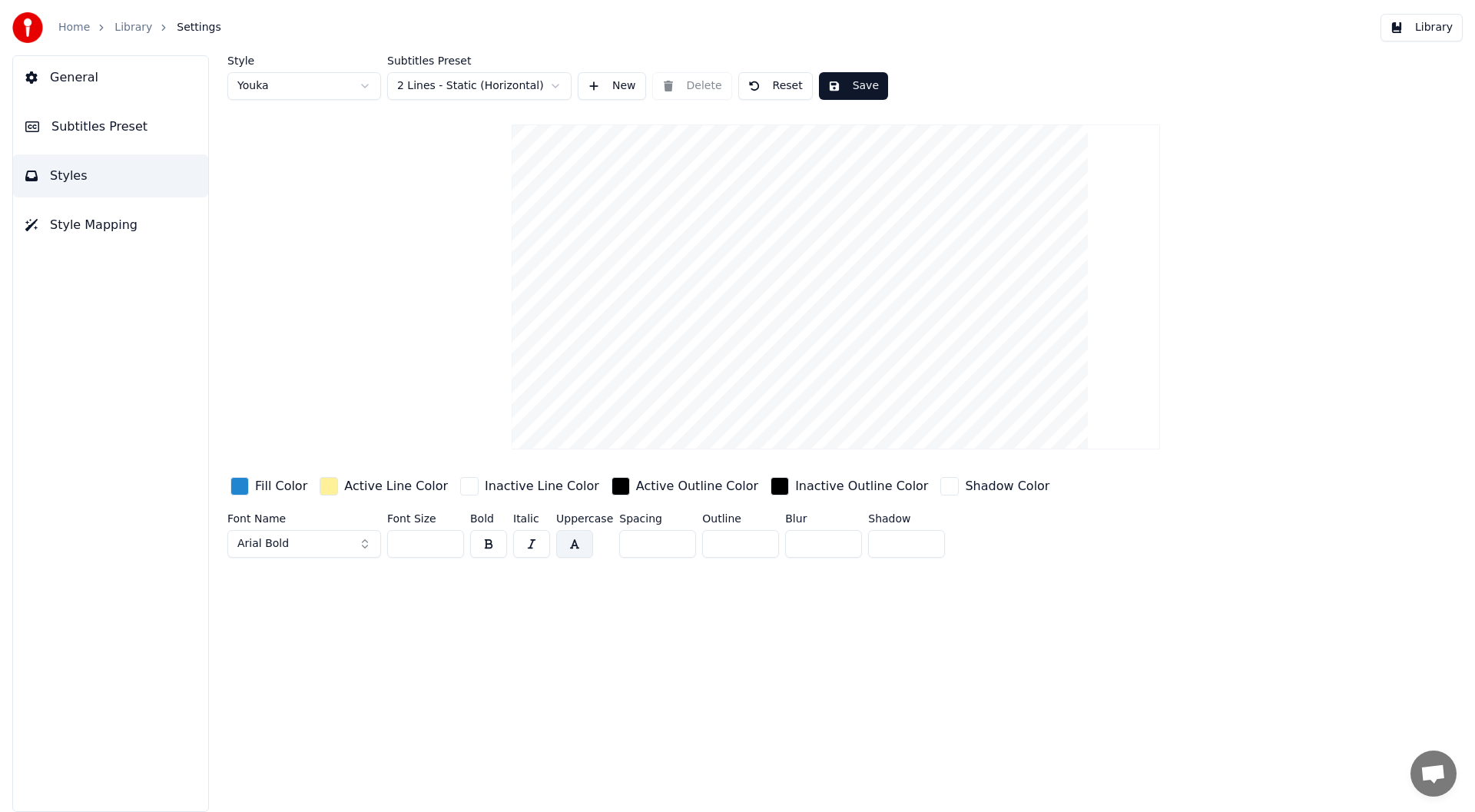
click at [362, 78] on html "Home Library Settings Library General Subtitles Preset Styles Style Mapping Sty…" at bounding box center [737, 406] width 1475 height 812
click at [839, 75] on button "Save" at bounding box center [853, 86] width 69 height 28
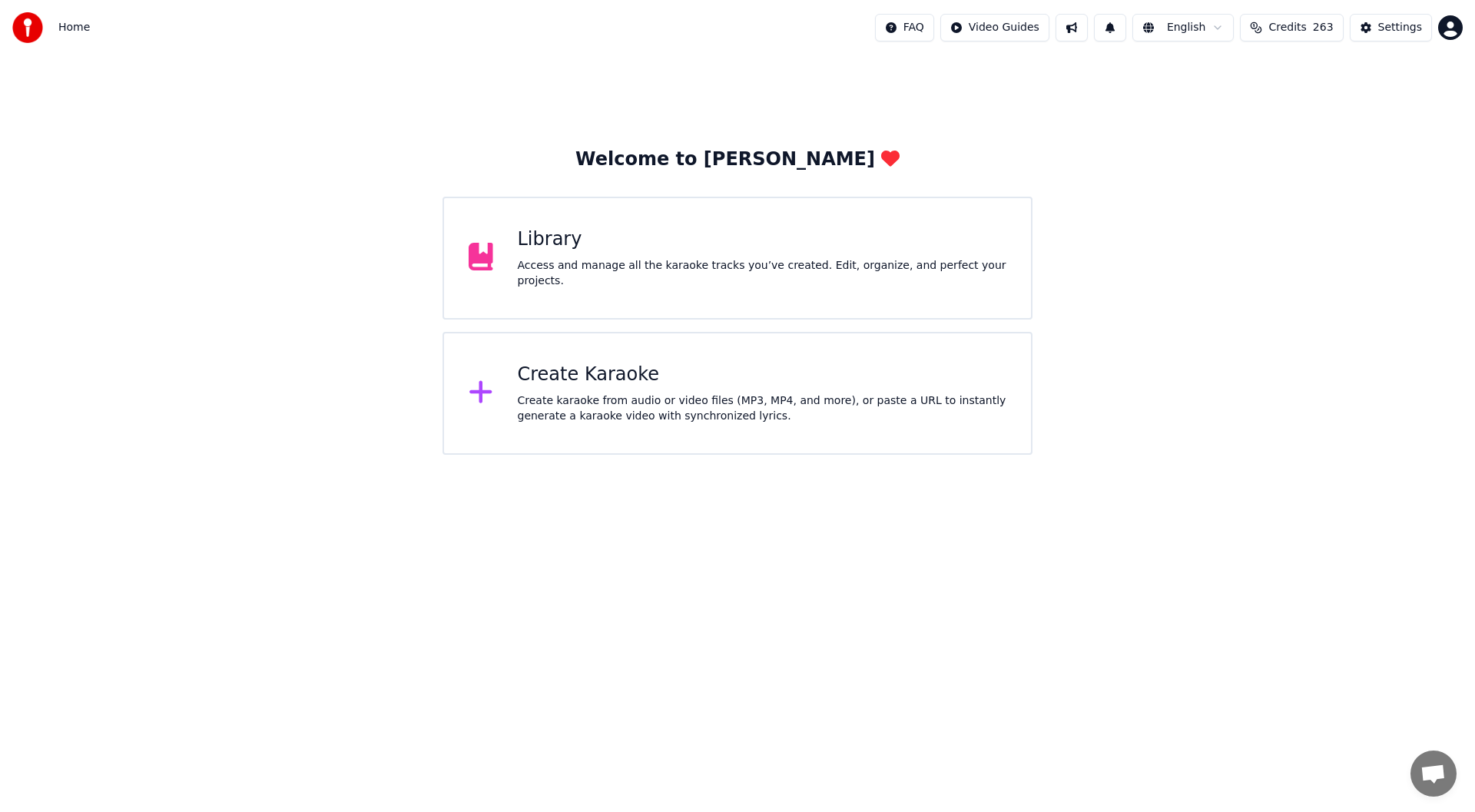
click at [695, 238] on div "Library" at bounding box center [762, 240] width 490 height 24
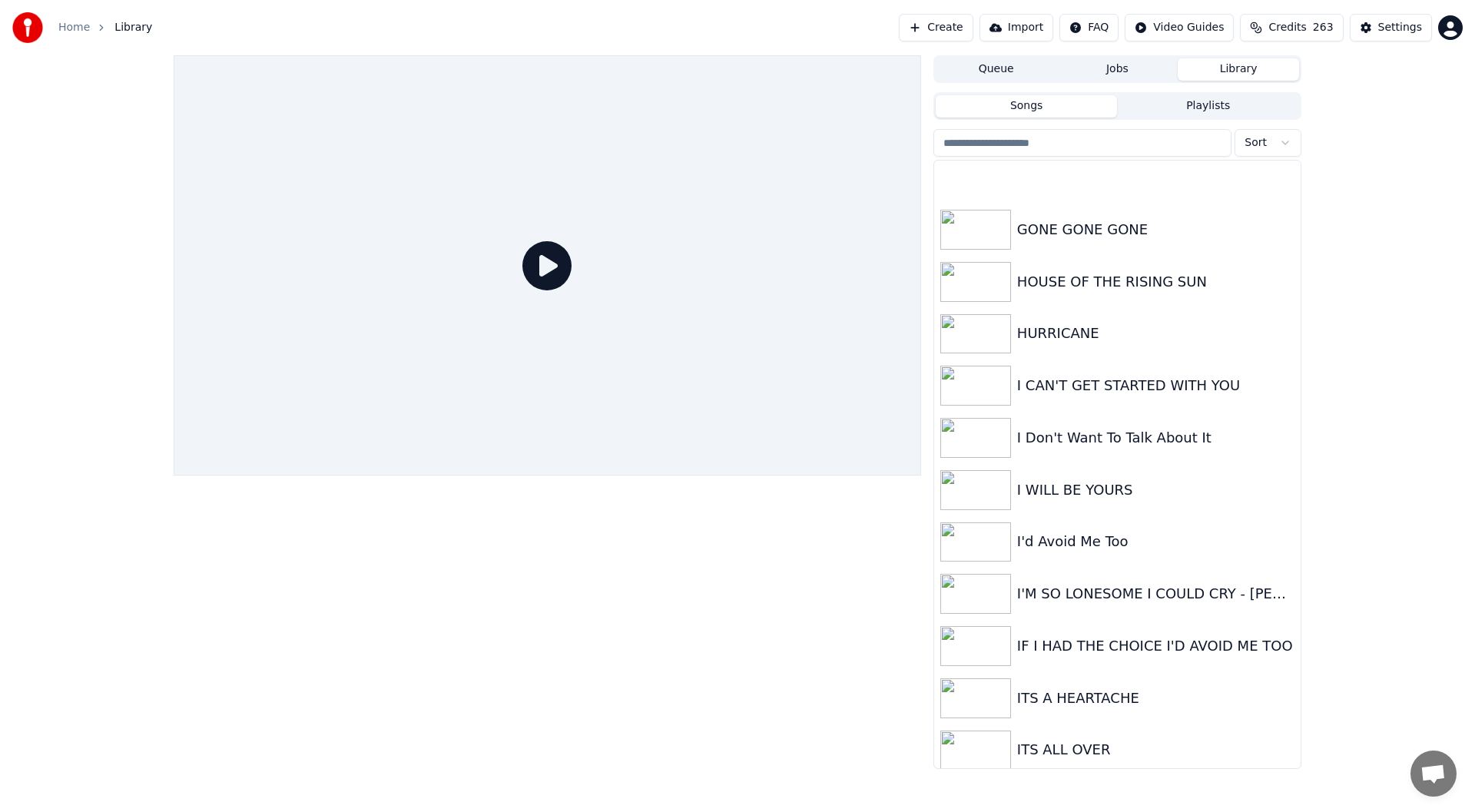
scroll to position [1075, 0]
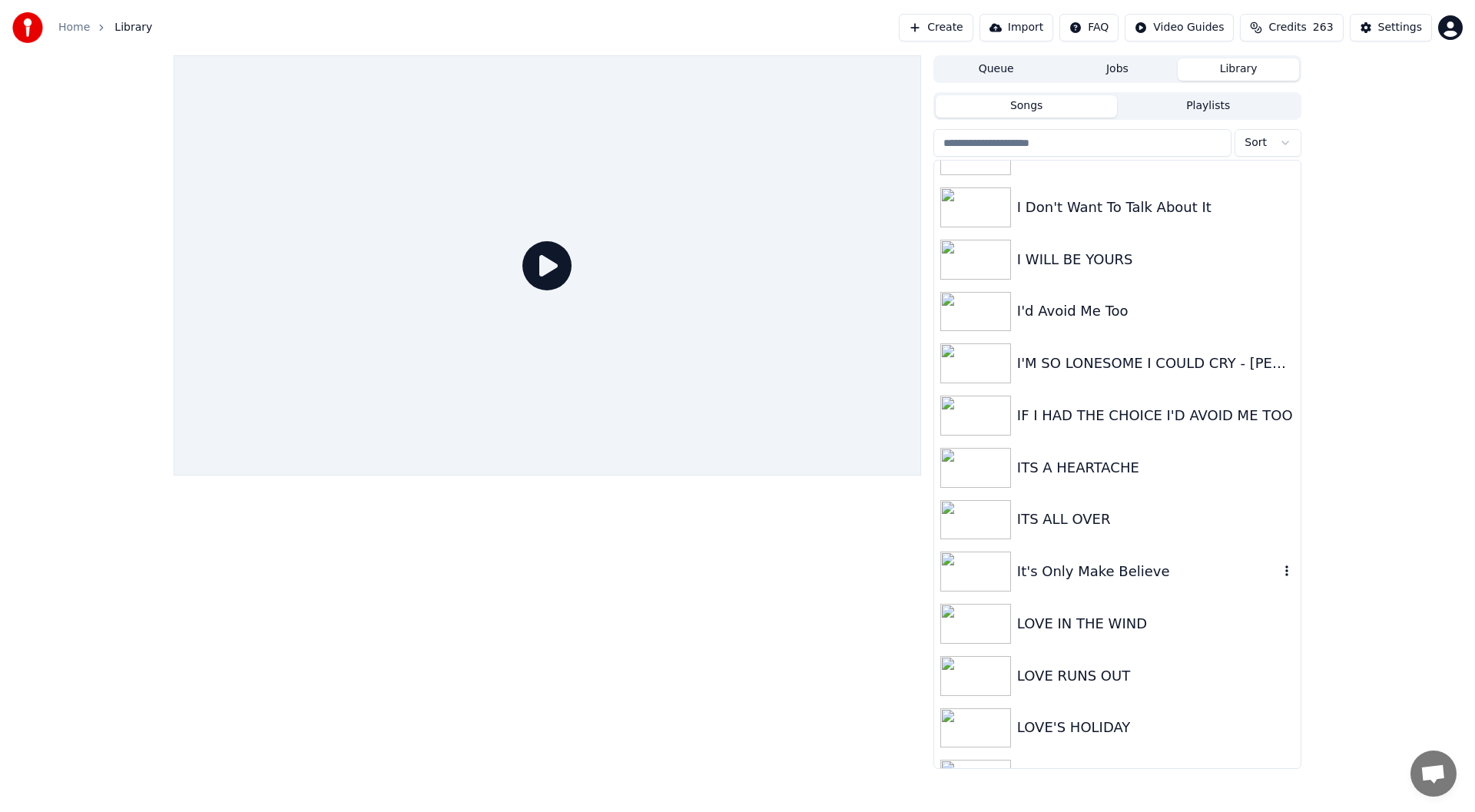
click at [1094, 568] on div "It's Only Make Believe" at bounding box center [1147, 572] width 262 height 22
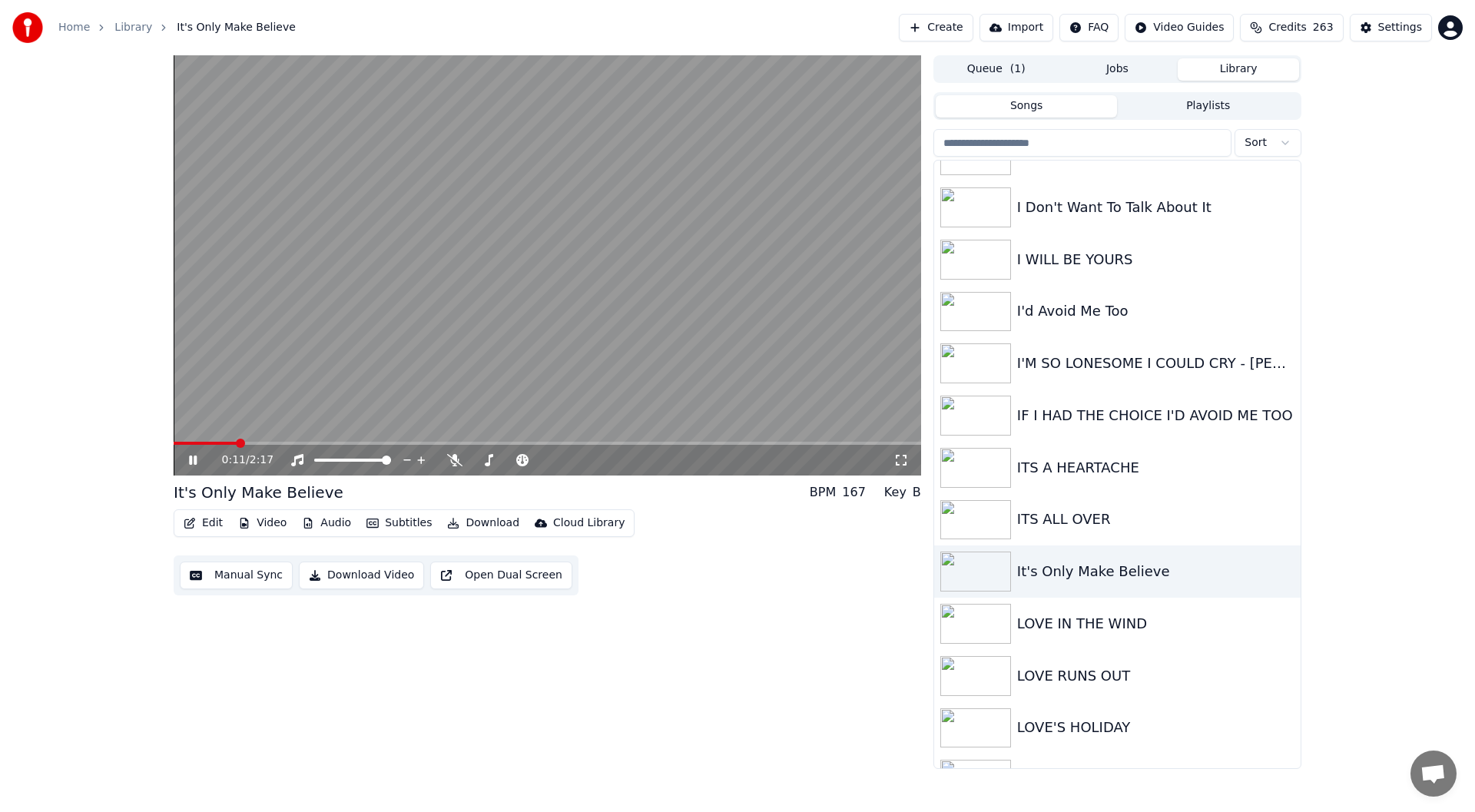
click at [906, 452] on div "0:11 / 2:17" at bounding box center [547, 460] width 735 height 16
click at [897, 461] on icon at bounding box center [901, 460] width 16 height 12
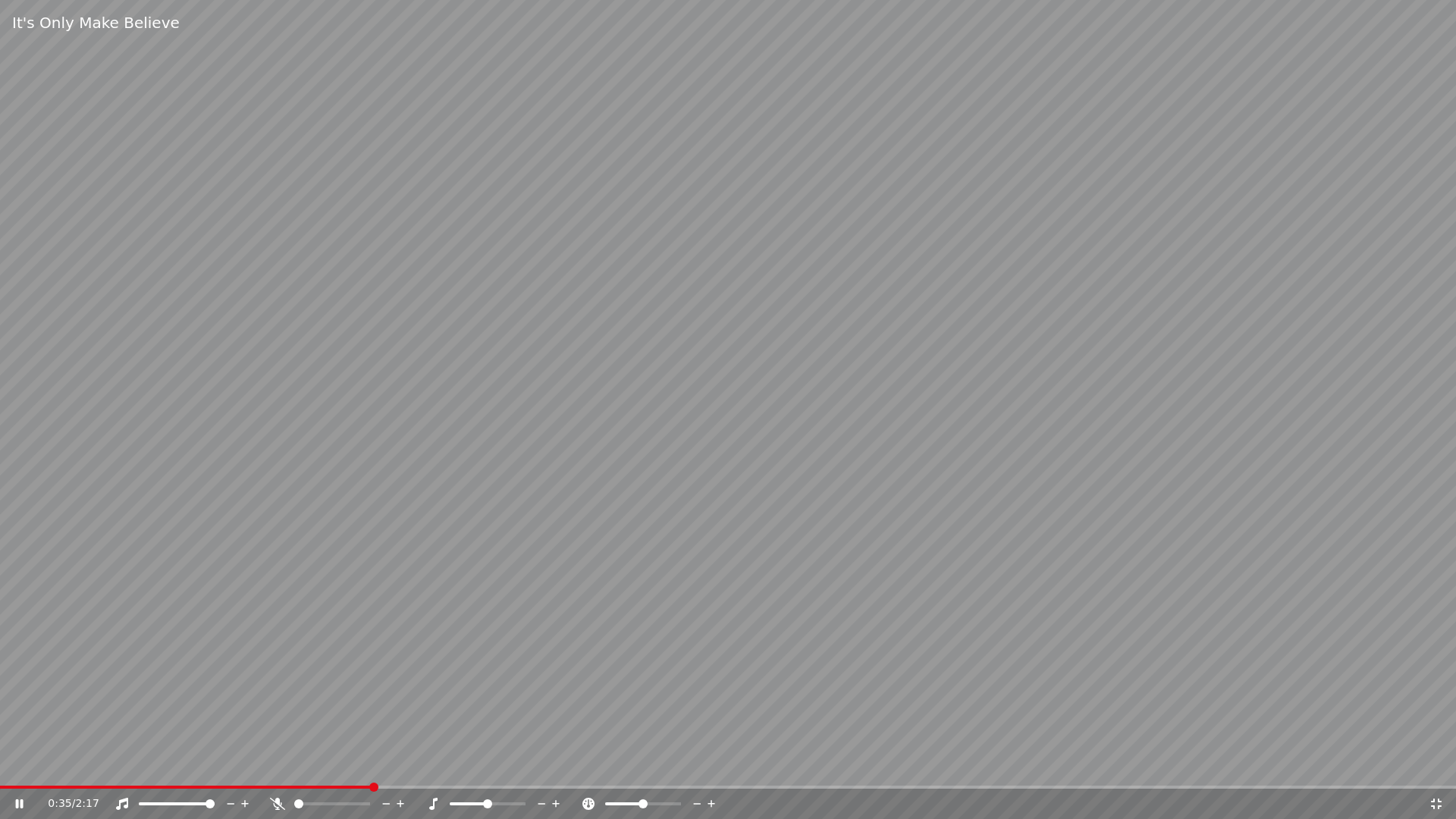
click at [1434, 801] on icon at bounding box center [1436, 804] width 15 height 12
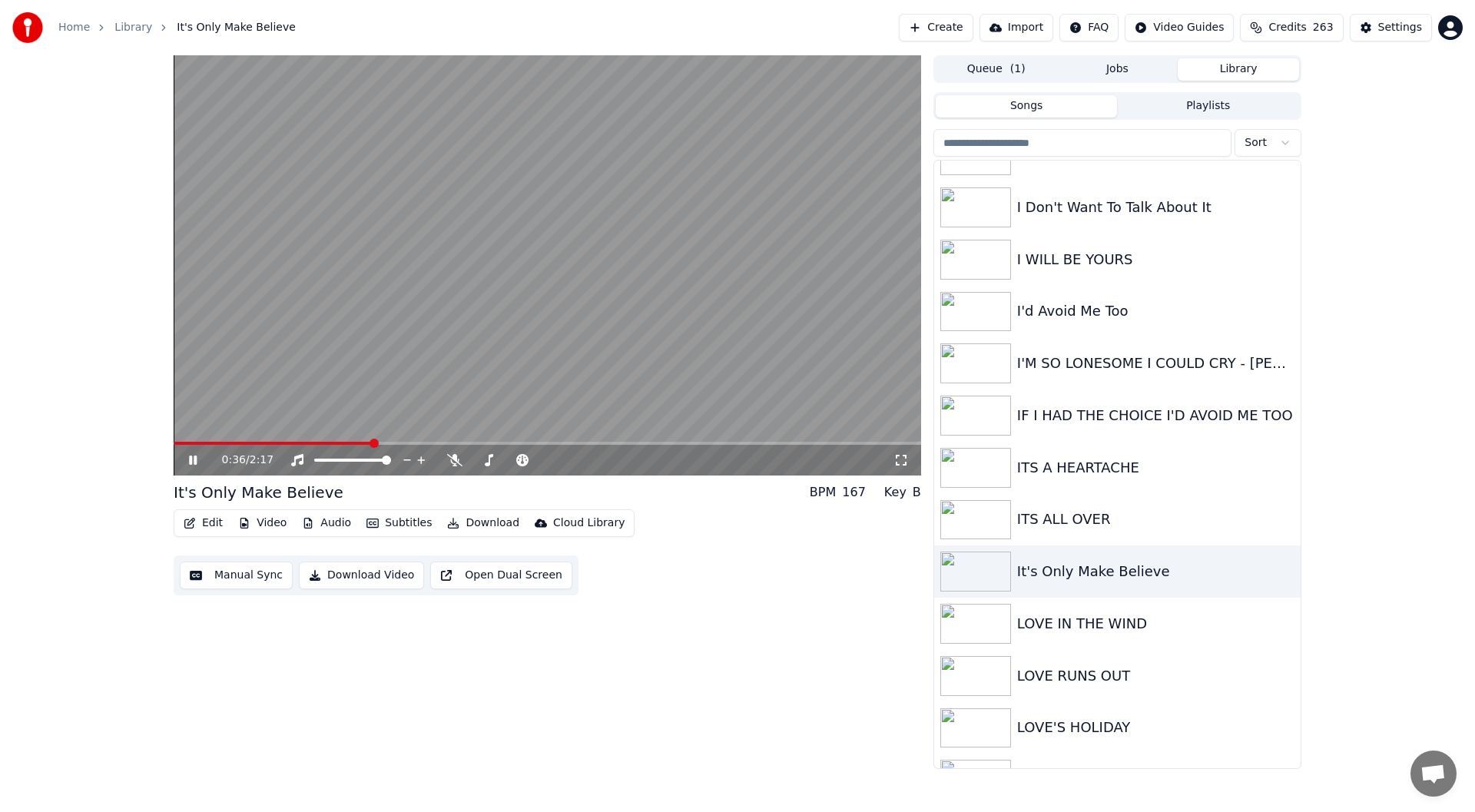
click at [781, 696] on div "0:36 / 2:17 It's Only Make Believe BPM 167 Key B Edit Video Audio Subtitles Dow…" at bounding box center [547, 411] width 748 height 714
